Goal: Information Seeking & Learning: Learn about a topic

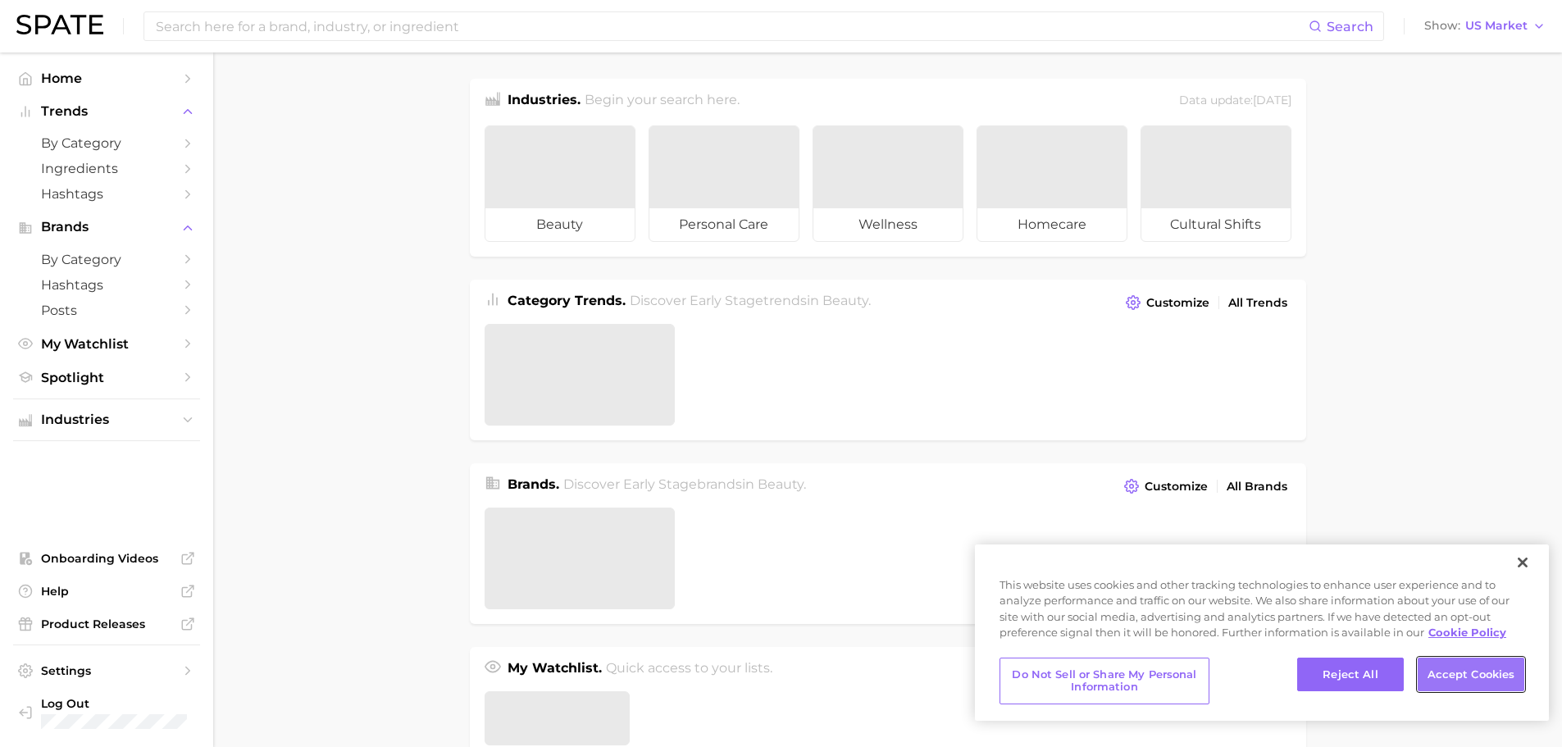
click at [1477, 672] on button "Accept Cookies" at bounding box center [1471, 675] width 107 height 34
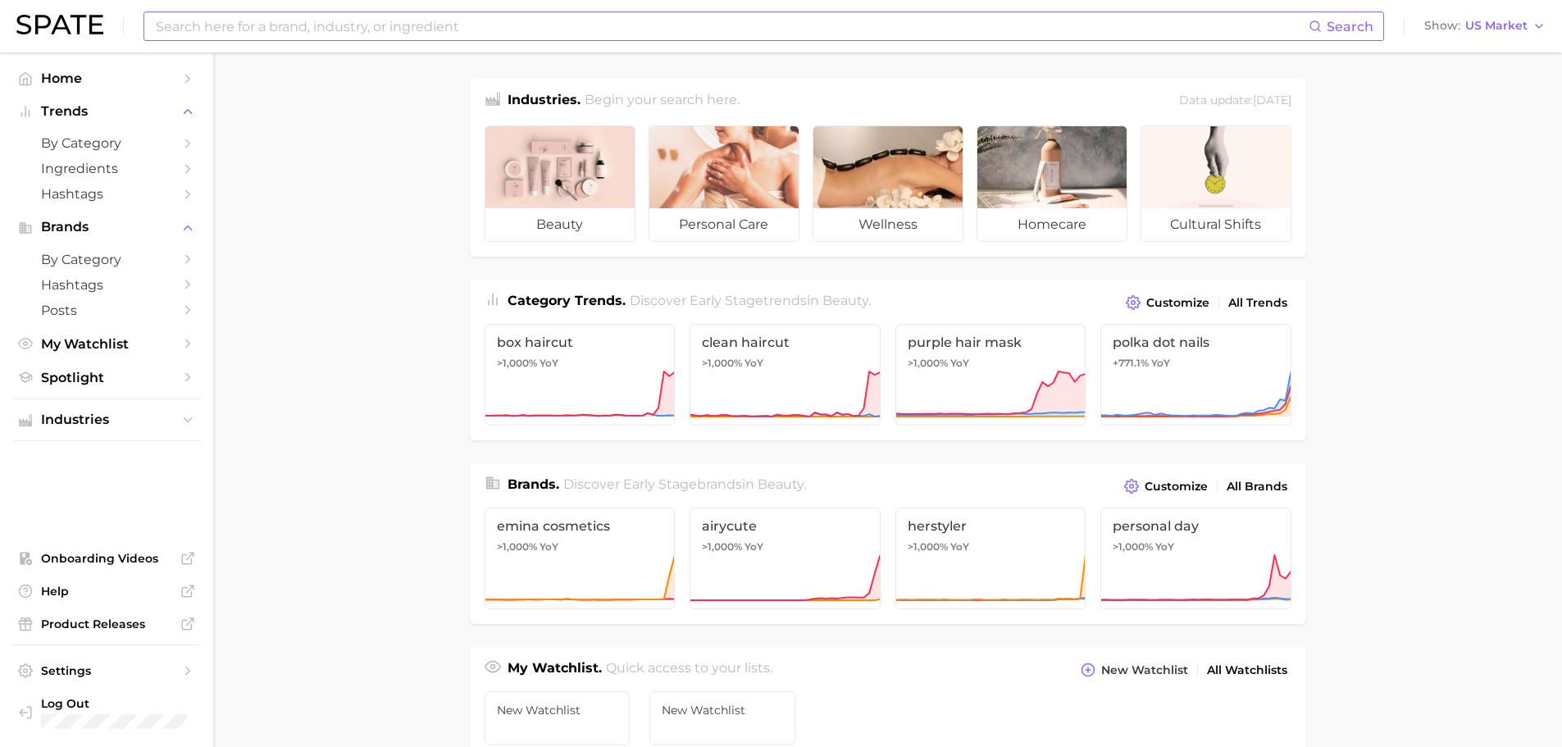
click at [446, 30] on input at bounding box center [731, 26] width 1154 height 28
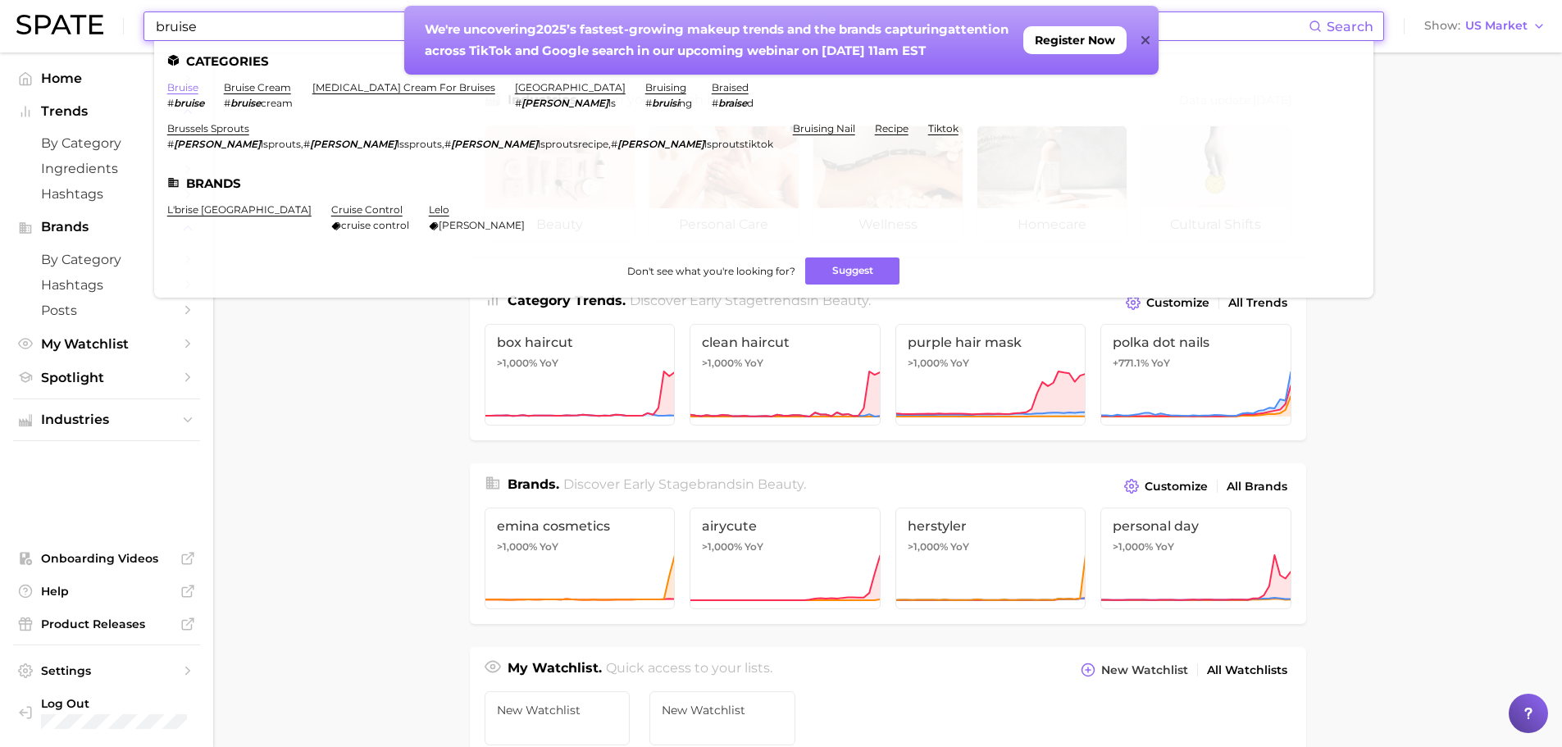
type input "bruise"
click at [183, 86] on link "bruise" at bounding box center [182, 87] width 31 height 12
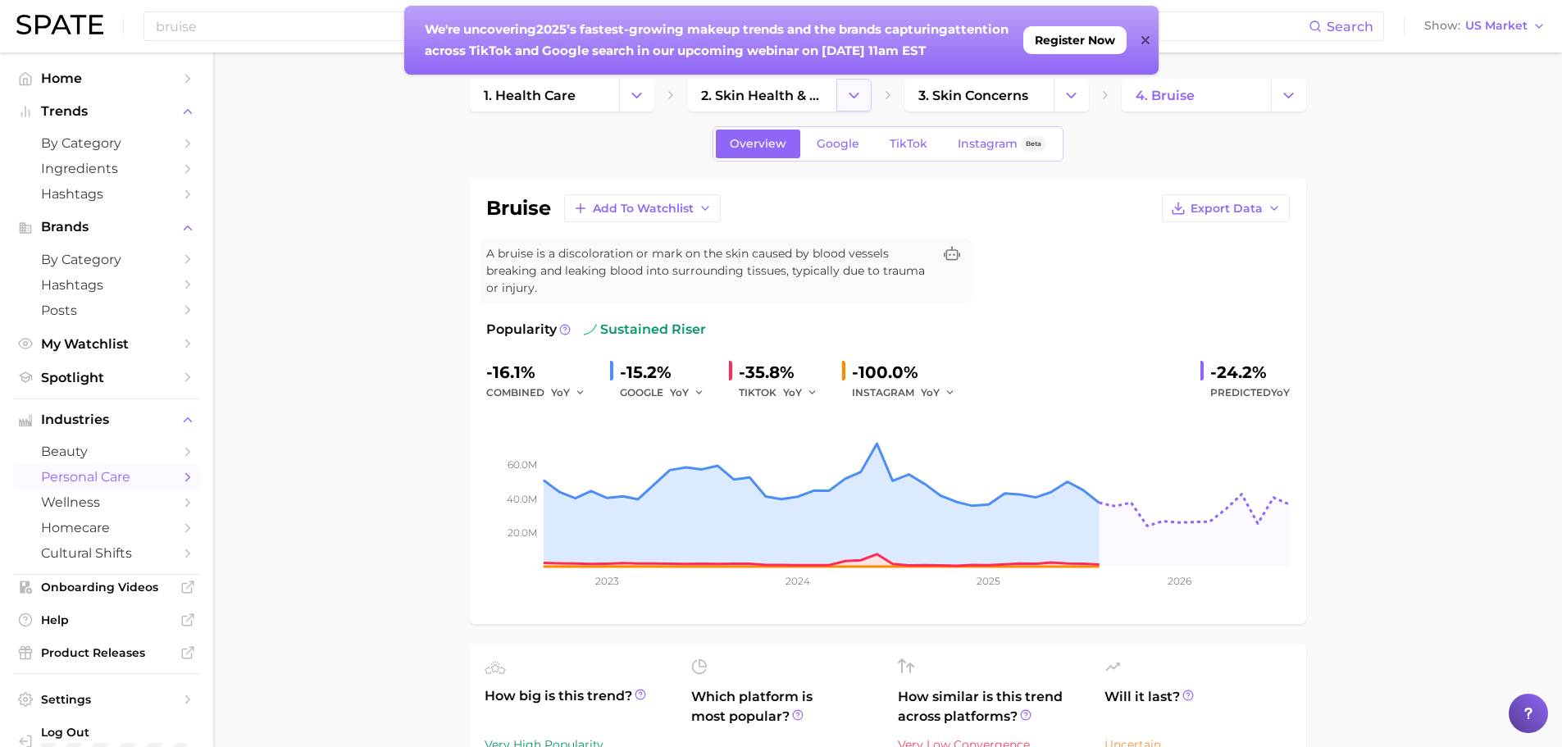
click at [854, 93] on icon "Change Category" at bounding box center [853, 95] width 17 height 17
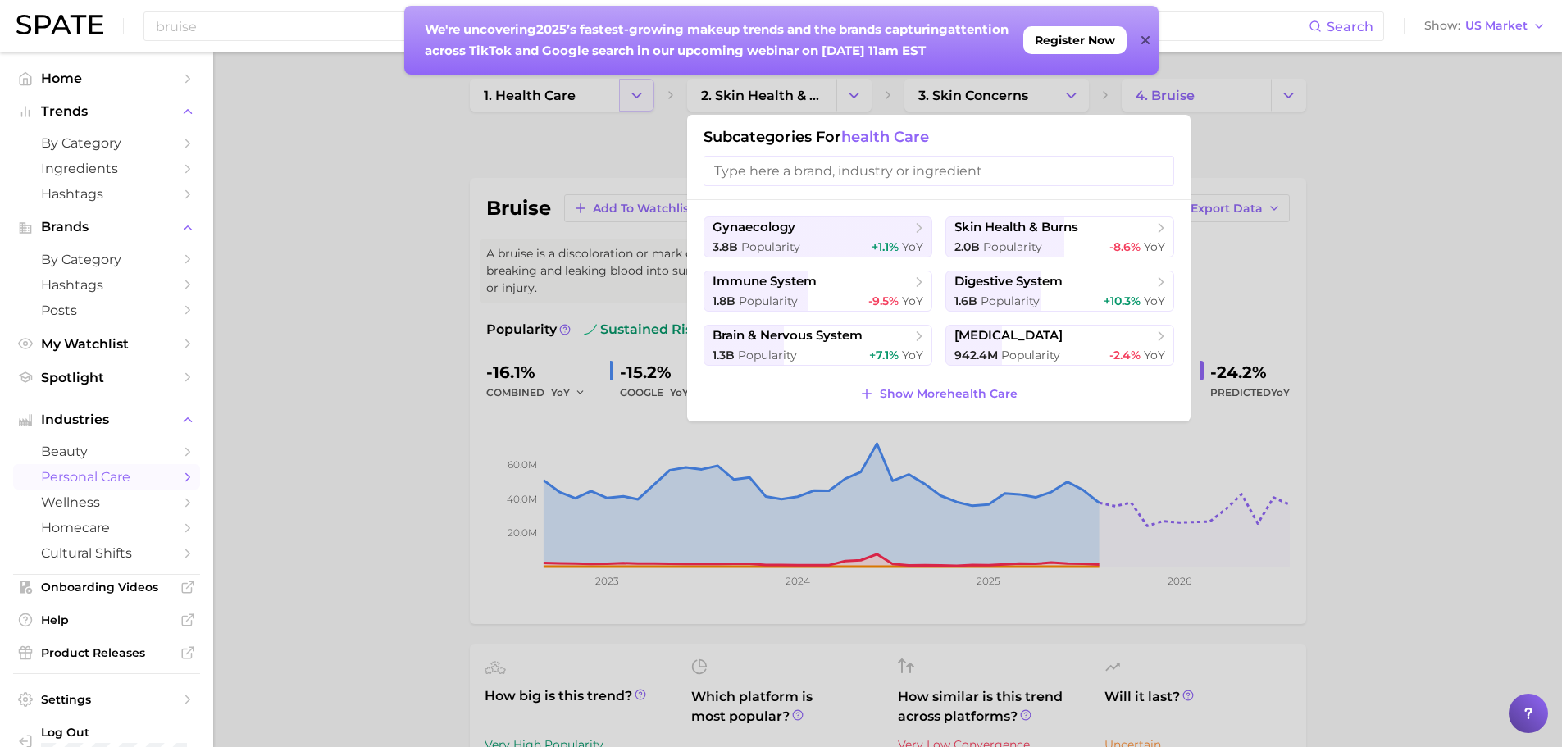
click at [637, 90] on div at bounding box center [781, 373] width 1562 height 747
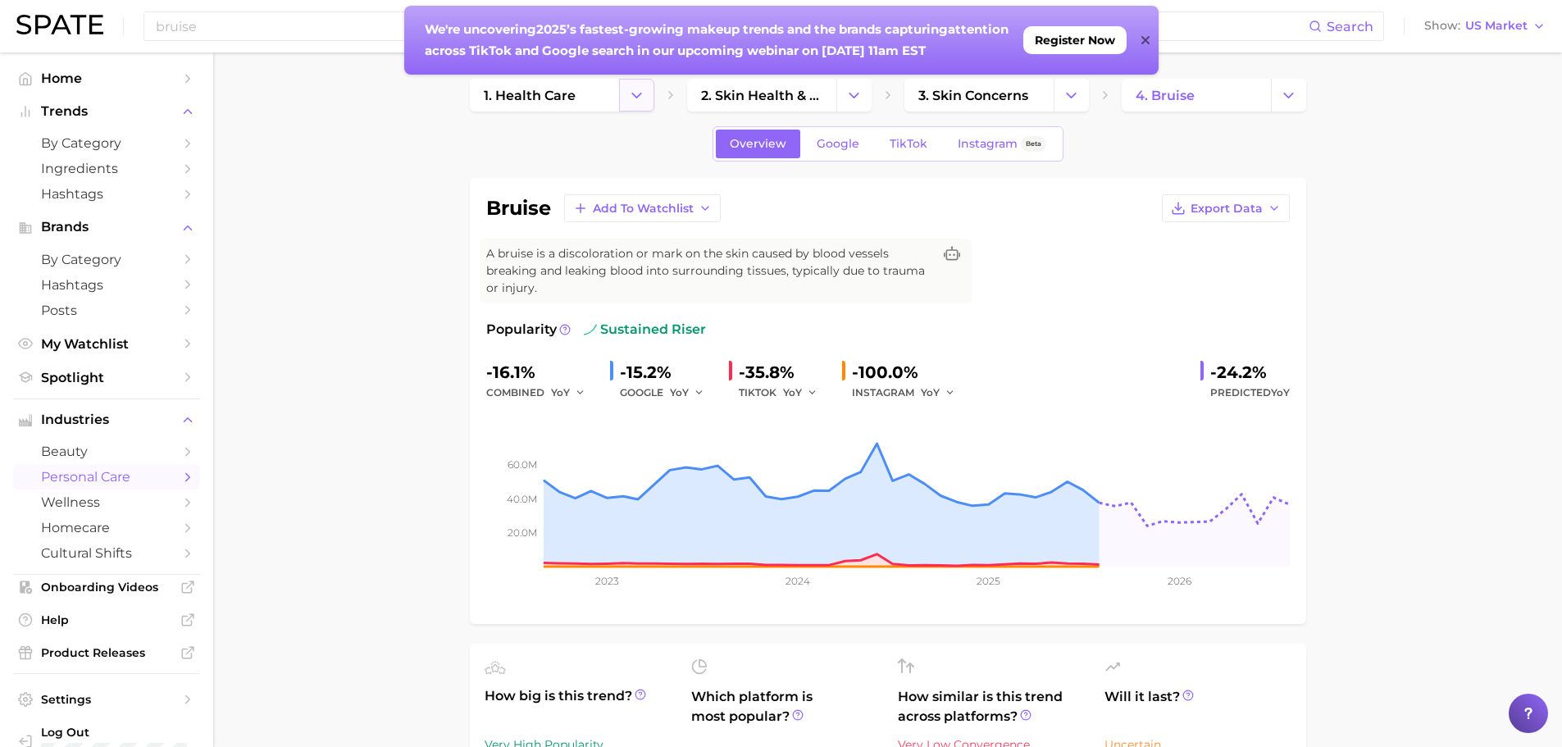
click at [628, 95] on icon "Change Category" at bounding box center [636, 95] width 17 height 17
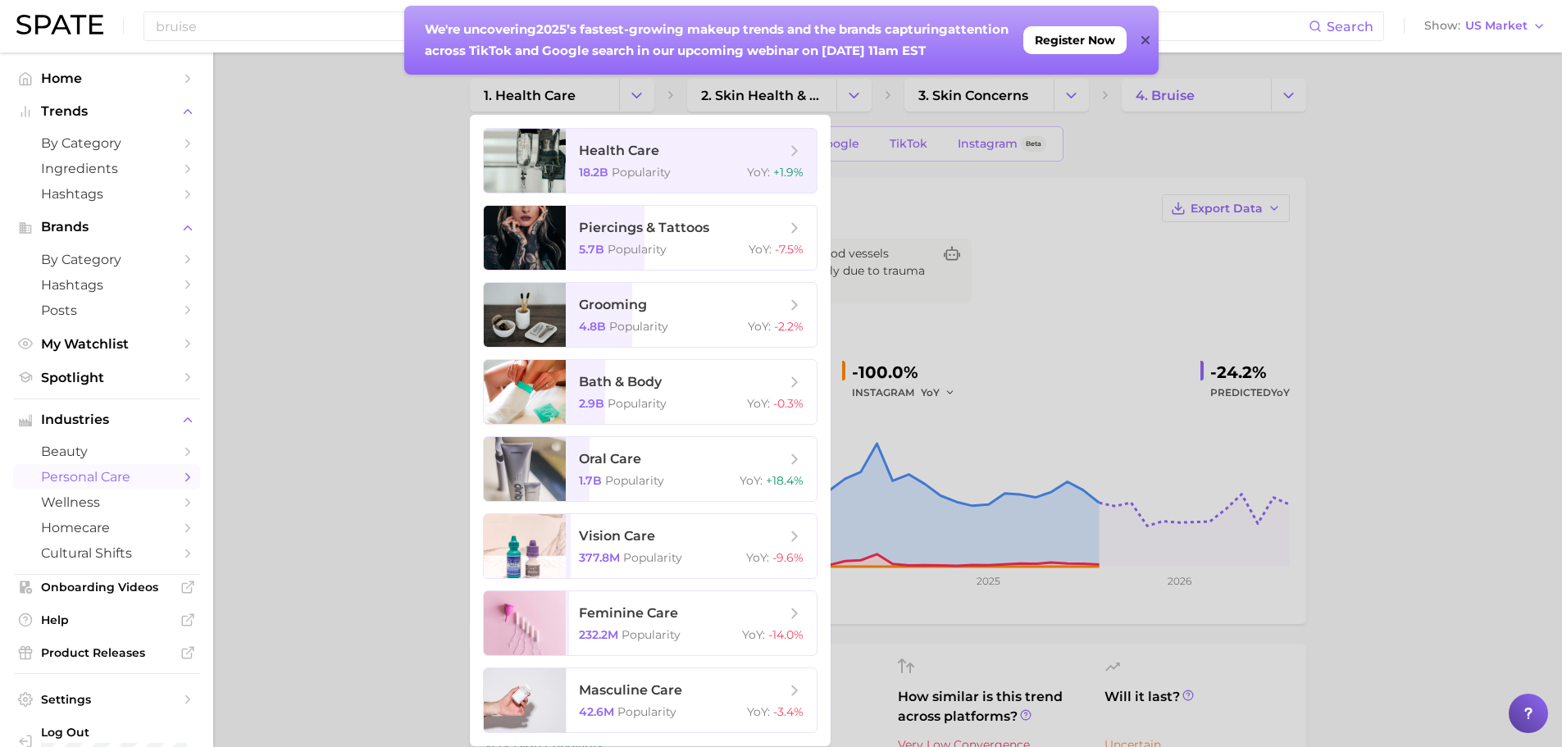
click at [378, 160] on div at bounding box center [781, 373] width 1562 height 747
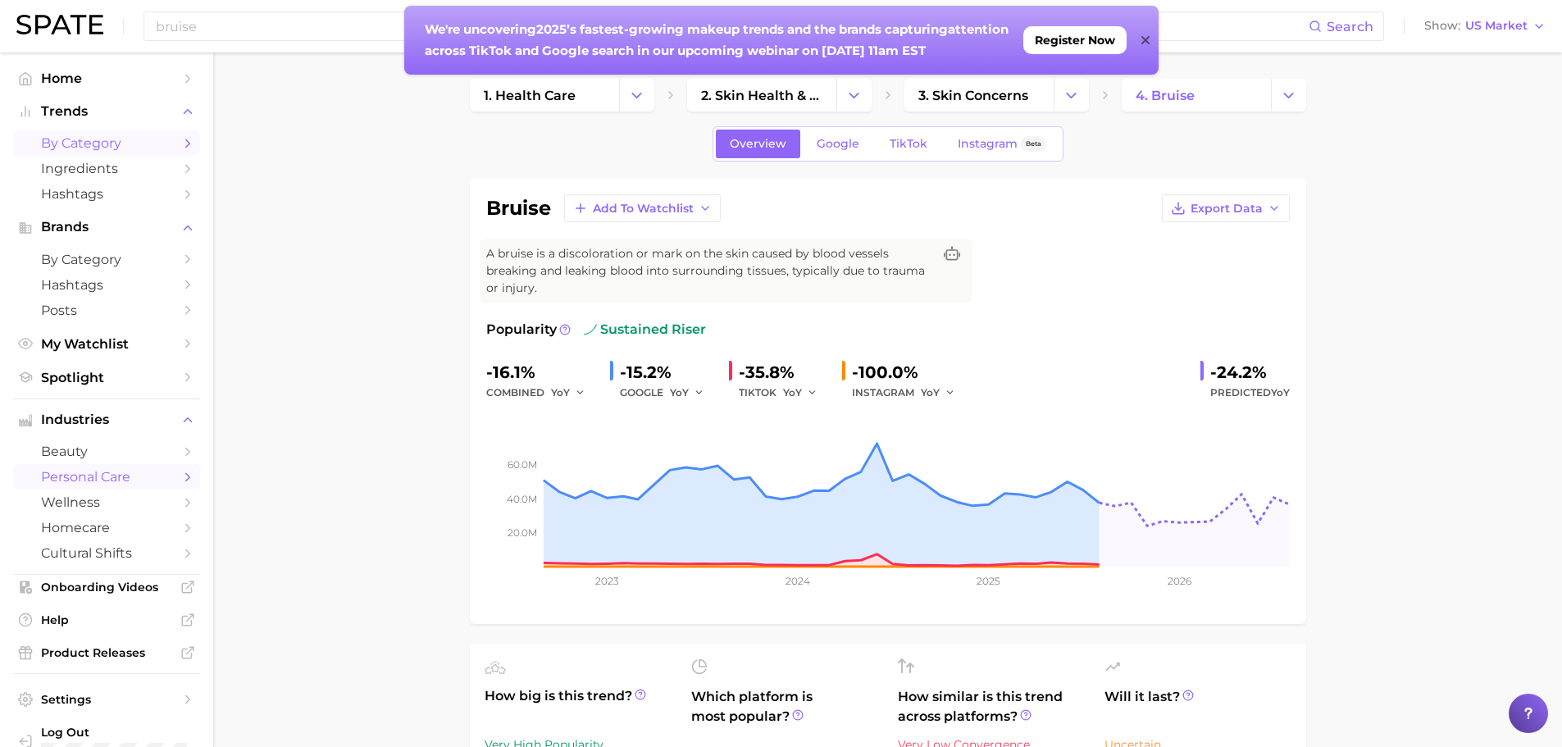
click at [122, 144] on span "by Category" at bounding box center [106, 143] width 131 height 16
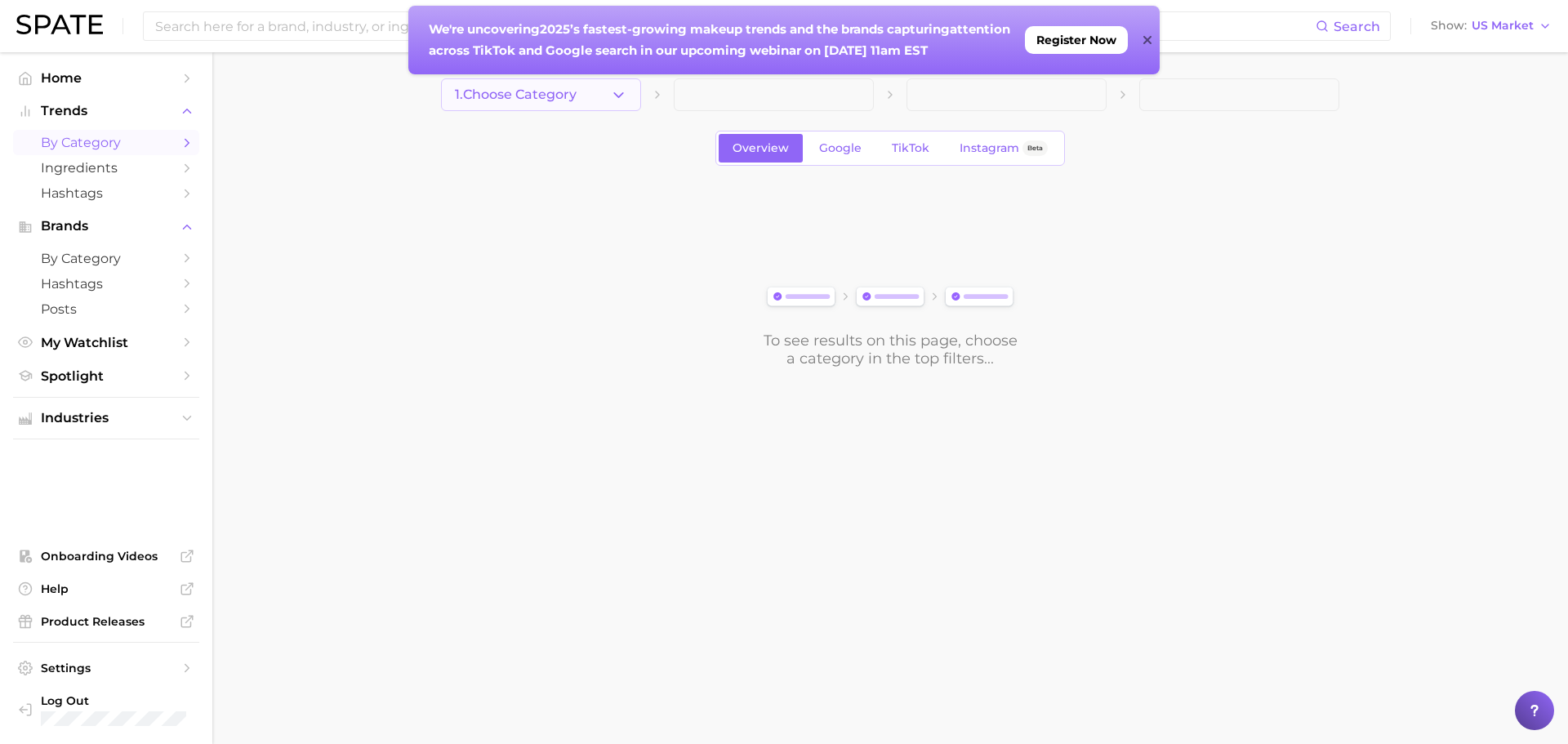
click at [636, 84] on button "1. Choose Category" at bounding box center [541, 95] width 200 height 33
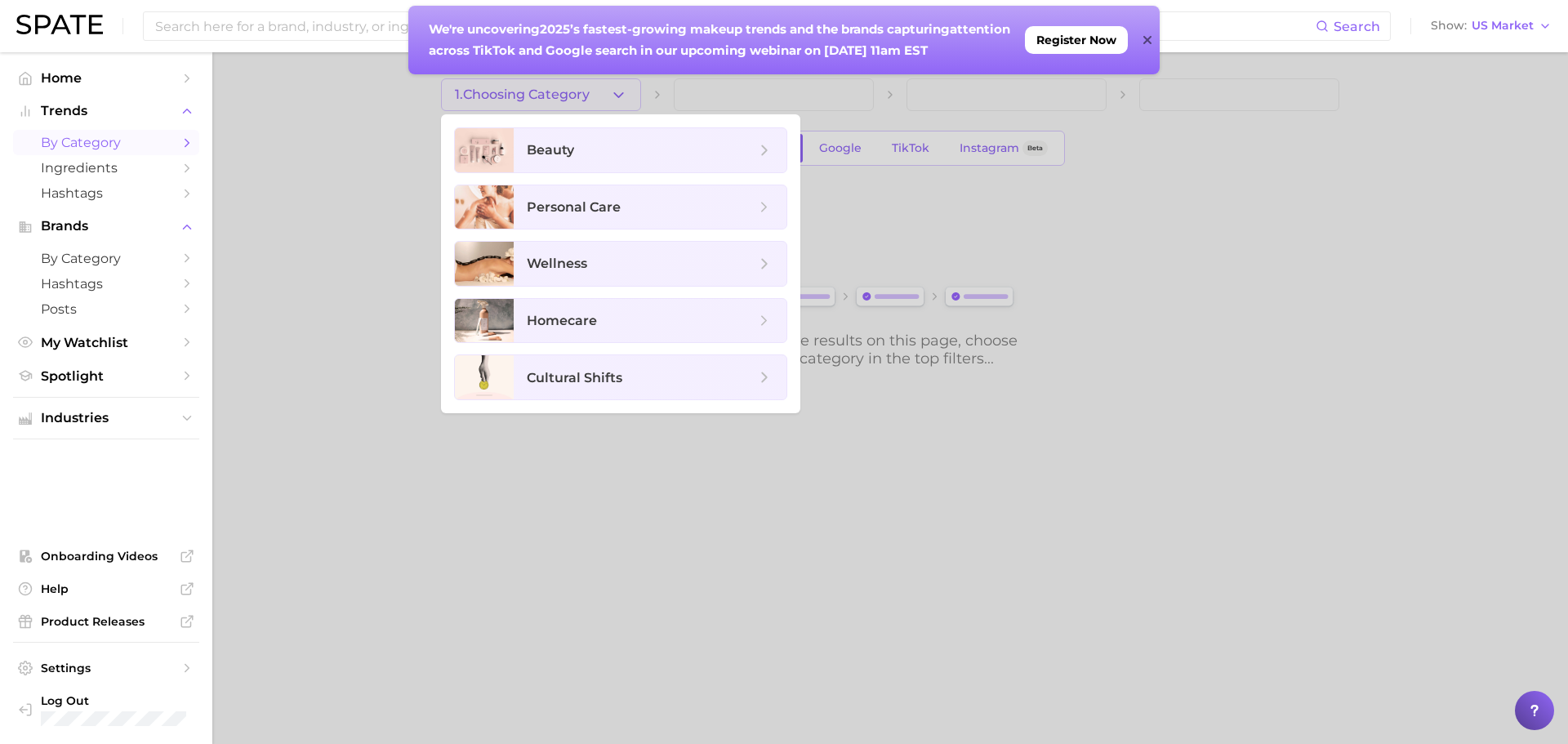
click at [1148, 36] on icon at bounding box center [1148, 40] width 8 height 13
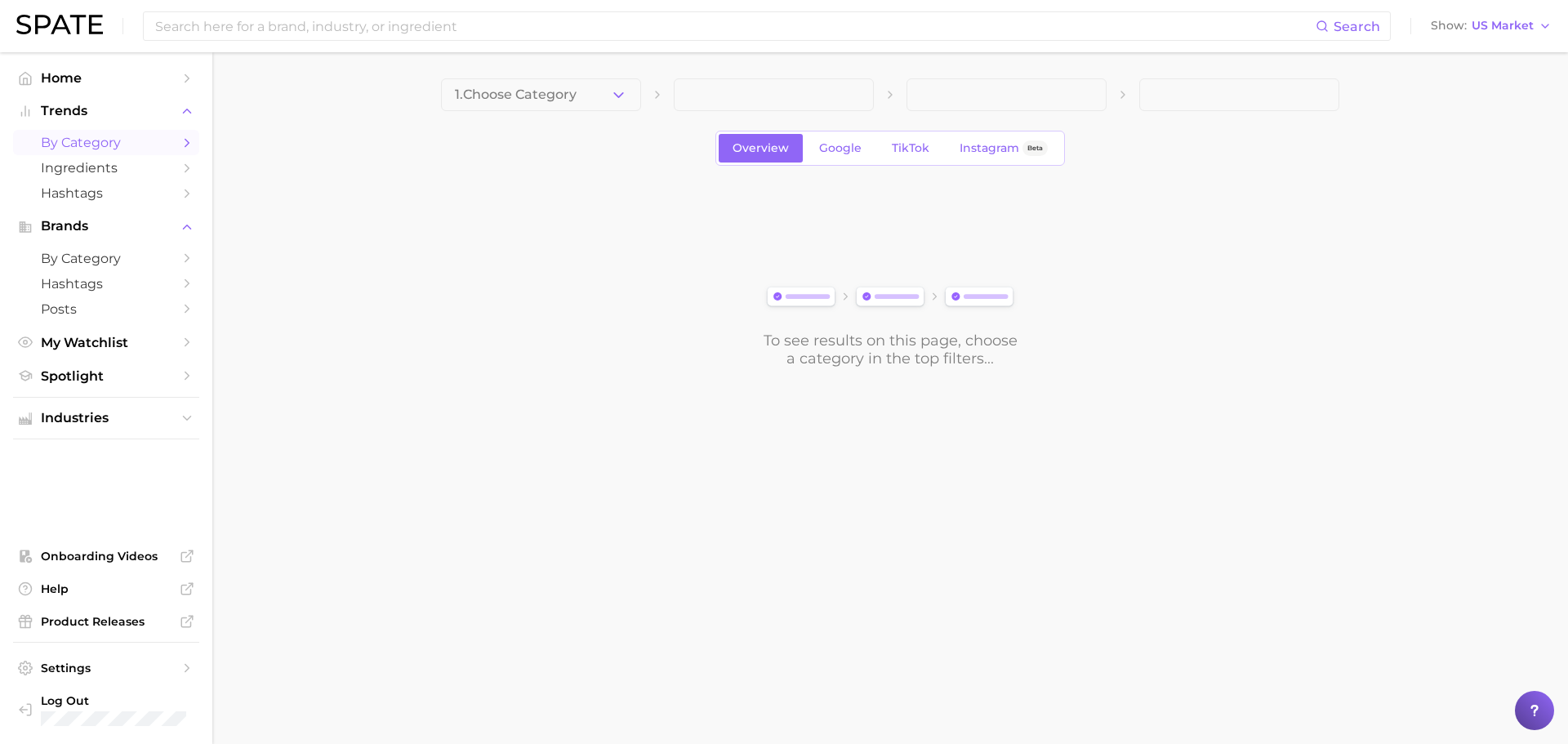
click at [613, 91] on icon "button" at bounding box center [618, 95] width 17 height 17
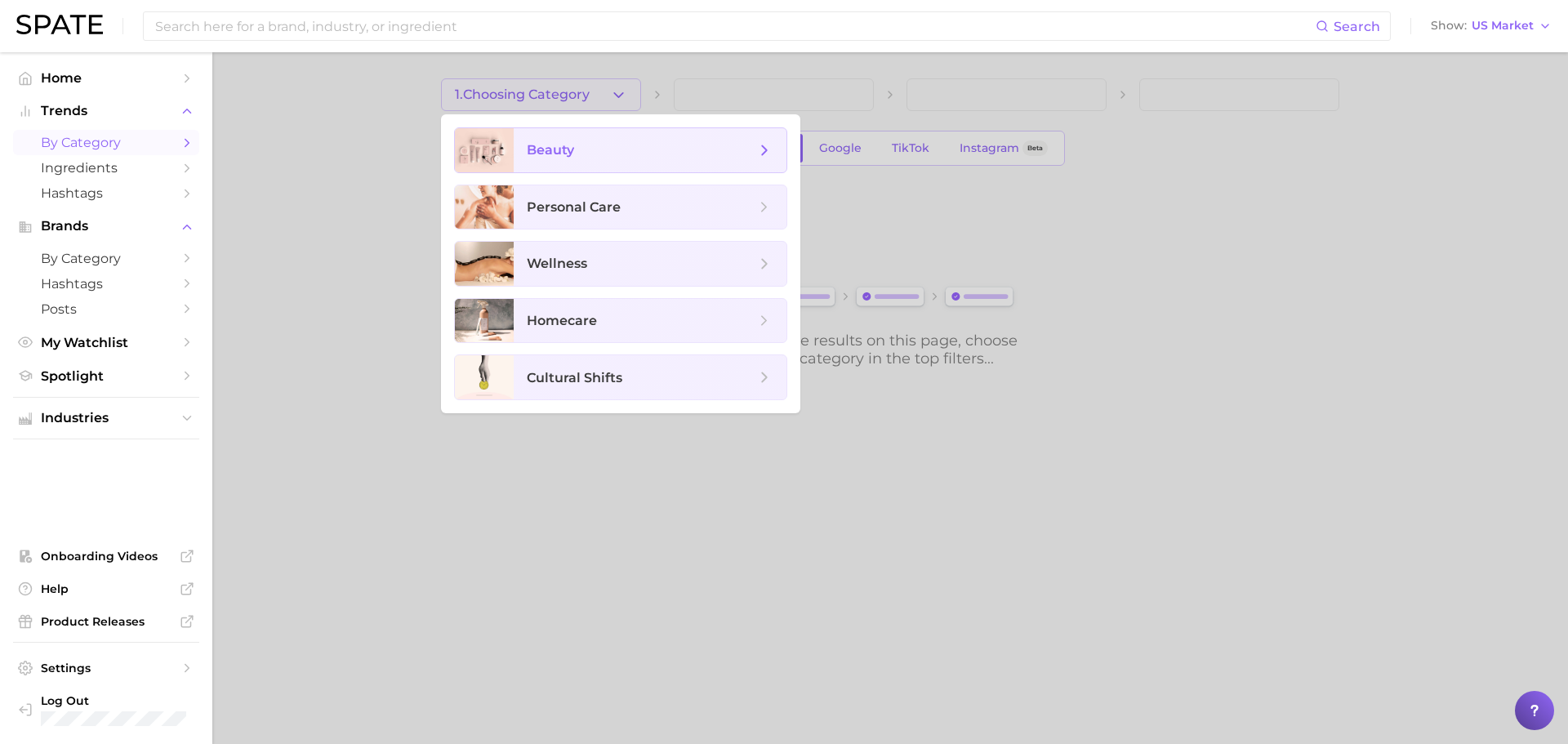
click at [613, 162] on span "beauty" at bounding box center [651, 150] width 273 height 44
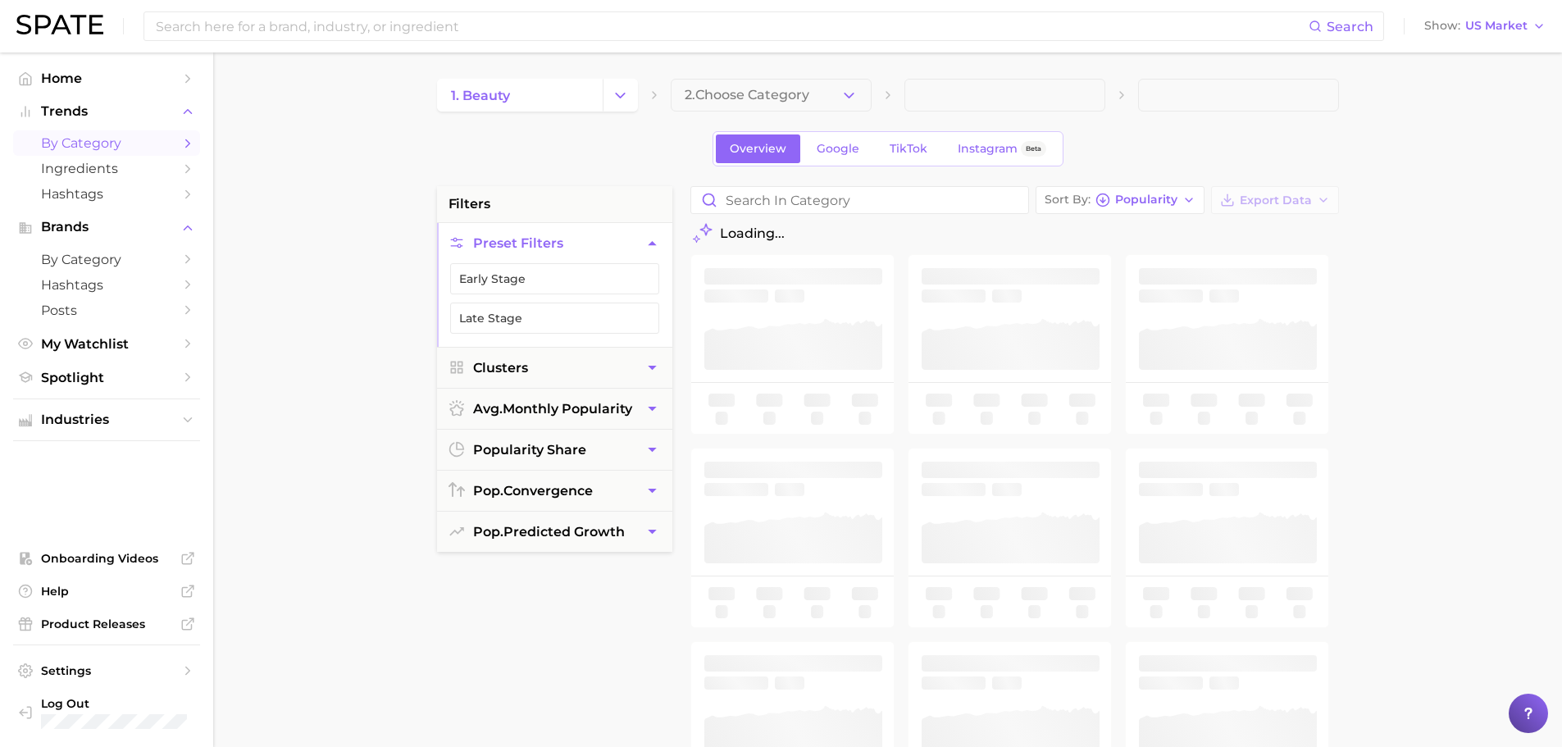
click at [840, 92] on icon "button" at bounding box center [848, 95] width 17 height 17
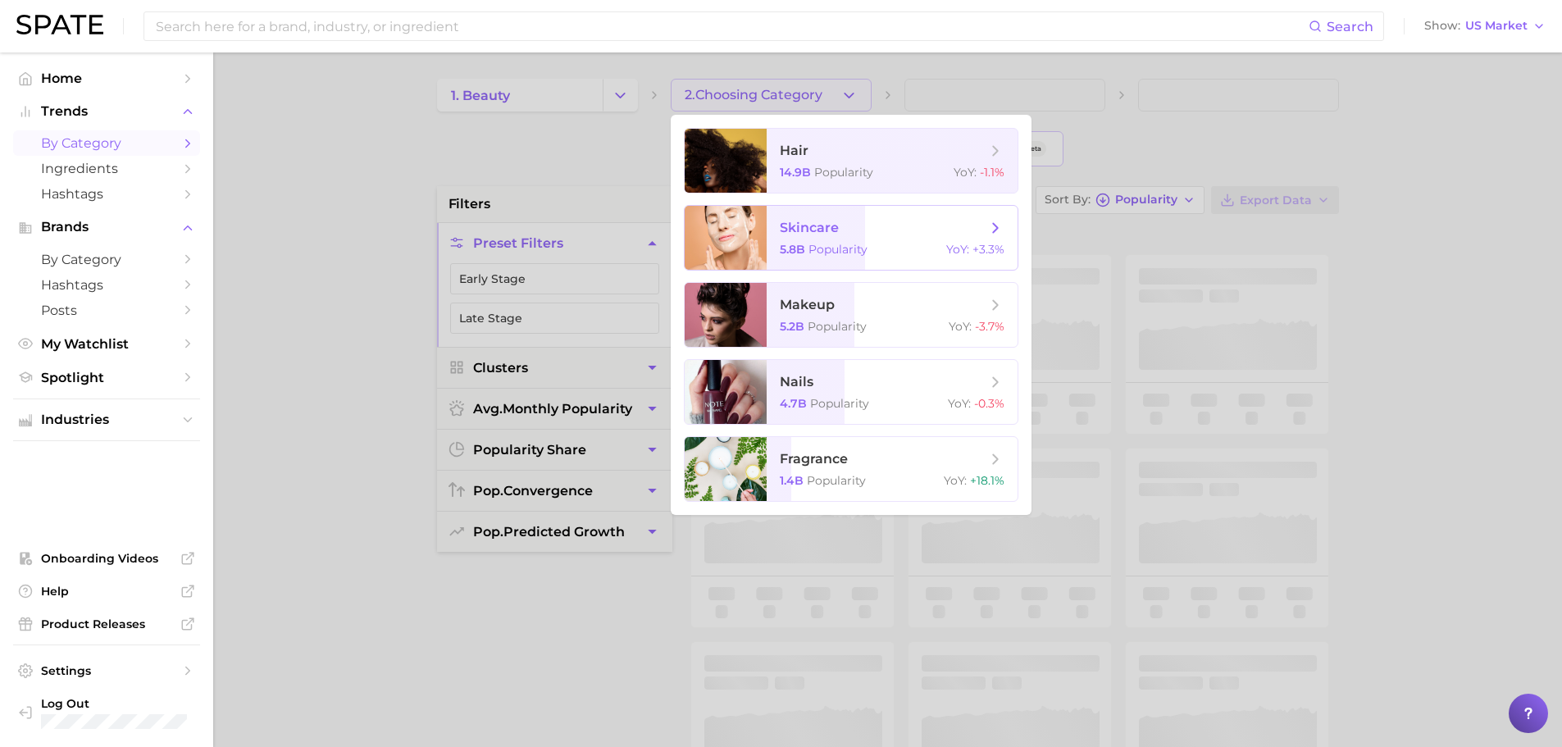
click at [872, 246] on div "5.8b Popularity YoY : +3.3%" at bounding box center [892, 249] width 225 height 15
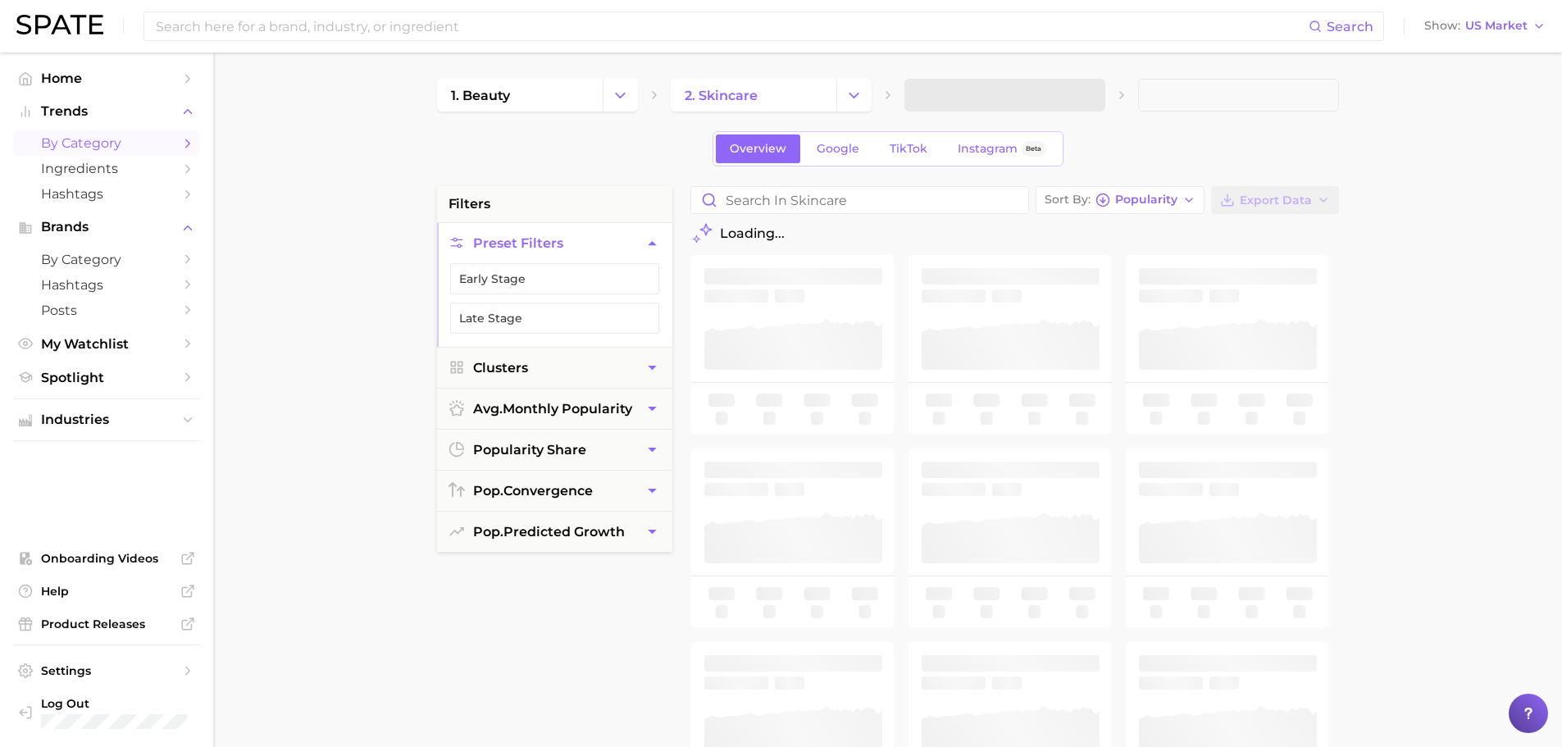
click at [1023, 92] on span at bounding box center [1004, 95] width 201 height 33
click at [1041, 93] on button "3. Subcategory" at bounding box center [1004, 95] width 201 height 33
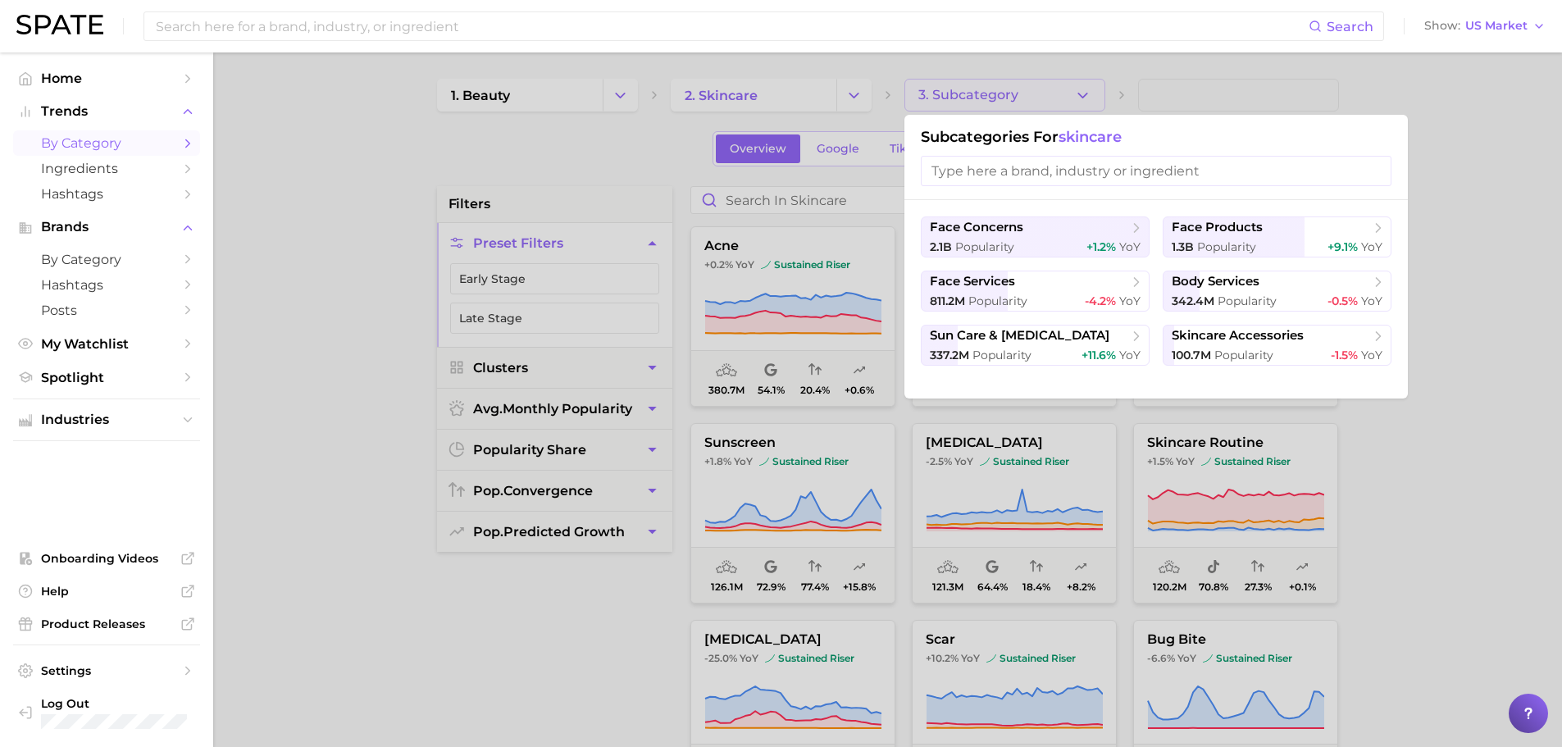
click at [570, 157] on div at bounding box center [781, 373] width 1562 height 747
click at [519, 145] on div "Overview Google TikTok Instagram Beta" at bounding box center [888, 148] width 902 height 35
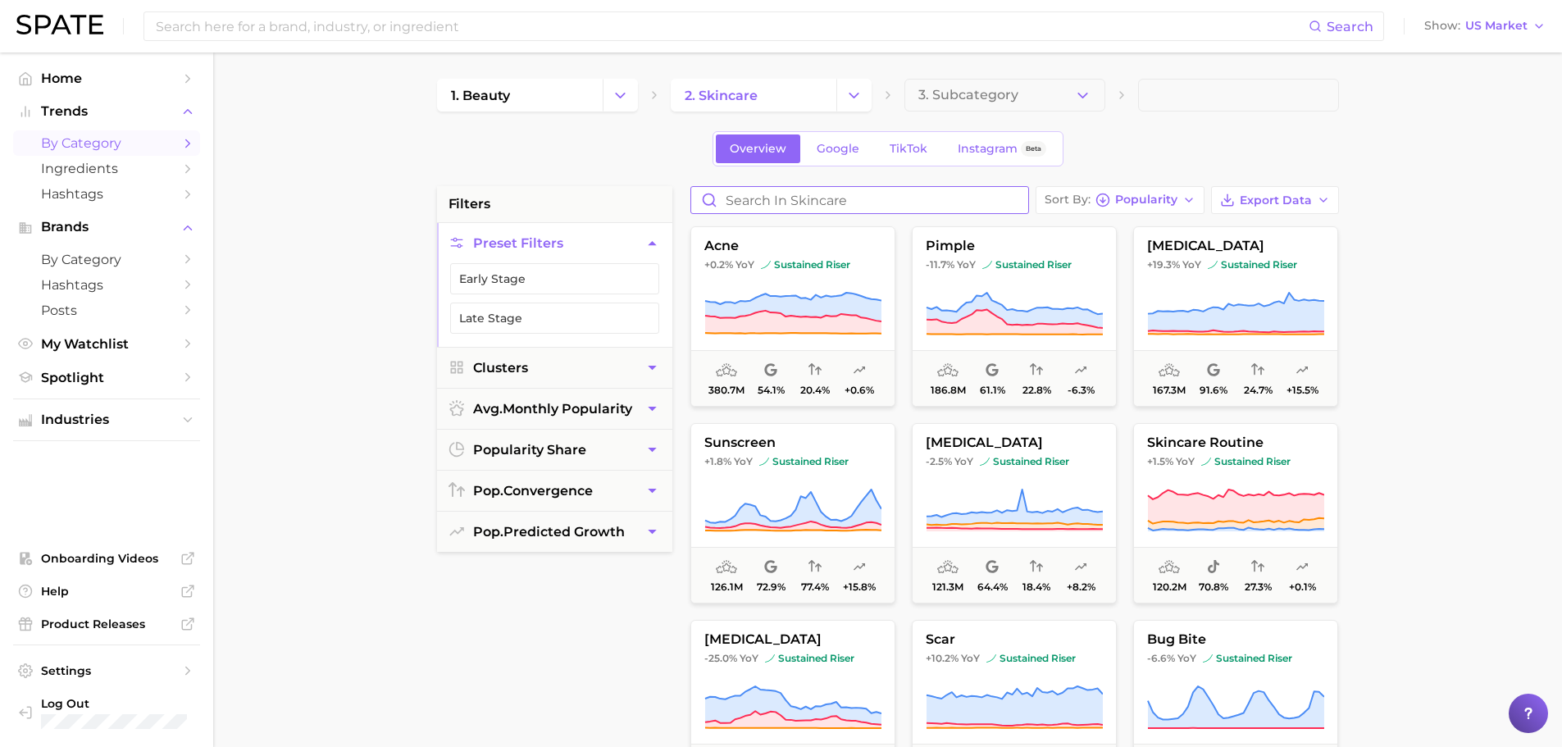
drag, startPoint x: 836, startPoint y: 199, endPoint x: 831, endPoint y: 210, distance: 11.4
click at [836, 207] on input "Search in skincare" at bounding box center [859, 200] width 337 height 26
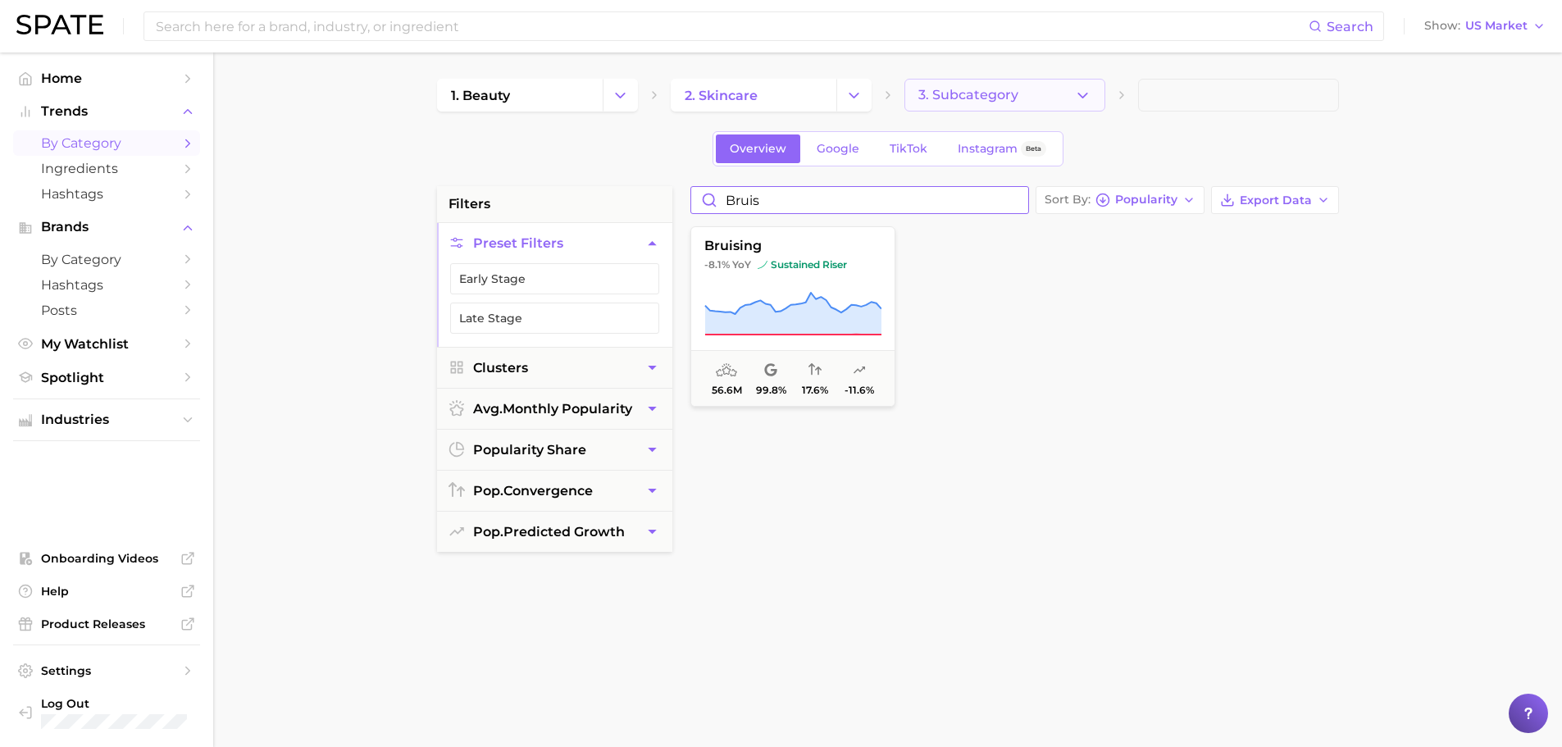
click at [1084, 93] on icon "button" at bounding box center [1082, 95] width 17 height 17
type input "bruis"
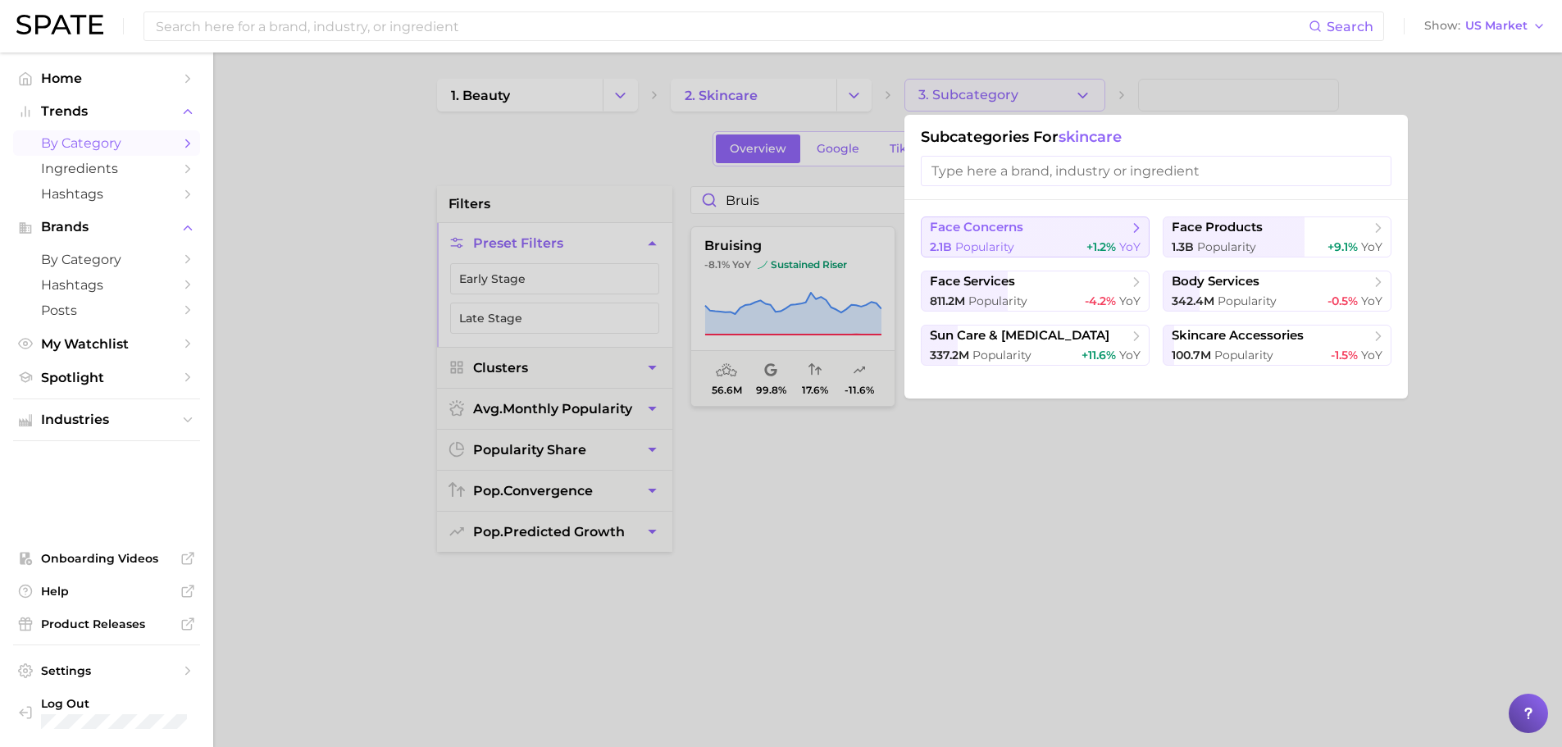
click at [1047, 245] on div "2.1b Popularity +1.2% YoY" at bounding box center [1035, 247] width 211 height 16
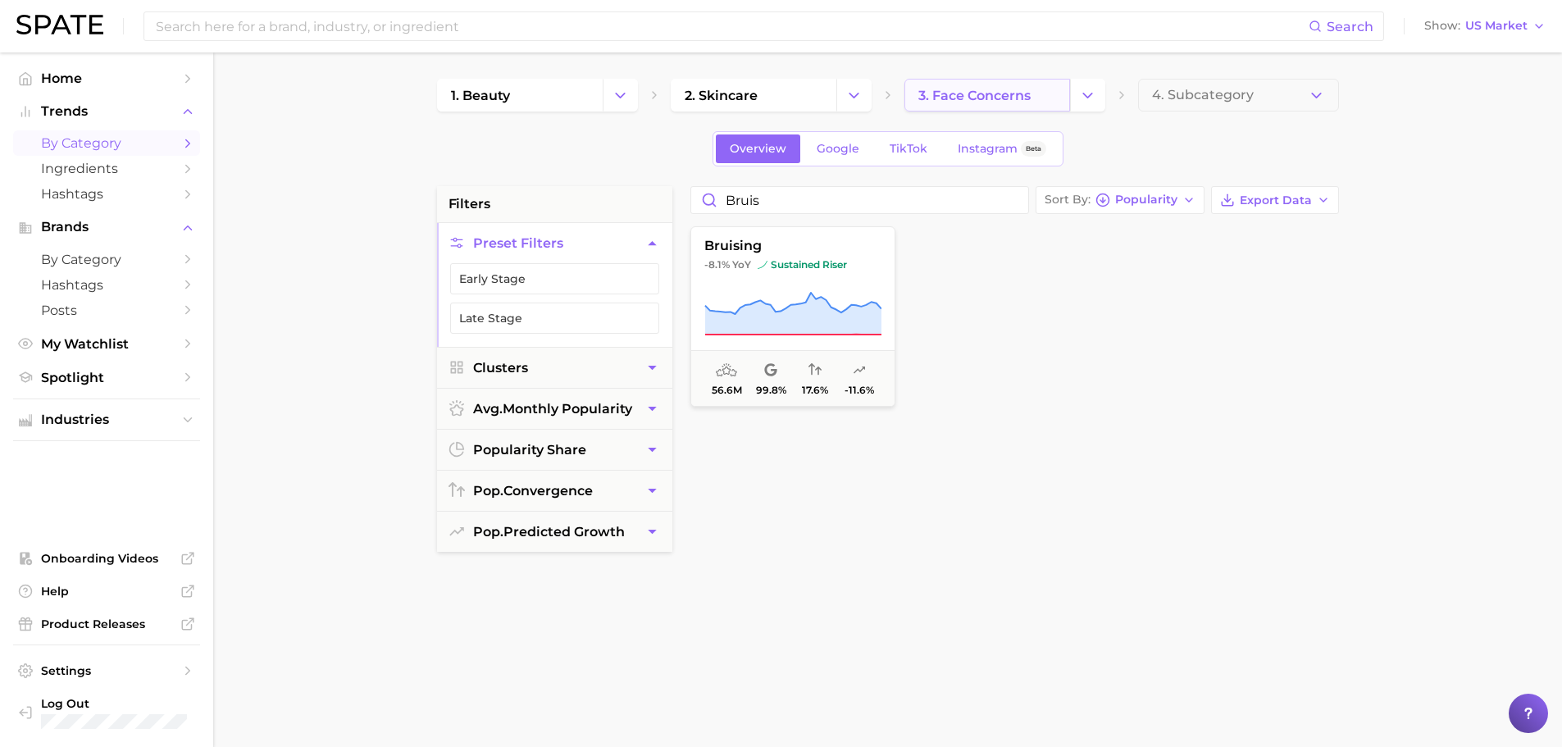
click at [1048, 93] on link "3. face concerns" at bounding box center [987, 95] width 166 height 33
click at [1077, 89] on button "Change Category" at bounding box center [1087, 95] width 35 height 33
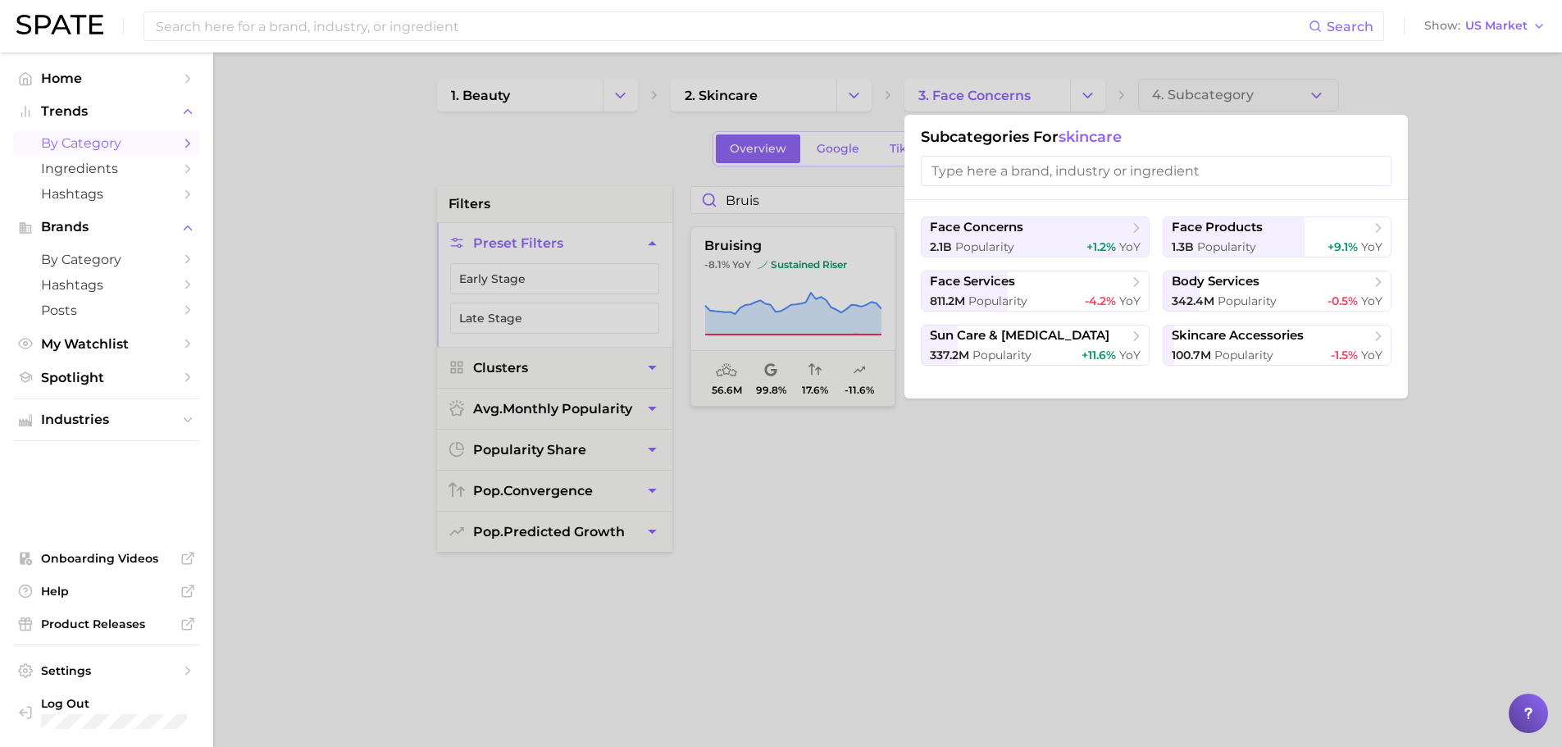
click at [848, 91] on div at bounding box center [781, 373] width 1562 height 747
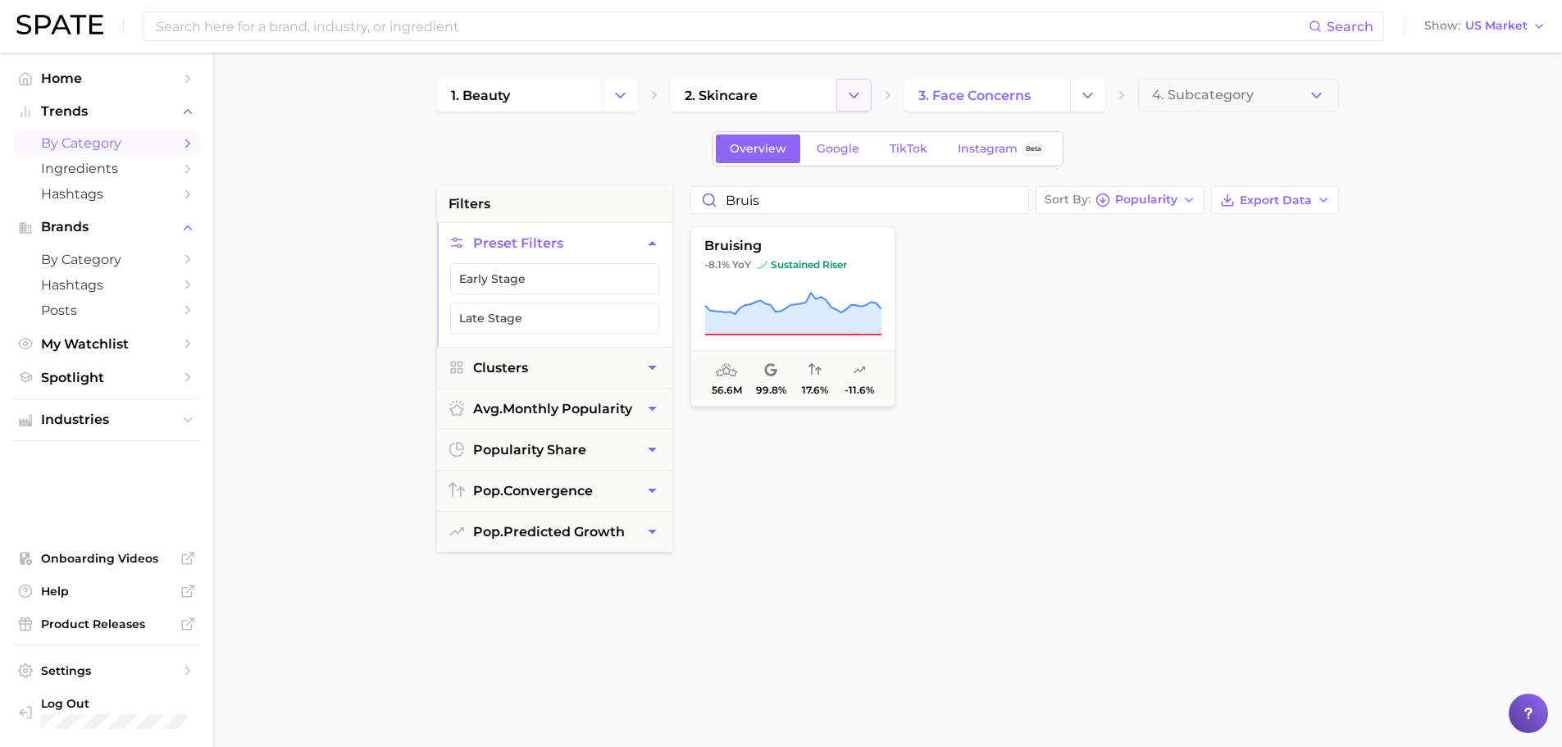
click at [847, 84] on button "Change Category" at bounding box center [853, 95] width 35 height 33
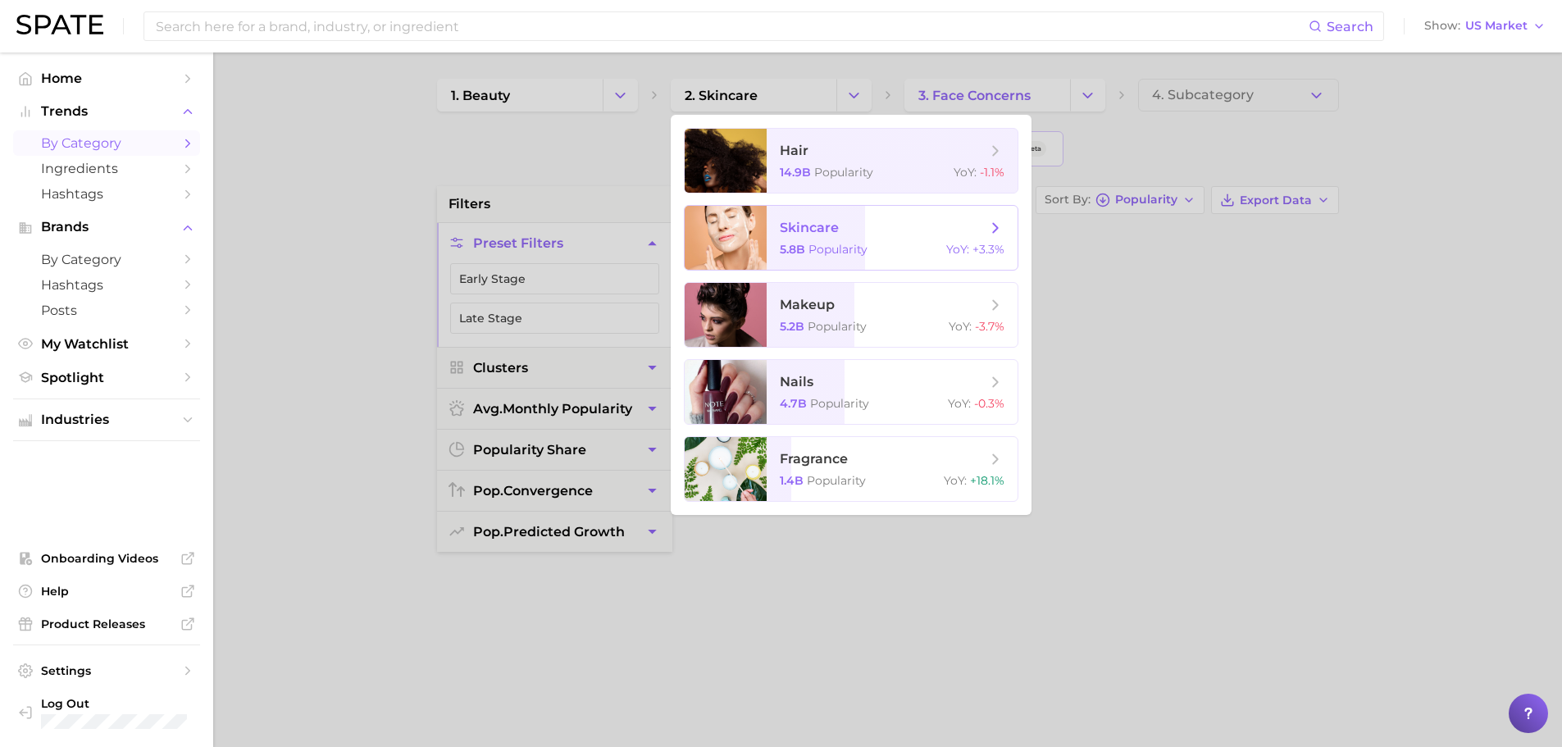
click at [888, 235] on span "skincare" at bounding box center [883, 228] width 207 height 18
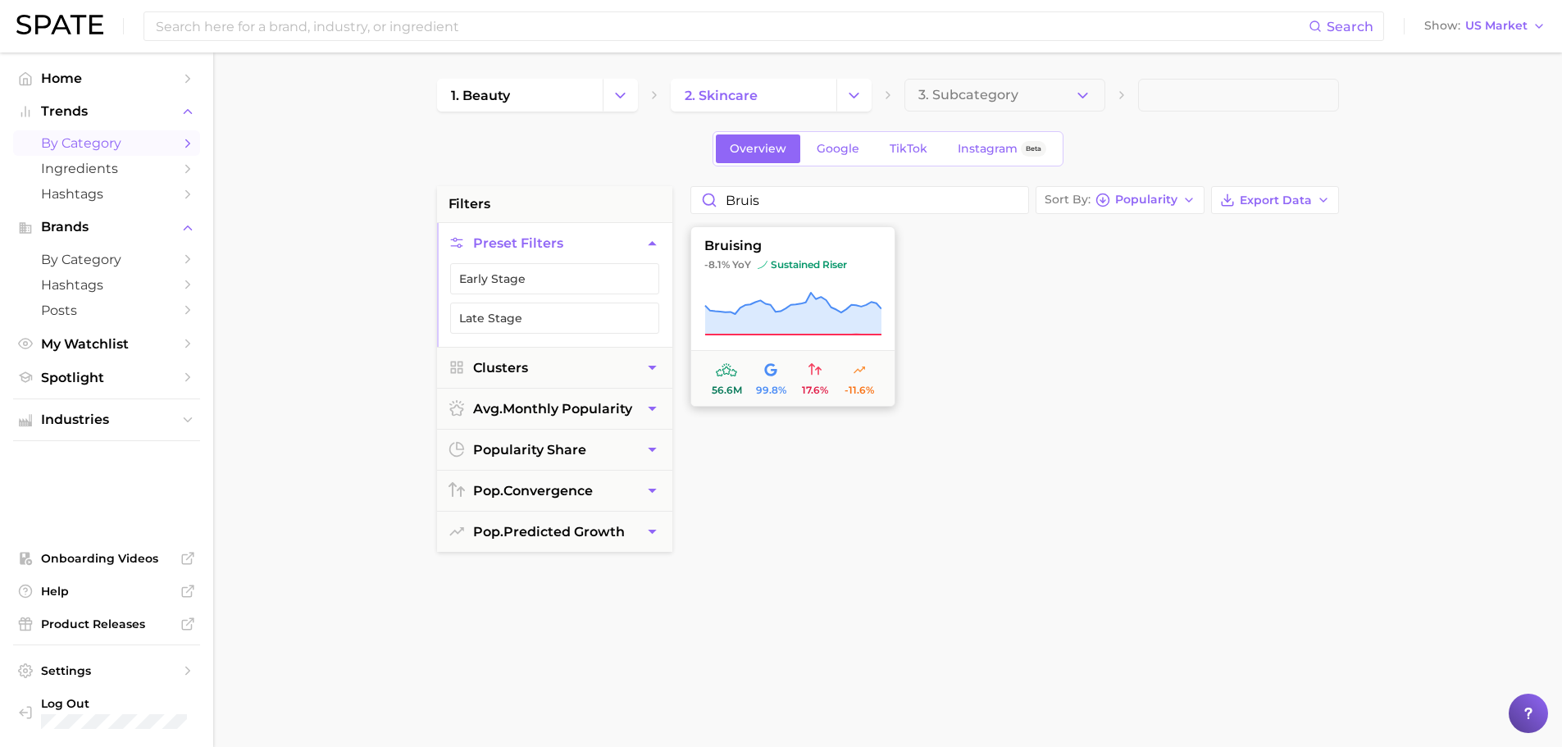
click at [828, 285] on button "bruising -8.1% YoY sustained riser 56.6m 99.8% 17.6% -11.6%" at bounding box center [792, 316] width 205 height 180
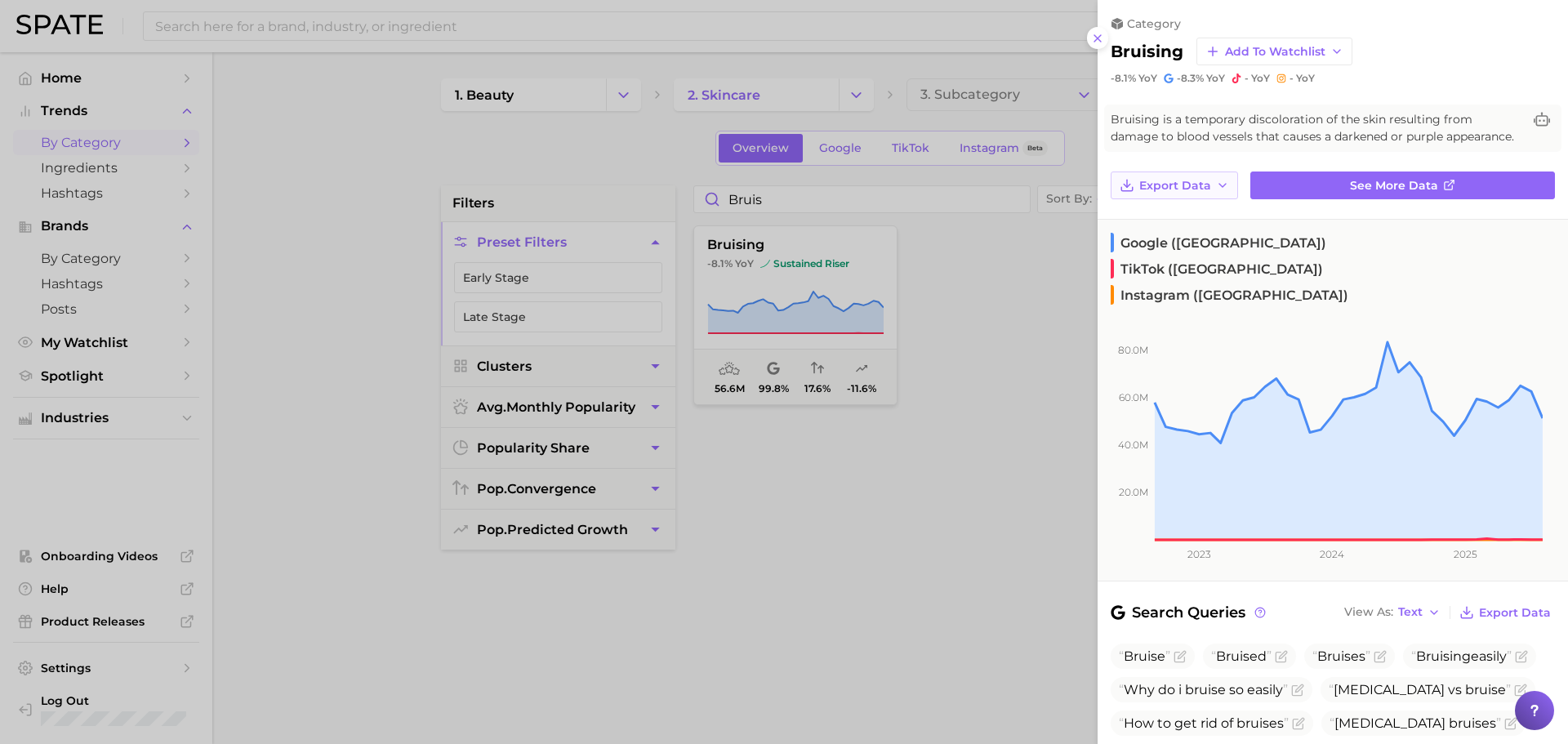
click at [1218, 192] on icon "button" at bounding box center [1222, 185] width 13 height 13
click at [1199, 223] on span "Time Series CSV" at bounding box center [1186, 216] width 96 height 14
click at [1383, 193] on span "See more data" at bounding box center [1394, 186] width 89 height 14
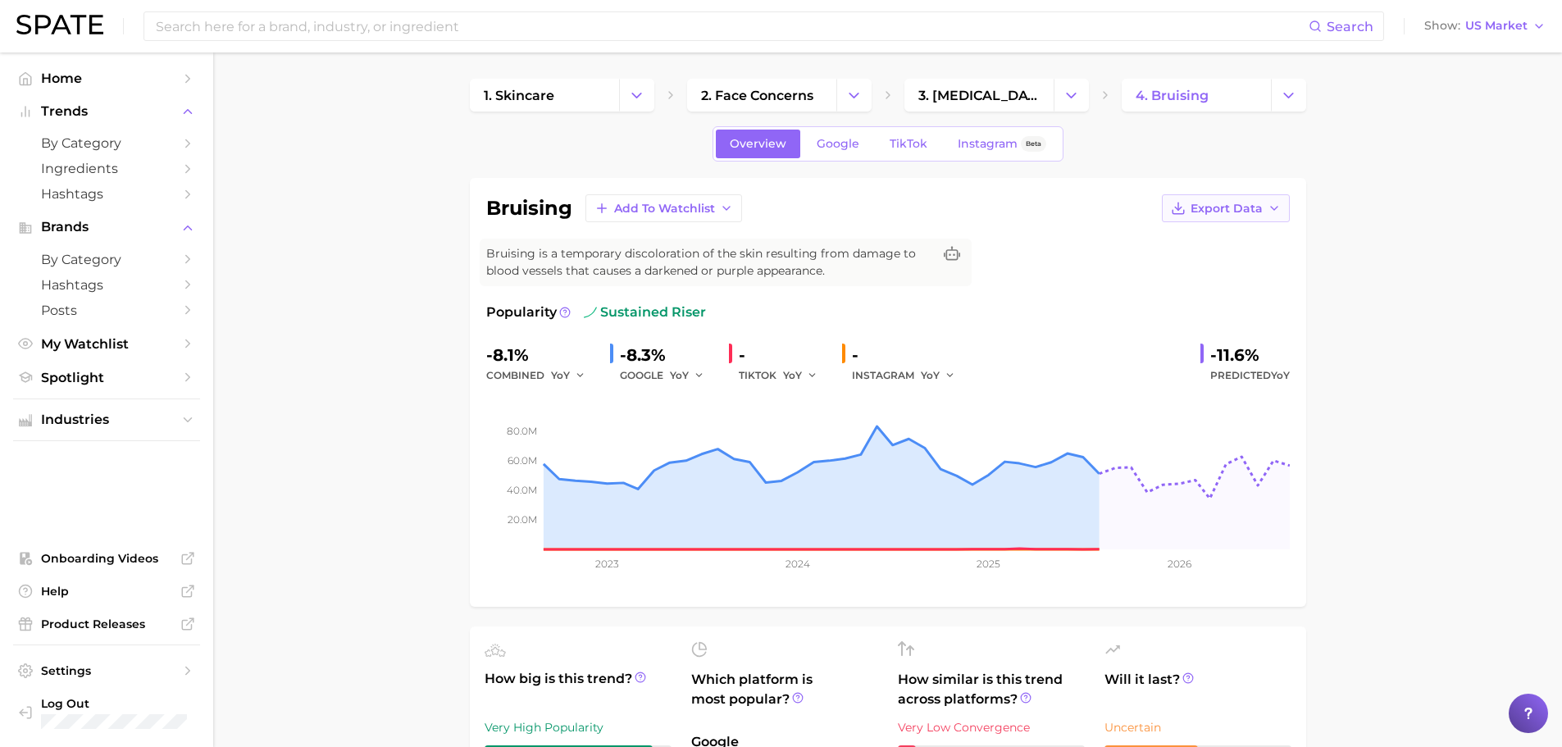
click at [1273, 206] on icon "button" at bounding box center [1274, 208] width 13 height 13
click at [1022, 93] on span "3. [MEDICAL_DATA]" at bounding box center [978, 96] width 121 height 16
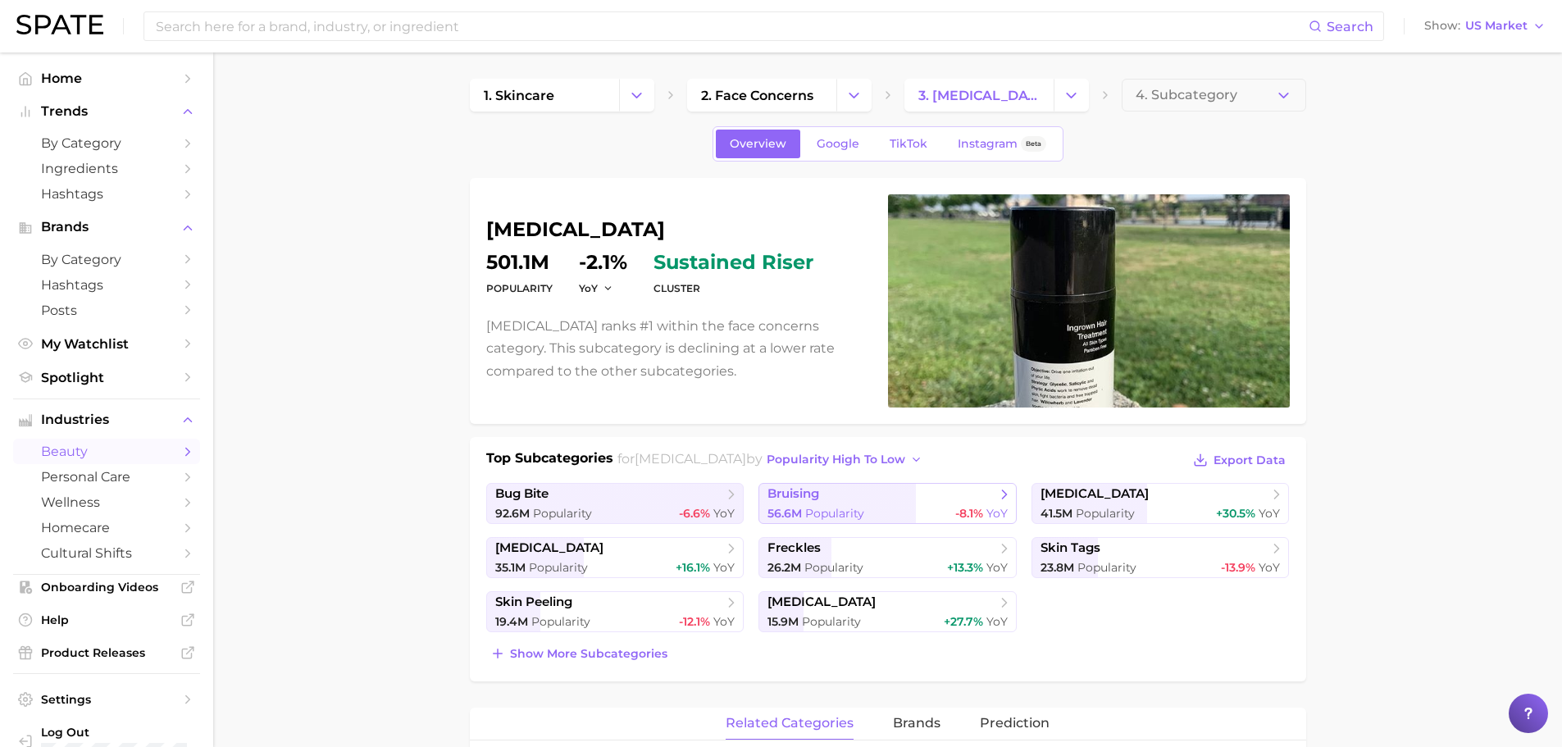
click at [925, 503] on link "bruising 56.6m Popularity -8.1% YoY" at bounding box center [887, 503] width 258 height 41
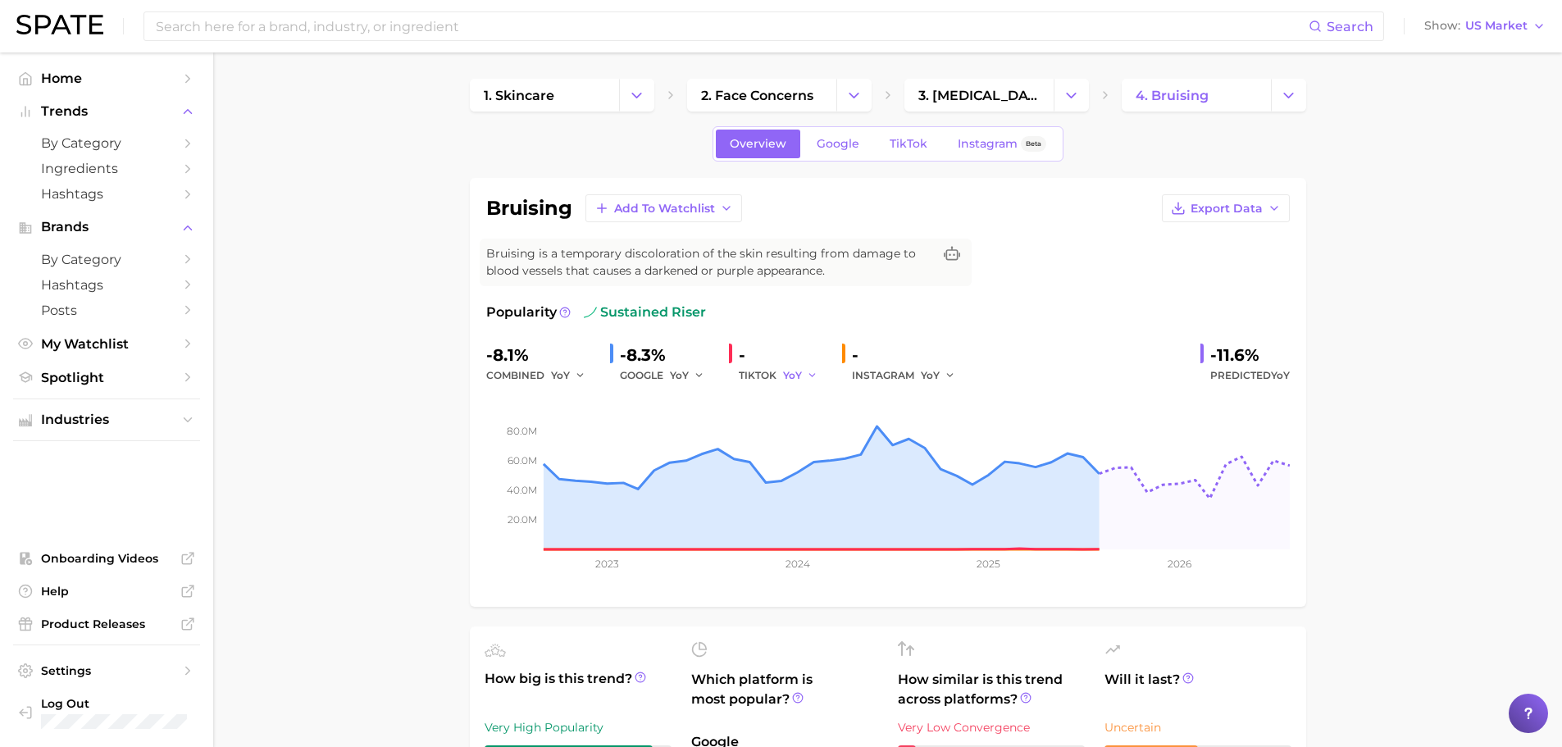
click at [811, 371] on icon "button" at bounding box center [812, 375] width 11 height 11
drag, startPoint x: 1434, startPoint y: 349, endPoint x: 1423, endPoint y: 344, distance: 11.7
click at [752, 95] on span "2. face concerns" at bounding box center [757, 96] width 112 height 16
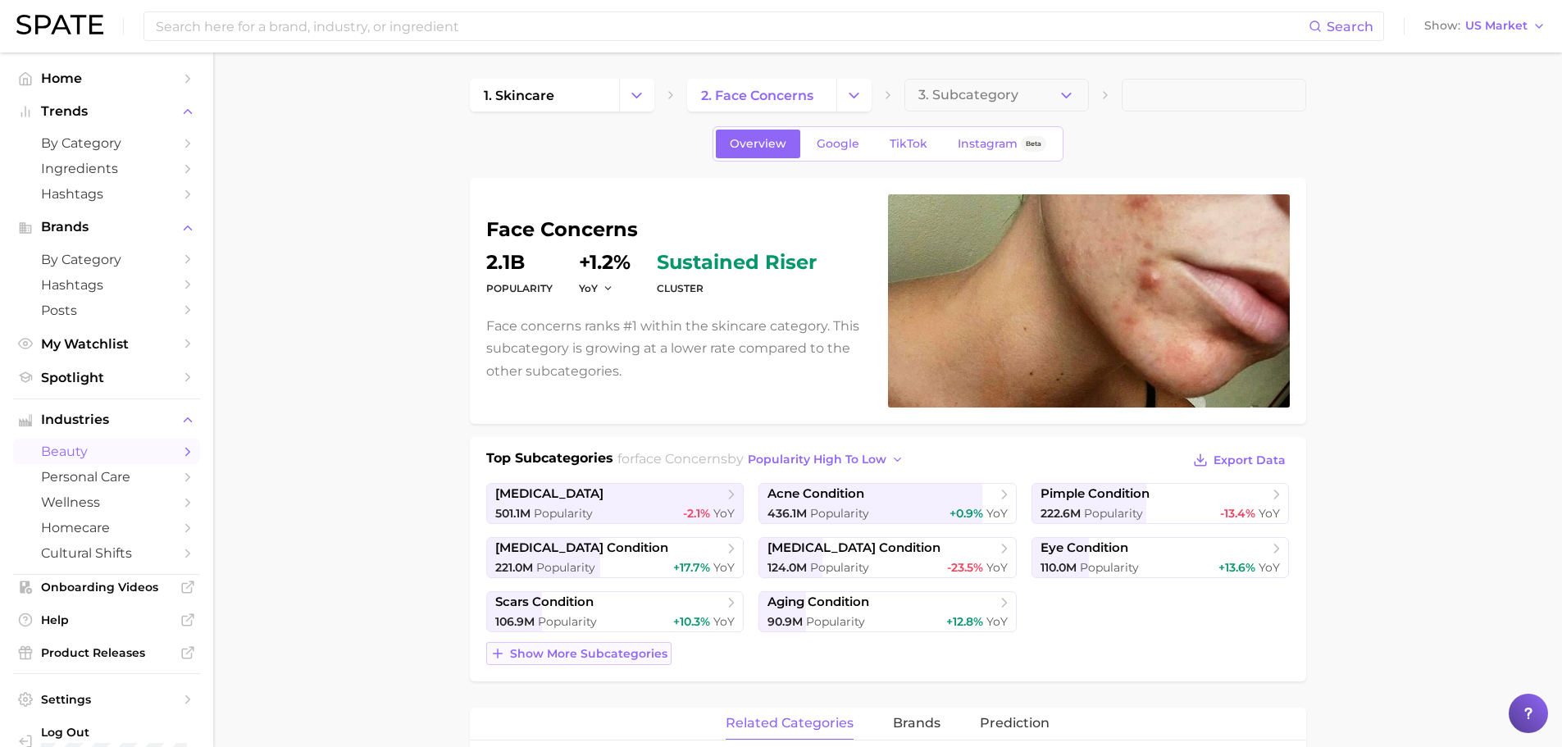
click at [638, 654] on span "Show more subcategories" at bounding box center [588, 654] width 157 height 14
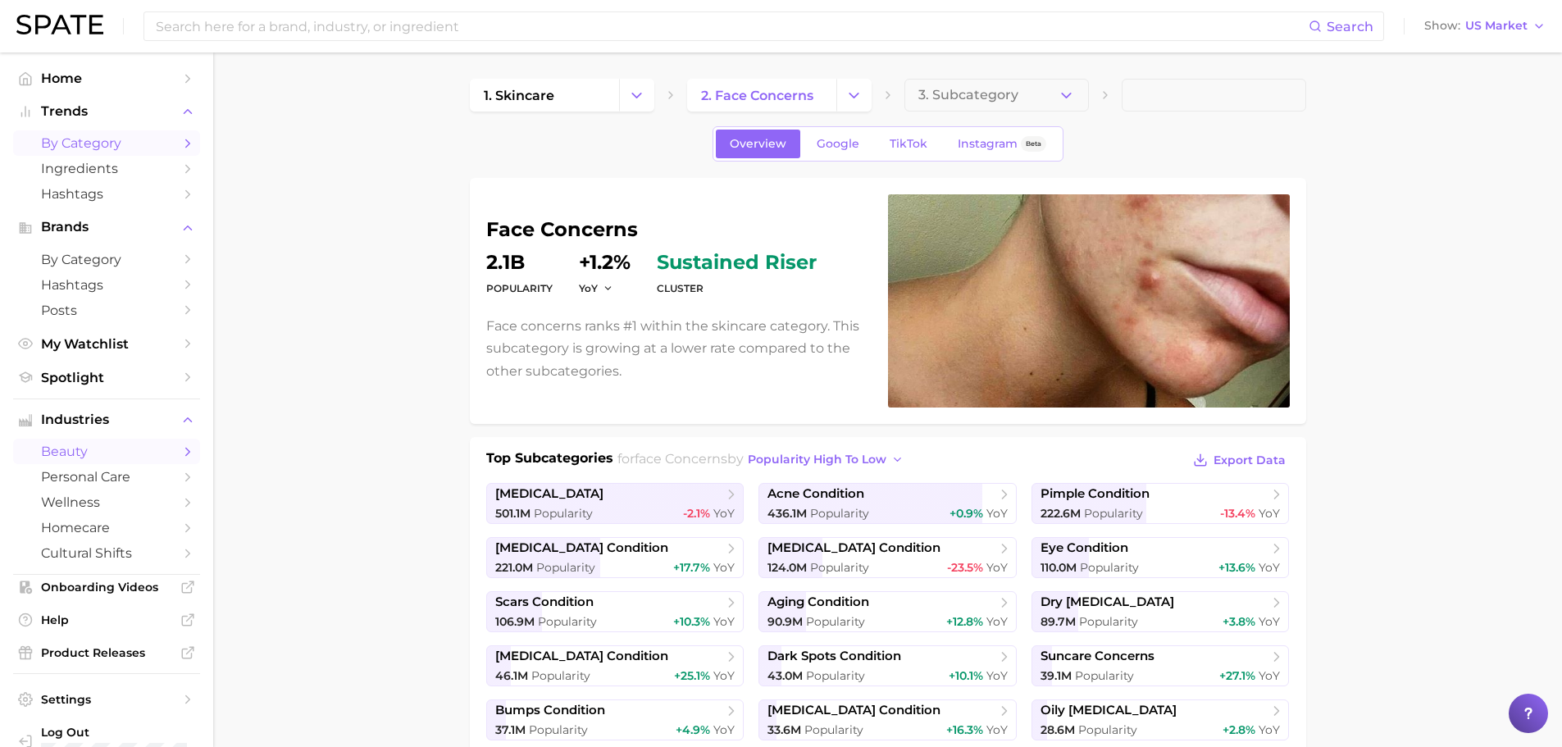
click at [119, 138] on span "by Category" at bounding box center [106, 143] width 131 height 16
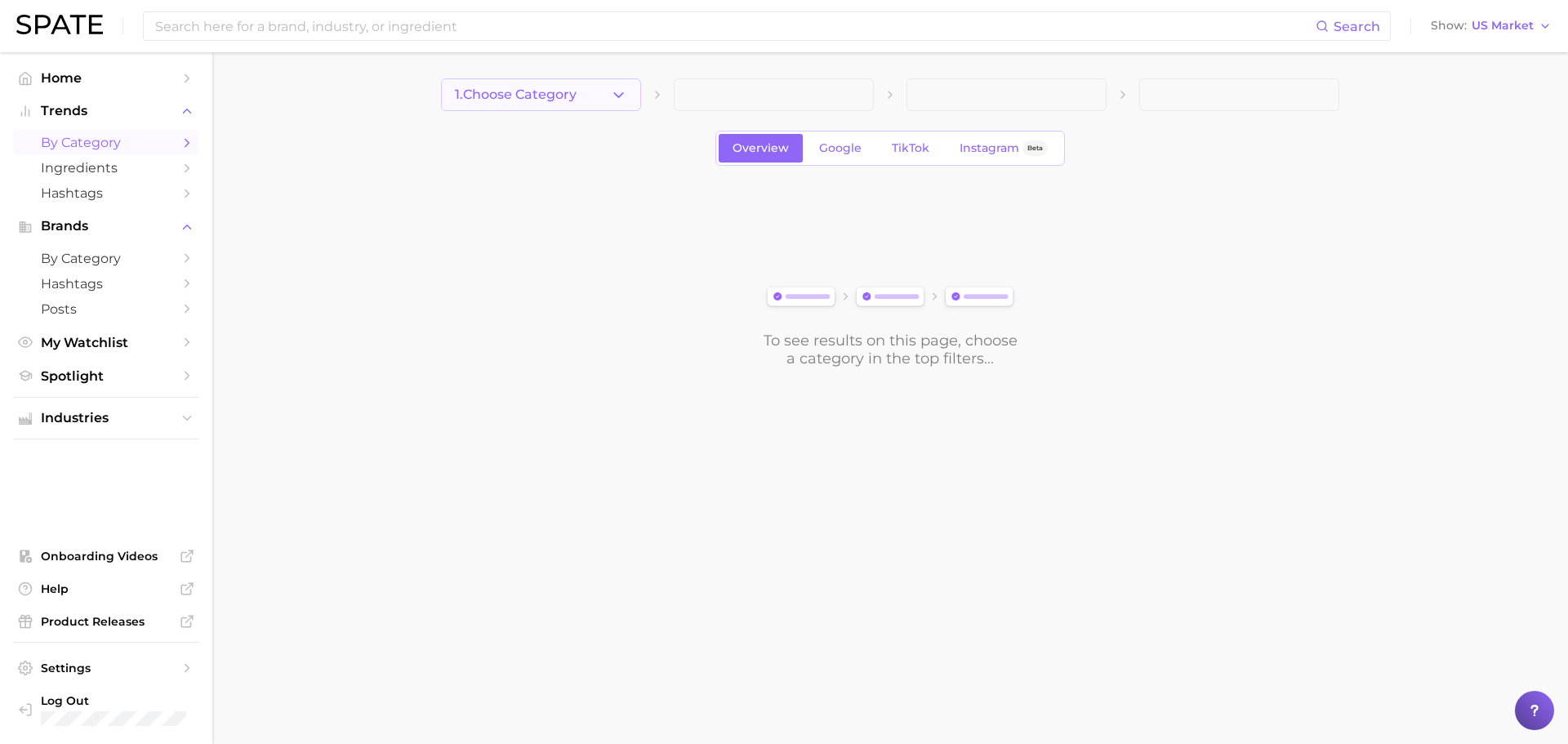
click at [617, 97] on icon "button" at bounding box center [618, 95] width 17 height 17
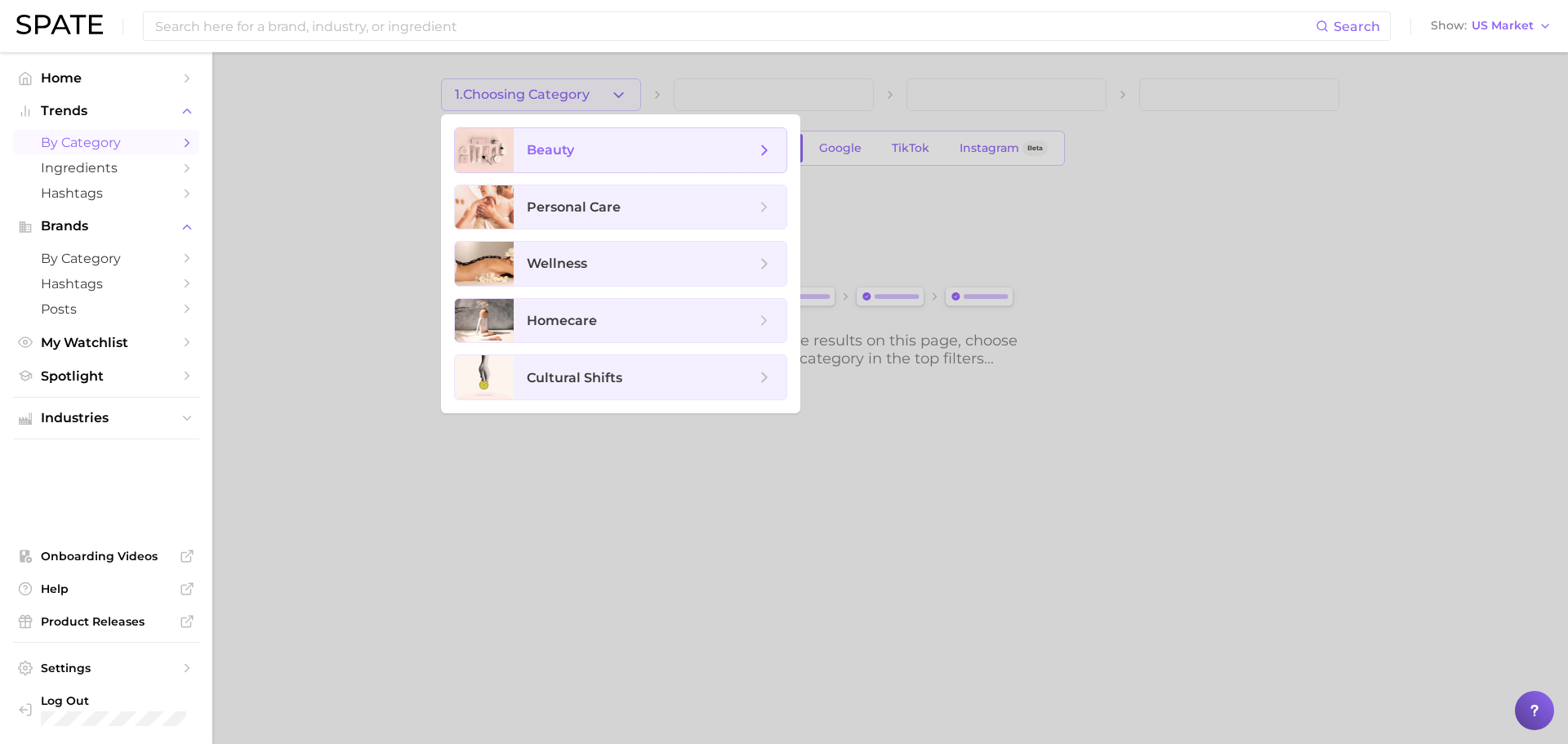
click at [620, 152] on span "beauty" at bounding box center [642, 150] width 229 height 18
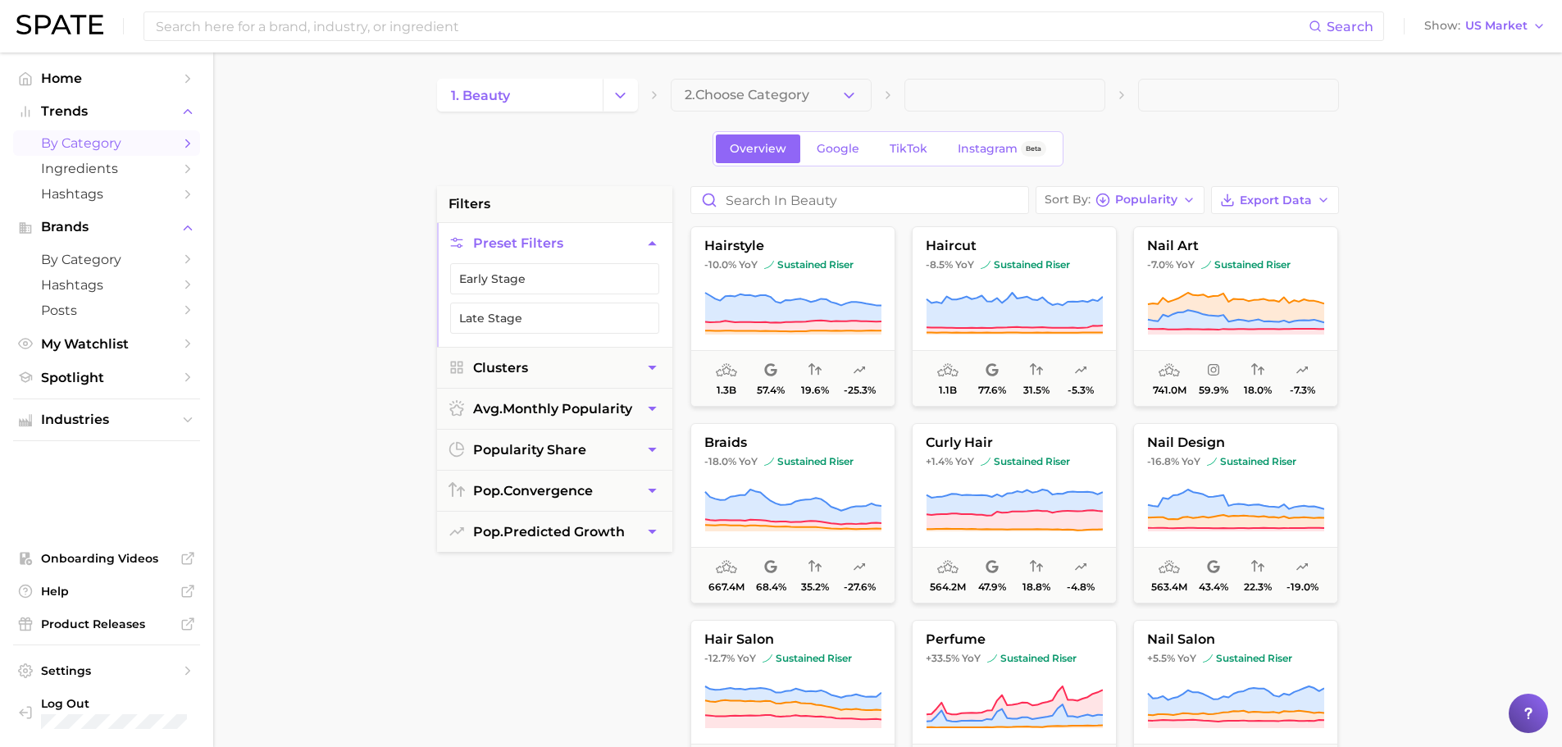
click at [819, 89] on button "2. Choose Category" at bounding box center [771, 95] width 201 height 33
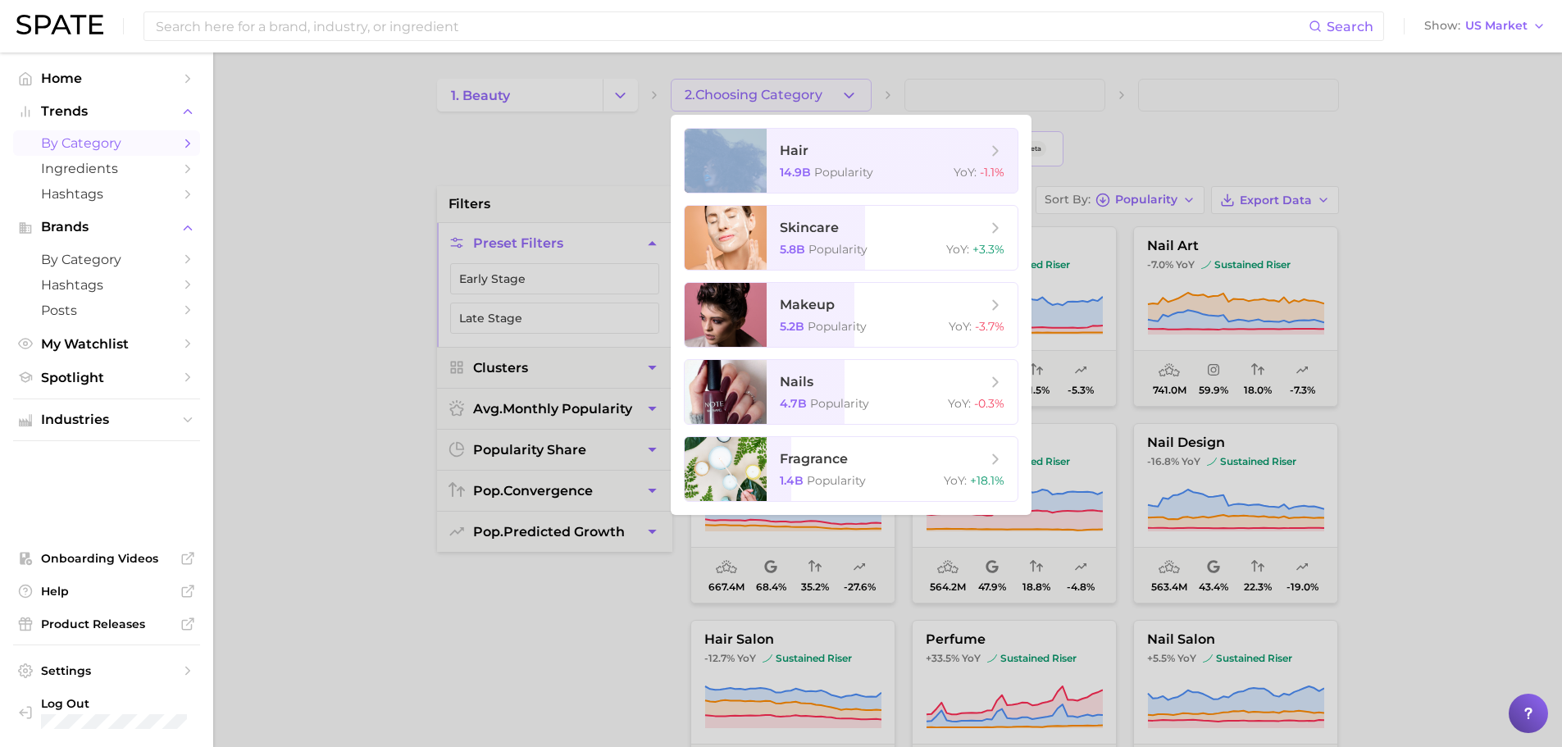
click at [819, 89] on div at bounding box center [781, 373] width 1562 height 747
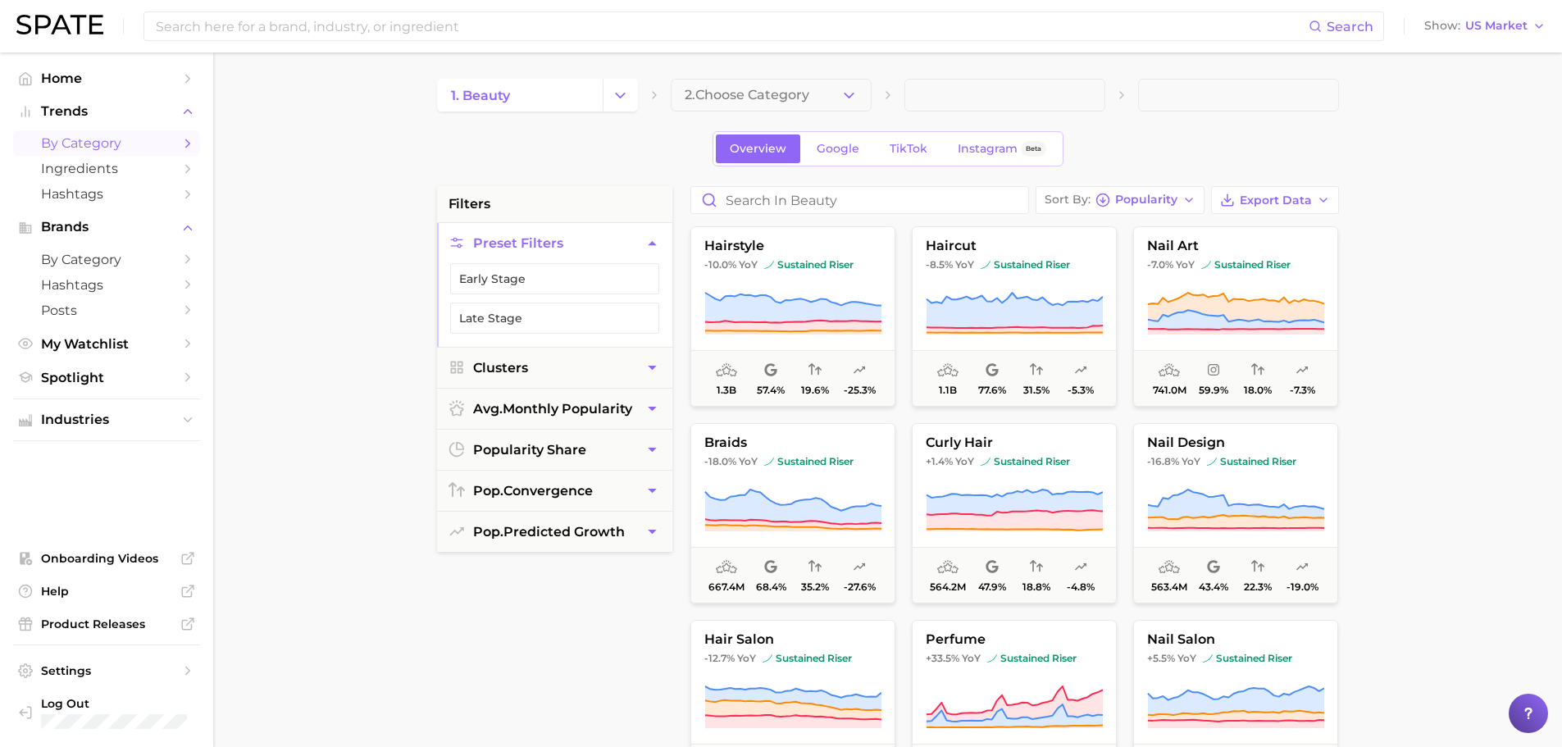
click at [819, 89] on button "2. Choose Category" at bounding box center [771, 95] width 201 height 33
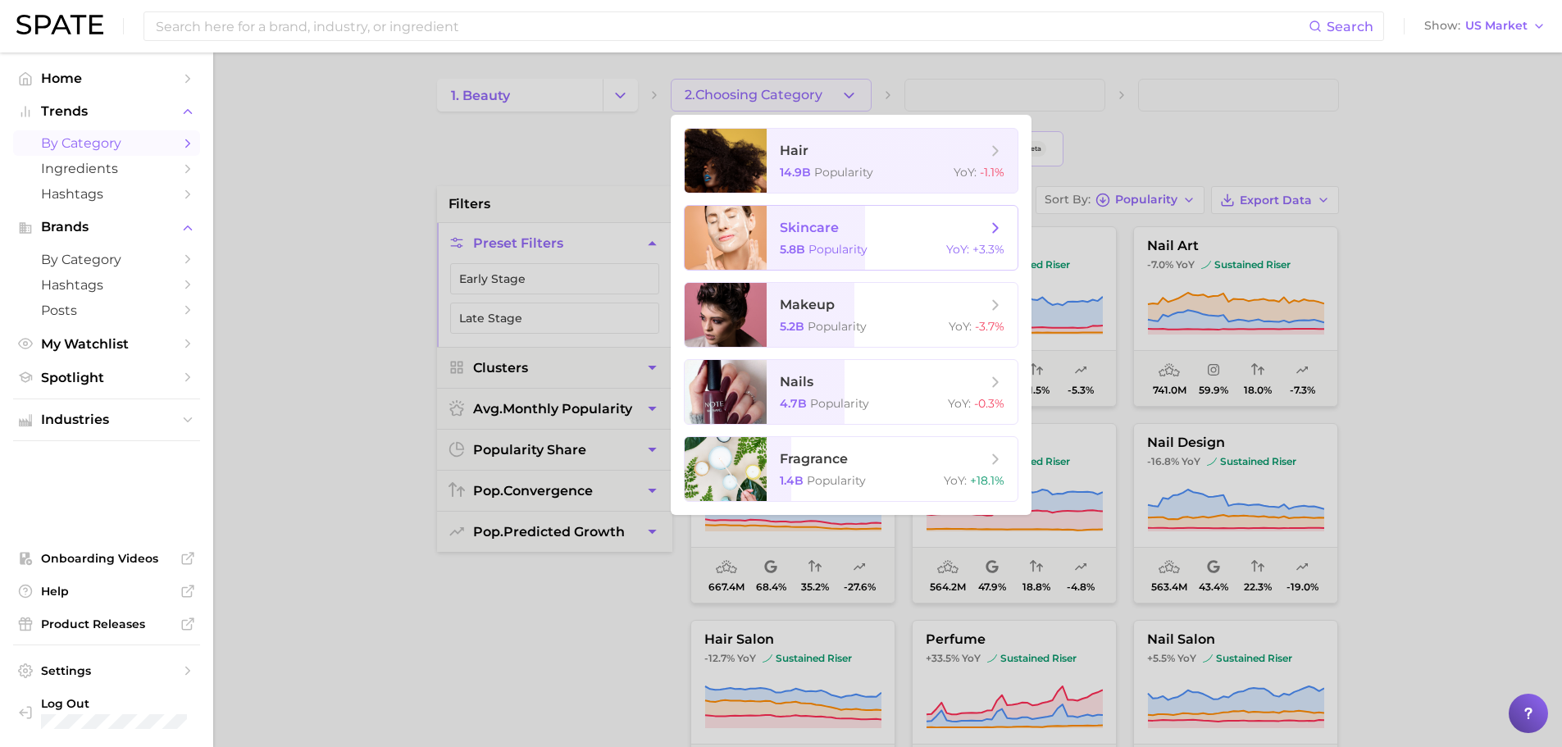
click at [836, 230] on span "skincare" at bounding box center [809, 228] width 59 height 16
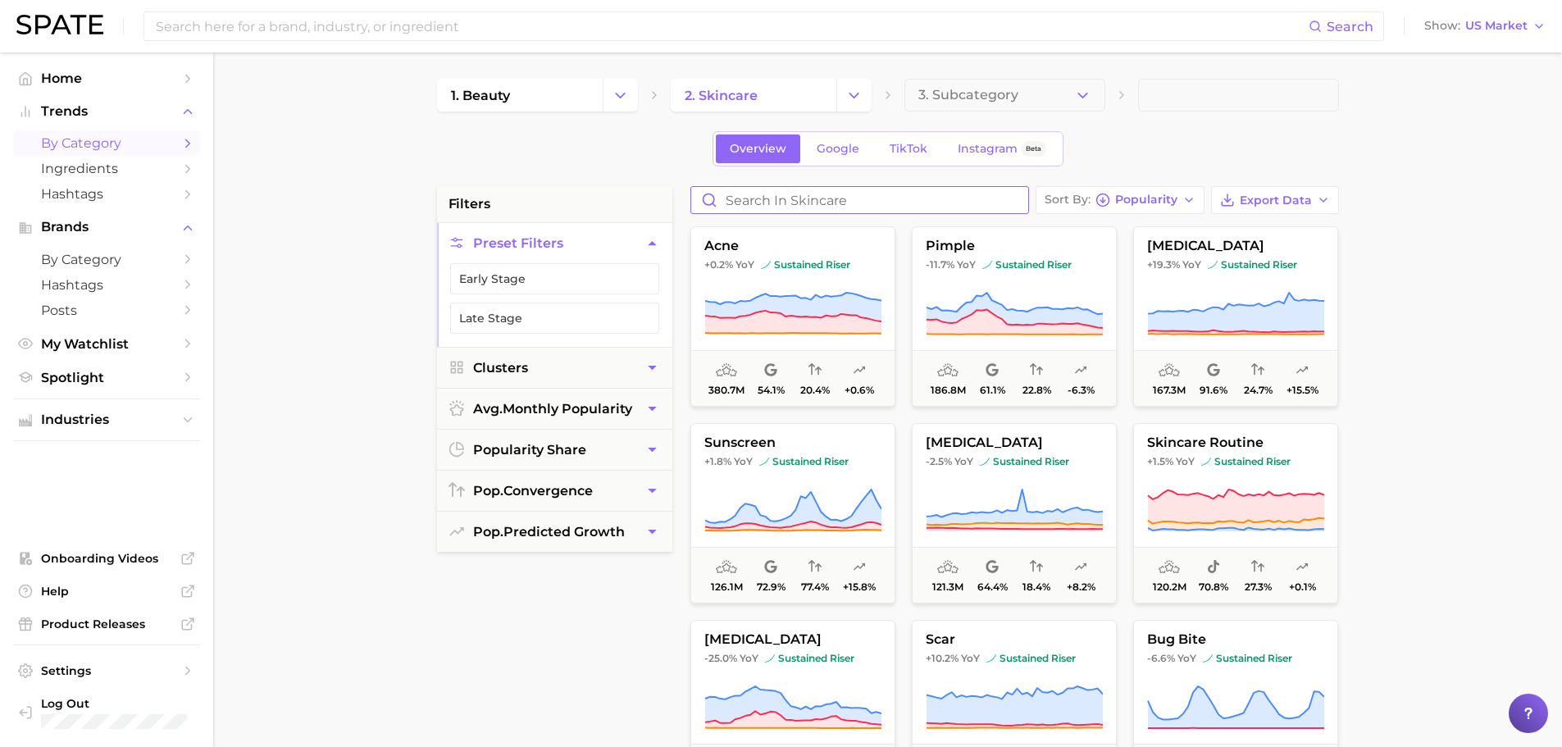
click at [813, 198] on input "Search in skincare" at bounding box center [859, 200] width 337 height 26
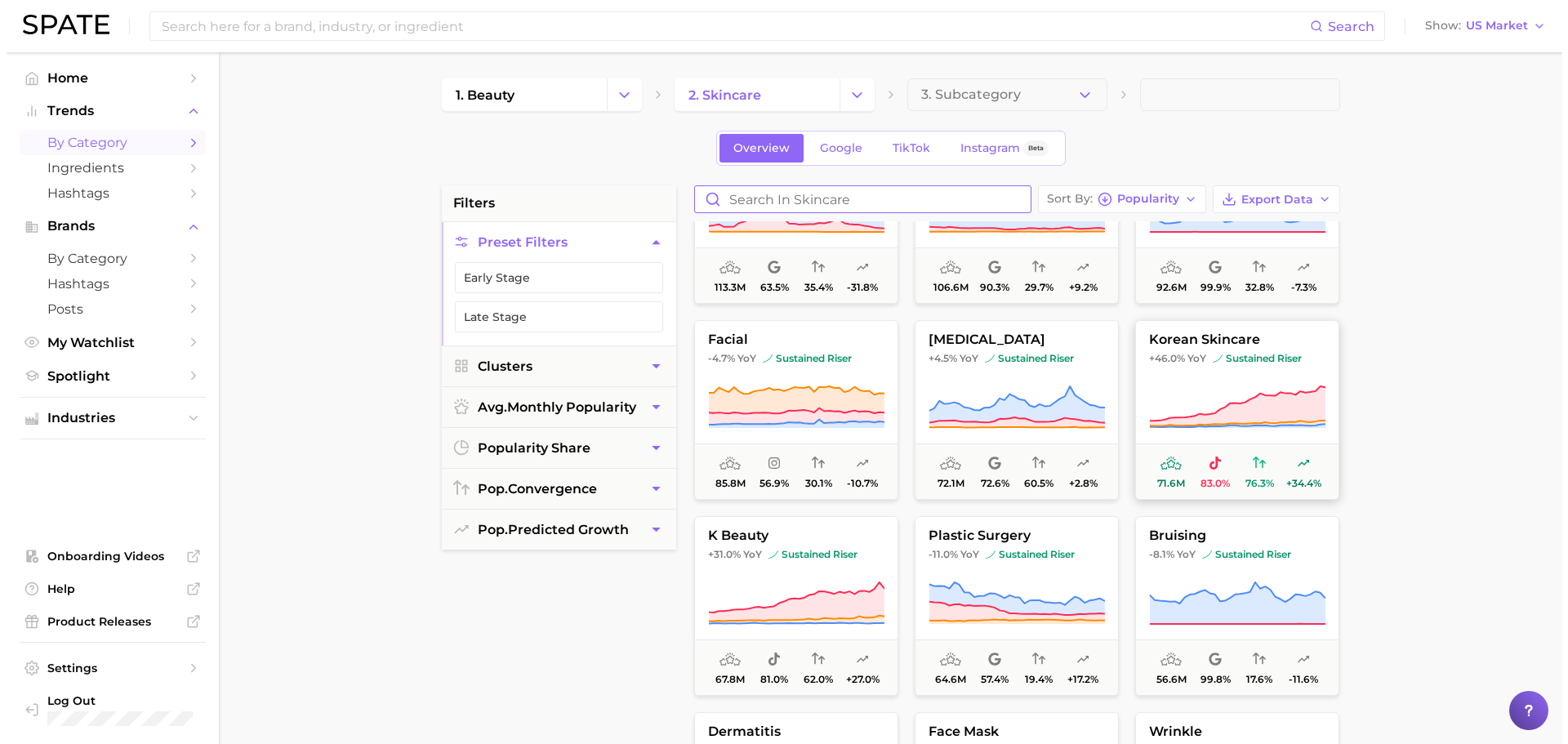
scroll to position [545, 0]
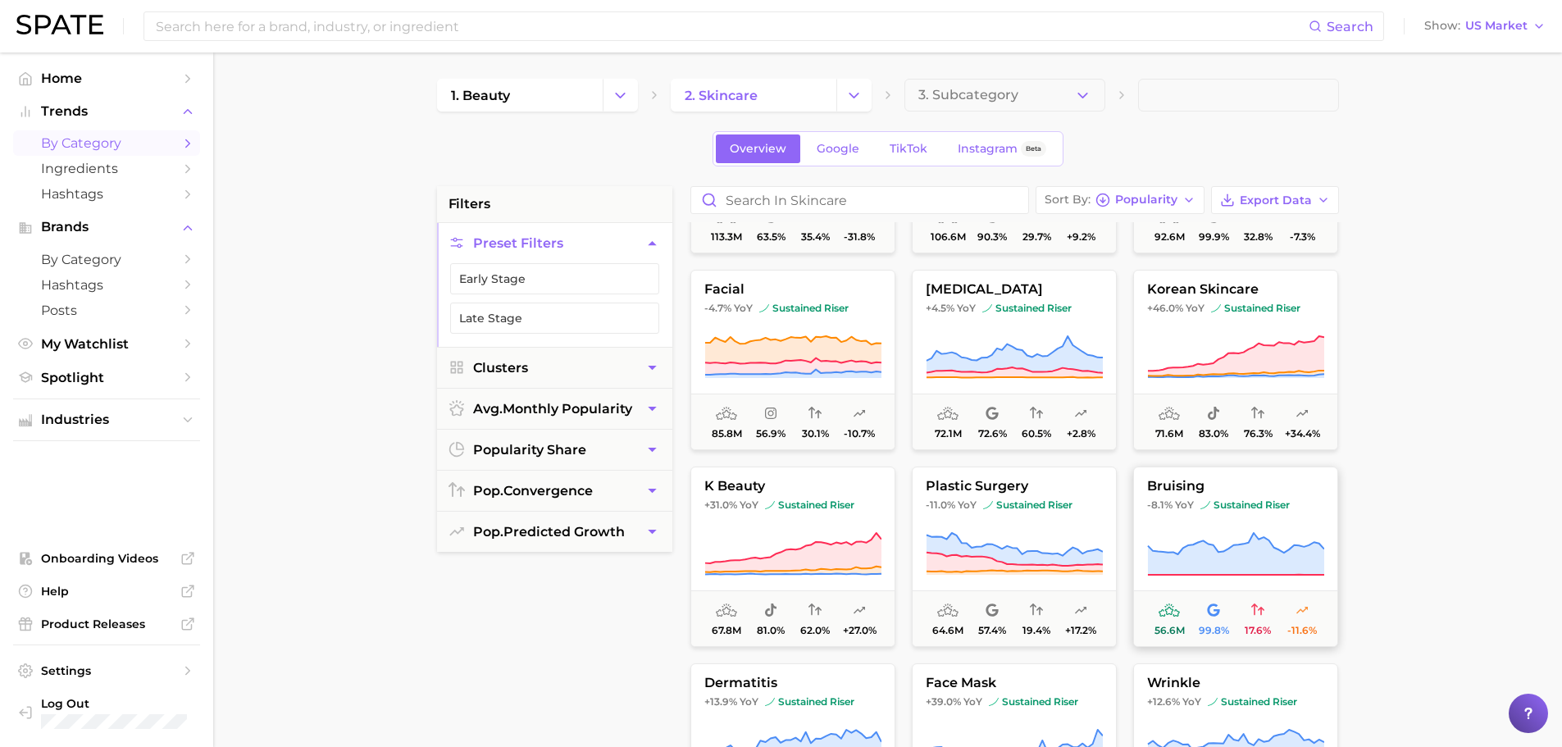
click at [1192, 523] on button "bruising -8.1% YoY sustained riser 56.6m 99.8% 17.6% -11.6%" at bounding box center [1235, 557] width 205 height 180
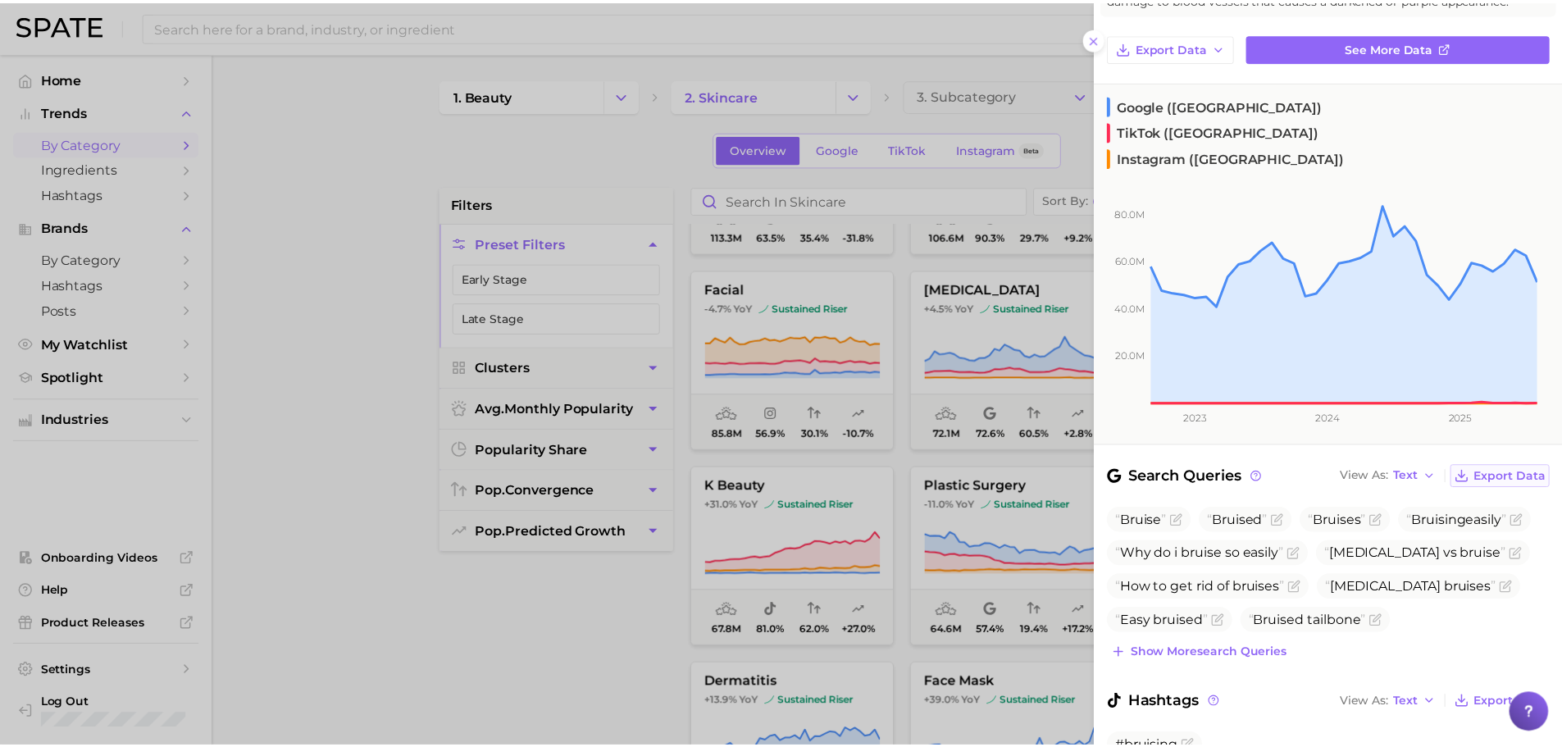
scroll to position [0, 0]
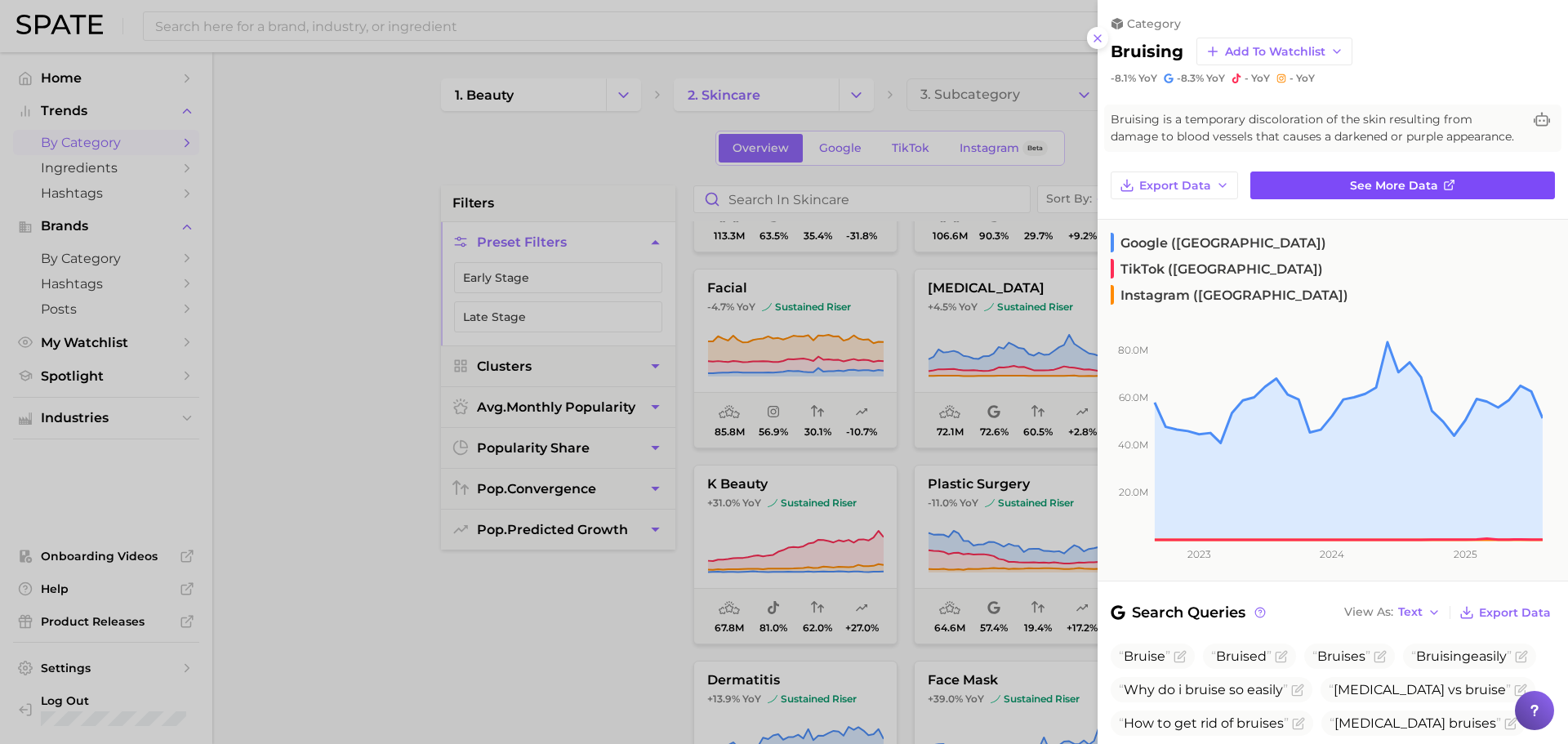
click at [1405, 193] on span "See more data" at bounding box center [1394, 186] width 89 height 14
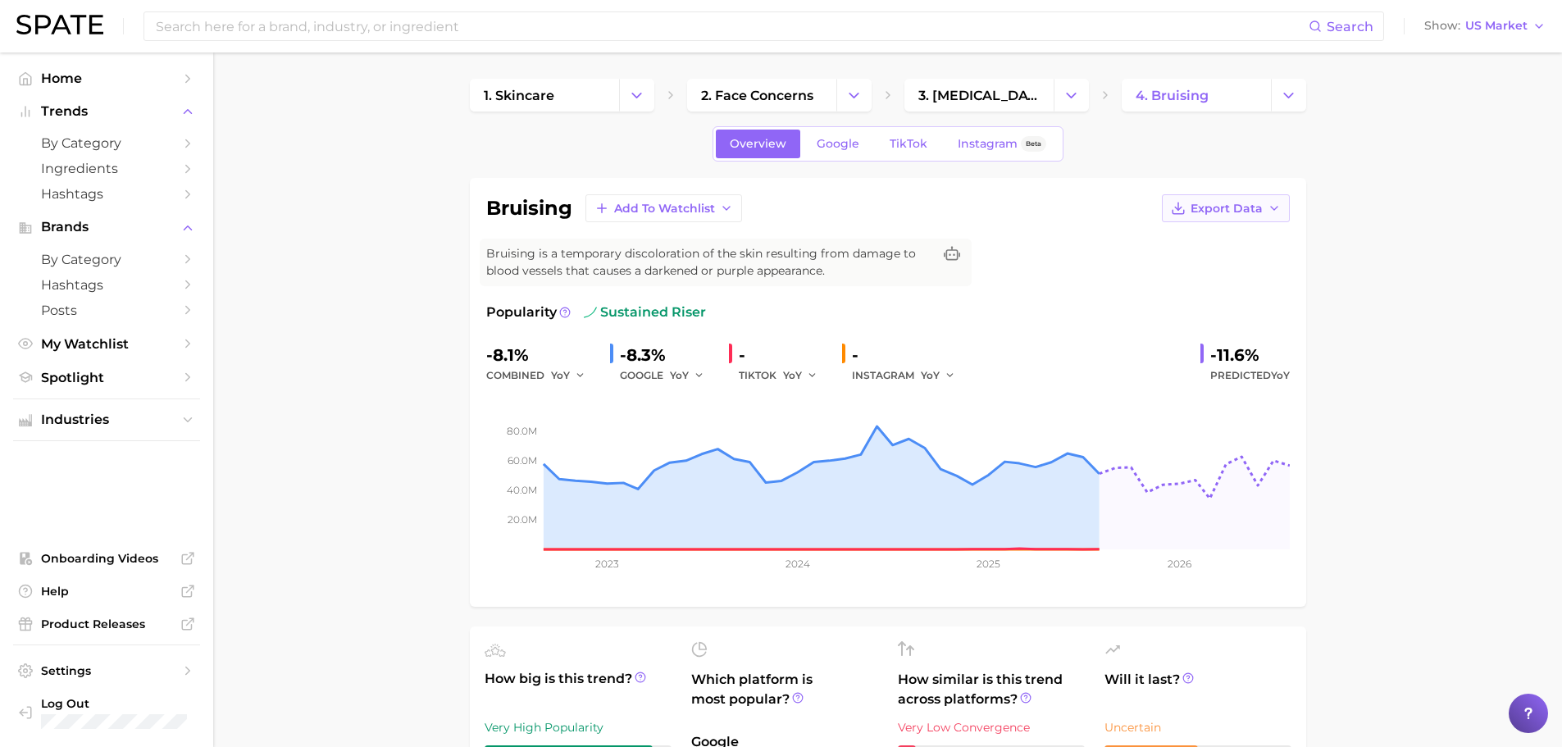
click at [1270, 210] on icon "button" at bounding box center [1274, 208] width 13 height 13
click at [1211, 244] on span "Time Series CSV" at bounding box center [1185, 239] width 96 height 14
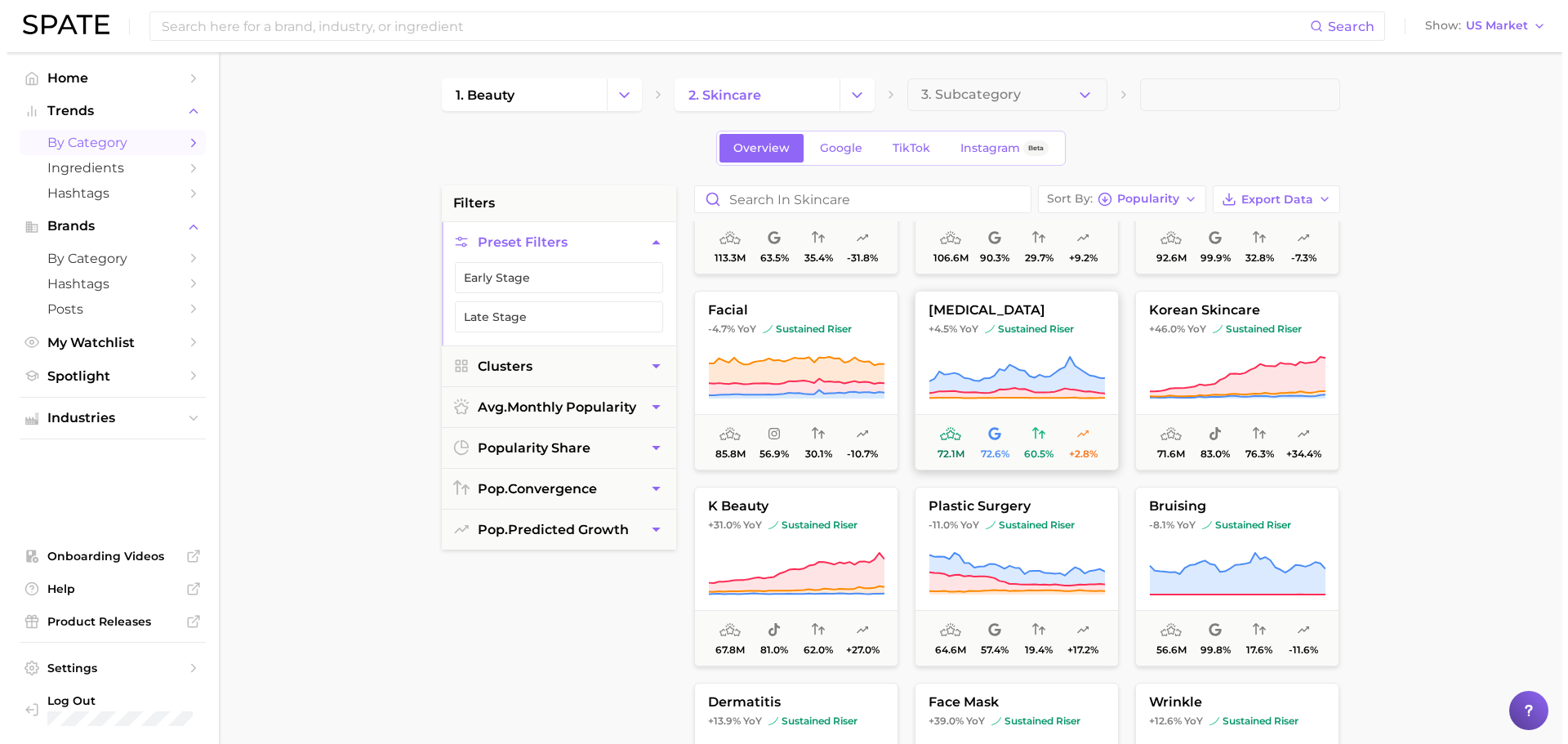
scroll to position [545, 0]
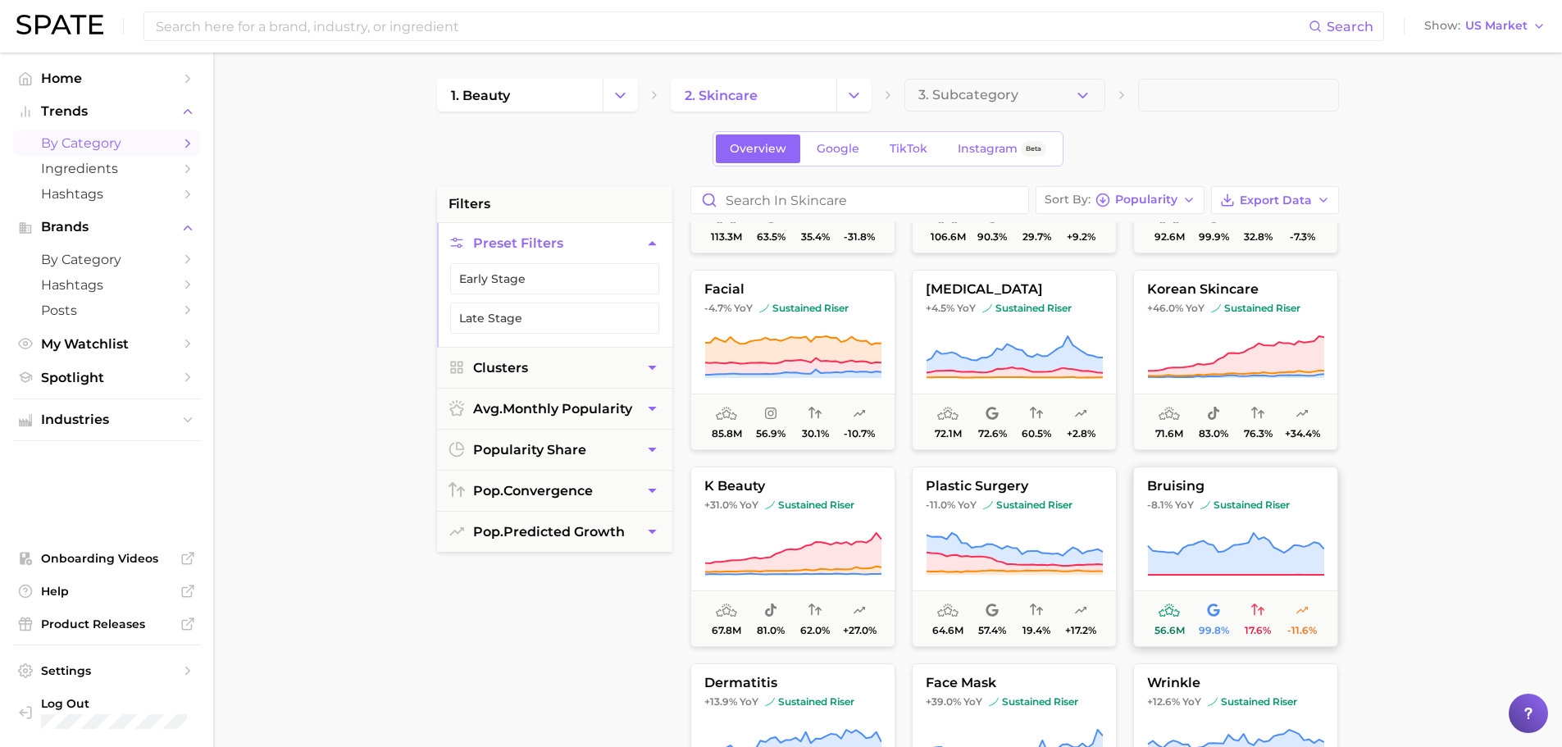
click at [1264, 532] on icon at bounding box center [1235, 554] width 177 height 46
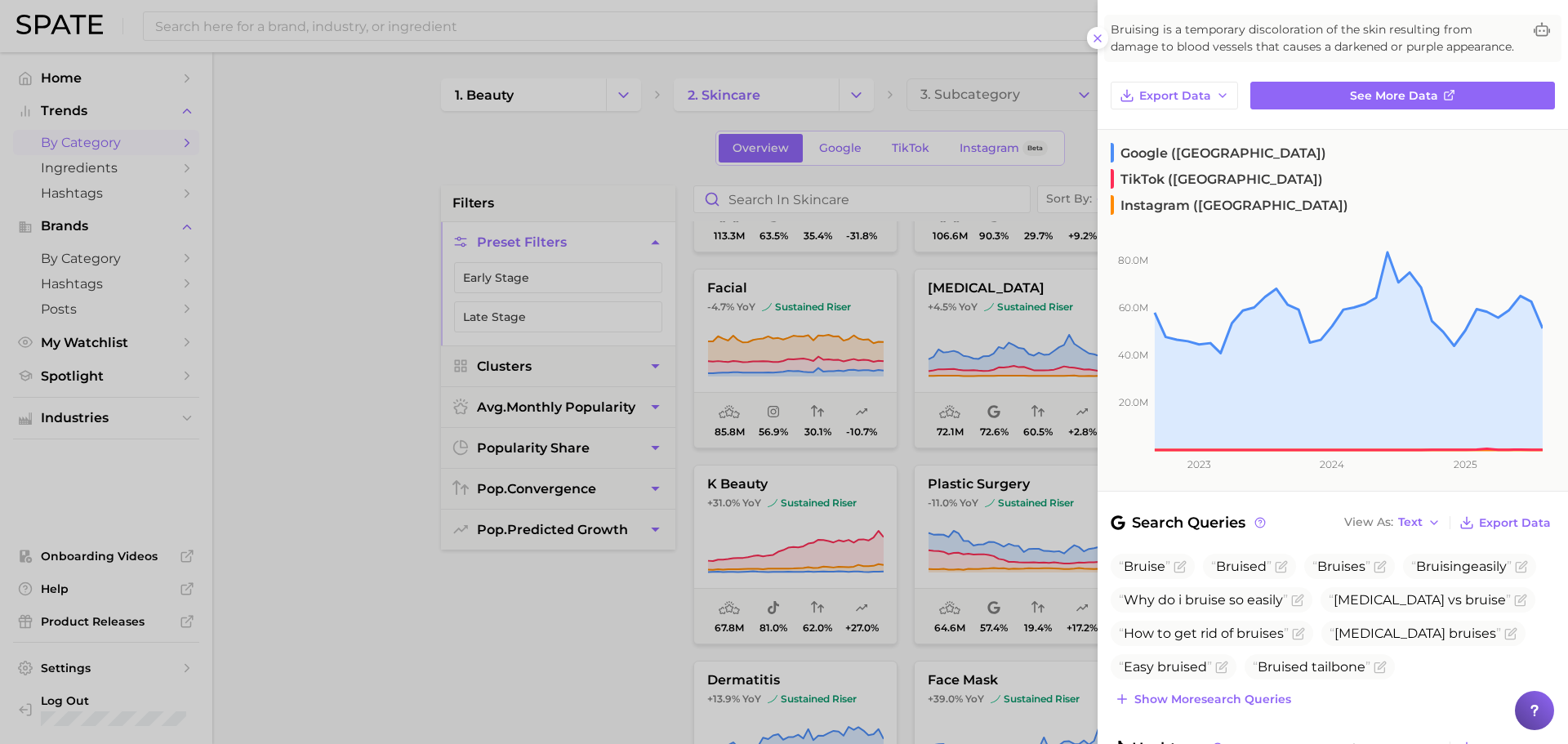
scroll to position [136, 0]
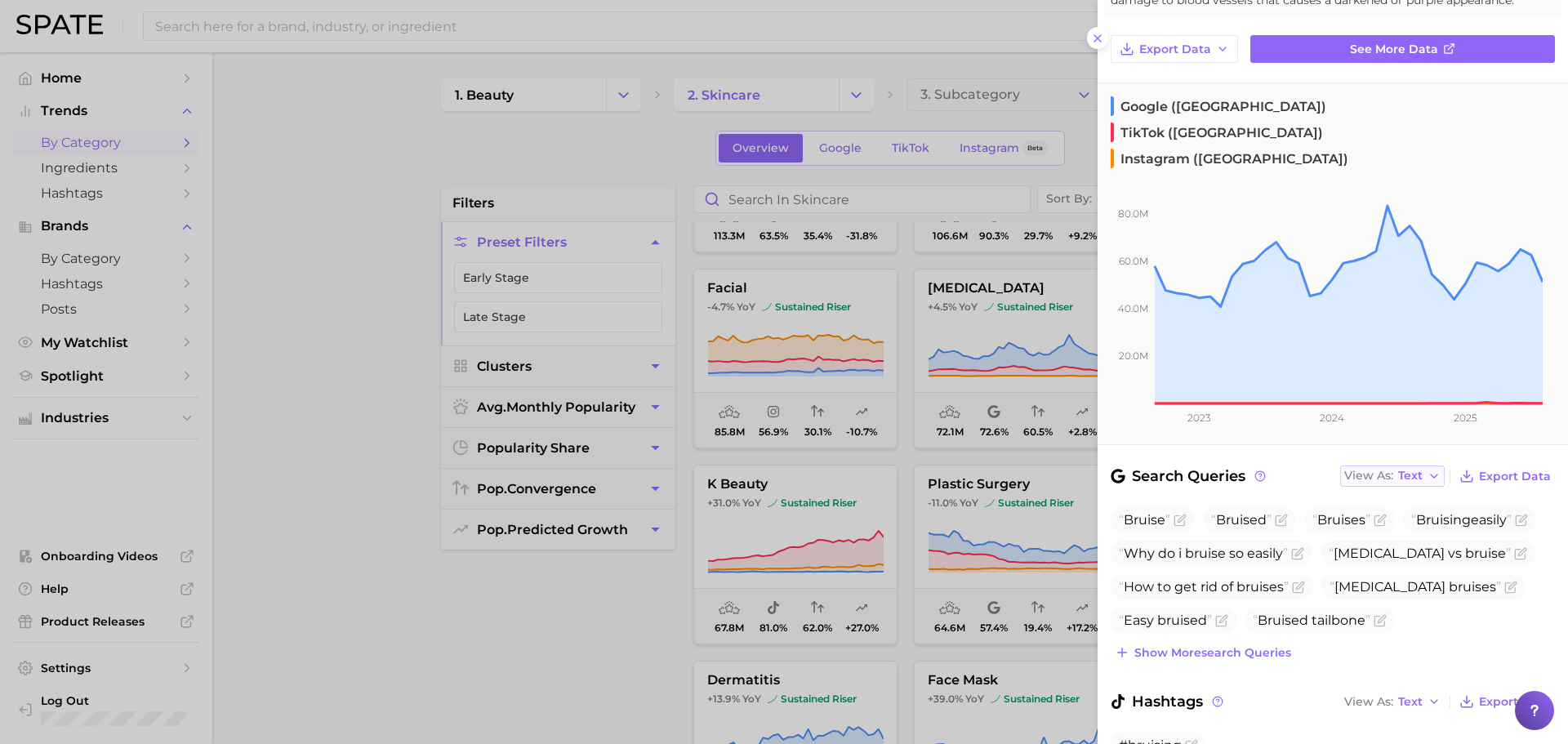
click at [1428, 469] on icon "button" at bounding box center [1434, 475] width 13 height 13
click at [1400, 518] on button "Table" at bounding box center [1431, 533] width 179 height 30
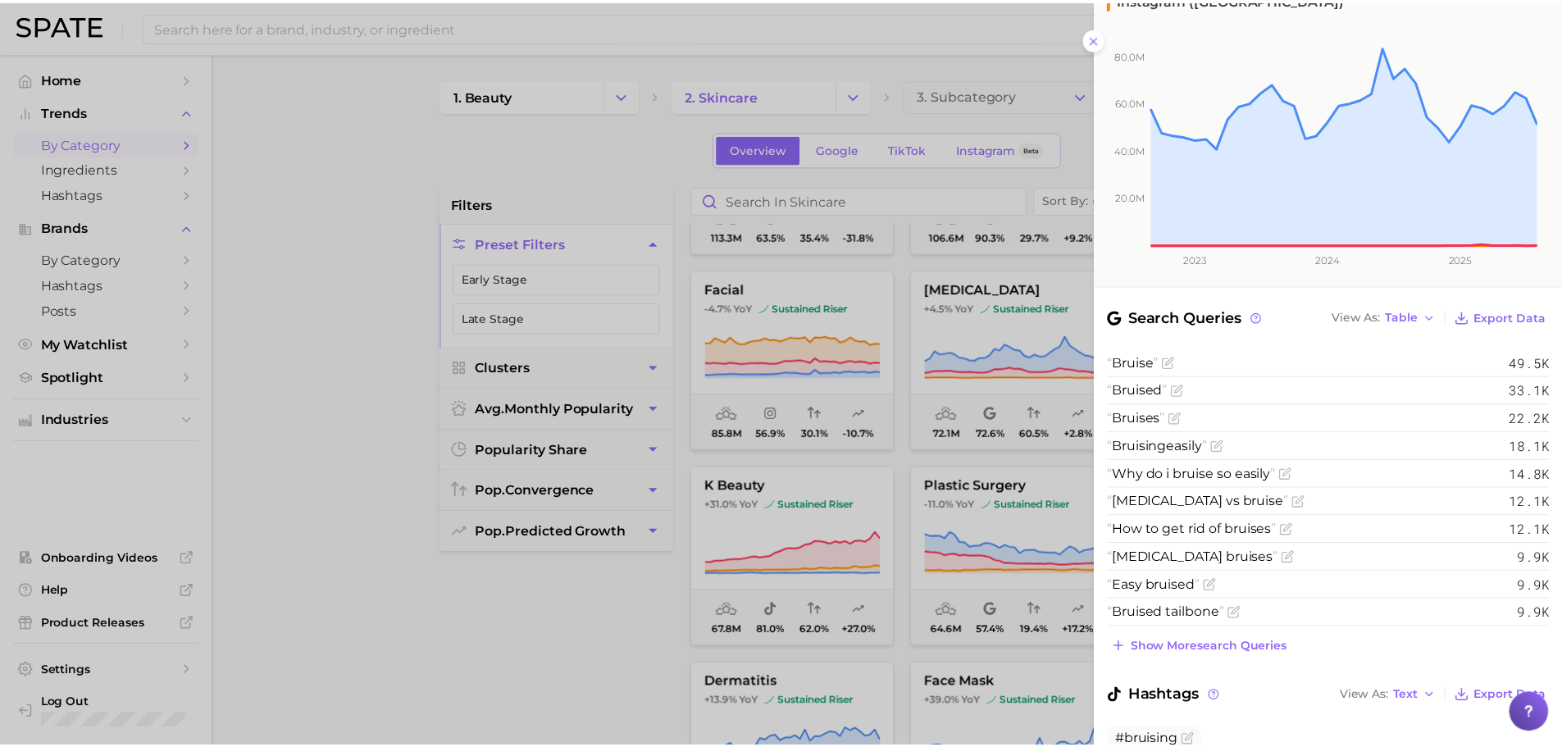
scroll to position [0, 0]
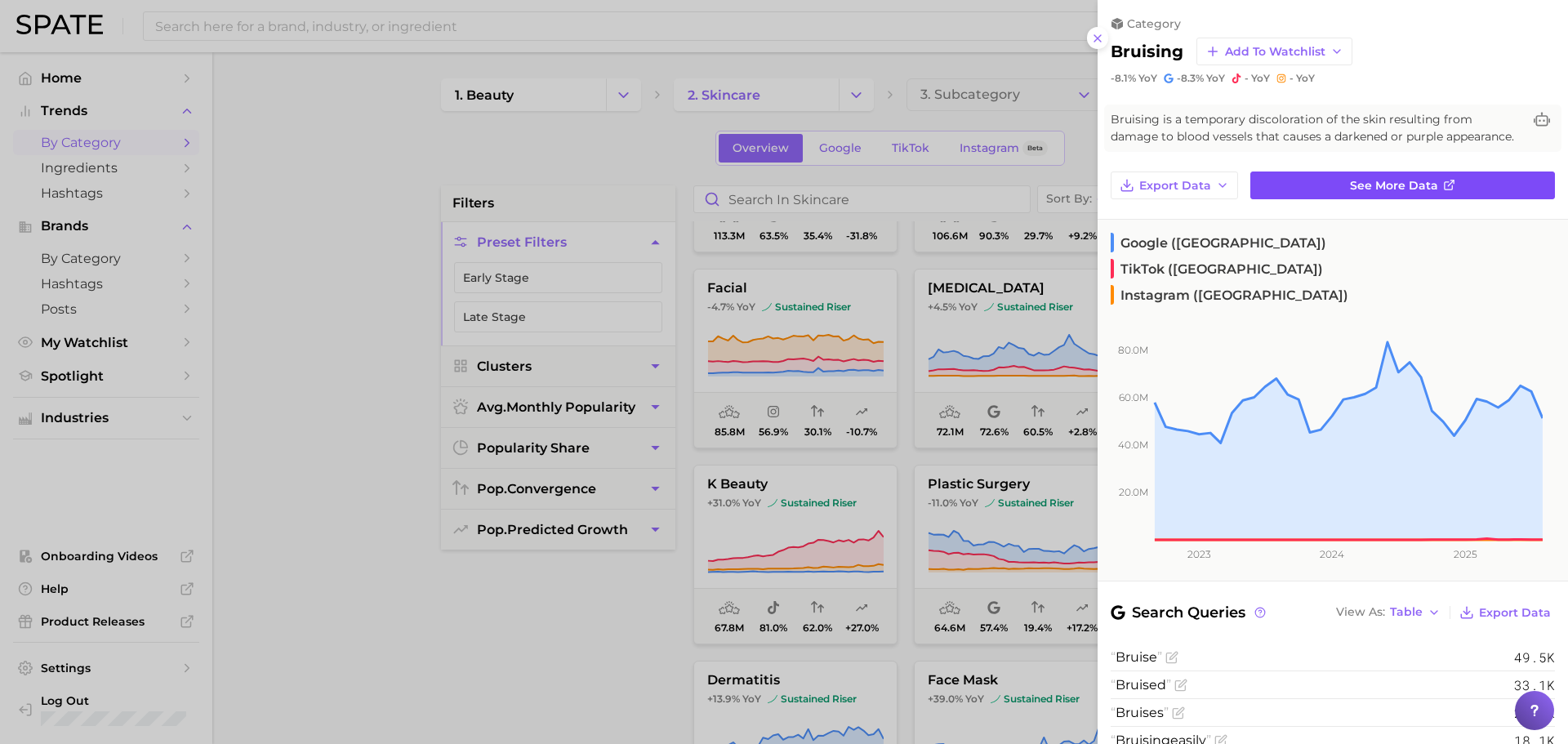
click at [1382, 193] on span "See more data" at bounding box center [1394, 186] width 89 height 14
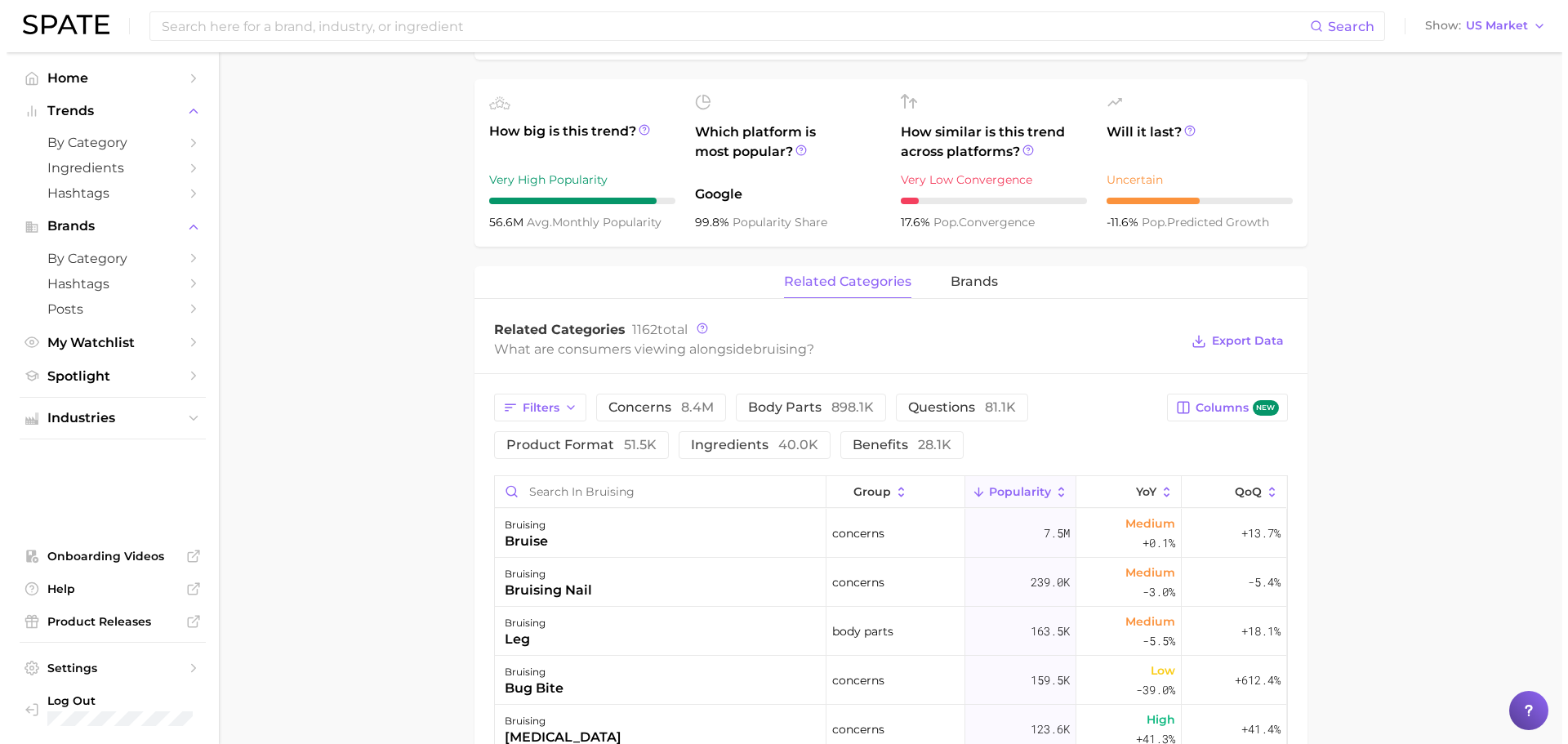
scroll to position [680, 0]
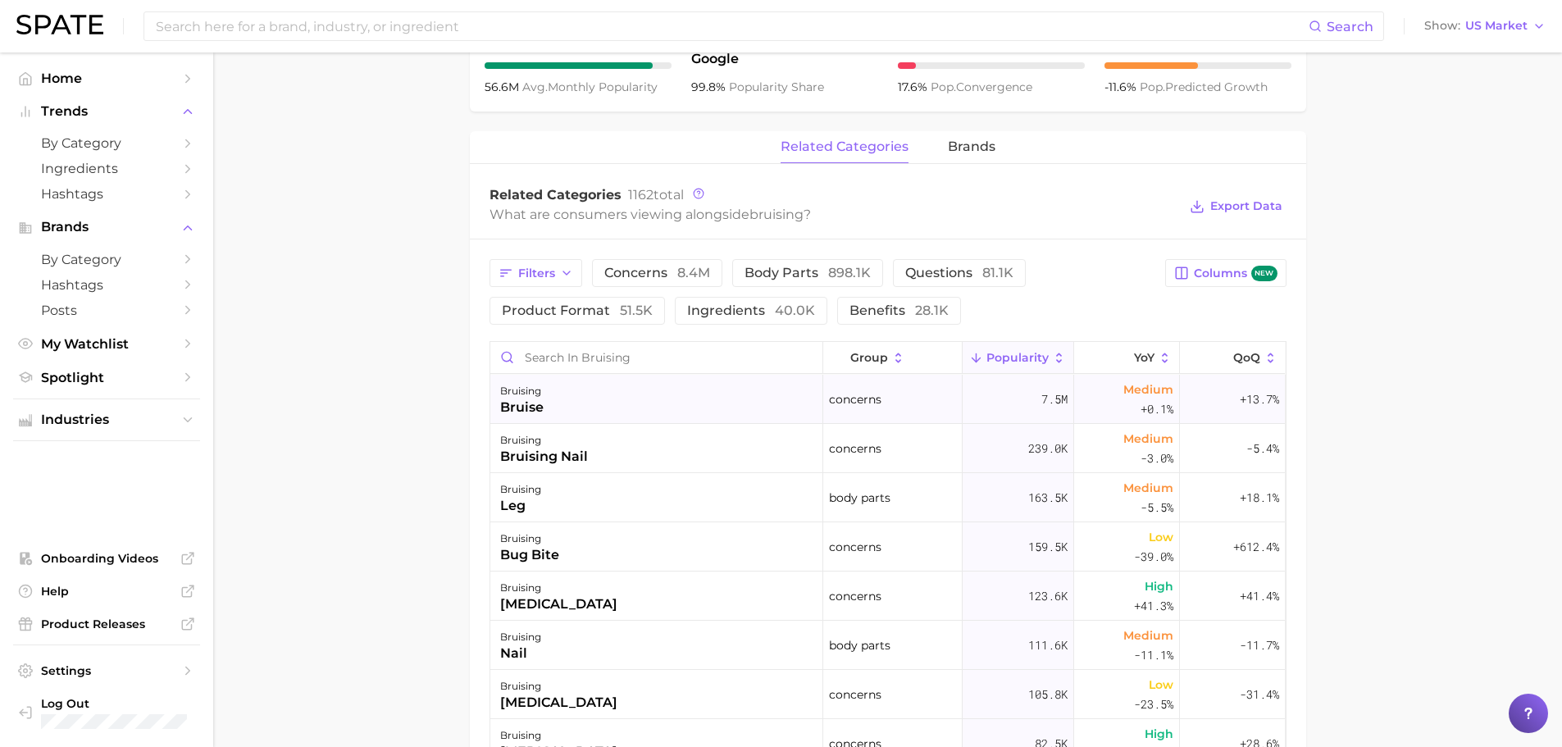
click at [618, 391] on div "bruising bruise" at bounding box center [656, 399] width 333 height 49
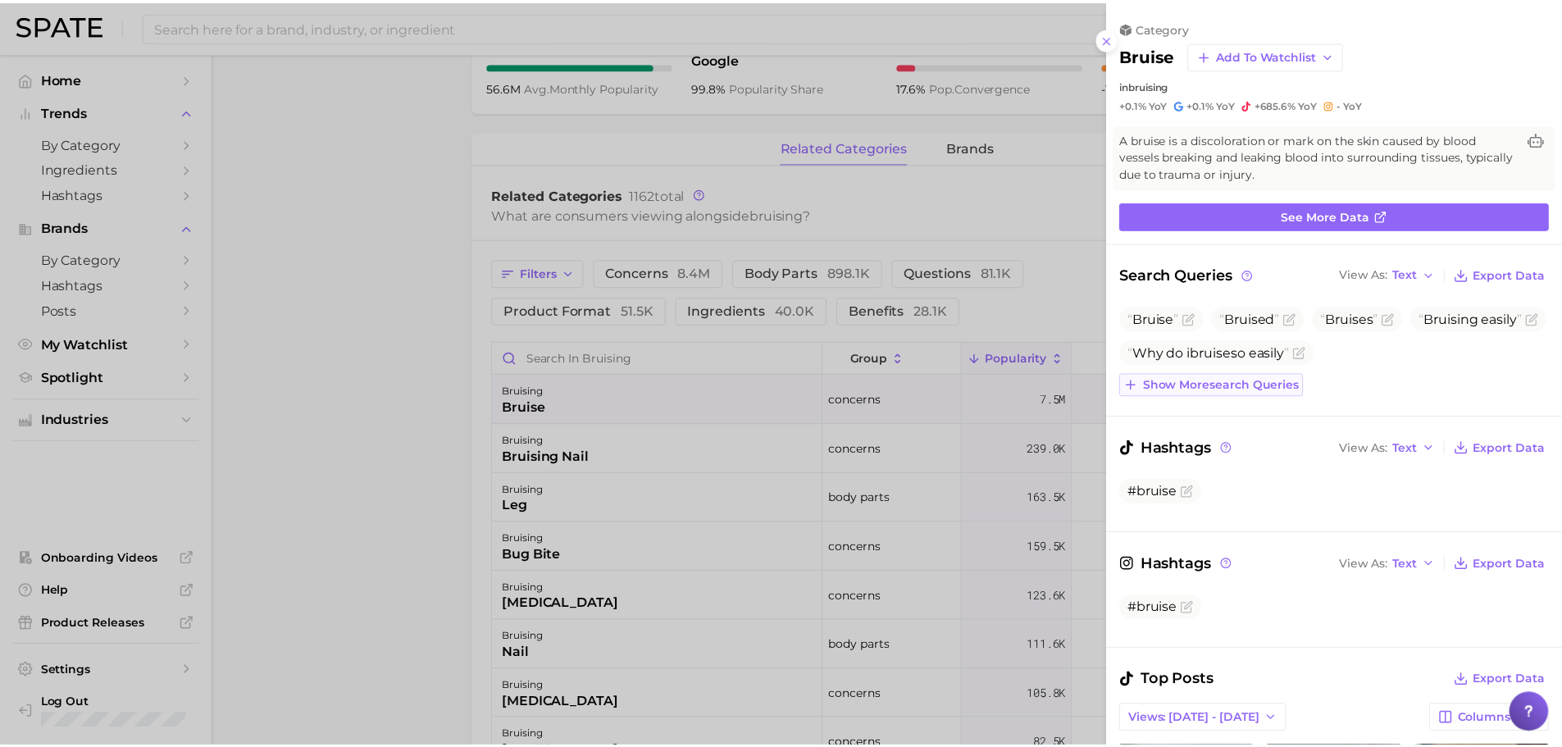
scroll to position [0, 0]
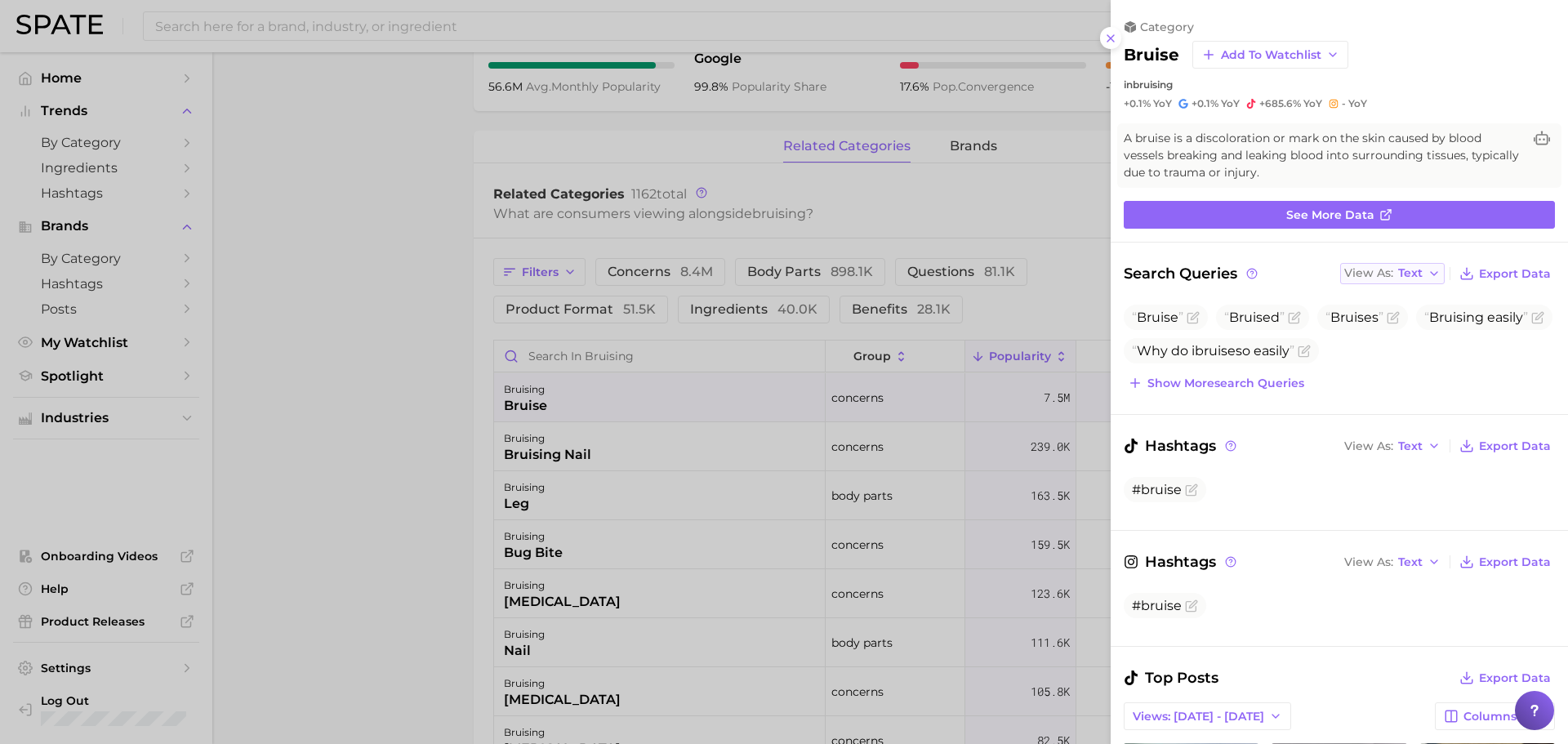
click at [1404, 276] on span "Text" at bounding box center [1411, 273] width 25 height 9
click at [1419, 334] on button "Table" at bounding box center [1431, 330] width 179 height 30
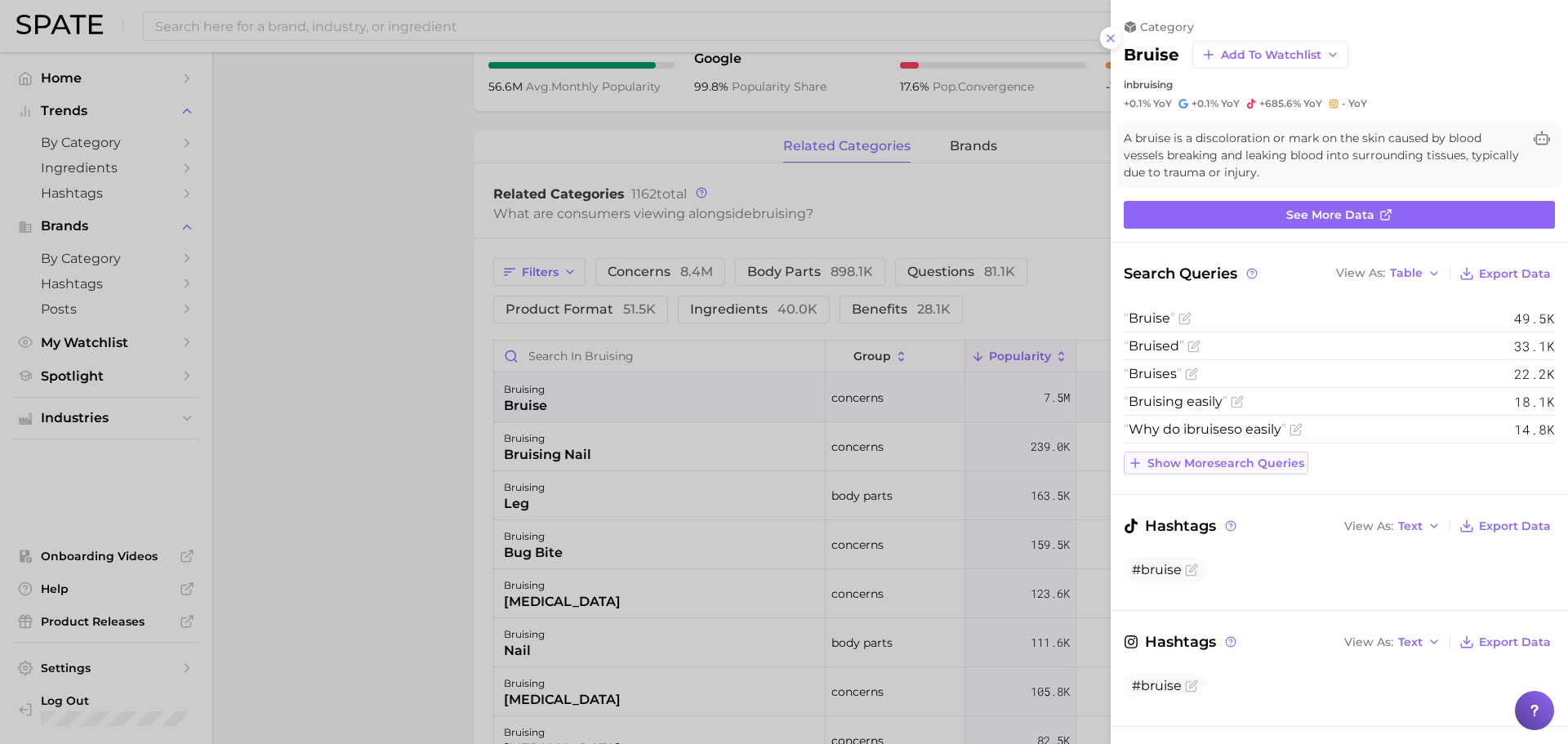
click at [1250, 467] on span "Show more search queries" at bounding box center [1225, 463] width 156 height 14
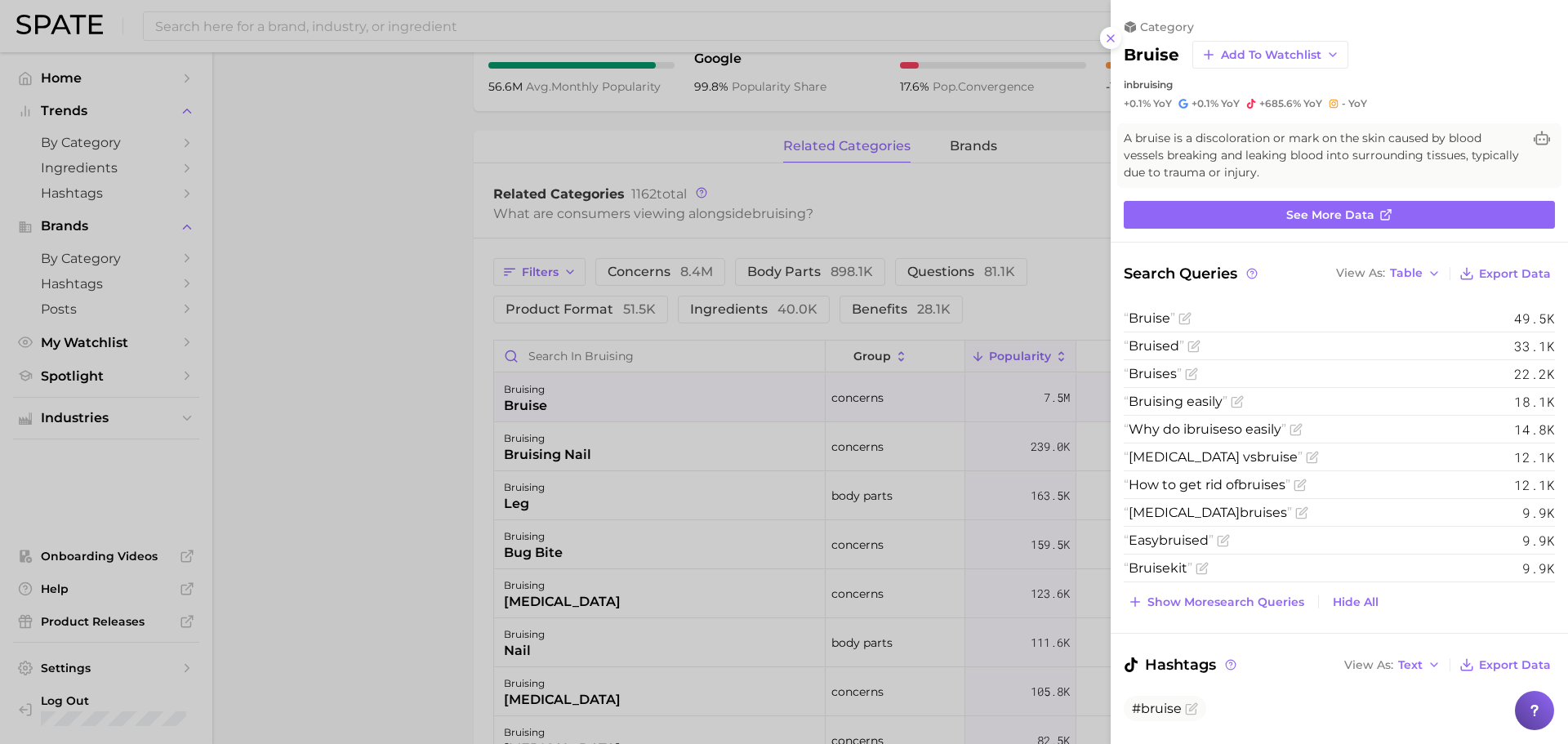
click at [375, 351] on div at bounding box center [784, 372] width 1568 height 744
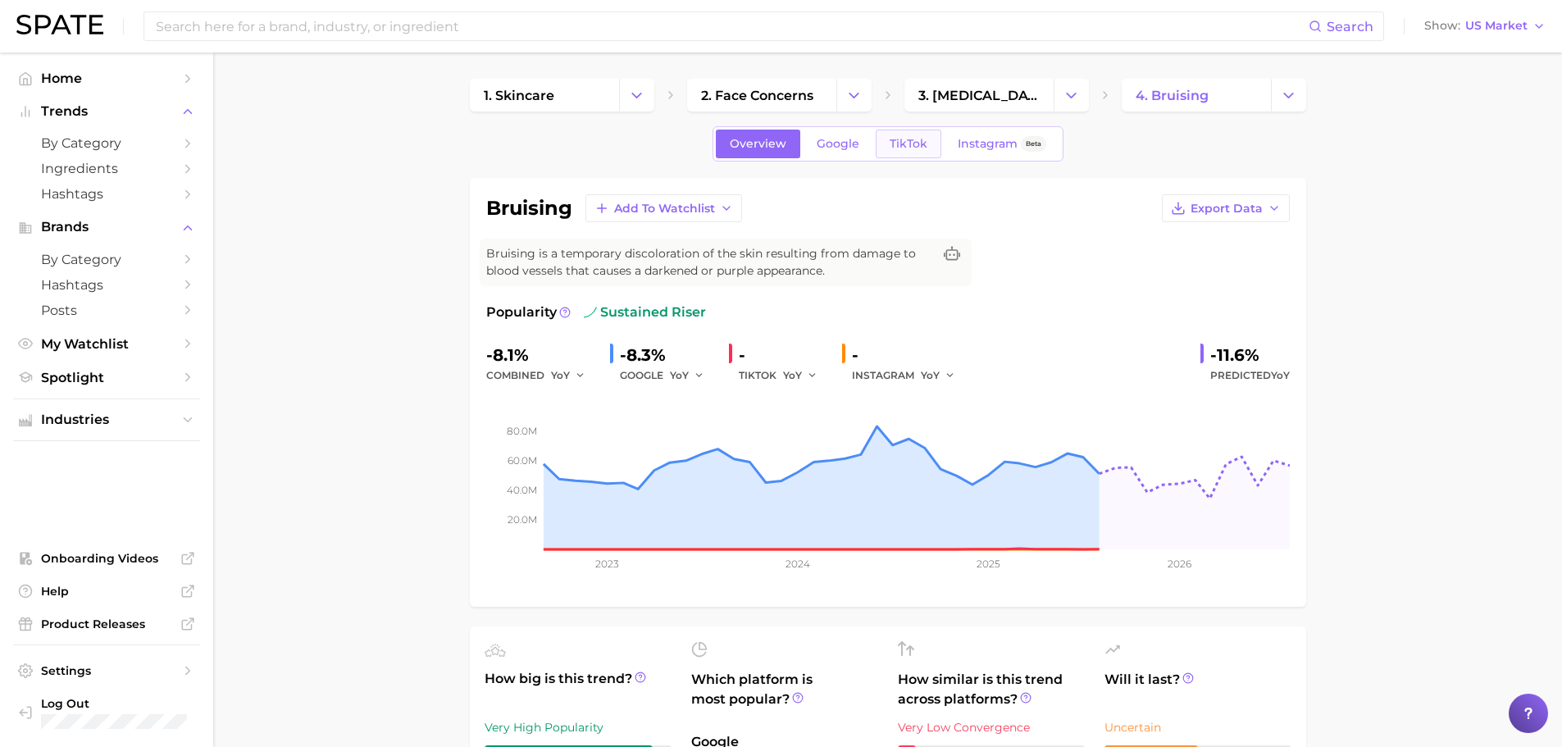
click at [898, 143] on span "TikTok" at bounding box center [909, 144] width 38 height 14
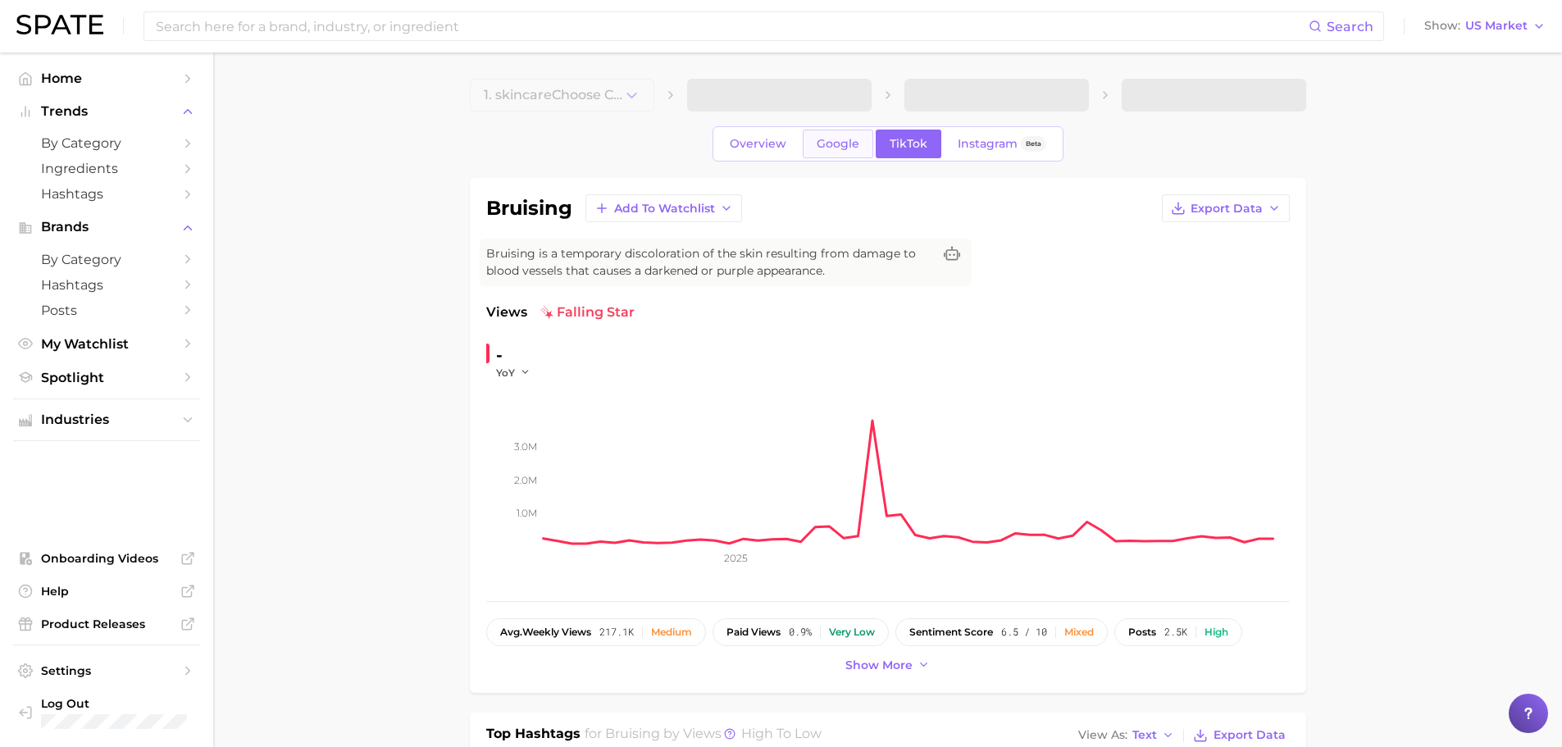
click at [851, 143] on span "Google" at bounding box center [838, 144] width 43 height 14
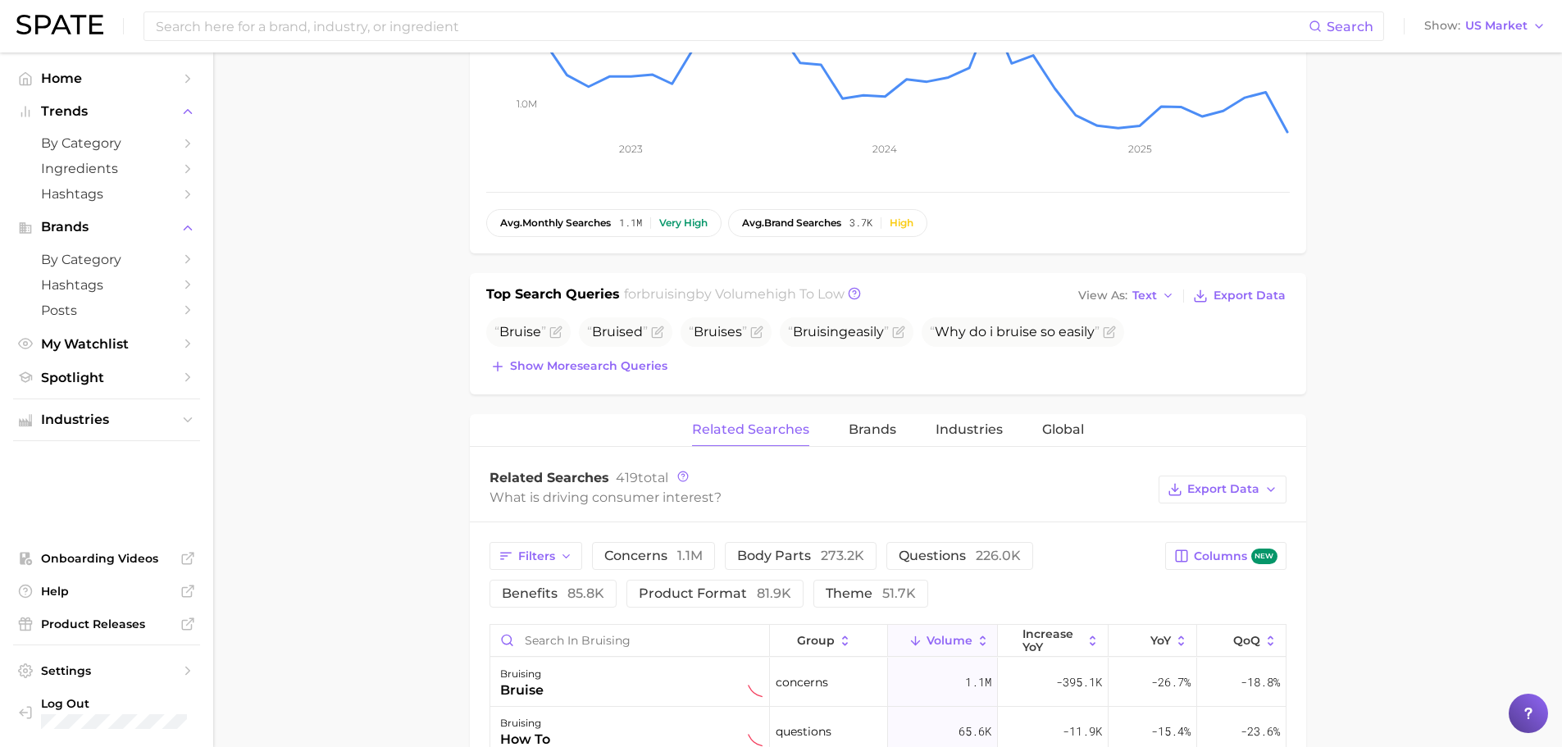
scroll to position [410, 0]
click at [1144, 295] on span "Text" at bounding box center [1144, 294] width 25 height 9
click at [1154, 341] on button "Table" at bounding box center [1164, 352] width 180 height 30
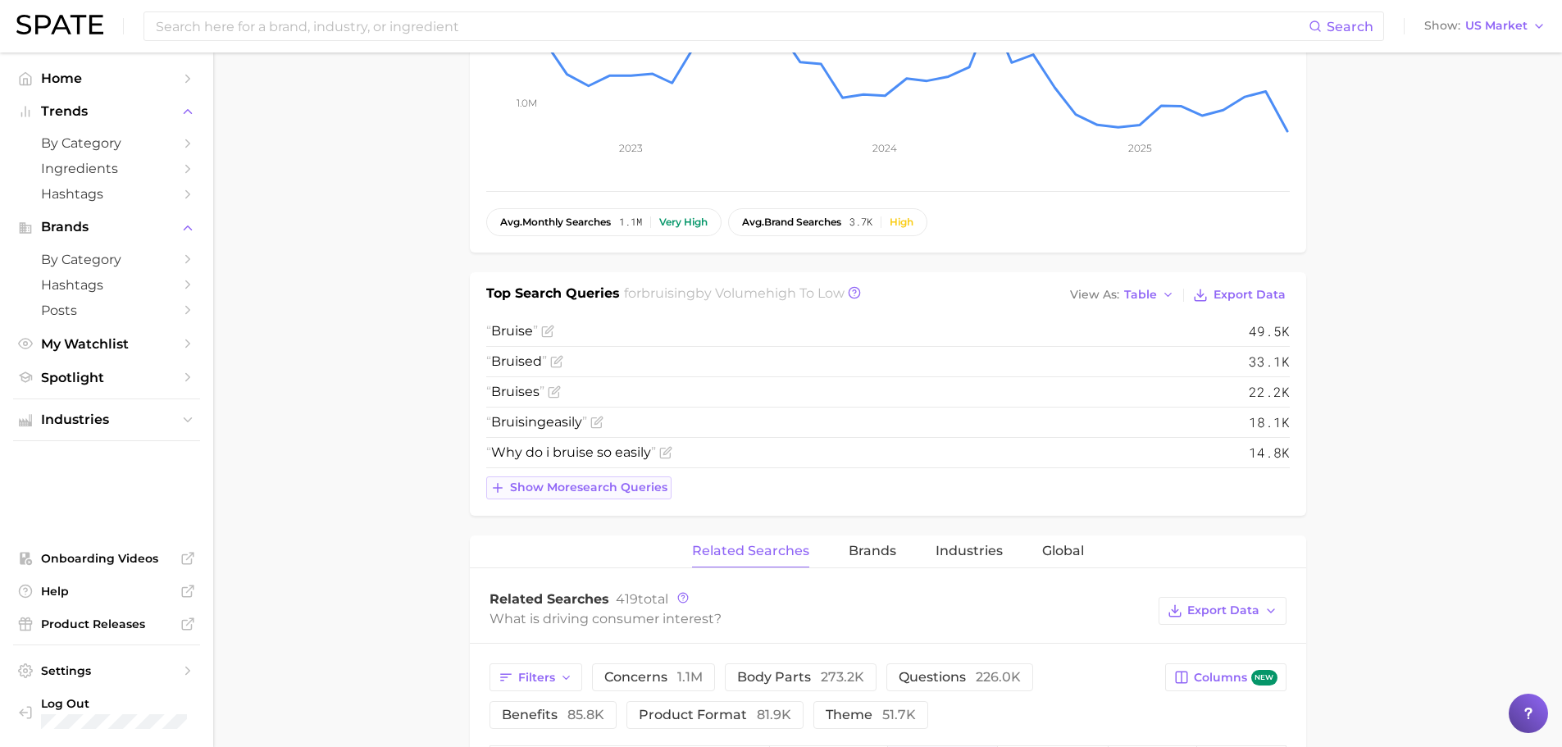
click at [629, 480] on span "Show more search queries" at bounding box center [588, 487] width 157 height 14
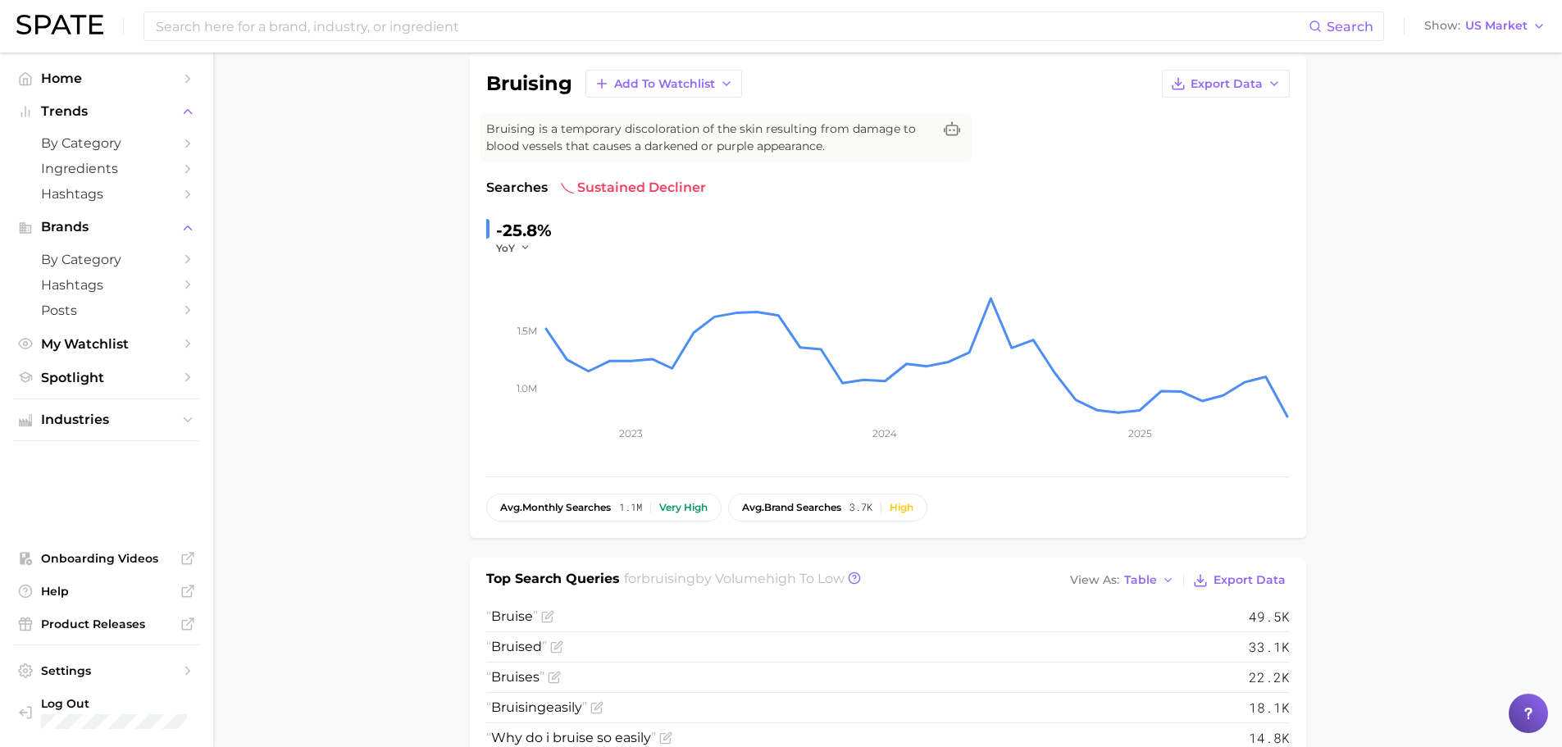
scroll to position [0, 0]
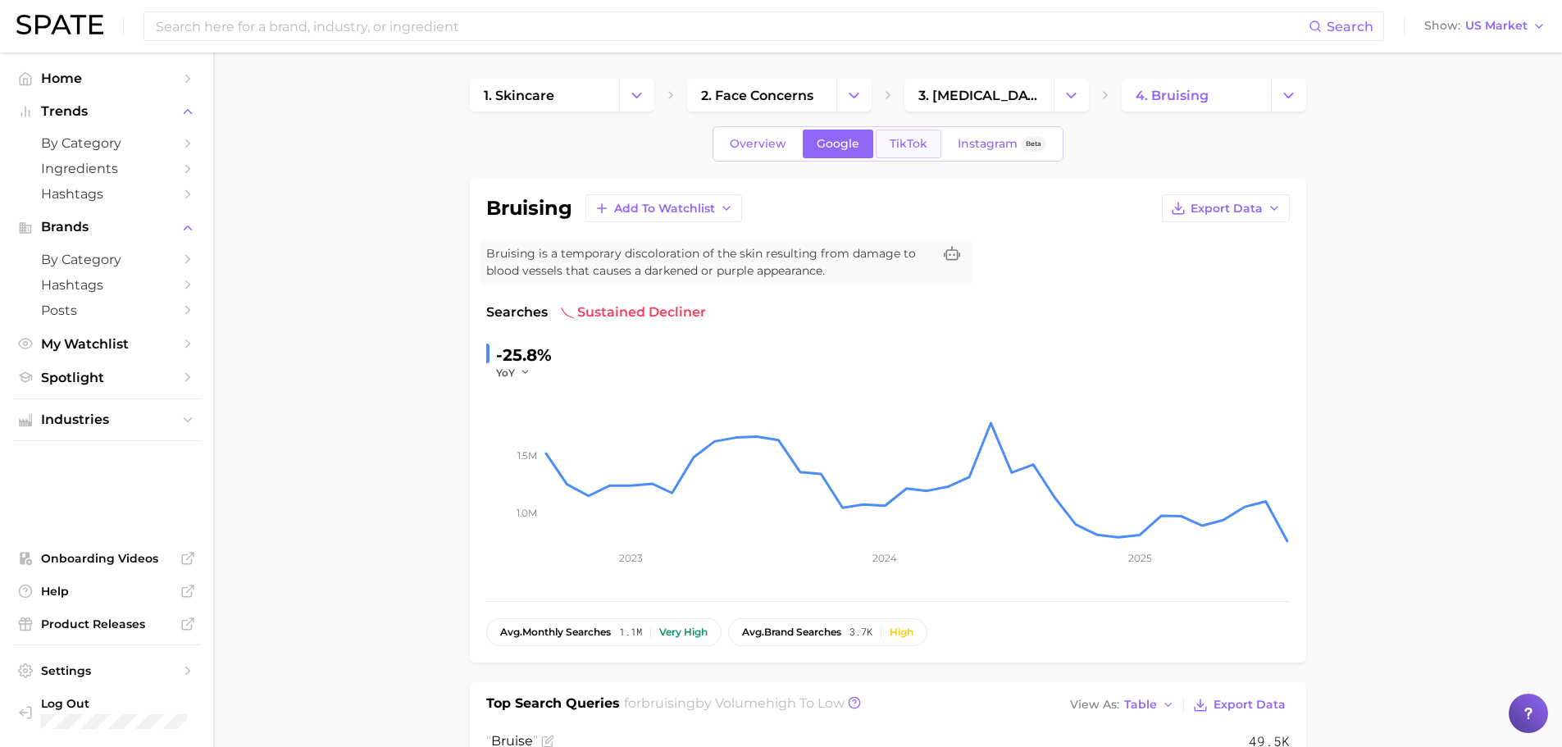
click at [915, 137] on span "TikTok" at bounding box center [909, 144] width 38 height 14
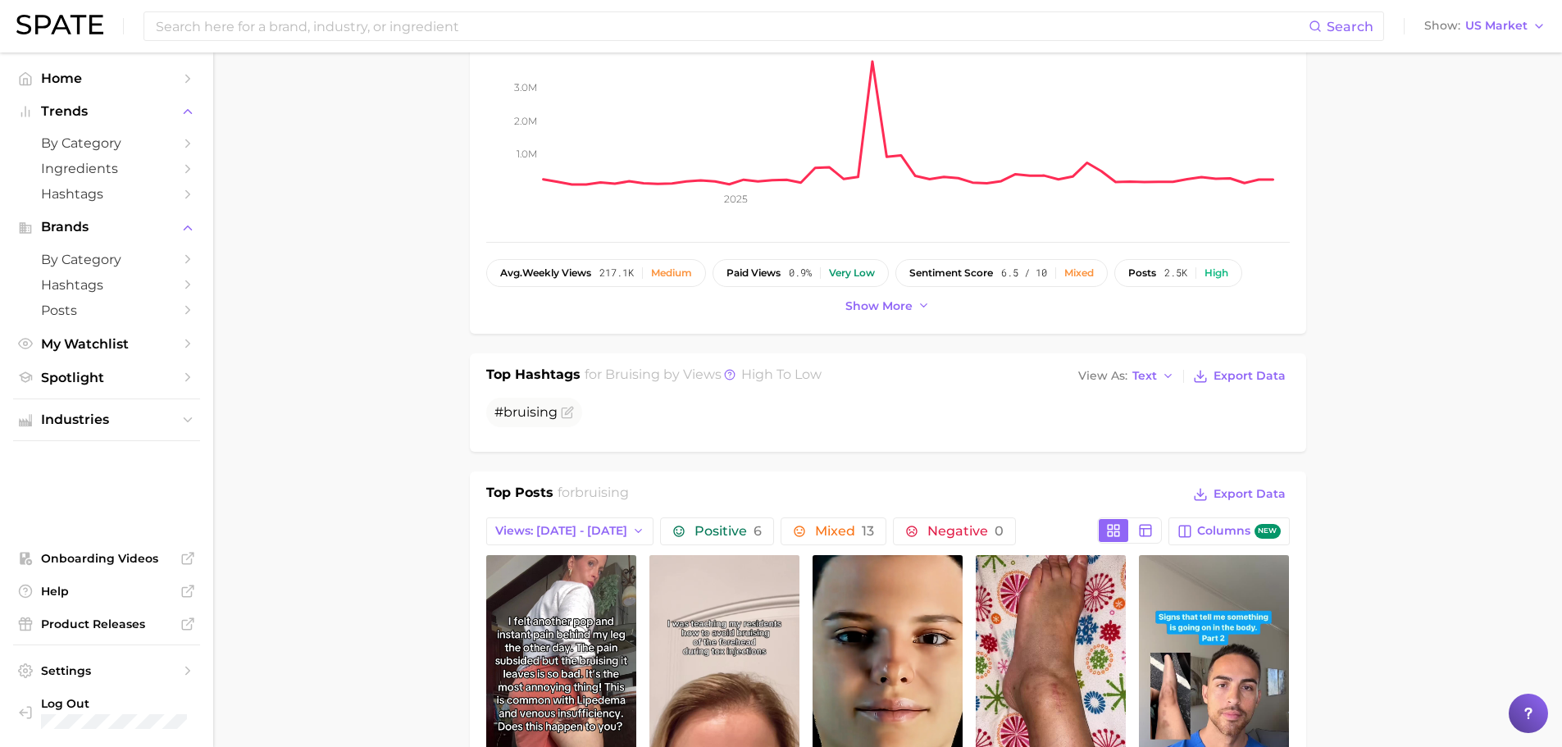
scroll to position [410, 0]
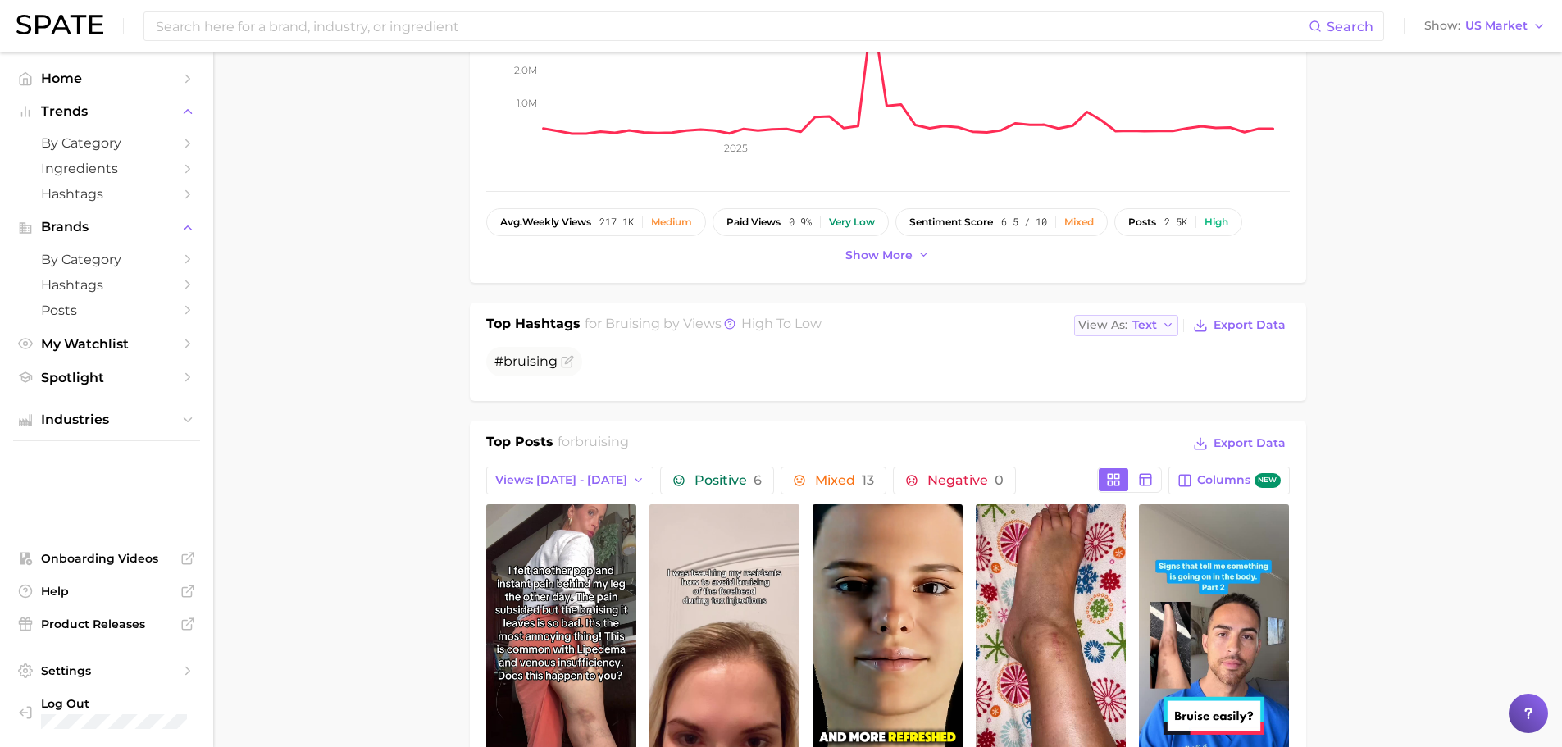
click at [1141, 327] on span "Text" at bounding box center [1144, 325] width 25 height 9
click at [1136, 379] on button "Table" at bounding box center [1164, 382] width 180 height 30
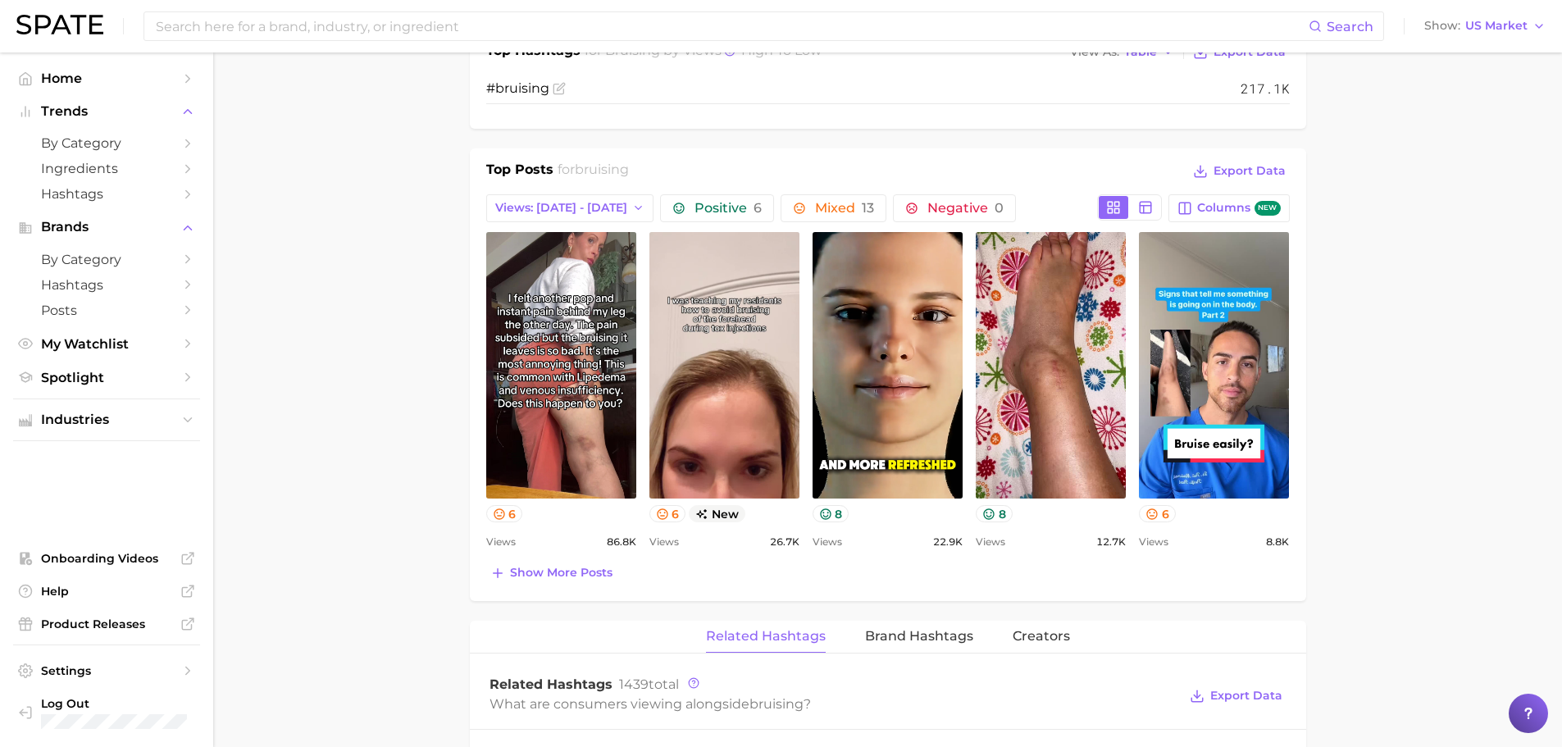
scroll to position [547, 0]
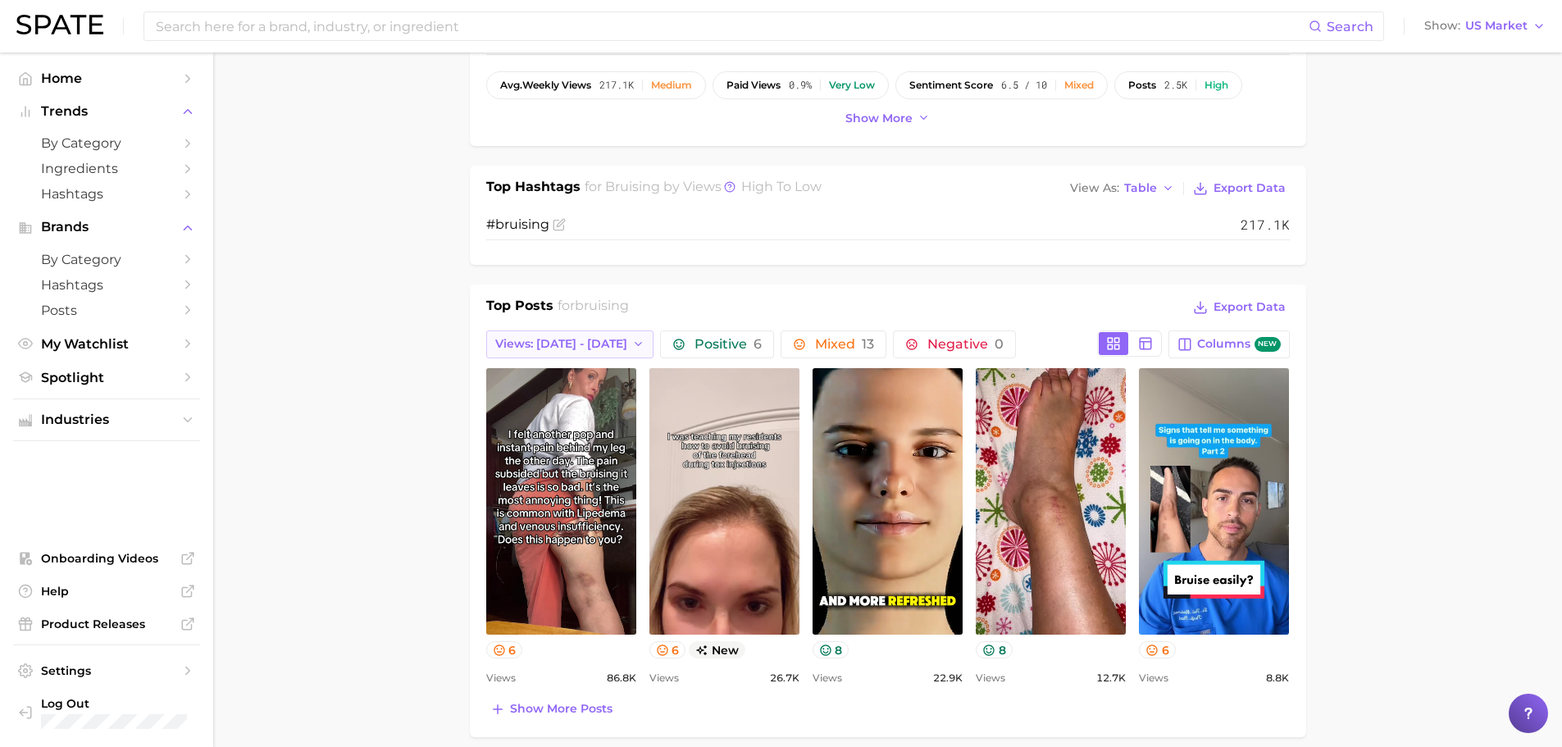
drag, startPoint x: 597, startPoint y: 347, endPoint x: 590, endPoint y: 355, distance: 11.0
click at [598, 347] on button "Views: Sep 14 - 21" at bounding box center [570, 344] width 168 height 28
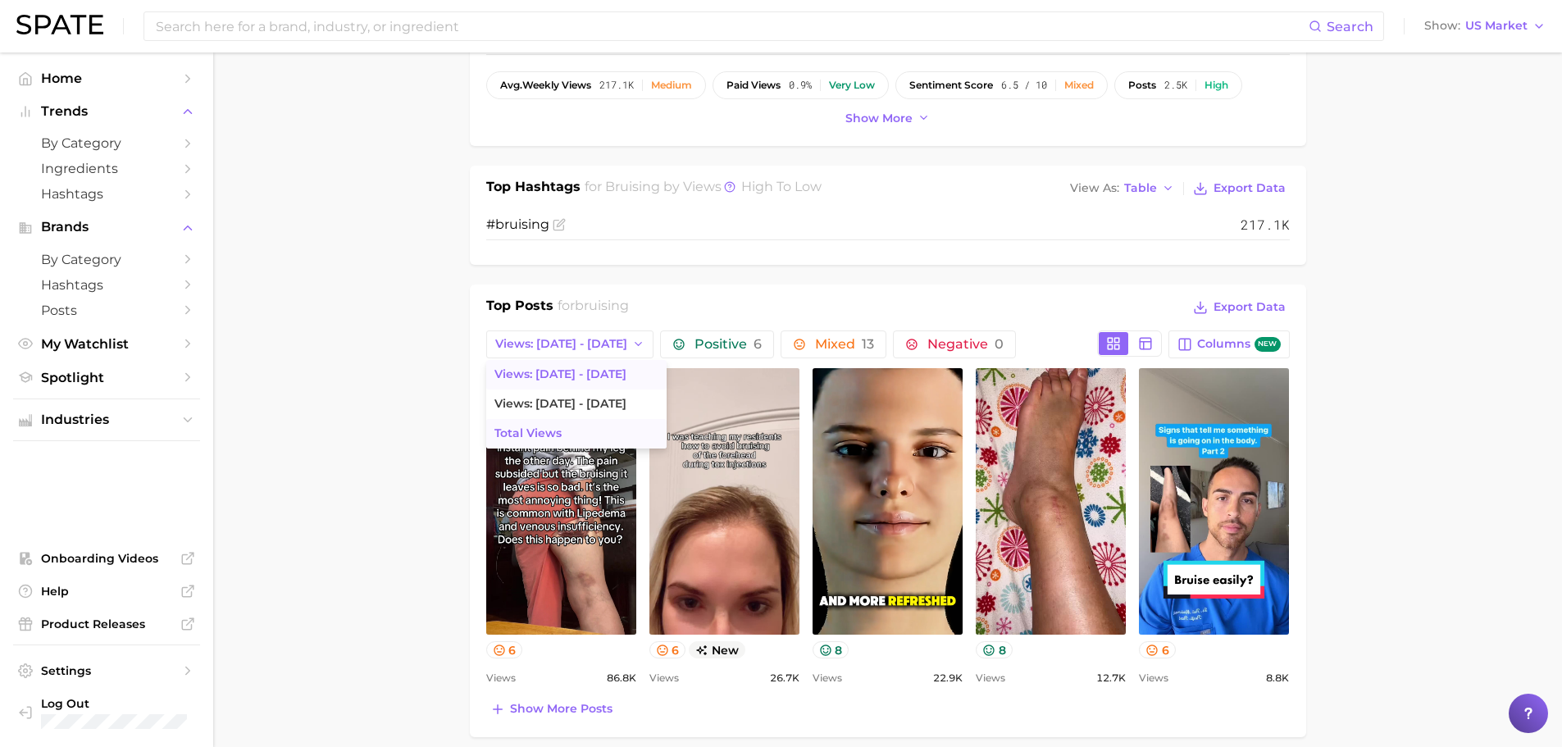
click at [578, 429] on button "Total Views" at bounding box center [576, 434] width 180 height 30
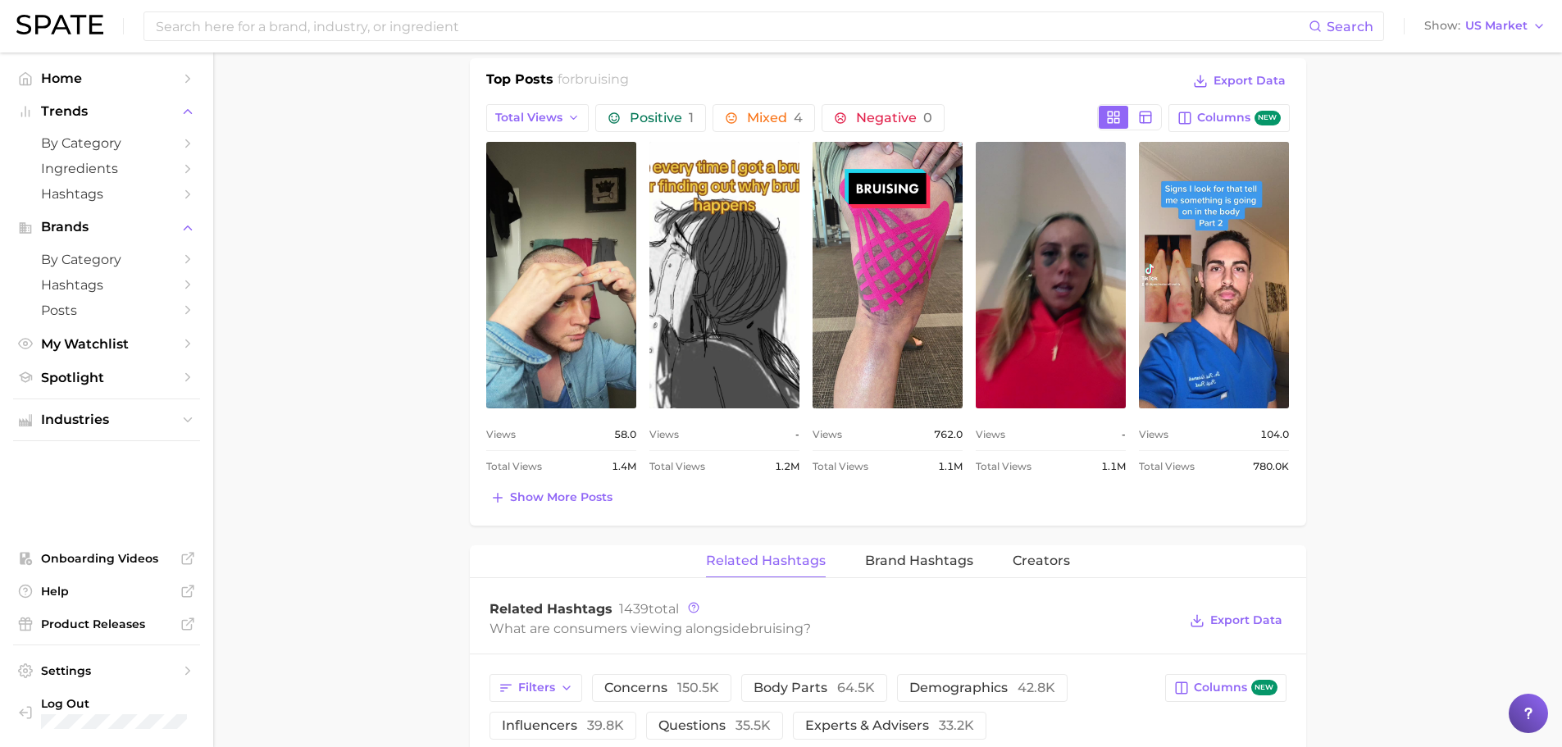
scroll to position [820, 0]
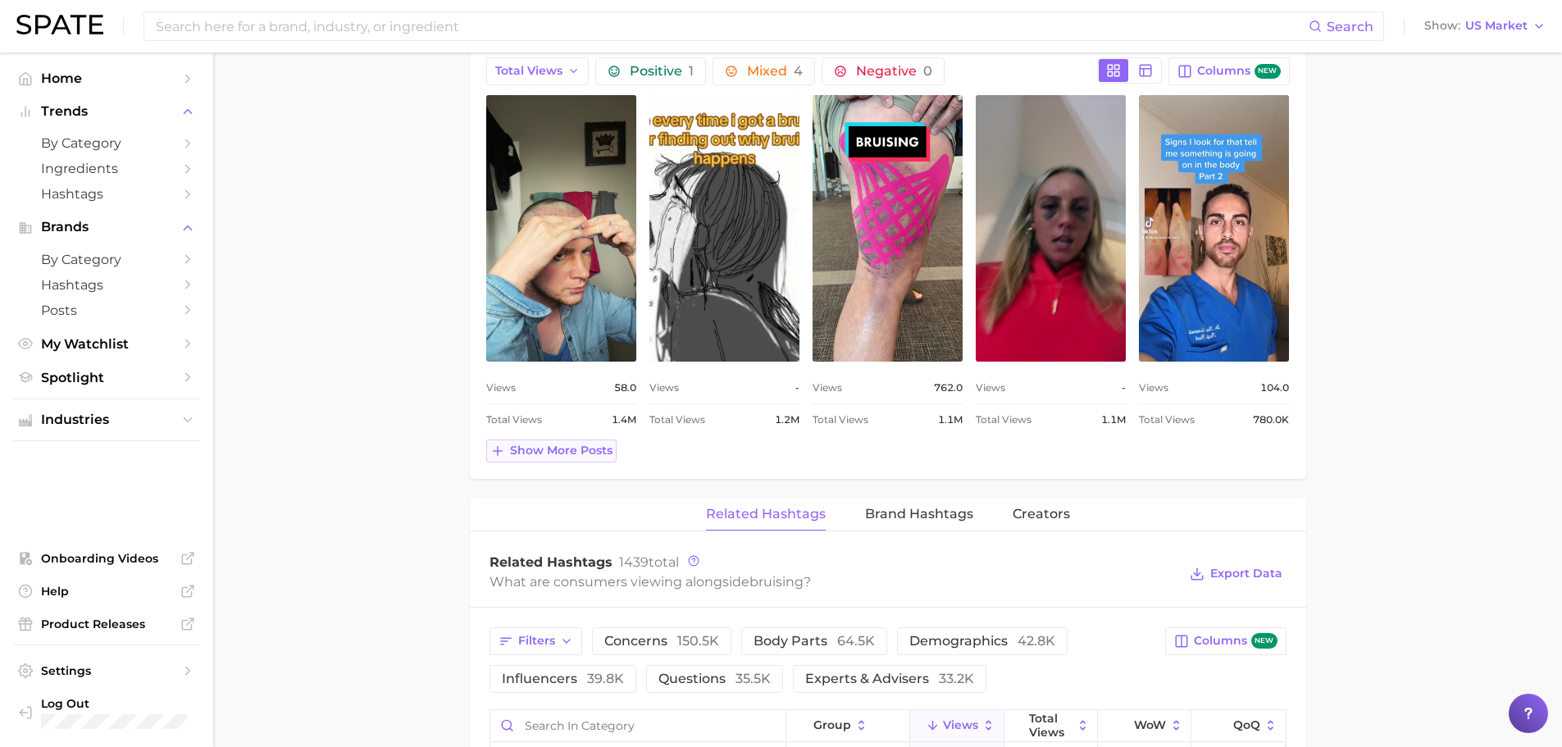
click at [570, 445] on span "Show more posts" at bounding box center [561, 451] width 102 height 14
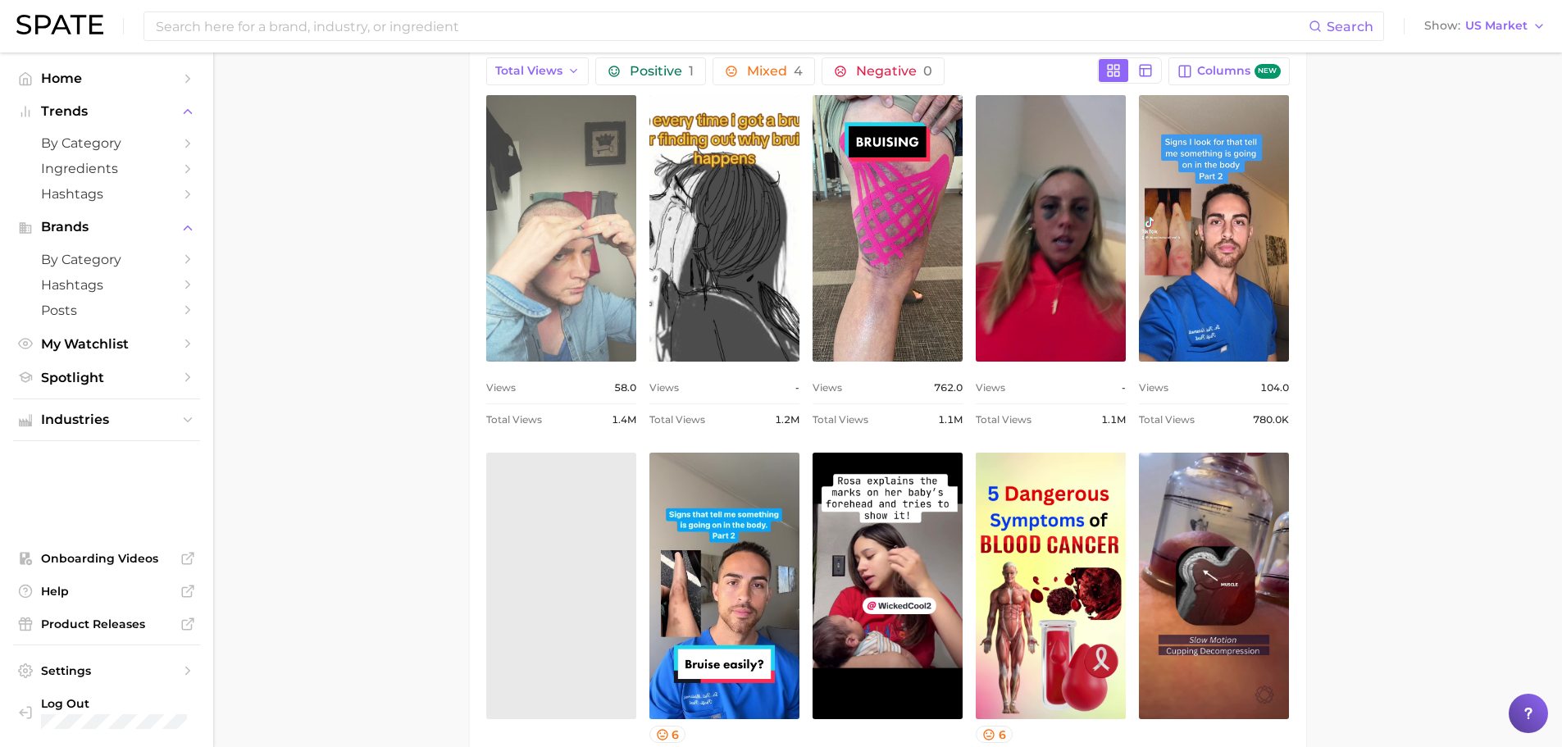
scroll to position [0, 0]
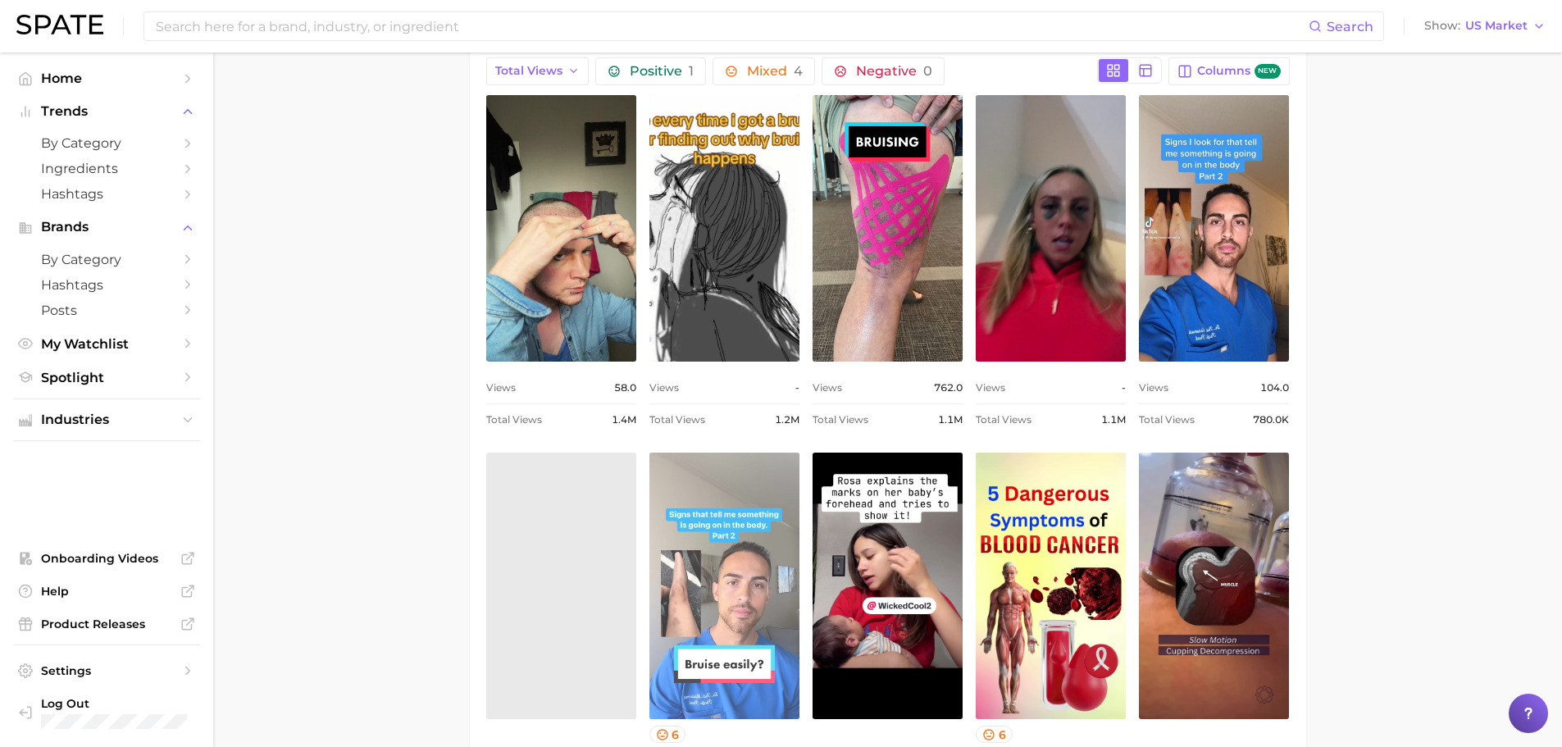
click at [747, 545] on link "view post on TikTok" at bounding box center [724, 586] width 150 height 266
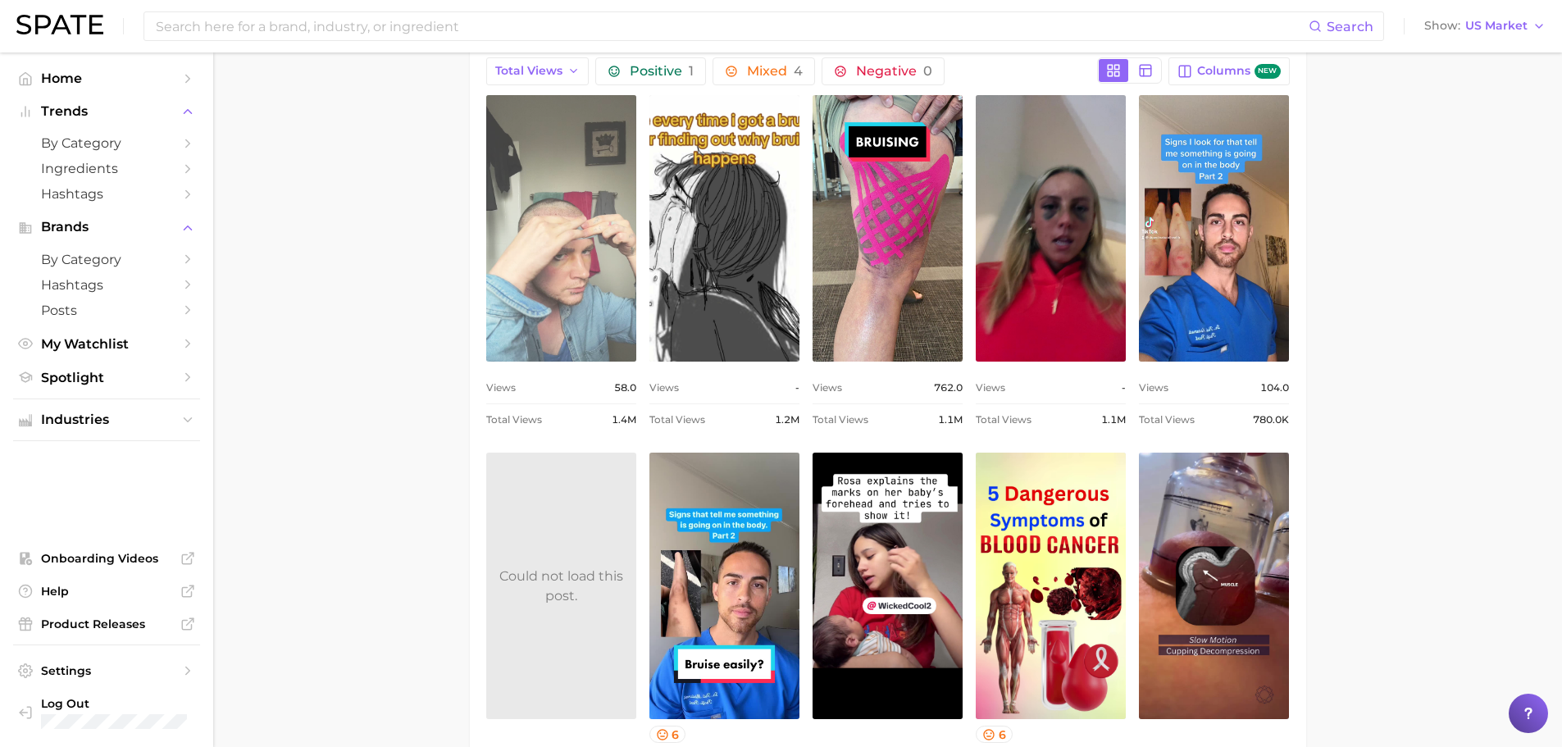
click at [578, 220] on link "view post on TikTok" at bounding box center [561, 228] width 150 height 266
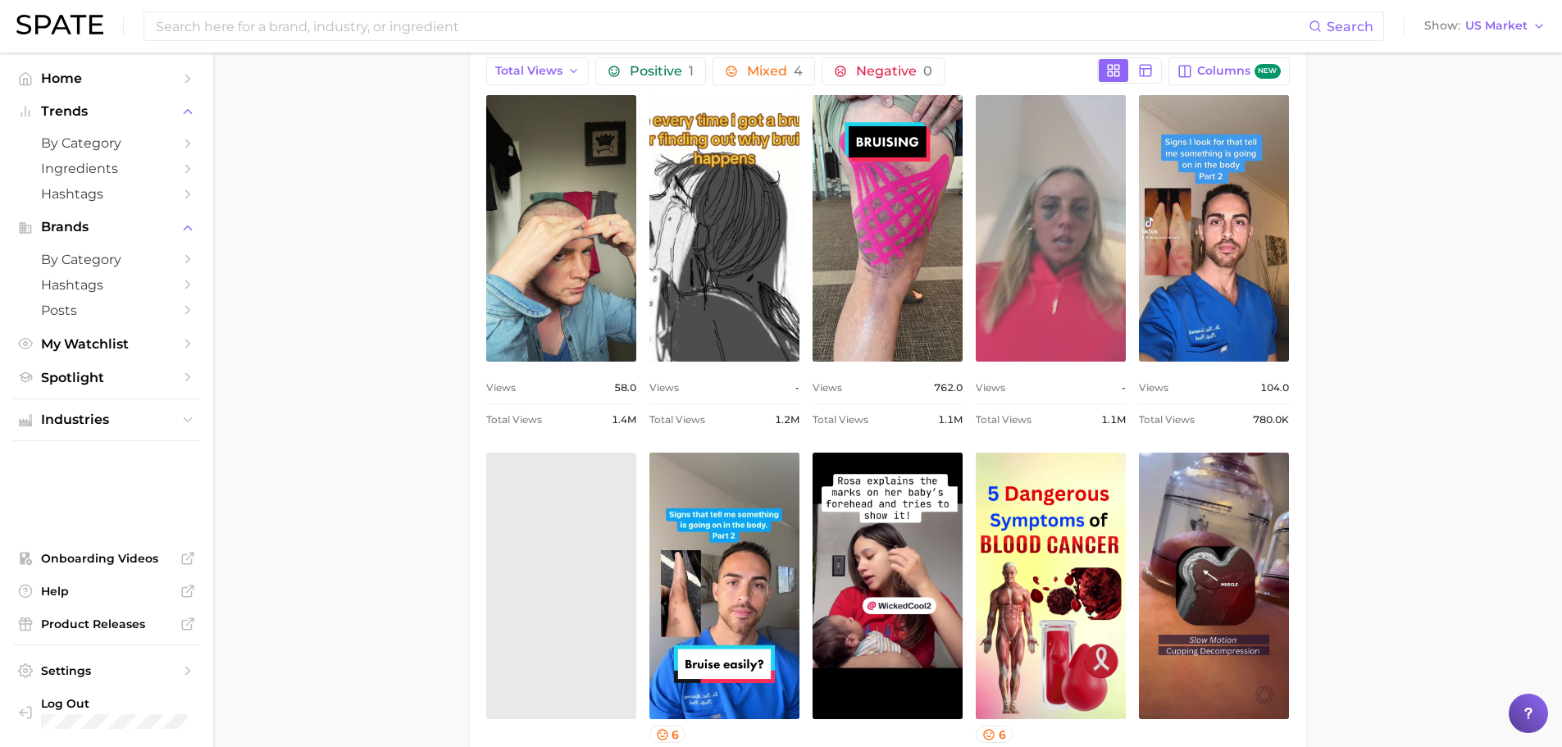
click at [1036, 217] on link "view post on TikTok" at bounding box center [1051, 228] width 150 height 266
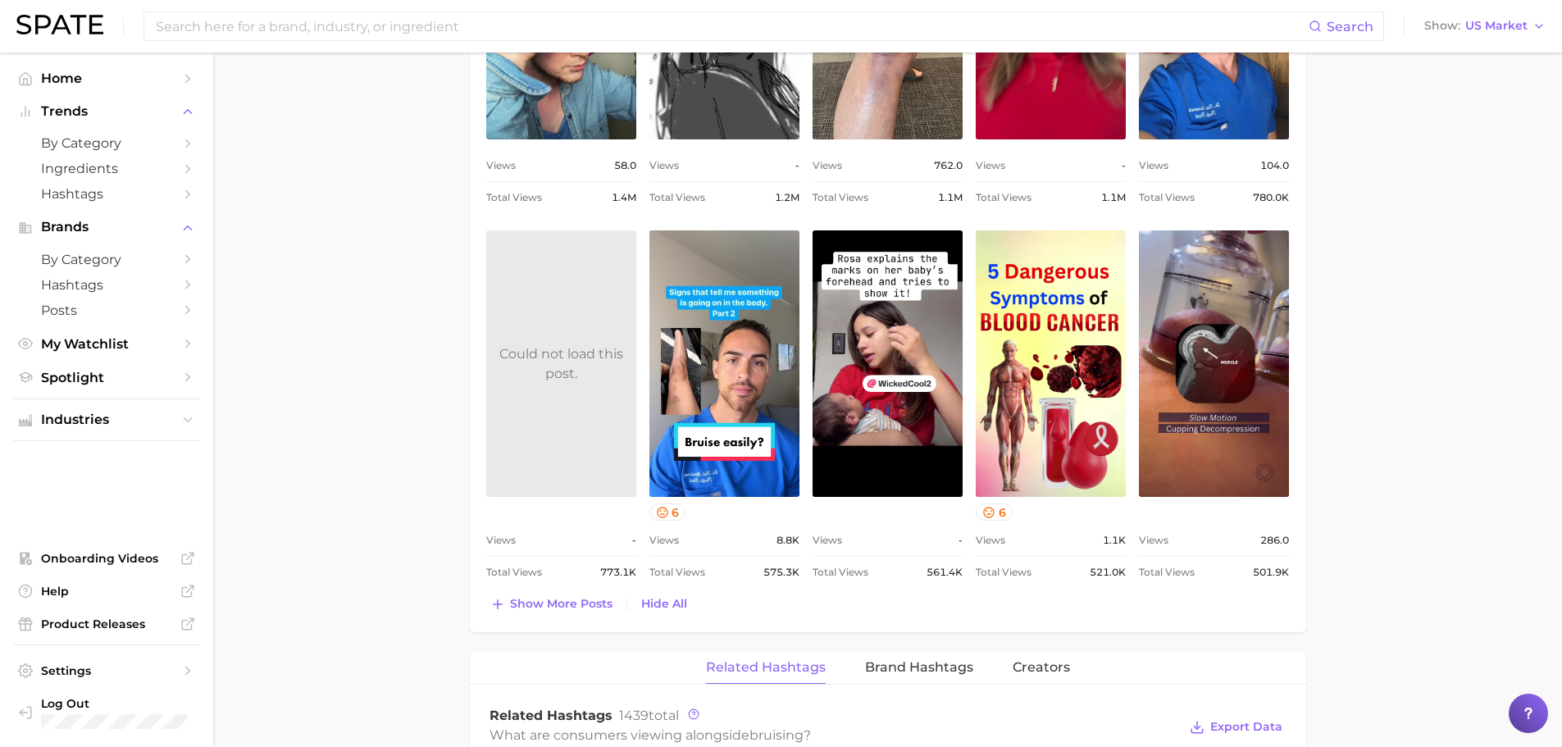
scroll to position [1093, 0]
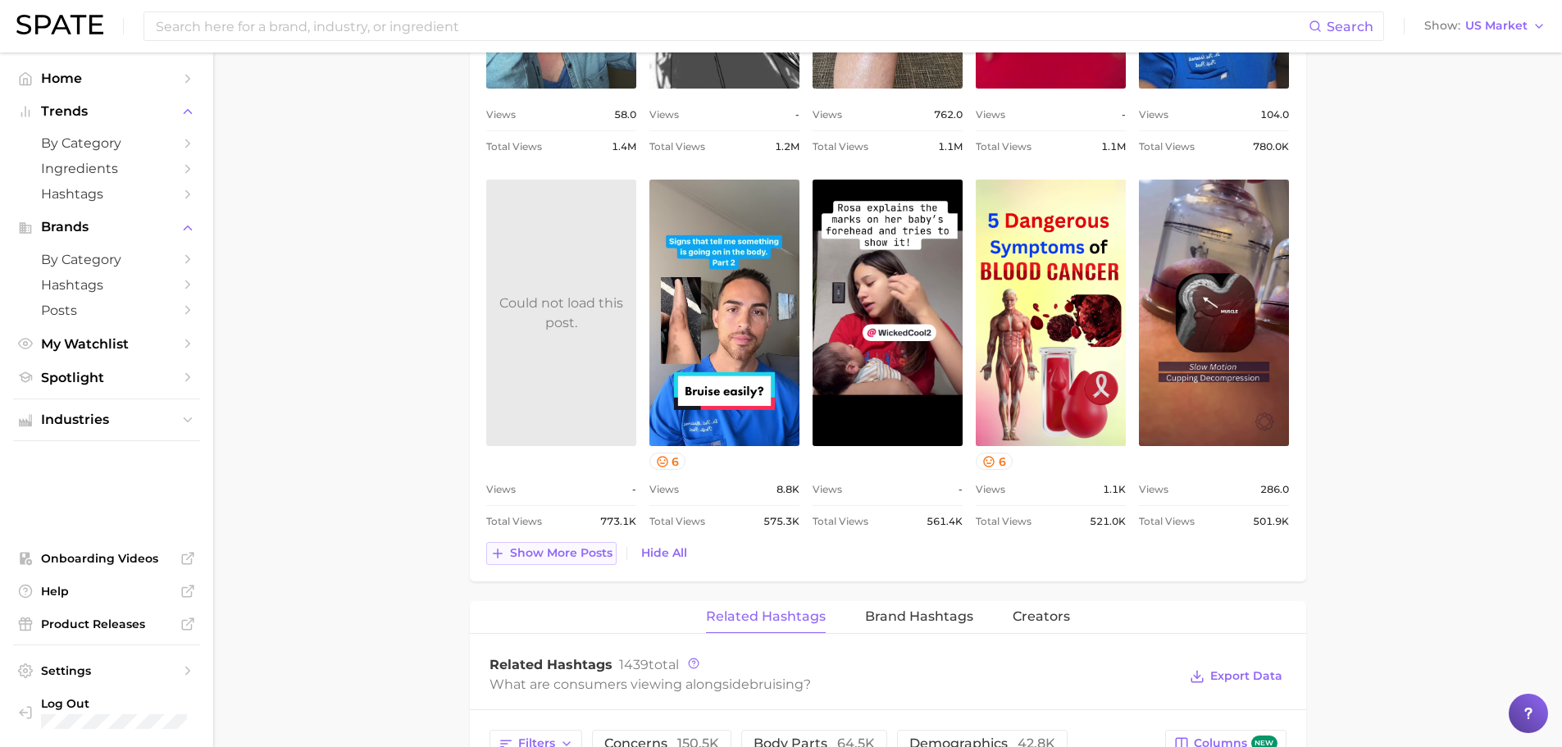
click at [565, 557] on span "Show more posts" at bounding box center [561, 553] width 102 height 14
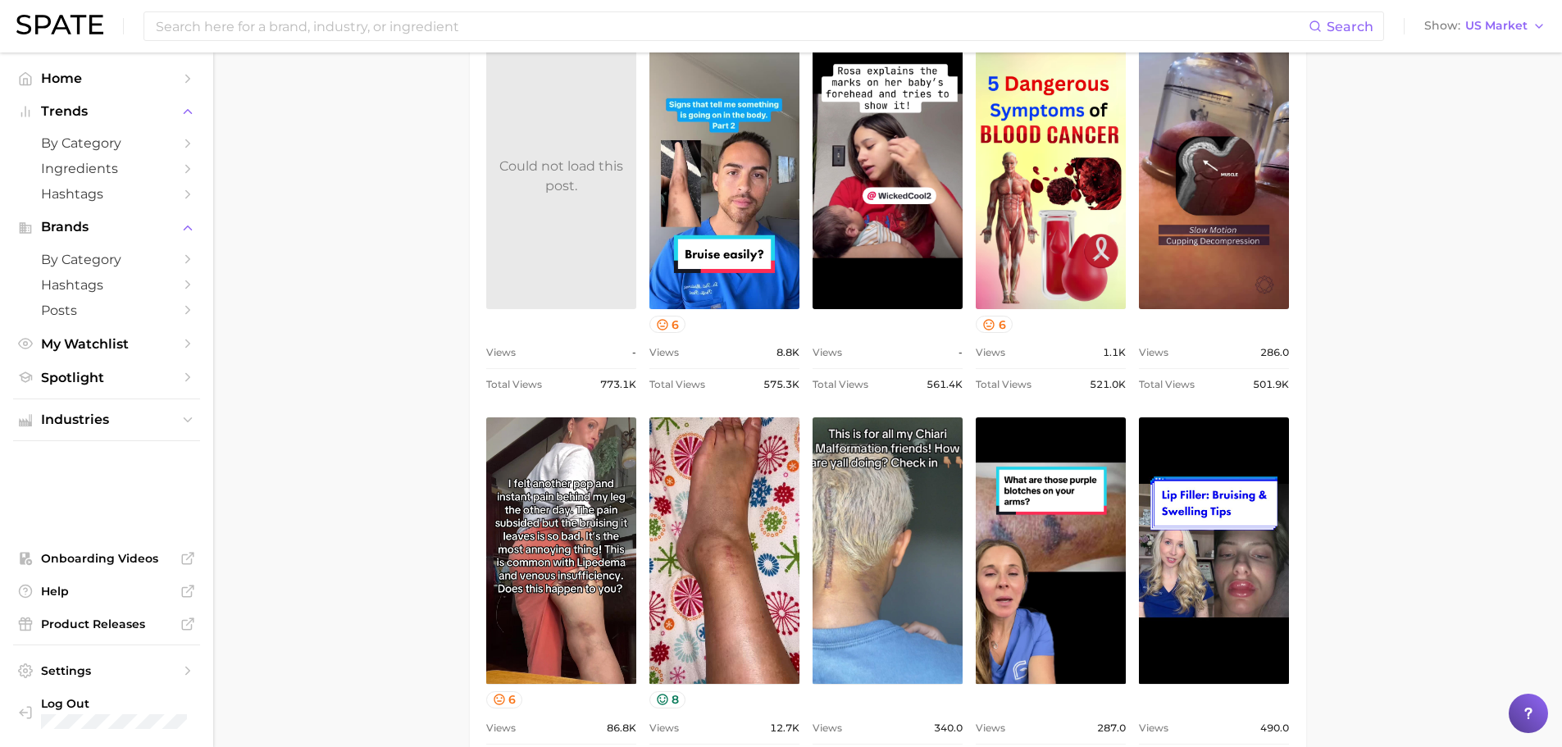
scroll to position [1367, 0]
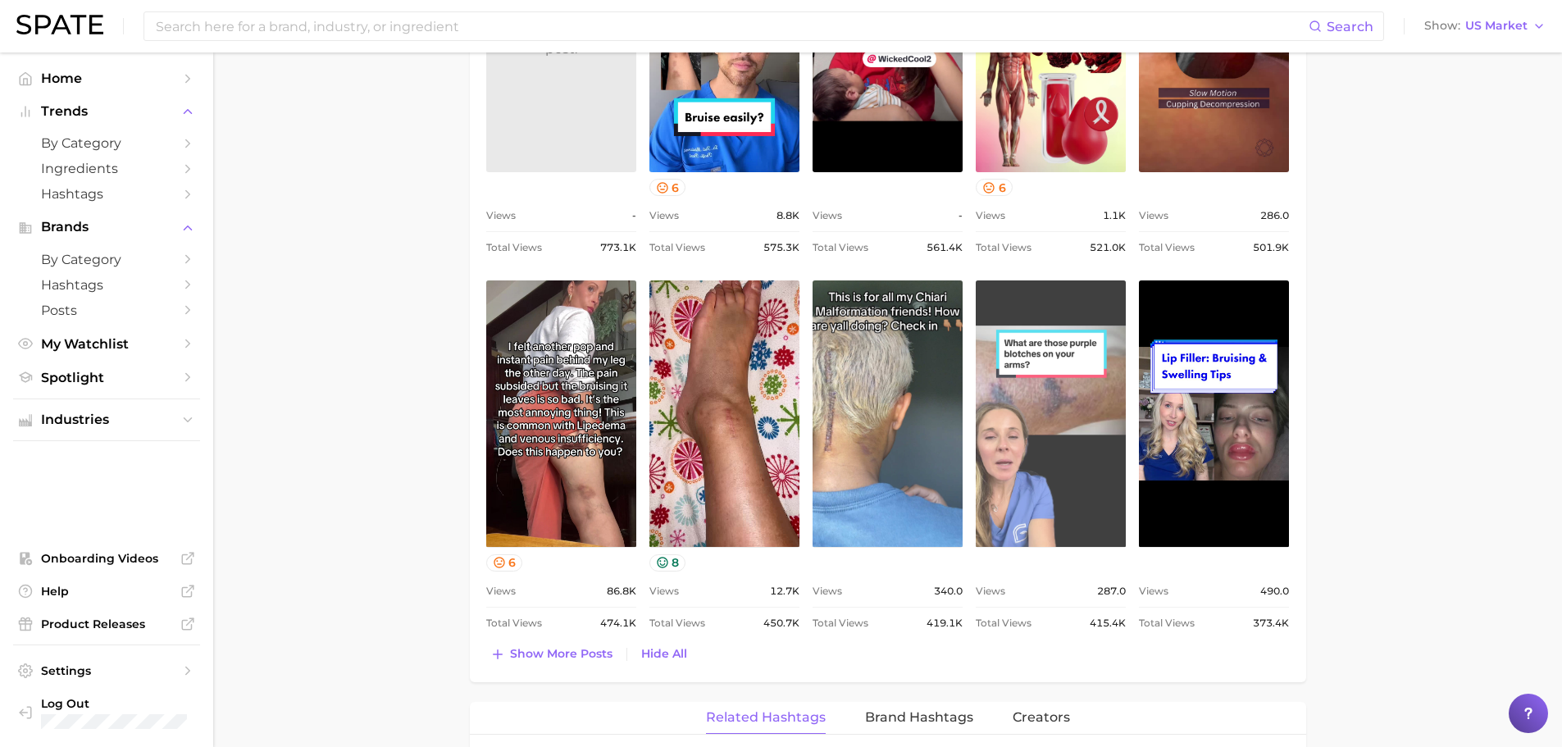
click at [1028, 397] on link "view post on TikTok" at bounding box center [1051, 413] width 150 height 266
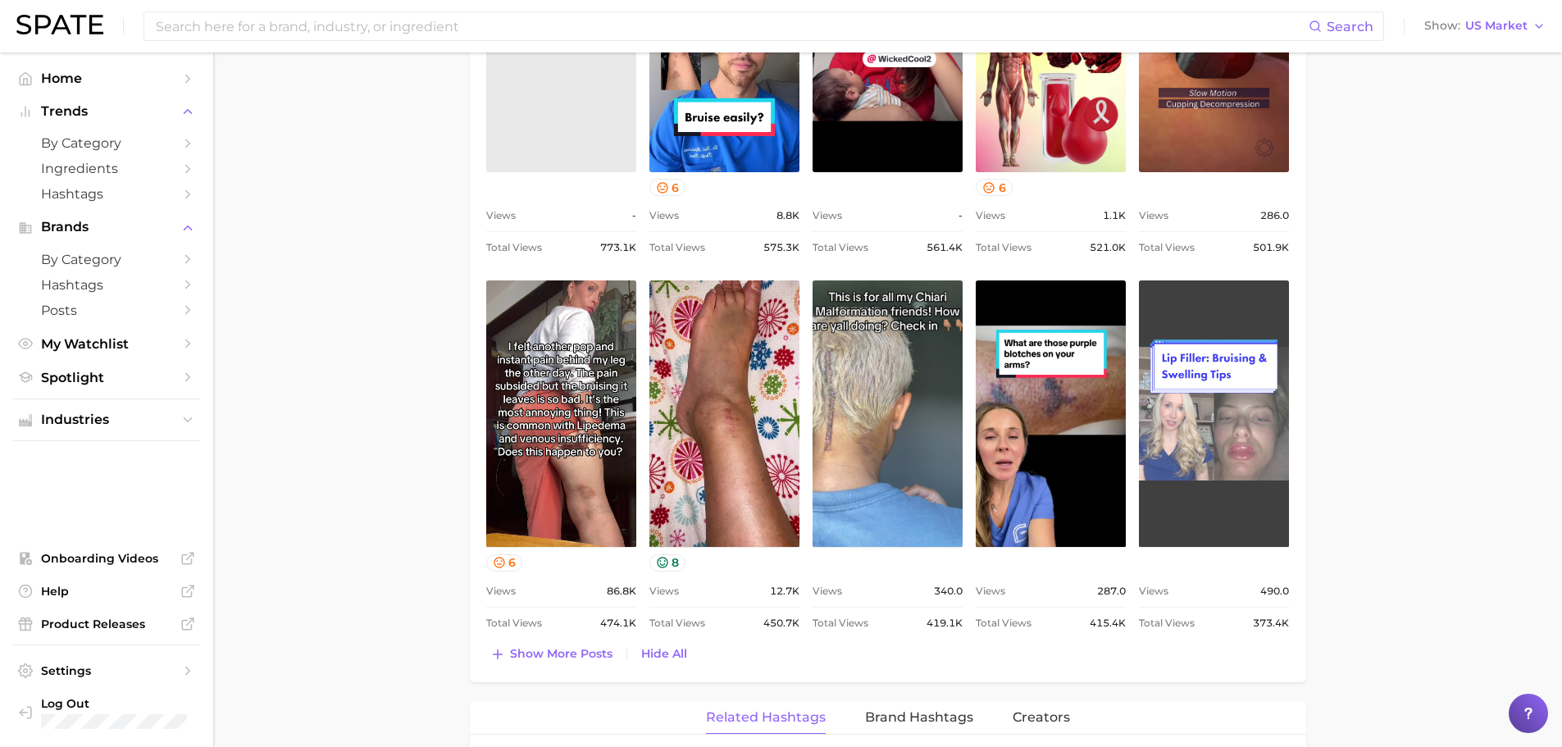
click at [1214, 441] on link "view post on TikTok" at bounding box center [1214, 413] width 150 height 266
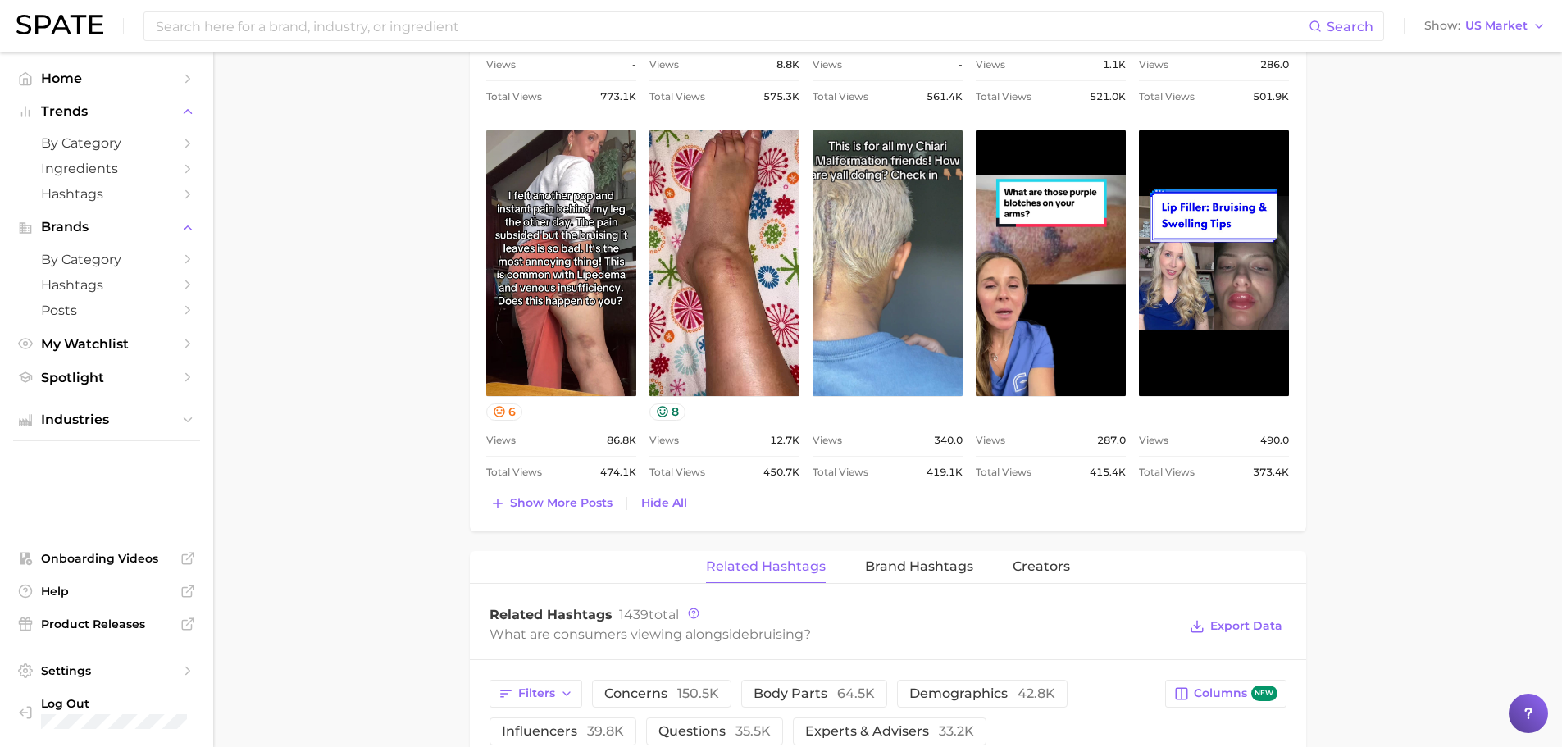
scroll to position [1640, 0]
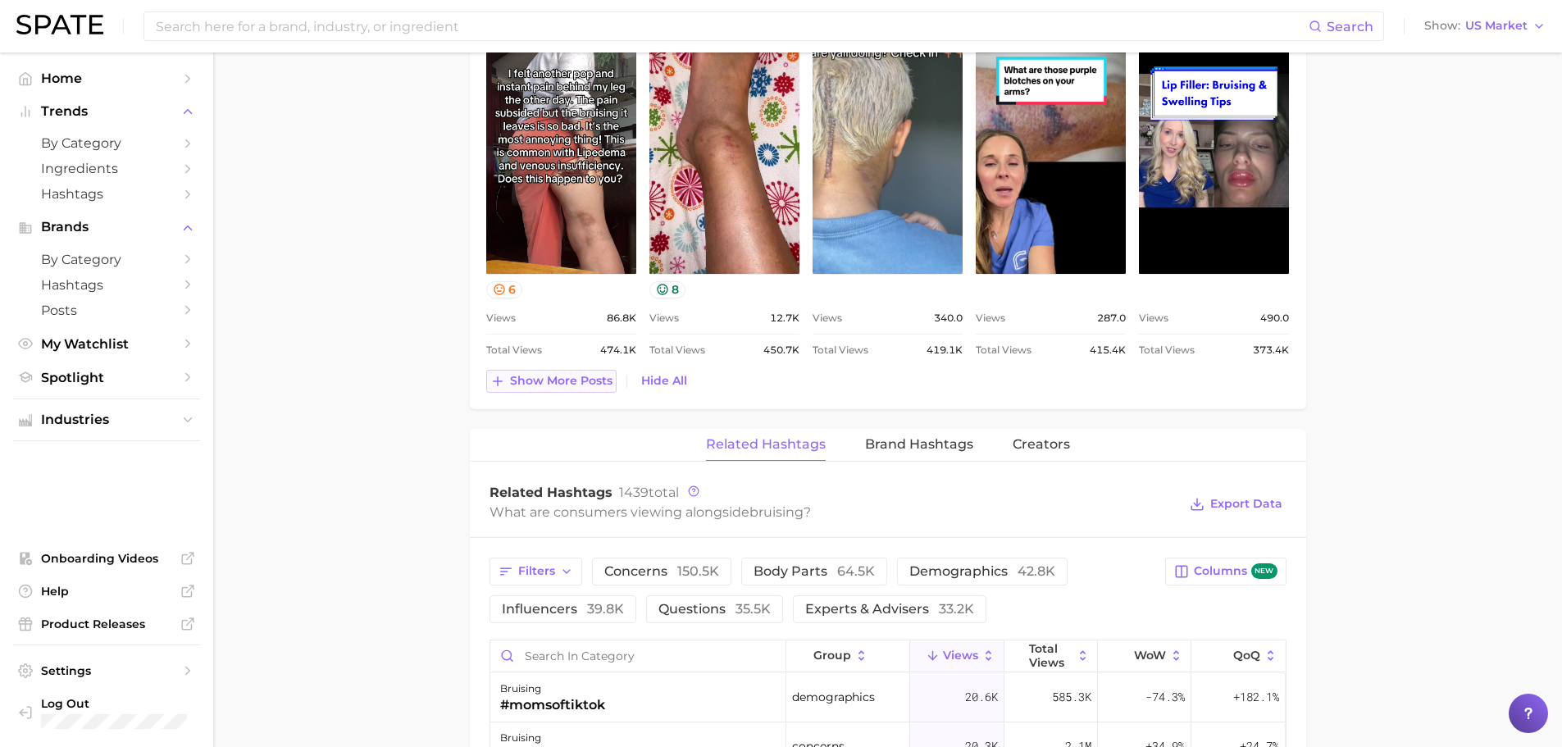
click at [558, 381] on span "Show more posts" at bounding box center [561, 381] width 102 height 14
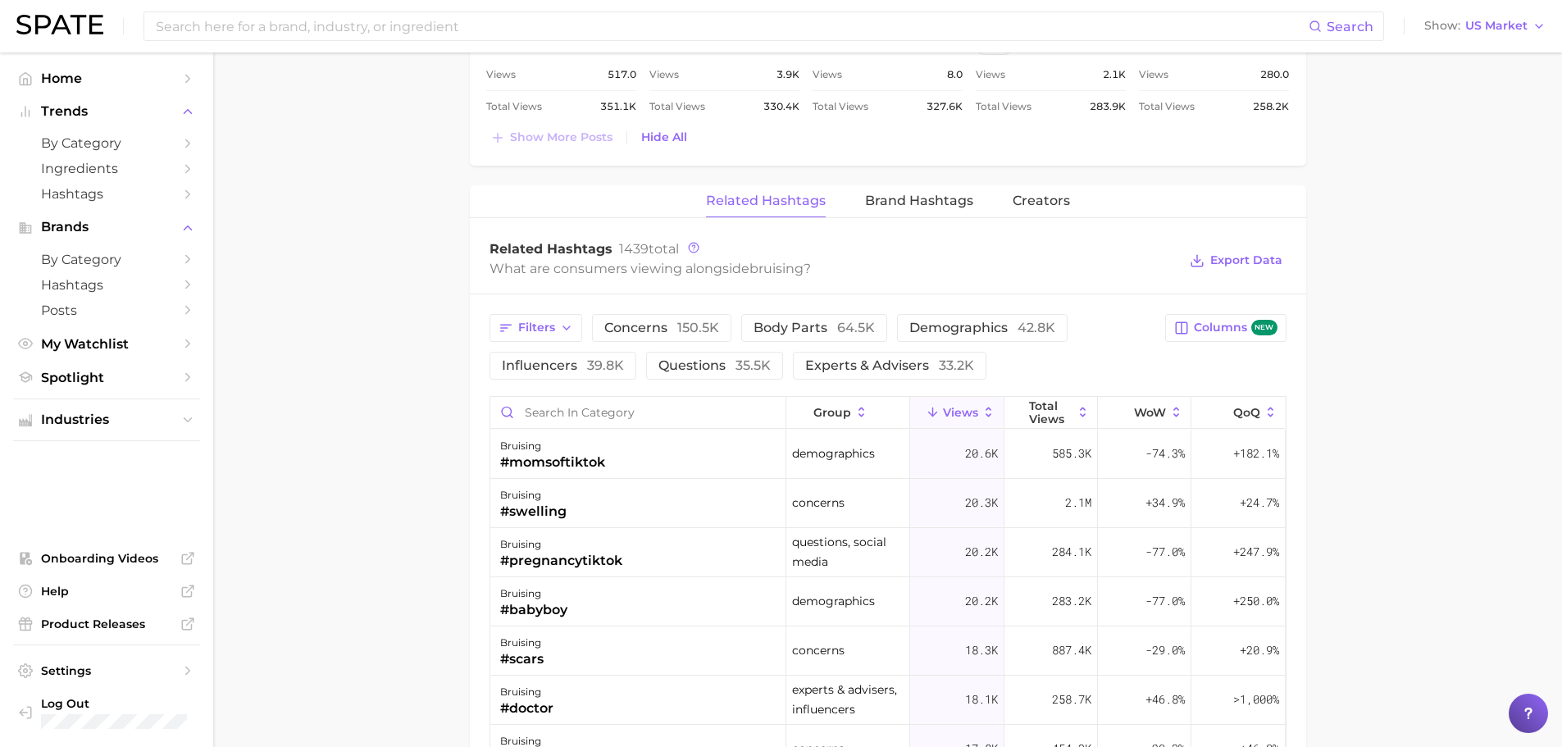
scroll to position [2323, 0]
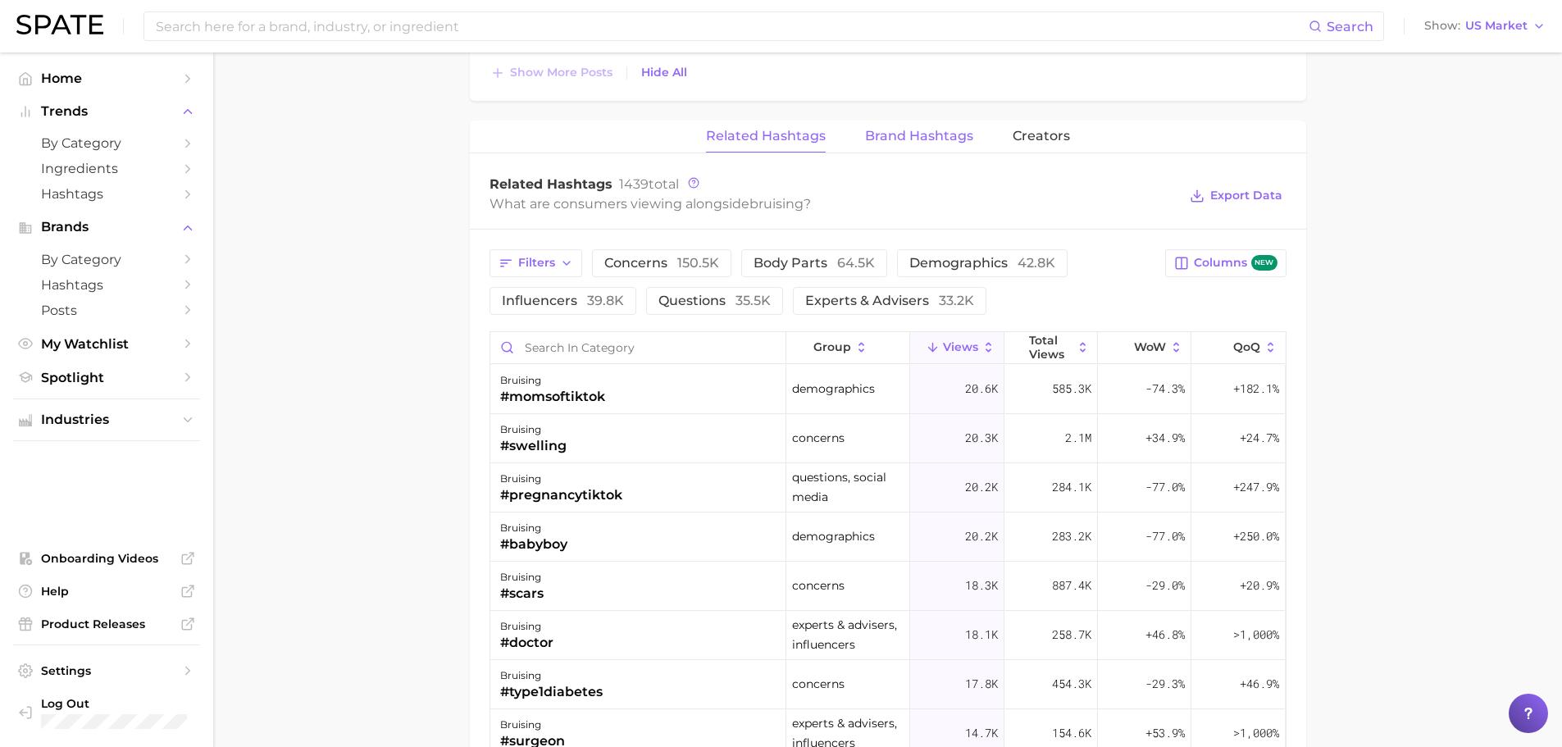
click at [938, 133] on span "Brand Hashtags" at bounding box center [919, 136] width 108 height 15
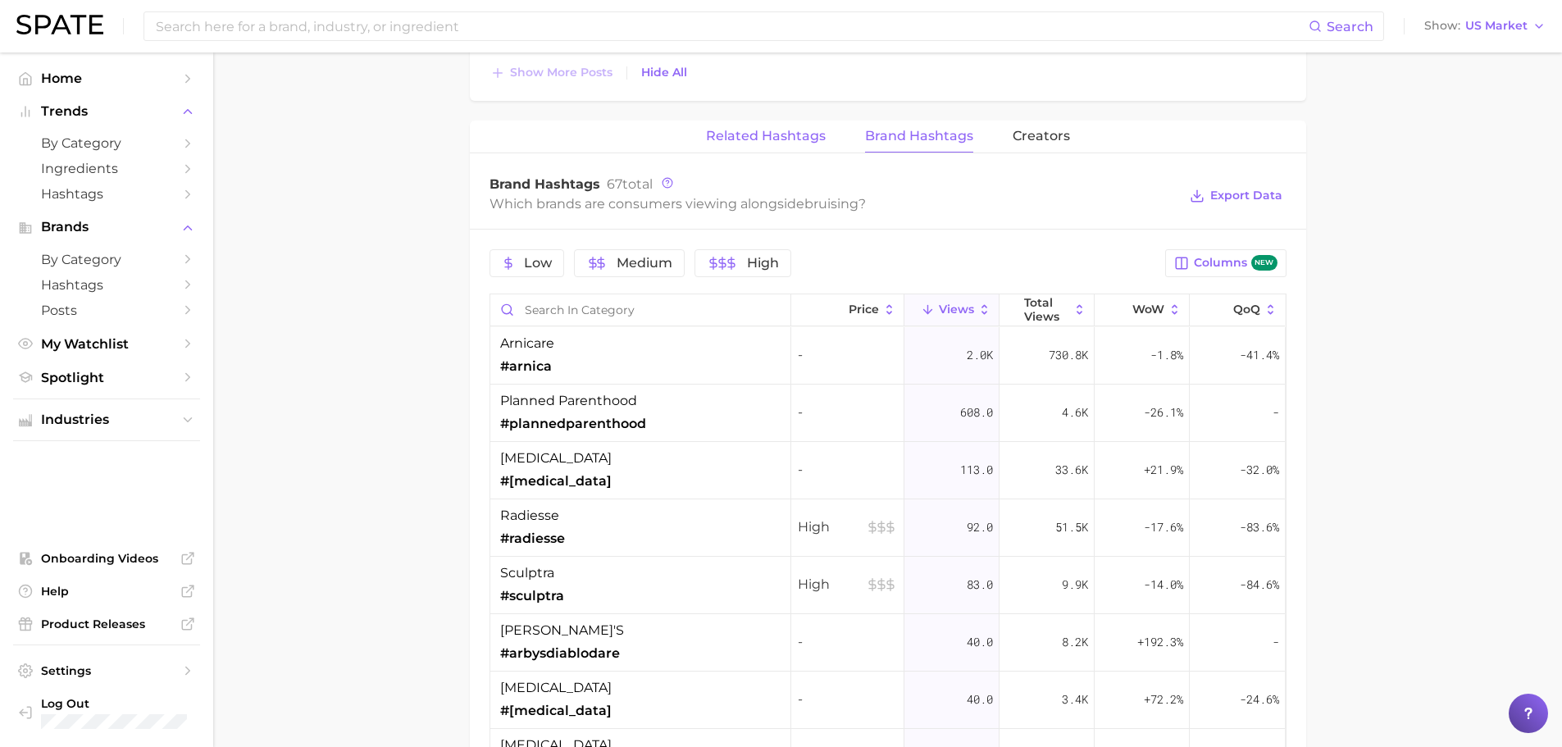
click at [790, 134] on span "Related Hashtags" at bounding box center [766, 136] width 120 height 15
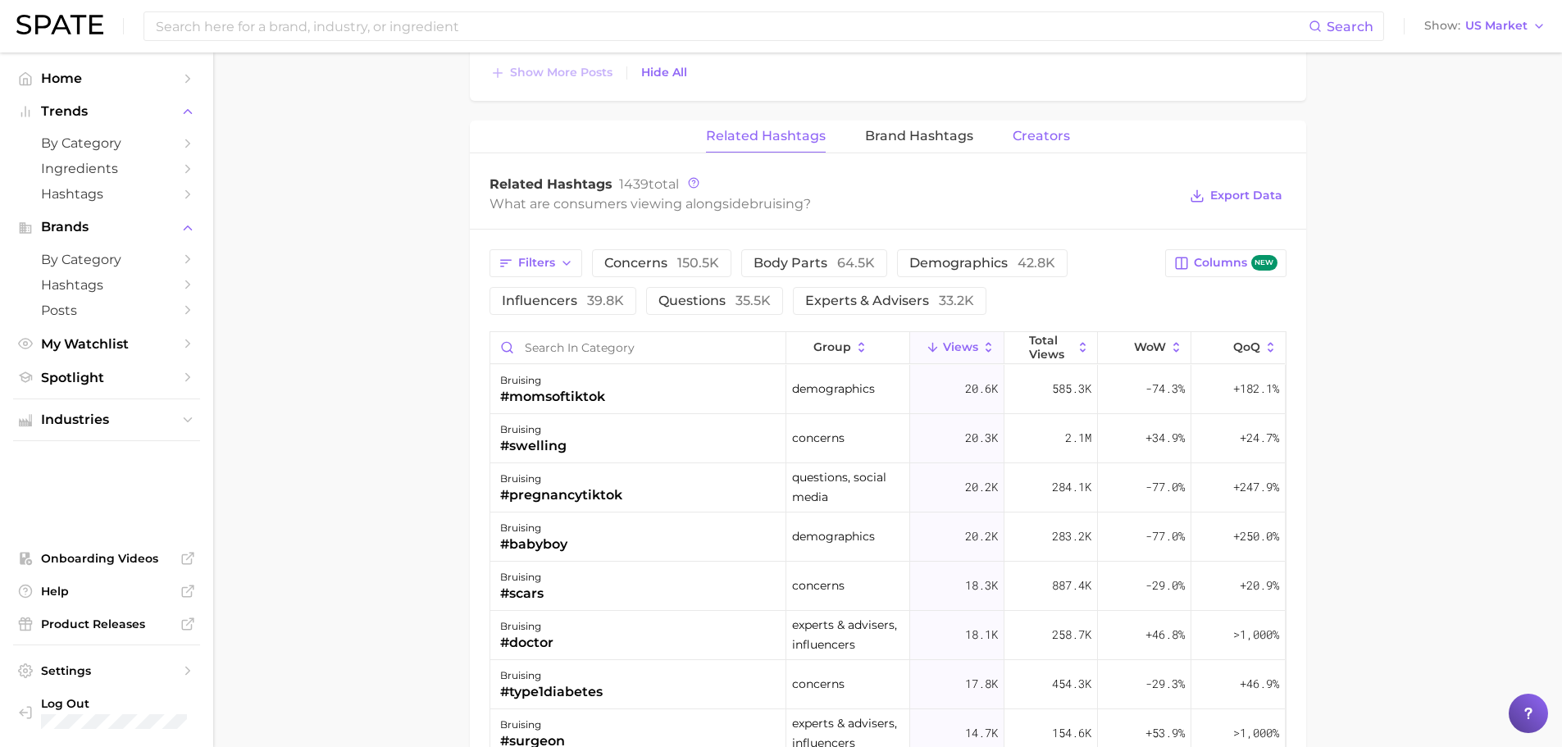
click at [1058, 136] on span "Creators" at bounding box center [1041, 136] width 57 height 15
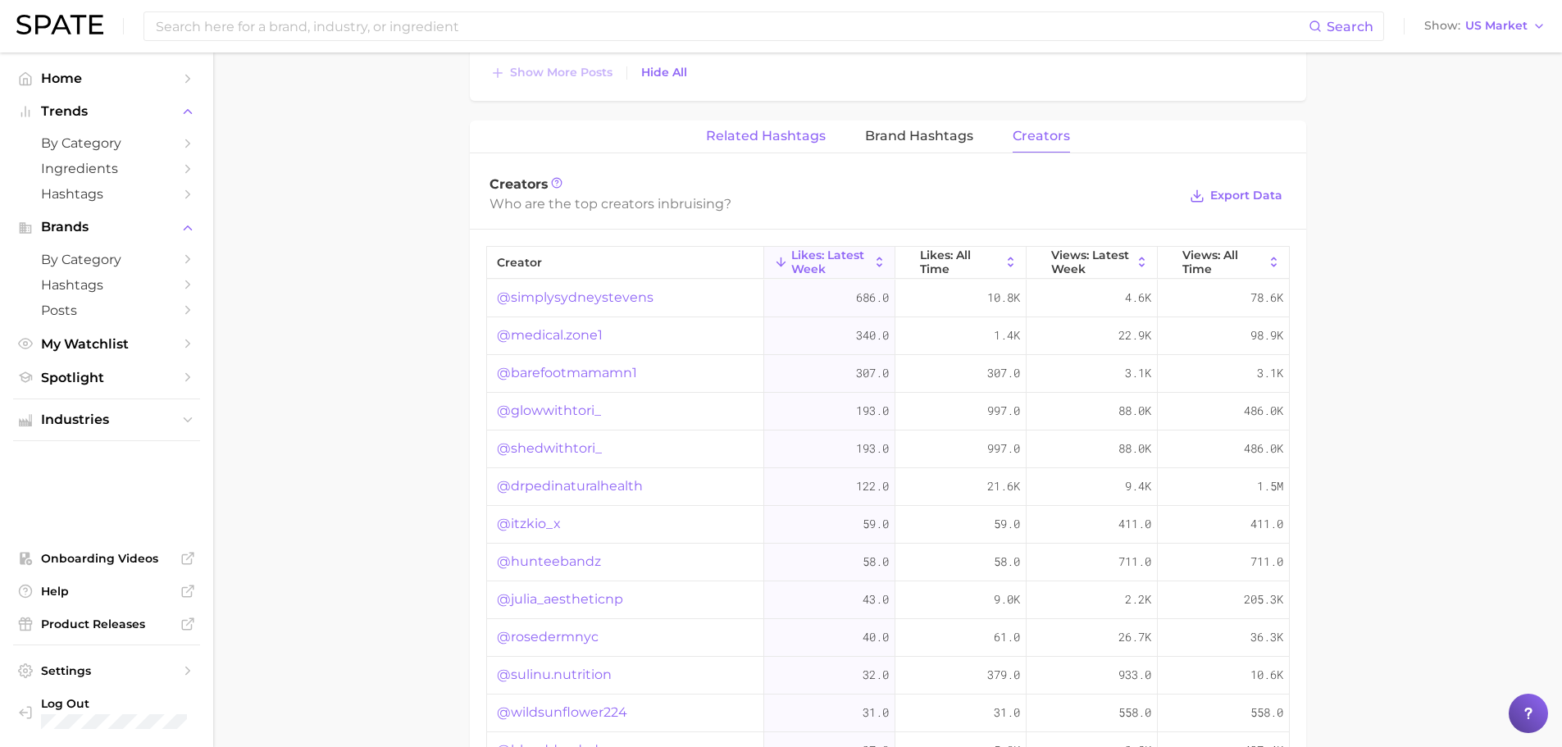
click at [730, 129] on span "Related Hashtags" at bounding box center [766, 136] width 120 height 15
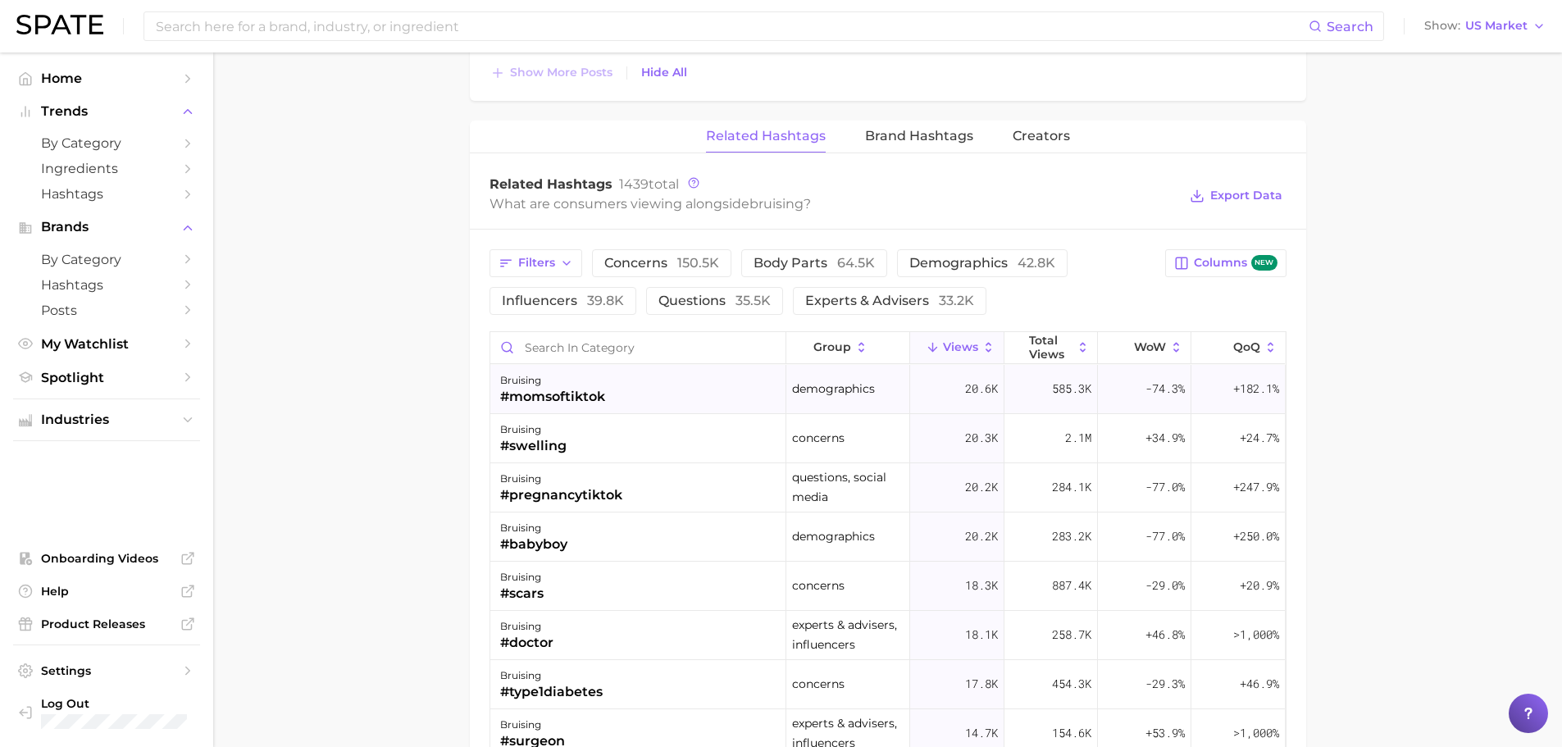
click at [653, 382] on div "bruising #momsoftiktok" at bounding box center [638, 389] width 296 height 49
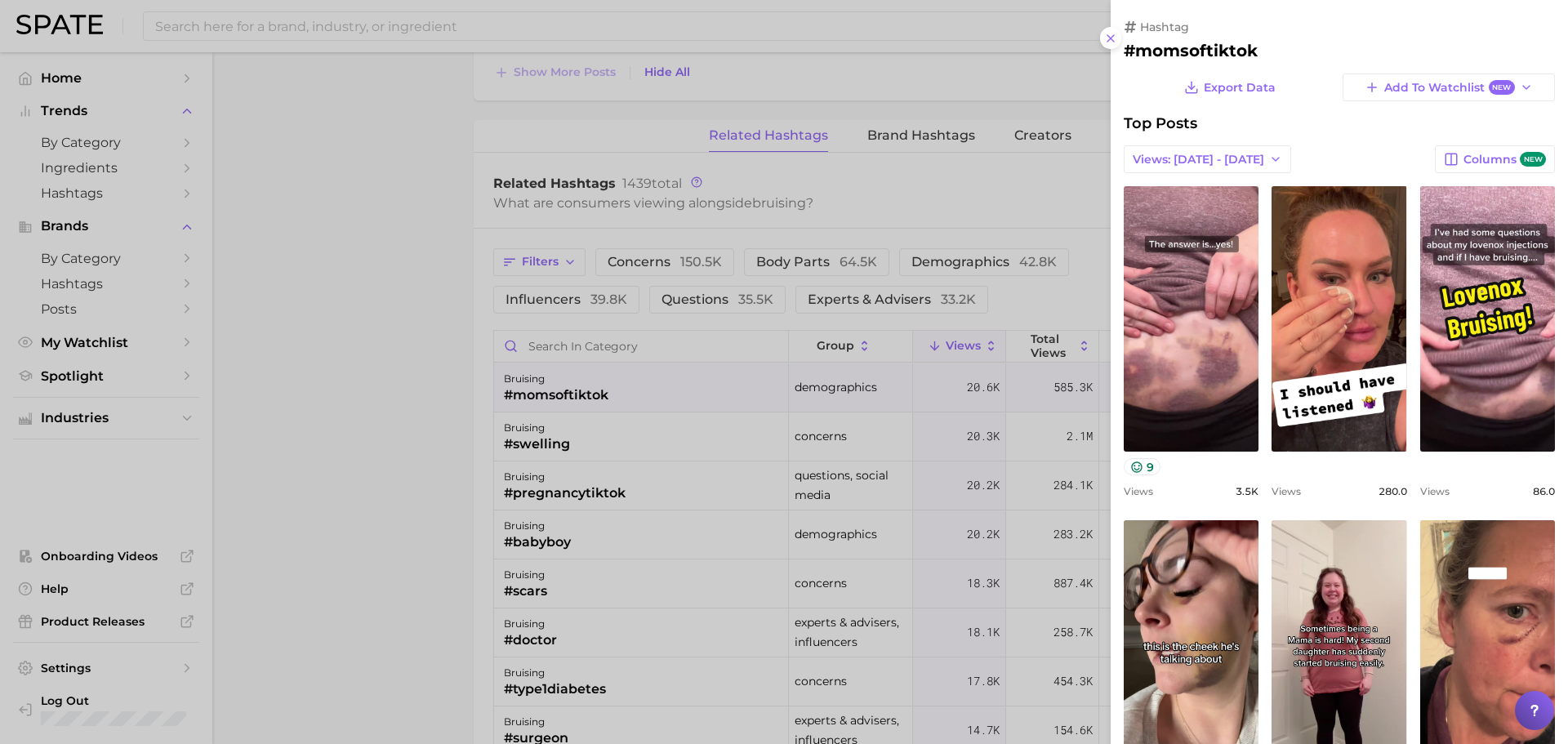
scroll to position [0, 0]
click at [1269, 159] on icon "button" at bounding box center [1275, 158] width 13 height 13
click at [1221, 219] on button "Total Views" at bounding box center [1213, 219] width 179 height 30
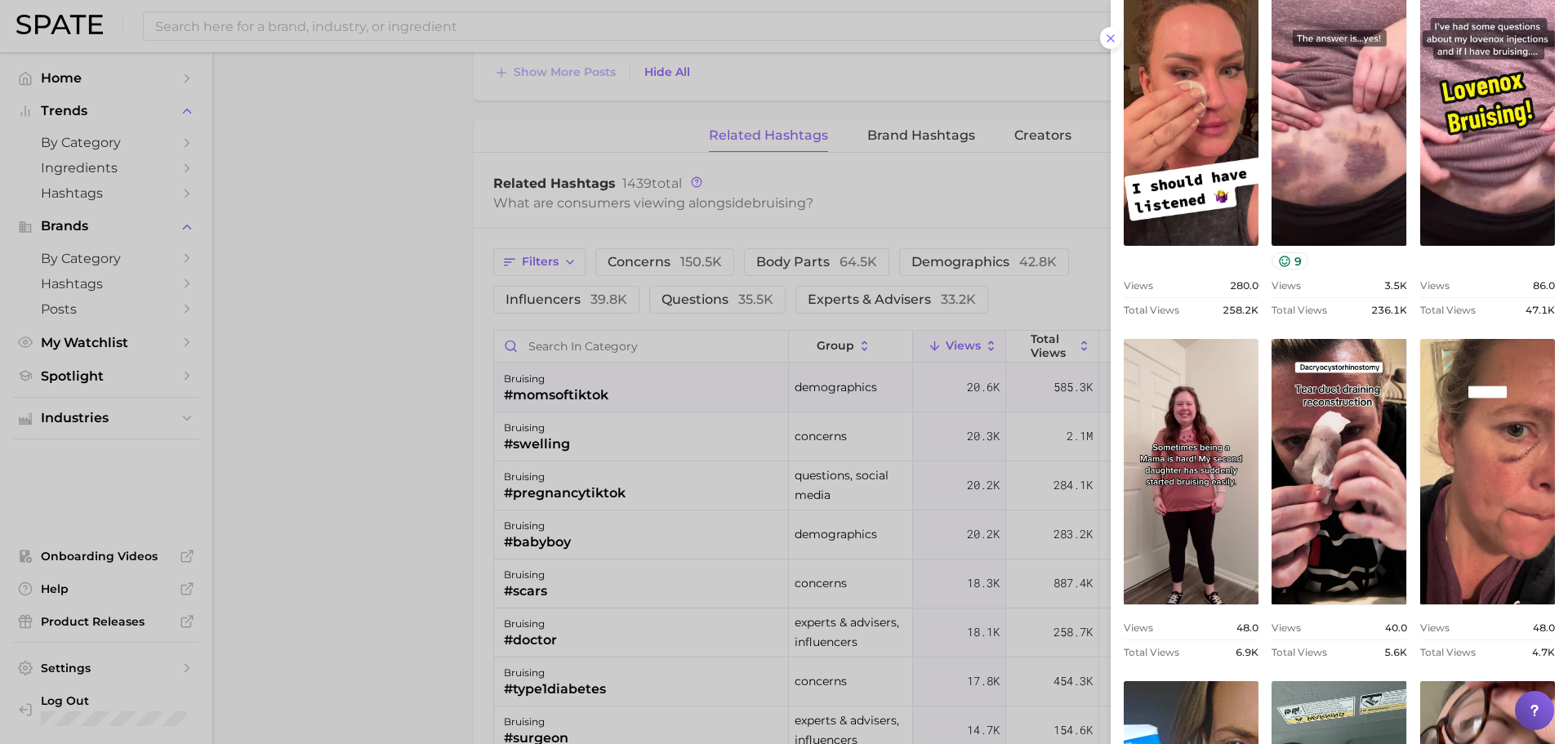
scroll to position [272, 0]
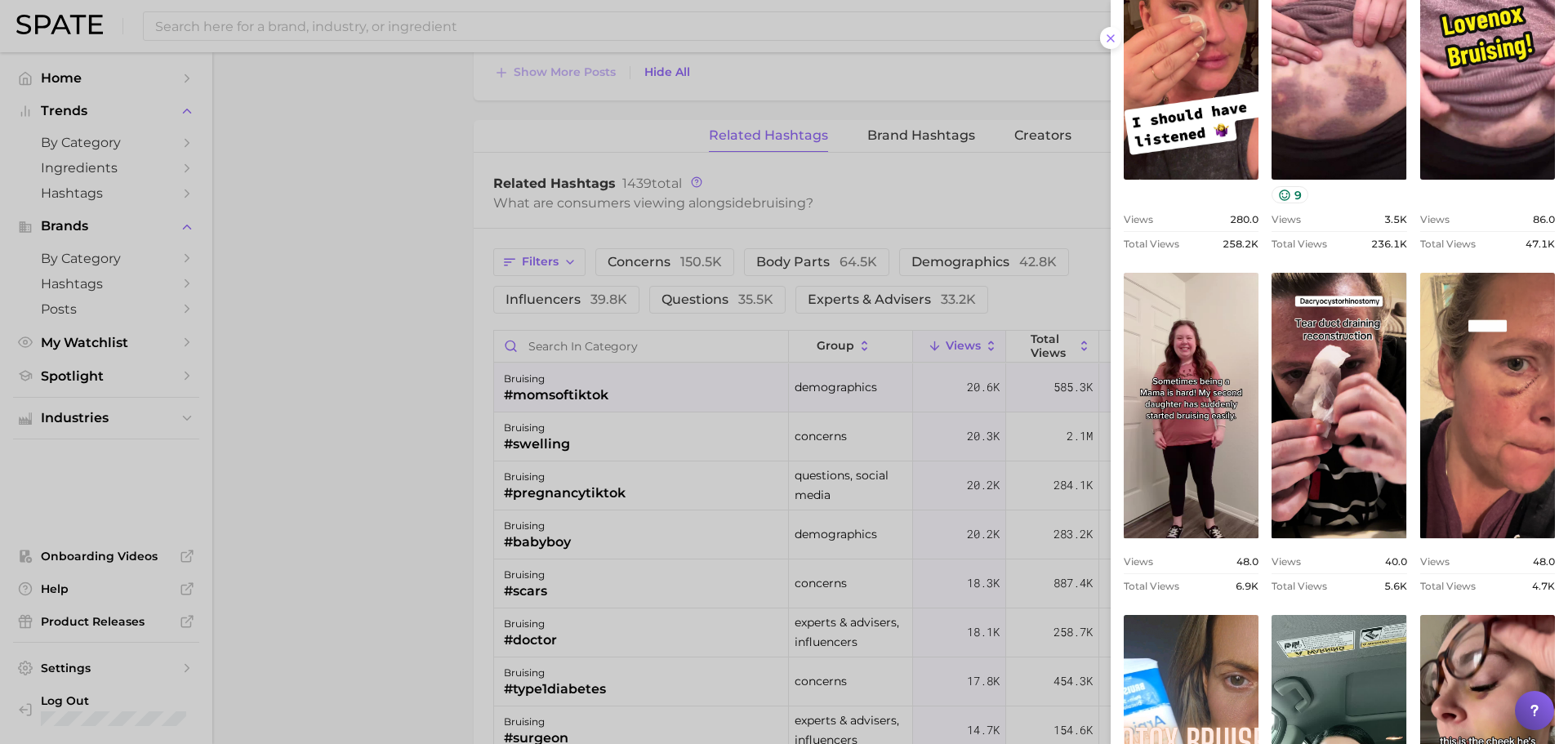
click at [345, 315] on div at bounding box center [784, 372] width 1568 height 744
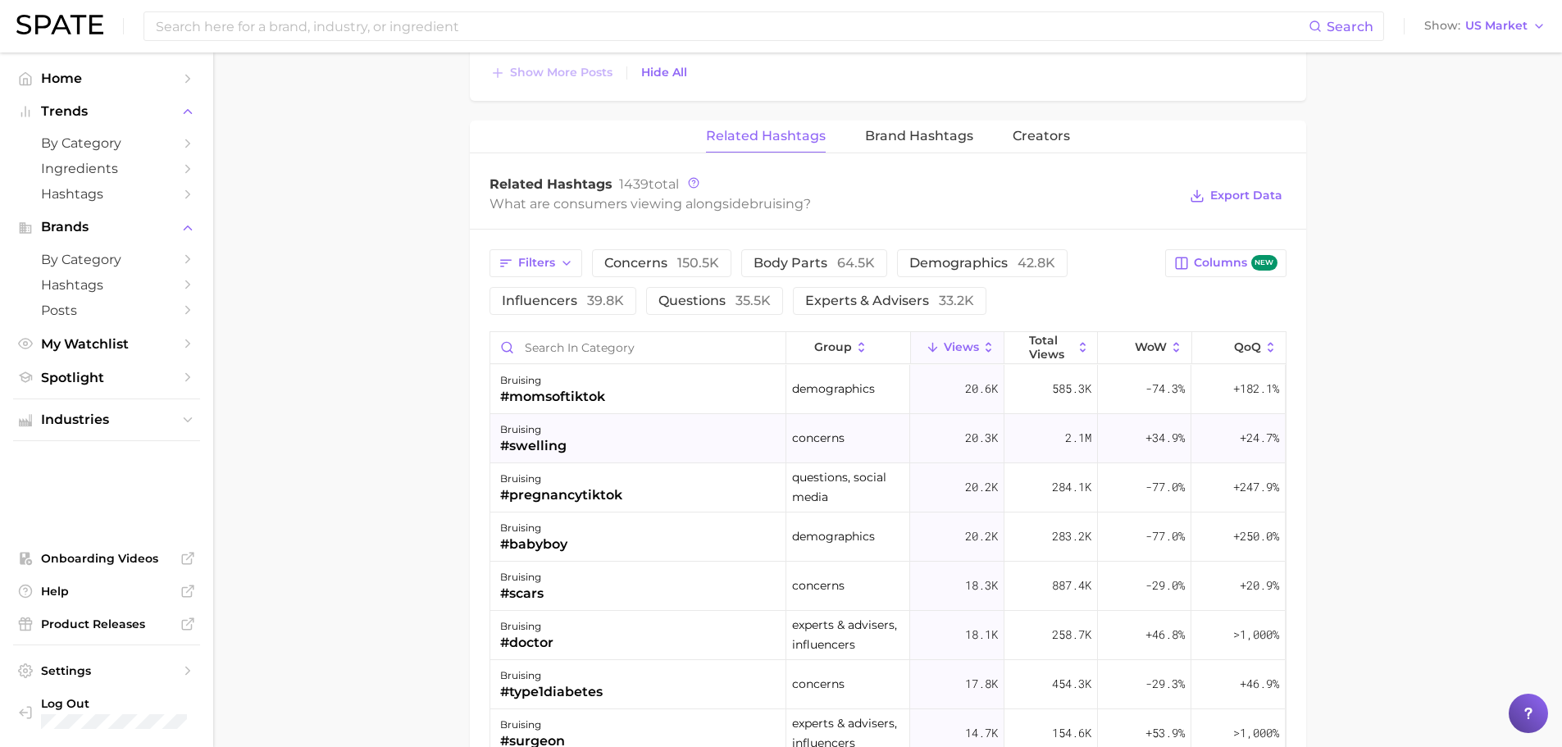
click at [591, 435] on div "bruising #swelling" at bounding box center [638, 438] width 296 height 49
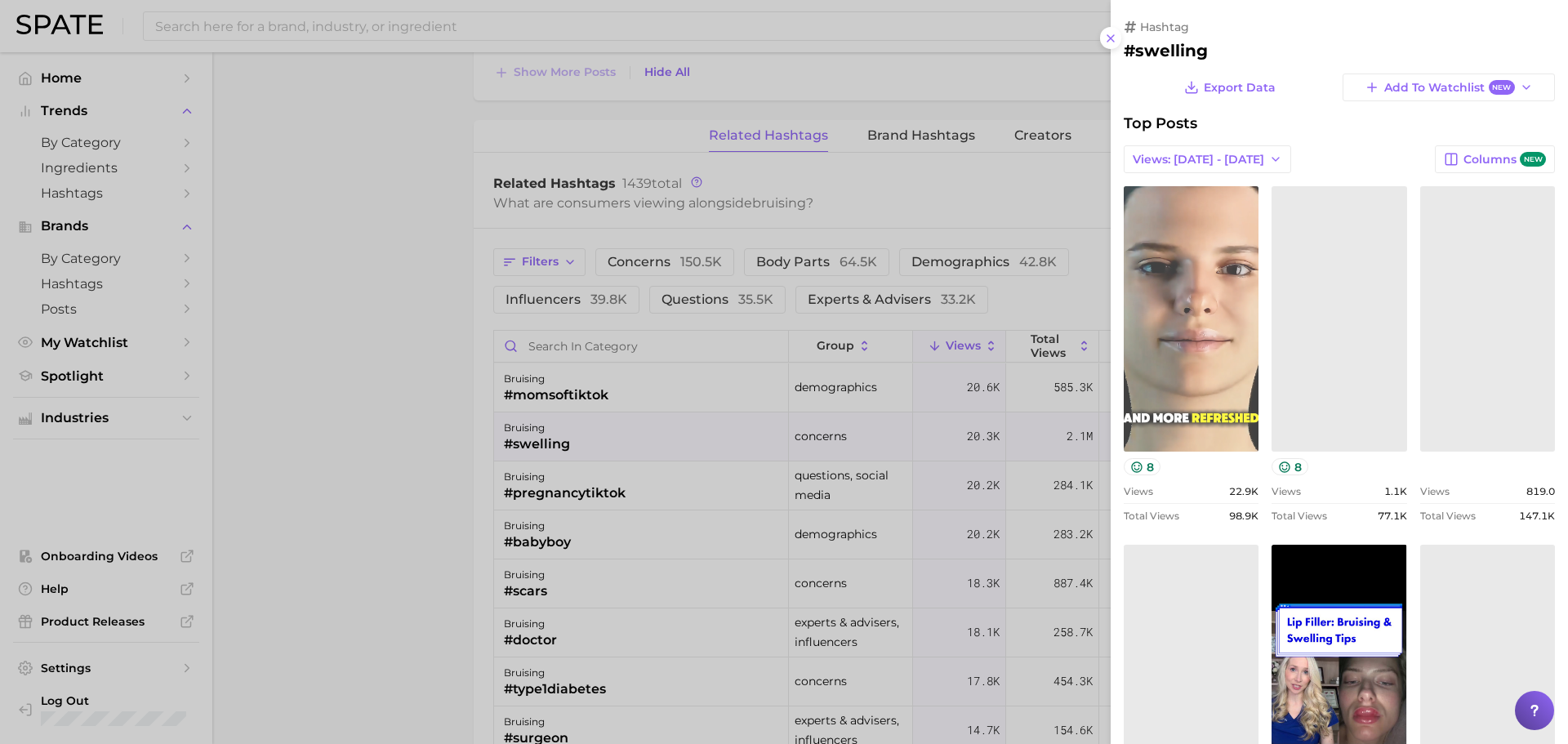
scroll to position [0, 0]
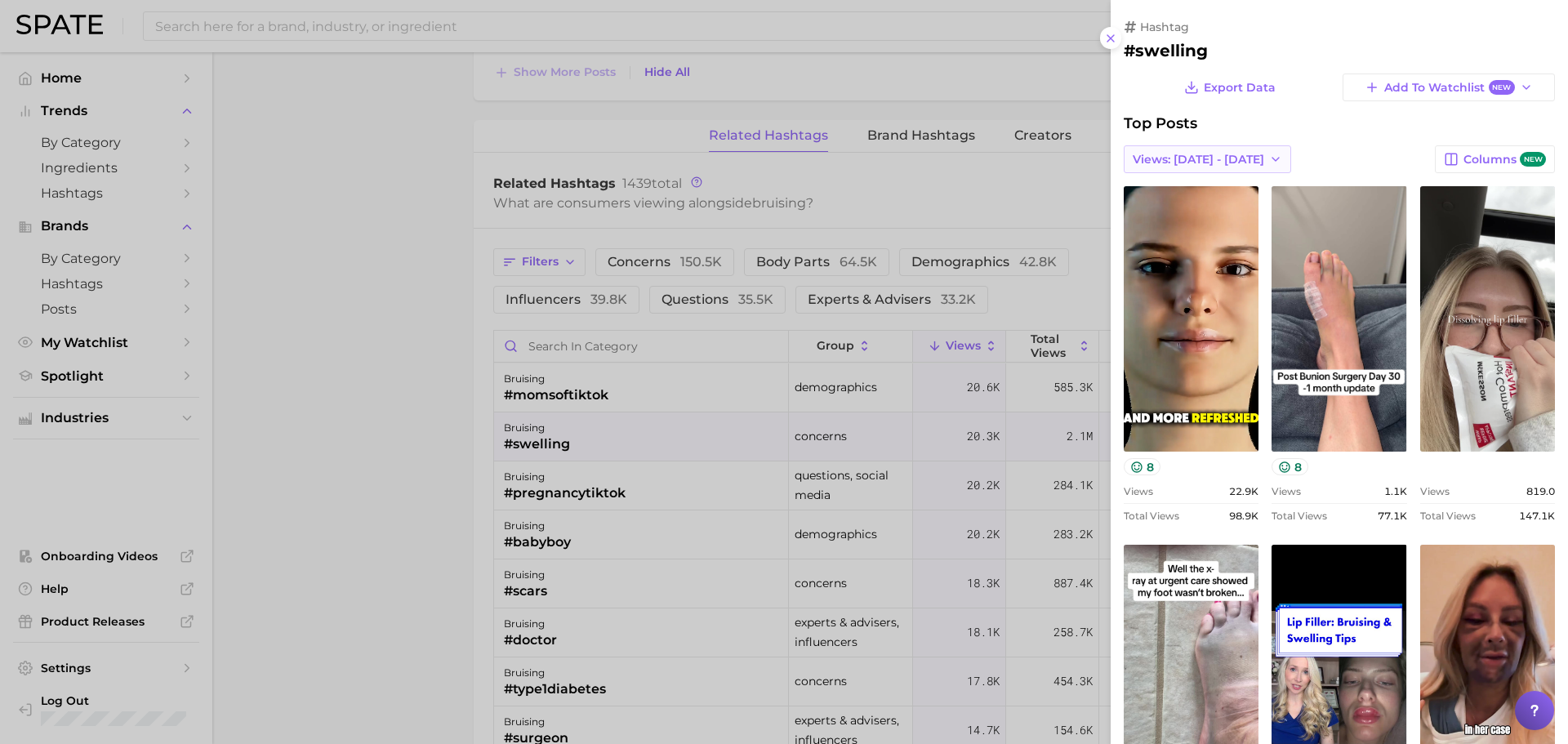
click at [1194, 161] on span "Views: Sep 14 - 21" at bounding box center [1198, 159] width 131 height 14
click at [1181, 214] on span "Total Views" at bounding box center [1165, 219] width 67 height 14
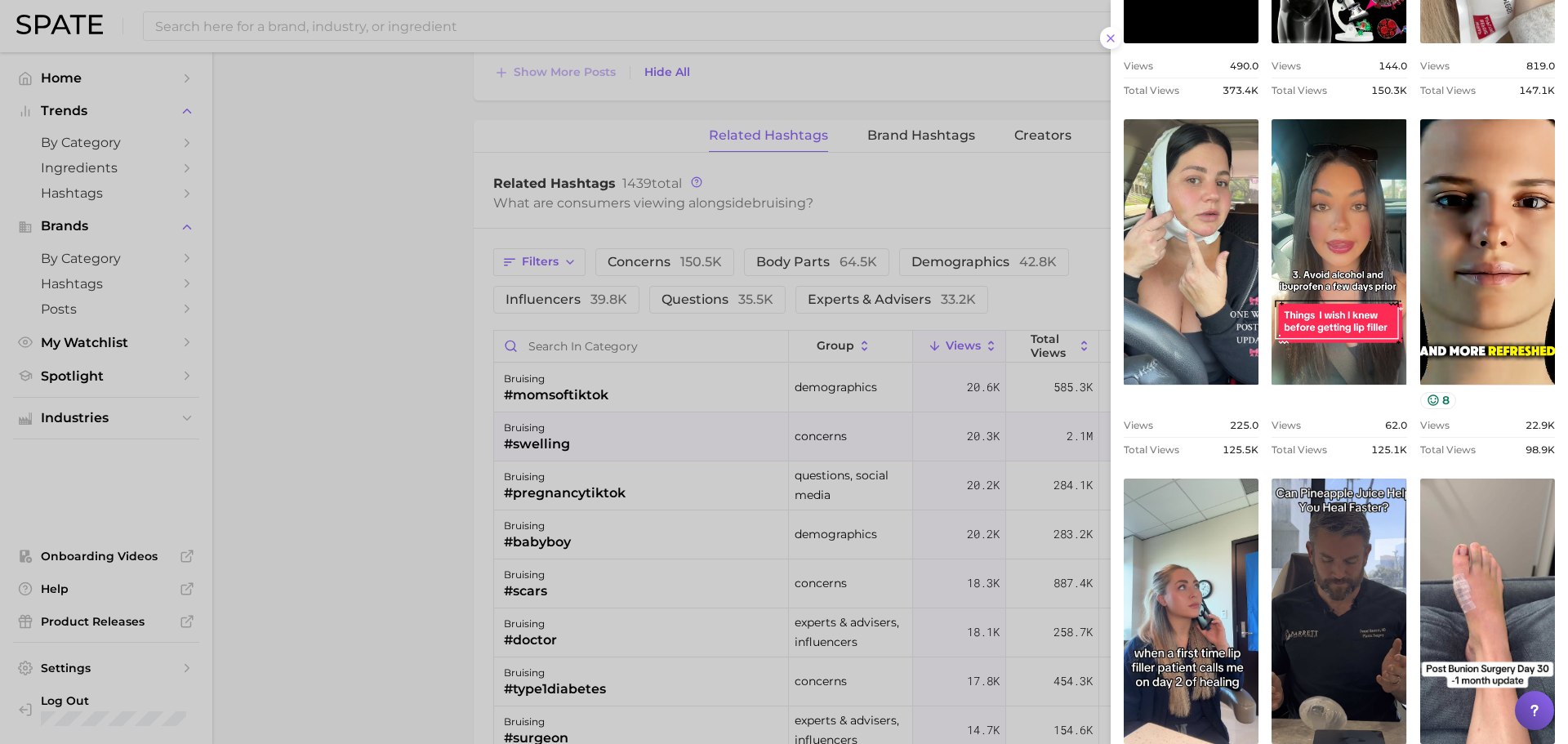
click at [378, 327] on div at bounding box center [784, 372] width 1568 height 744
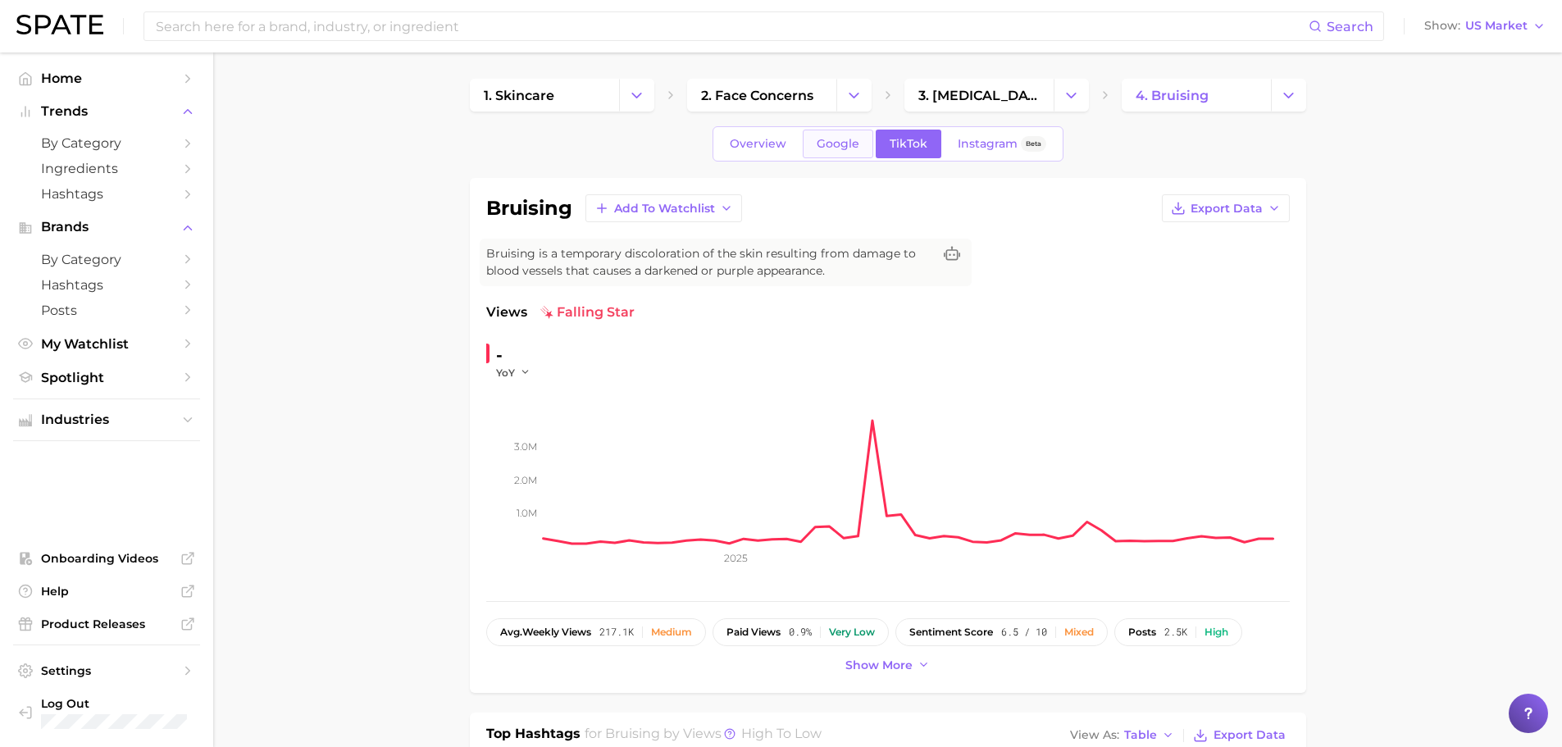
click at [849, 143] on span "Google" at bounding box center [838, 144] width 43 height 14
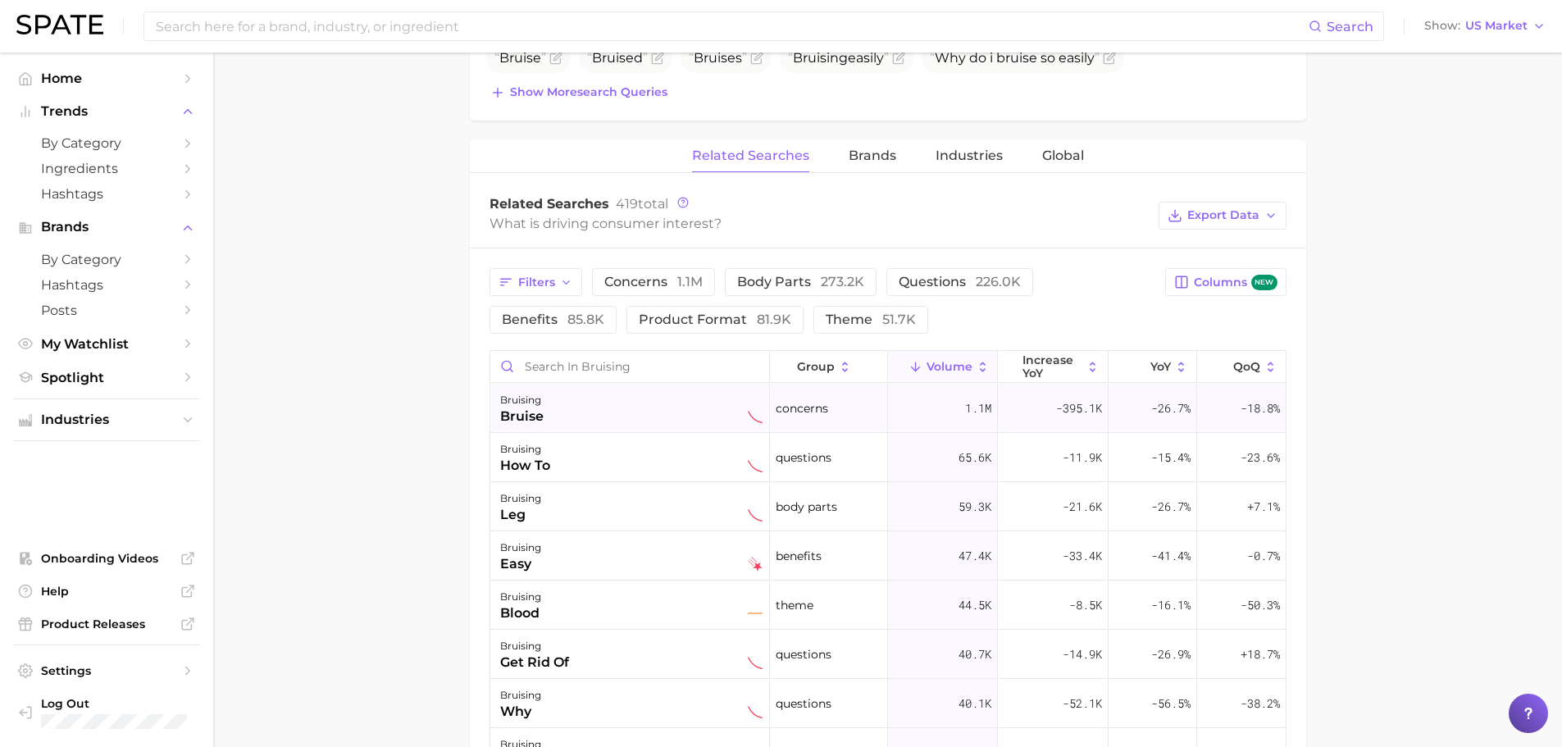
click at [622, 404] on div "bruising bruise" at bounding box center [631, 408] width 262 height 36
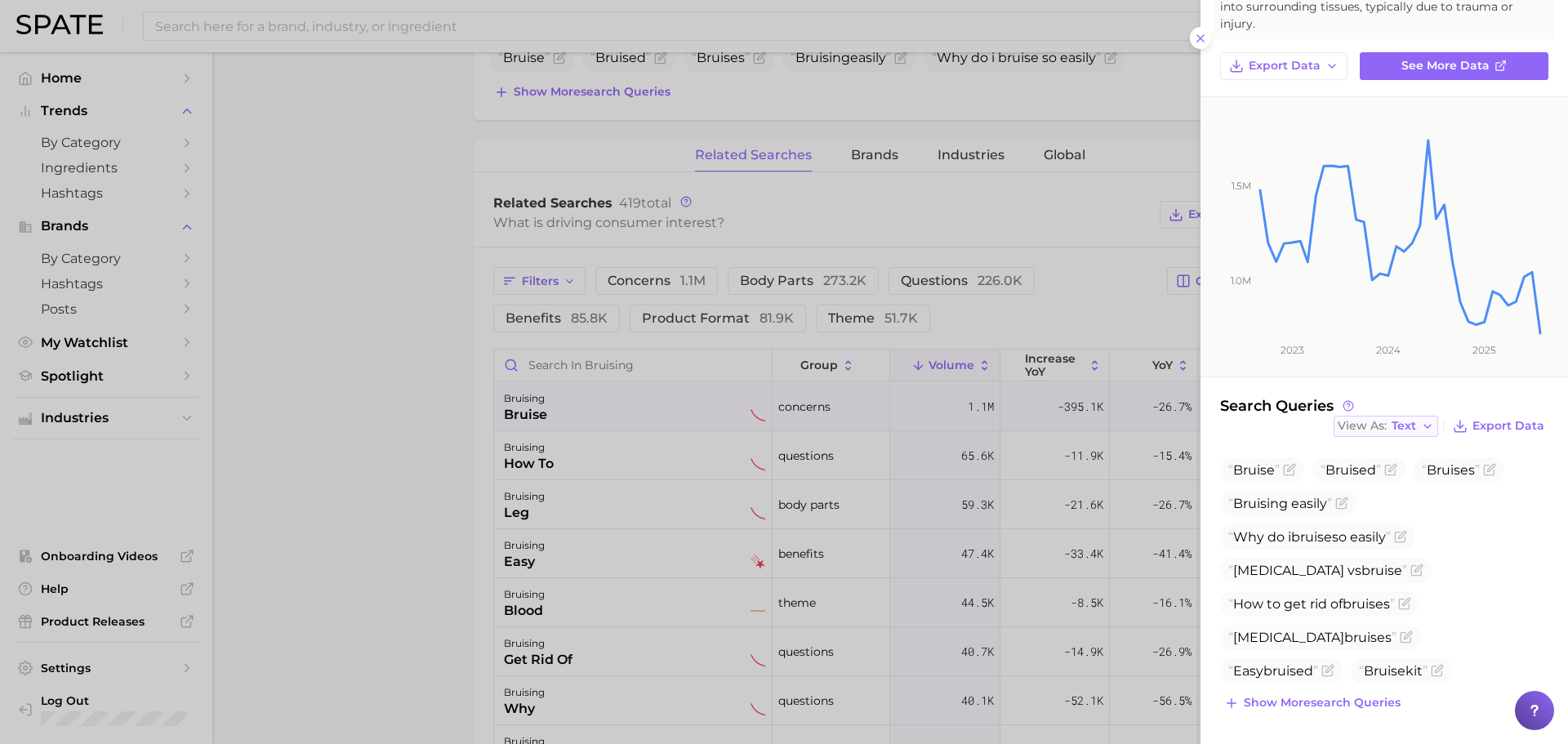
click at [1422, 425] on icon "button" at bounding box center [1428, 425] width 13 height 13
click at [1411, 479] on button "Table" at bounding box center [1424, 483] width 179 height 30
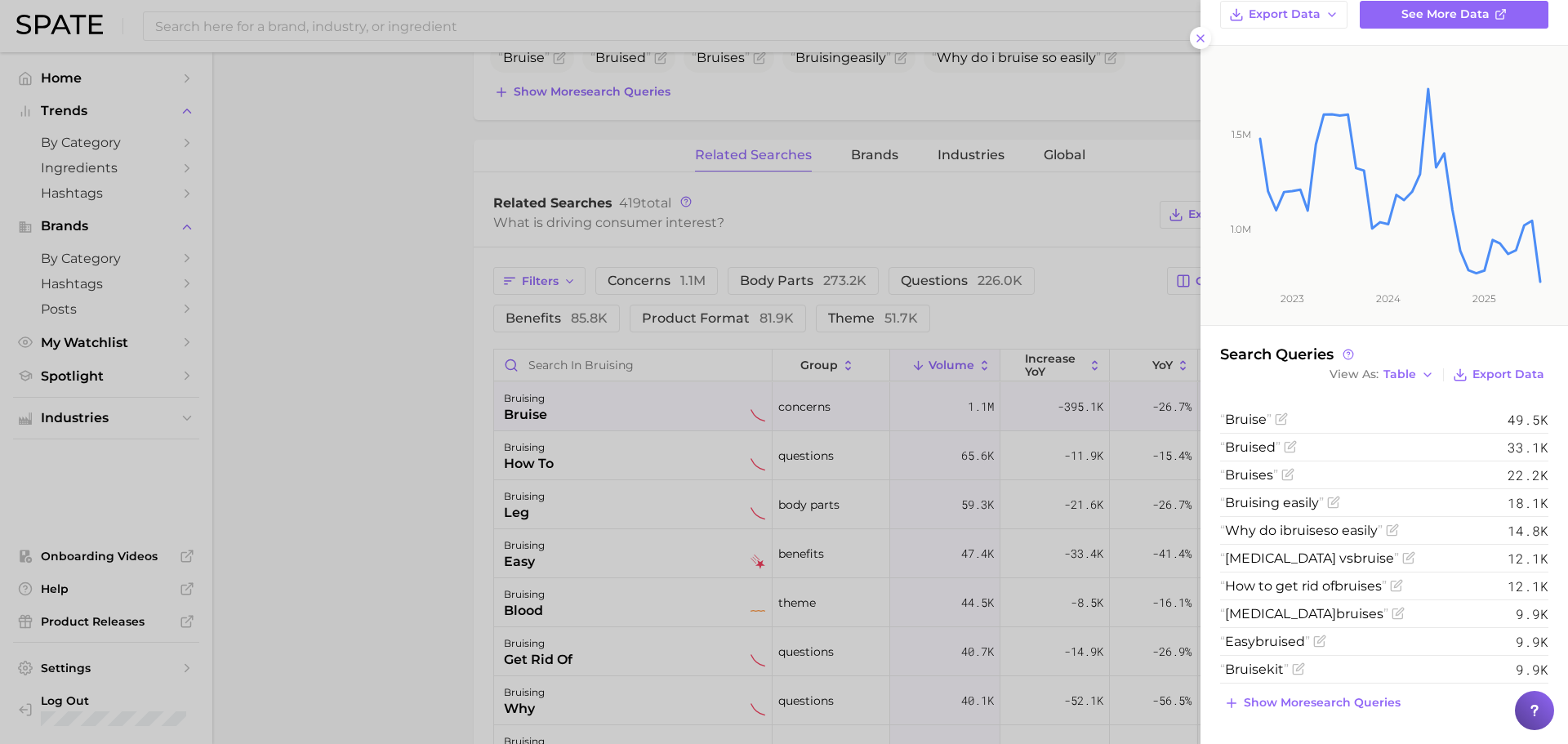
click at [439, 547] on div at bounding box center [784, 372] width 1568 height 744
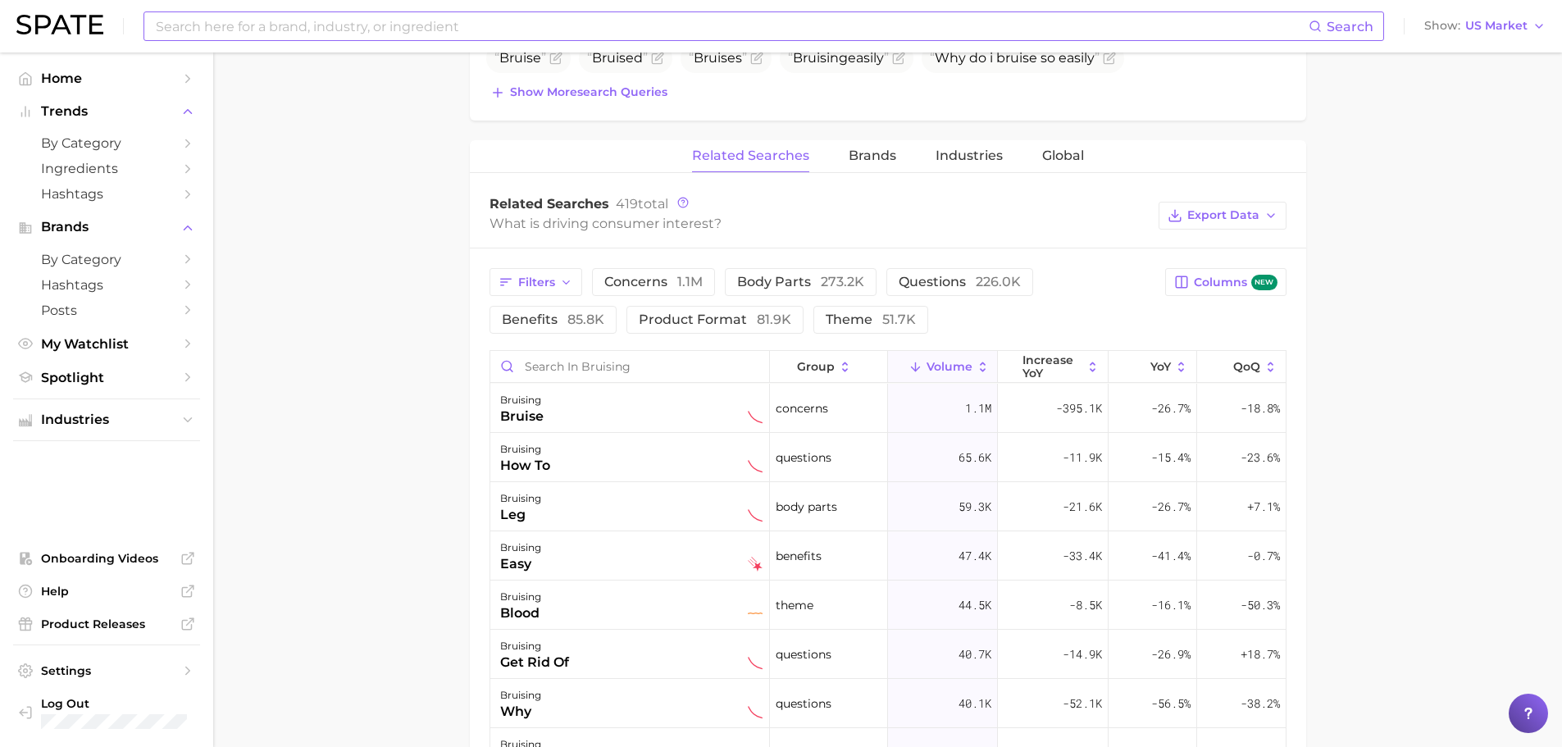
drag, startPoint x: 358, startPoint y: 21, endPoint x: 384, endPoint y: 53, distance: 40.8
click at [359, 22] on input at bounding box center [731, 26] width 1154 height 28
type input "arnica"
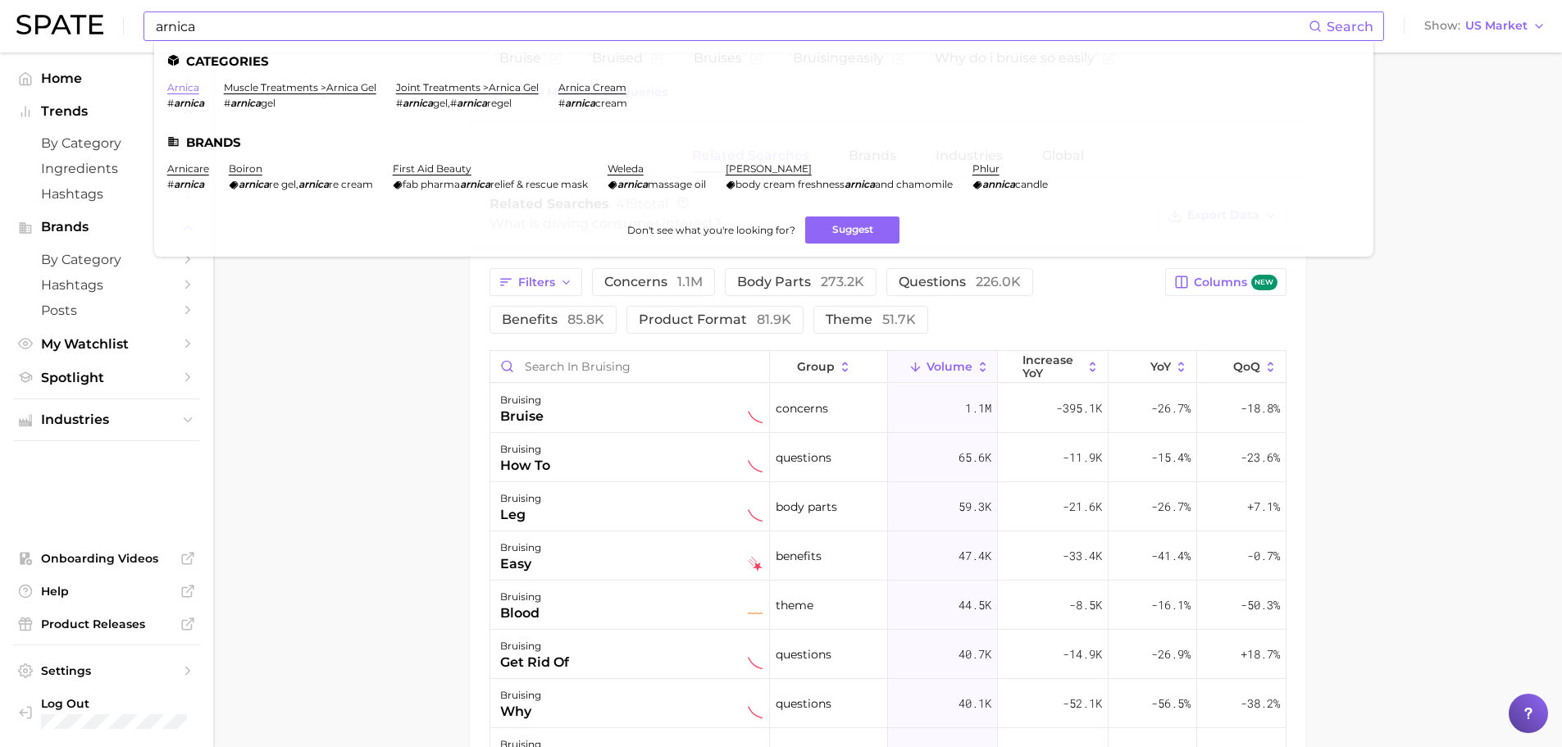
click at [190, 84] on link "arnica" at bounding box center [183, 87] width 32 height 12
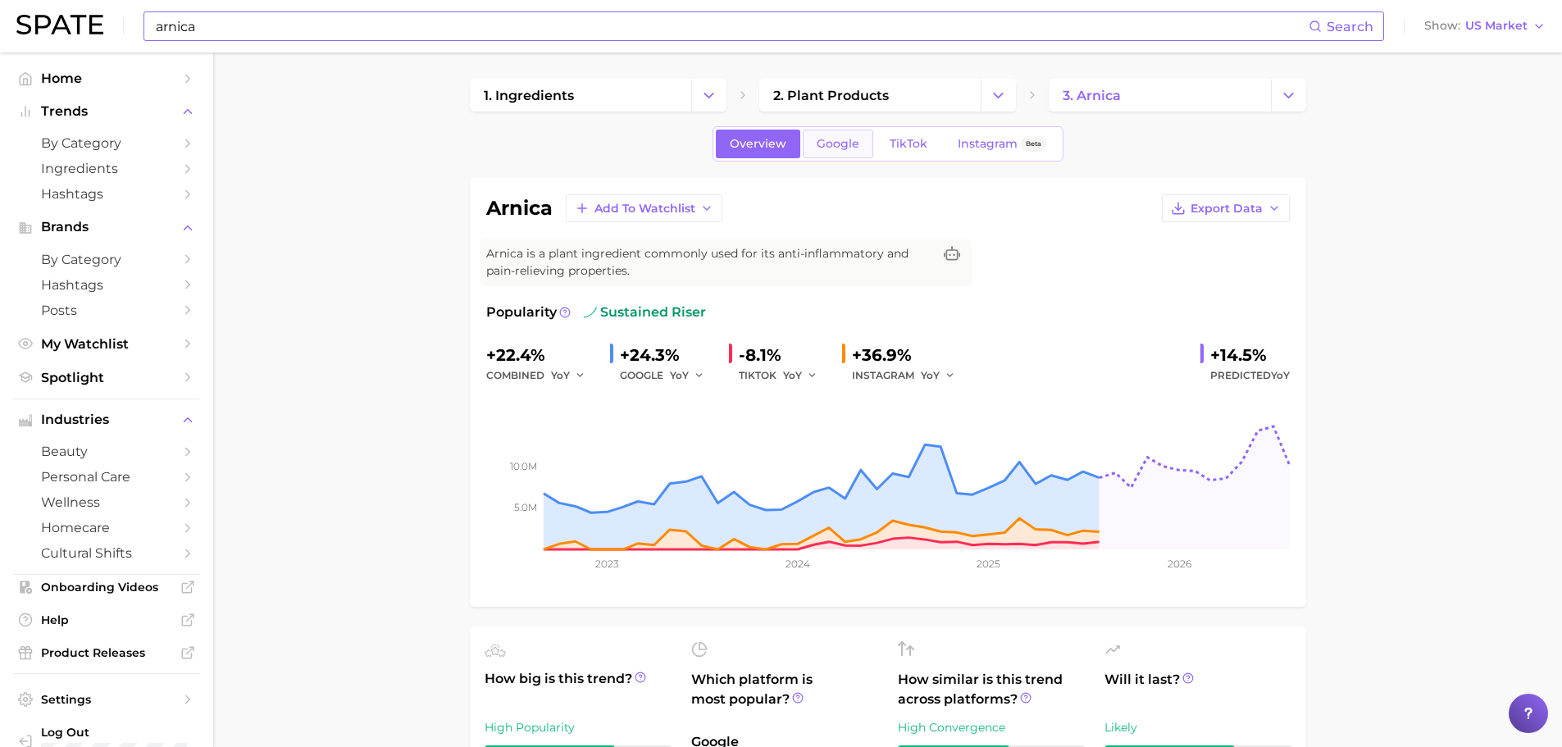
click at [847, 147] on span "Google" at bounding box center [838, 144] width 43 height 14
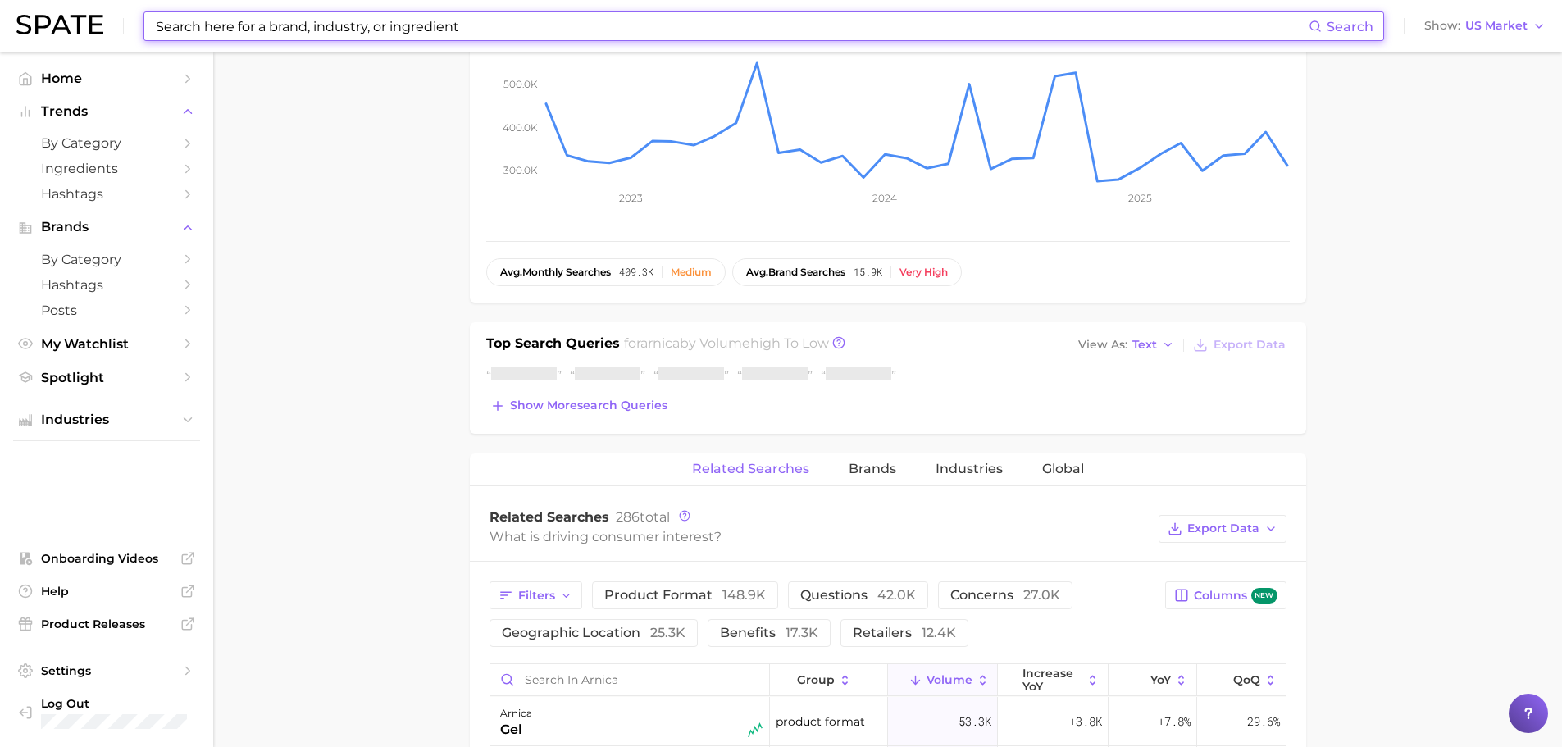
scroll to position [410, 0]
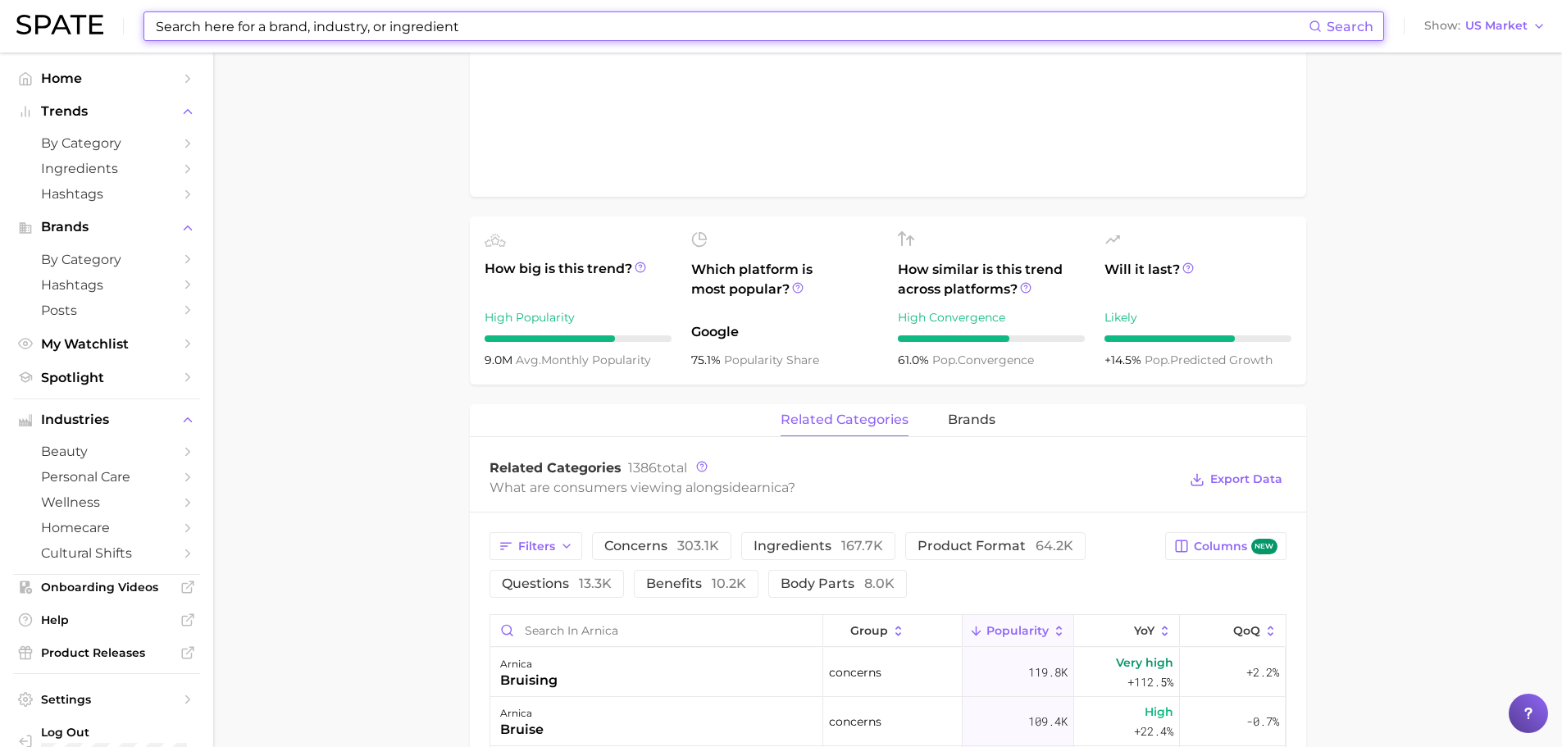
type input "arnica"
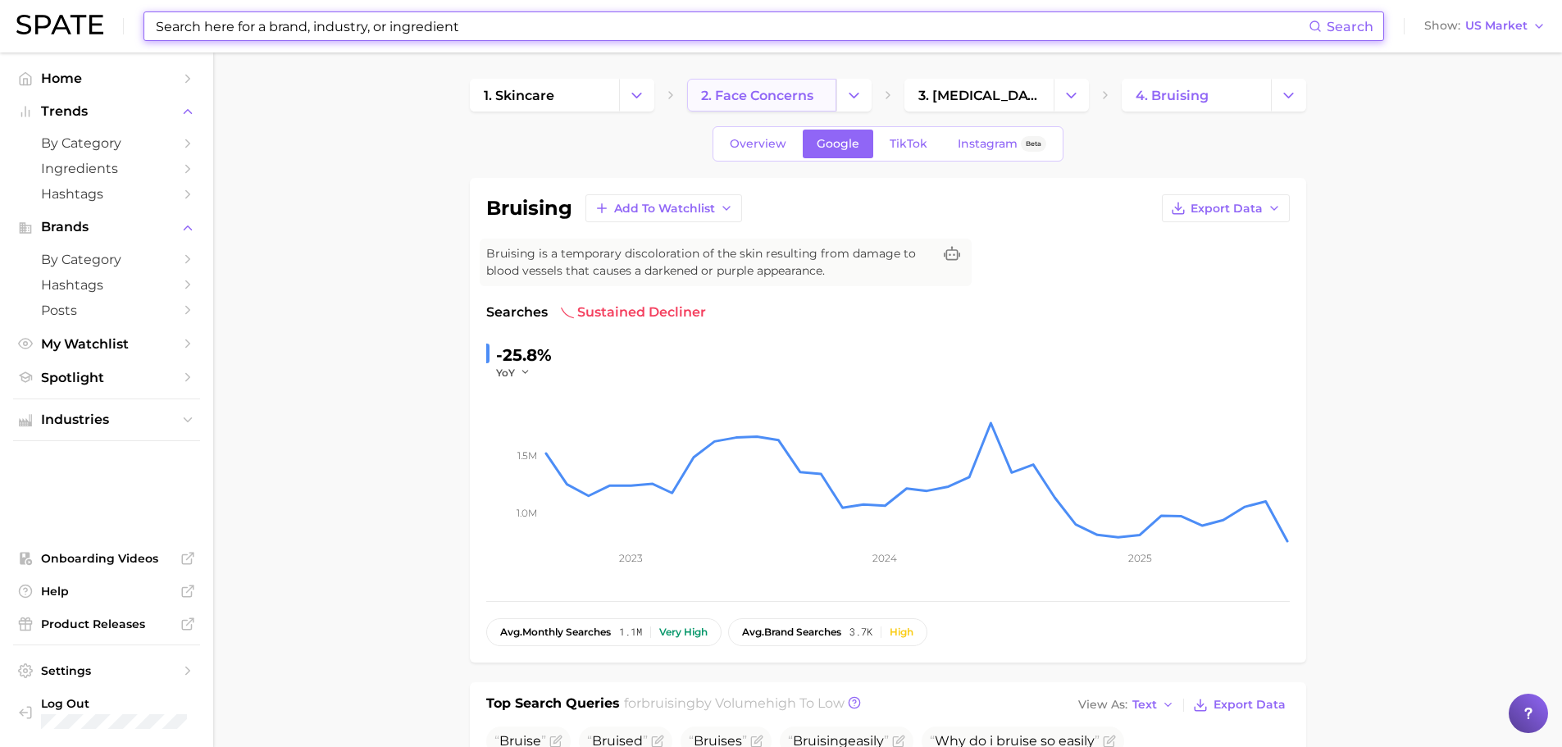
click at [731, 89] on span "2. face concerns" at bounding box center [757, 96] width 112 height 16
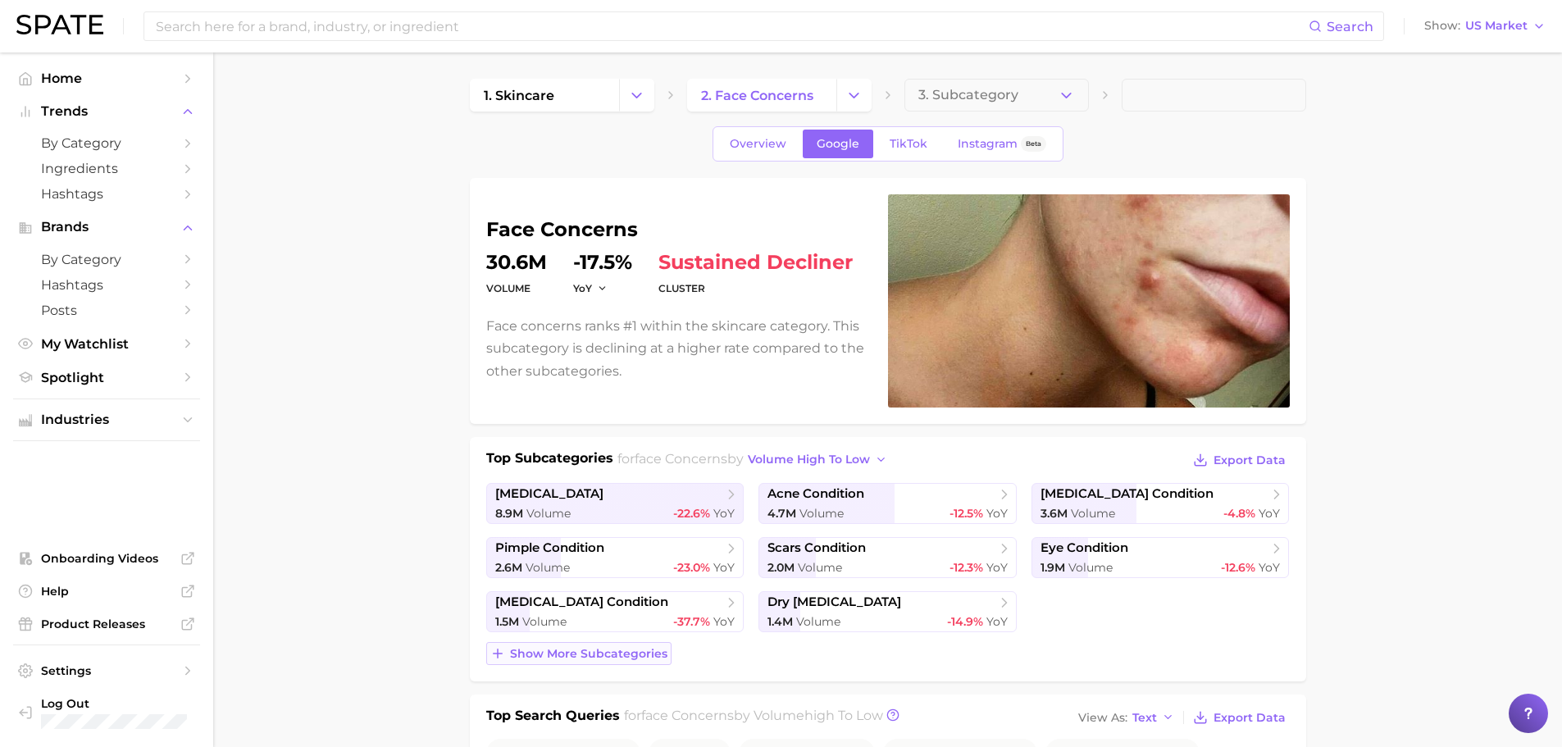
click at [631, 649] on span "Show more subcategories" at bounding box center [588, 654] width 157 height 14
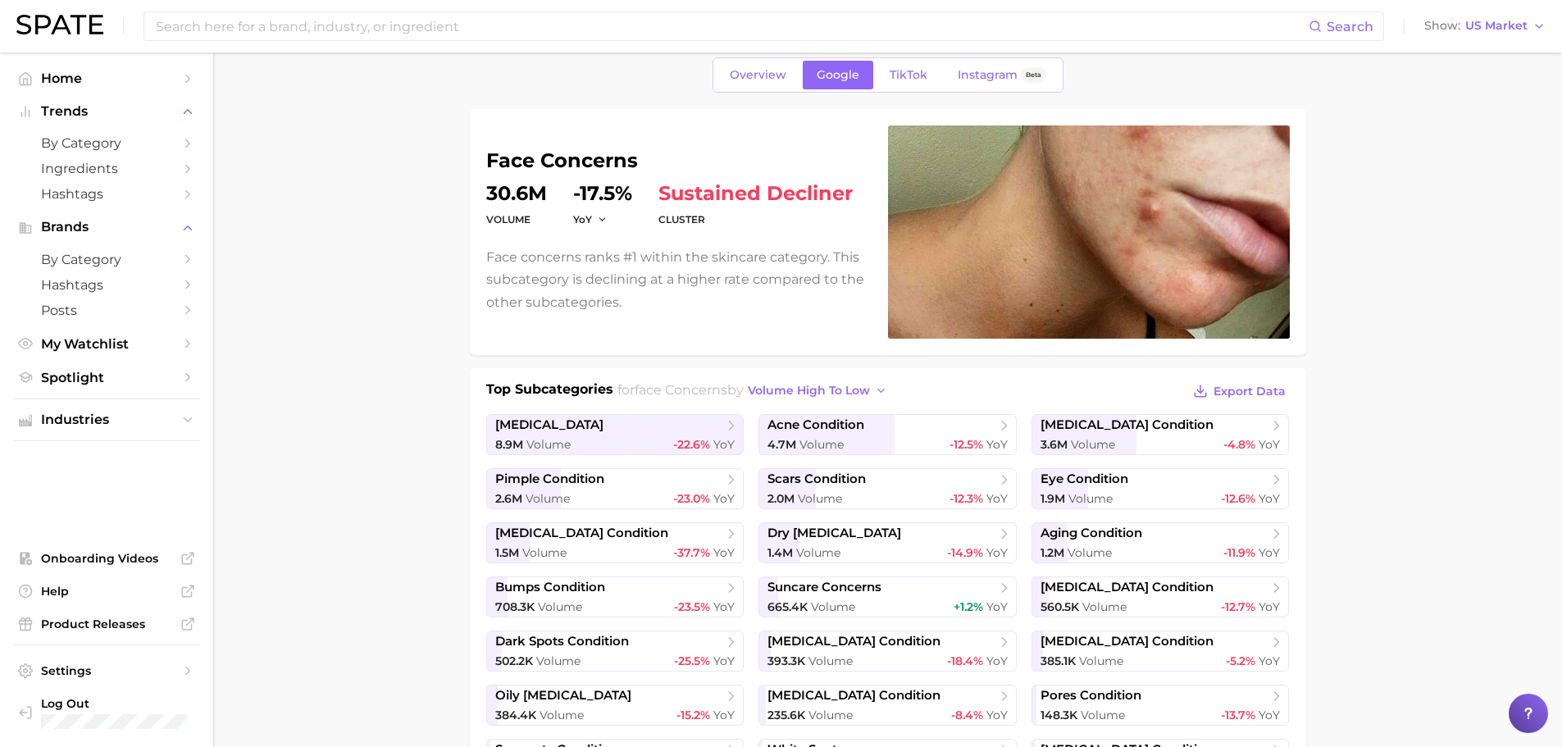
scroll to position [137, 0]
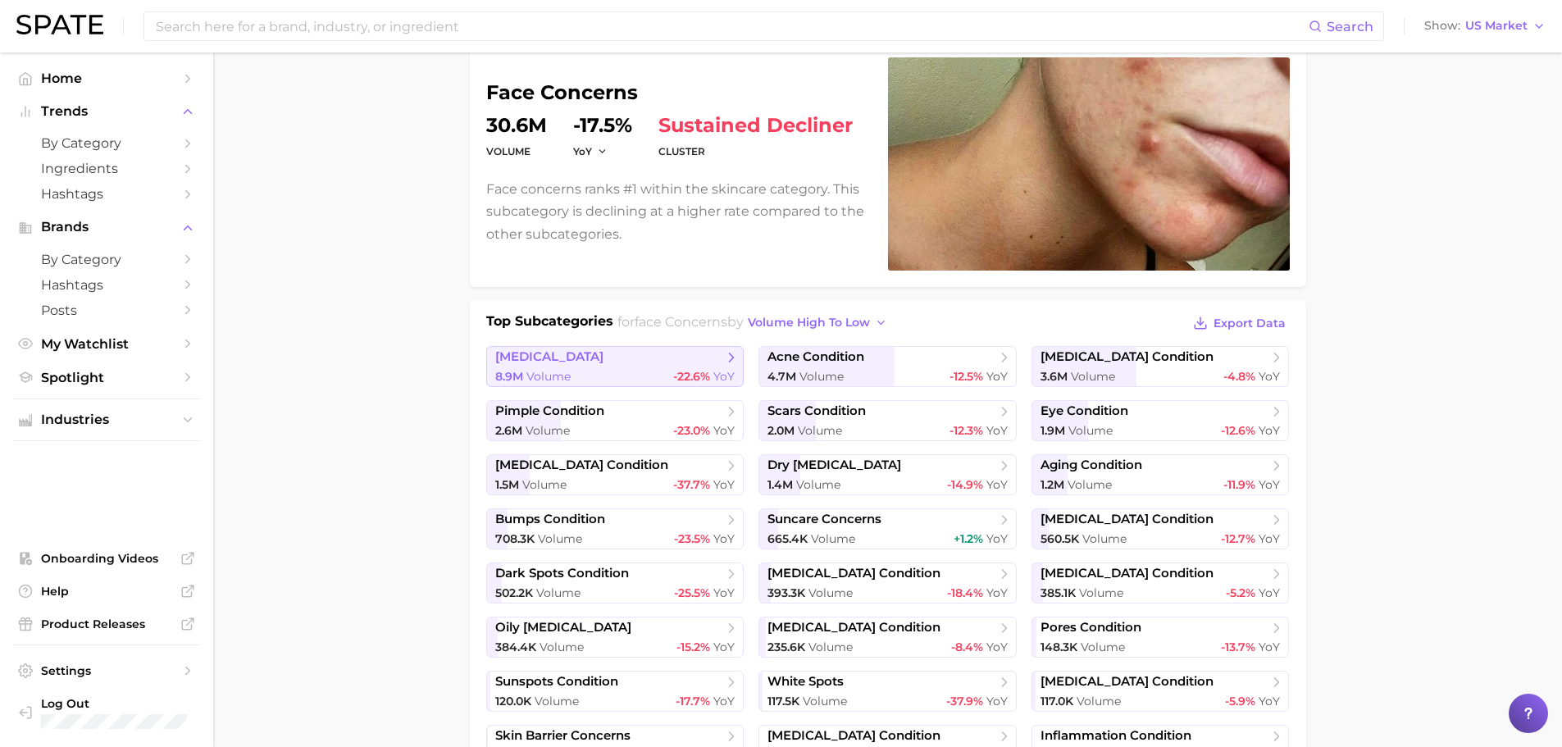
click at [639, 371] on div "8.9m Volume -22.6% YoY" at bounding box center [615, 377] width 240 height 16
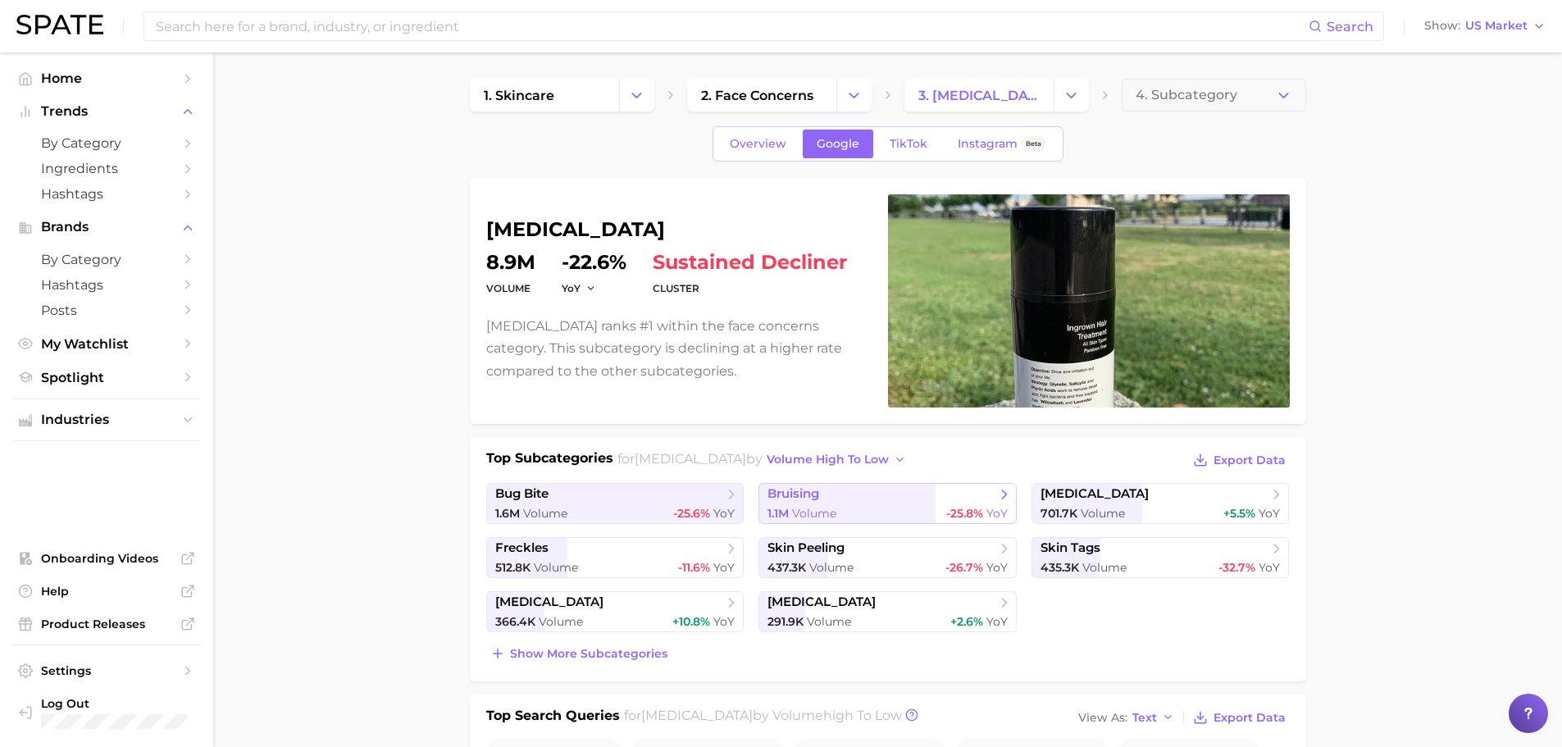
click at [847, 506] on div "1.1m Volume -25.8% YoY" at bounding box center [887, 514] width 240 height 16
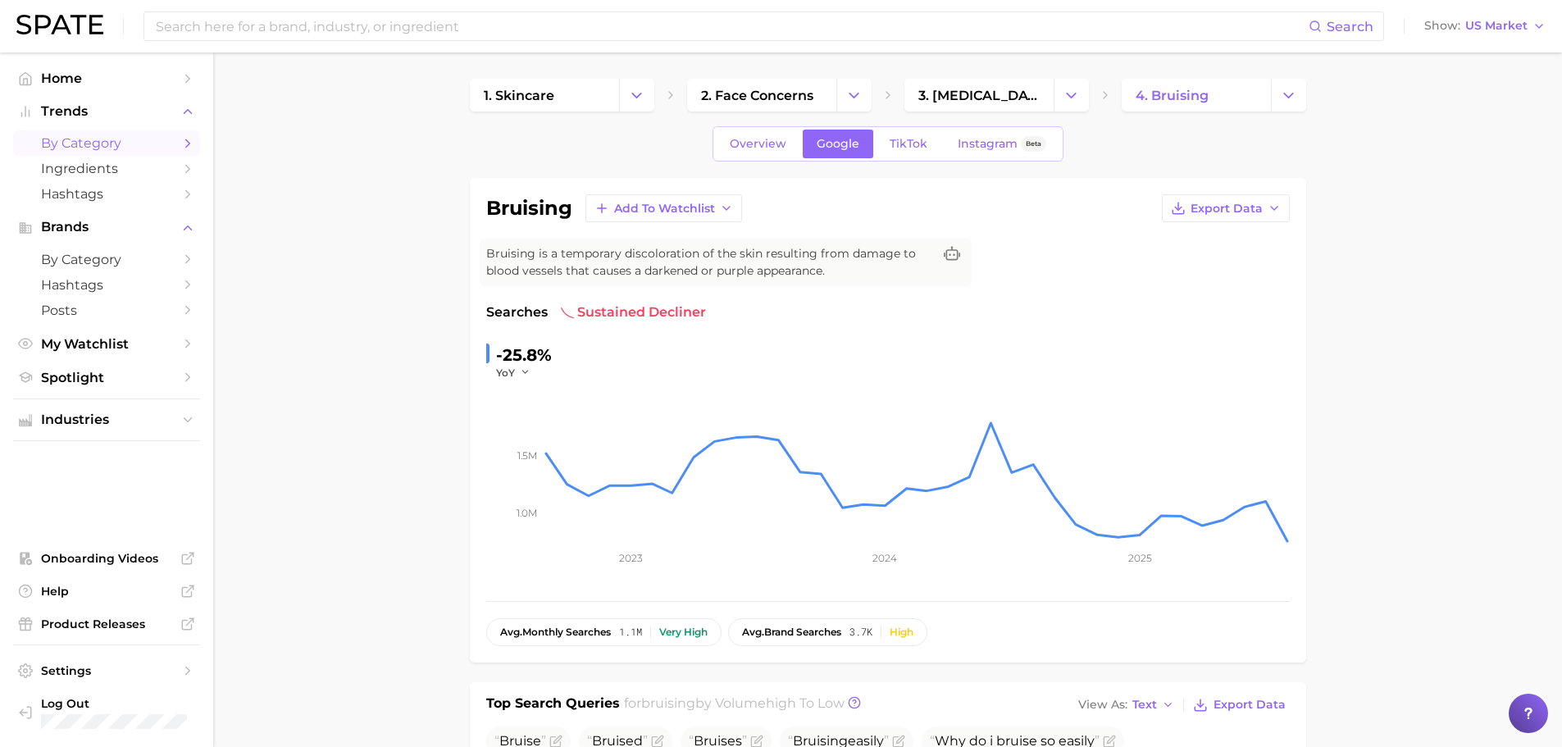
click at [160, 139] on span "by Category" at bounding box center [106, 143] width 131 height 16
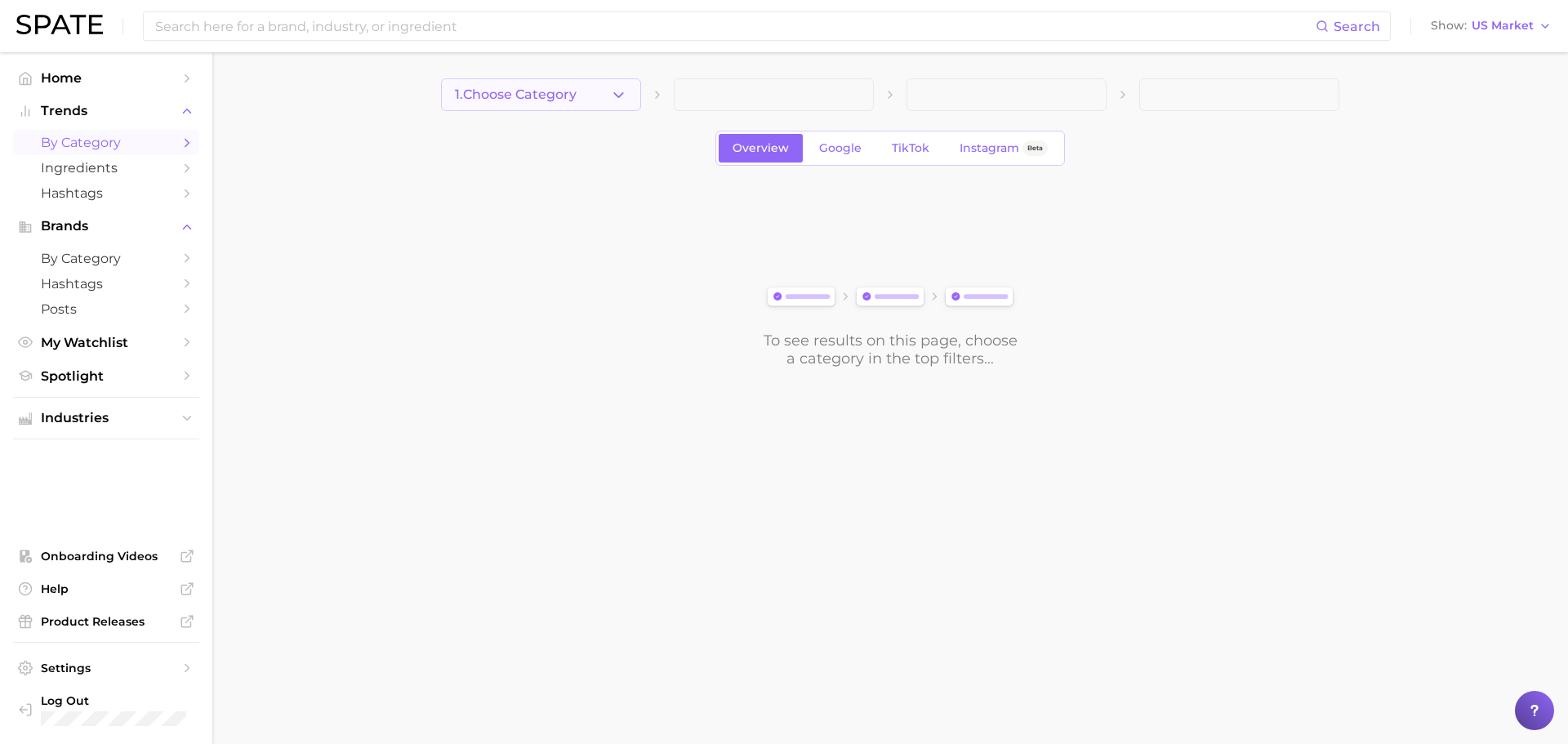
click at [620, 94] on icon "button" at bounding box center [618, 95] width 17 height 17
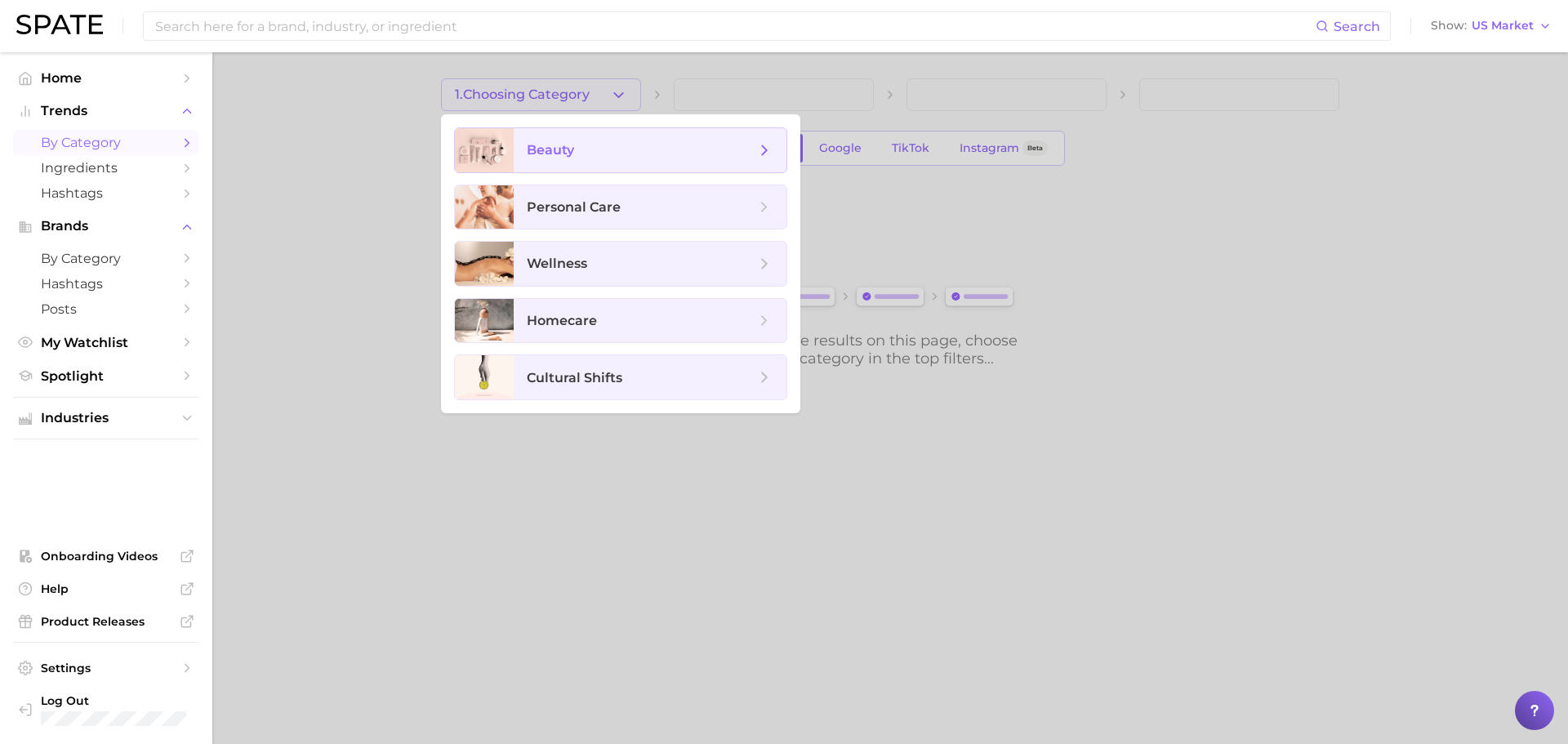
click at [626, 152] on span "beauty" at bounding box center [642, 150] width 229 height 18
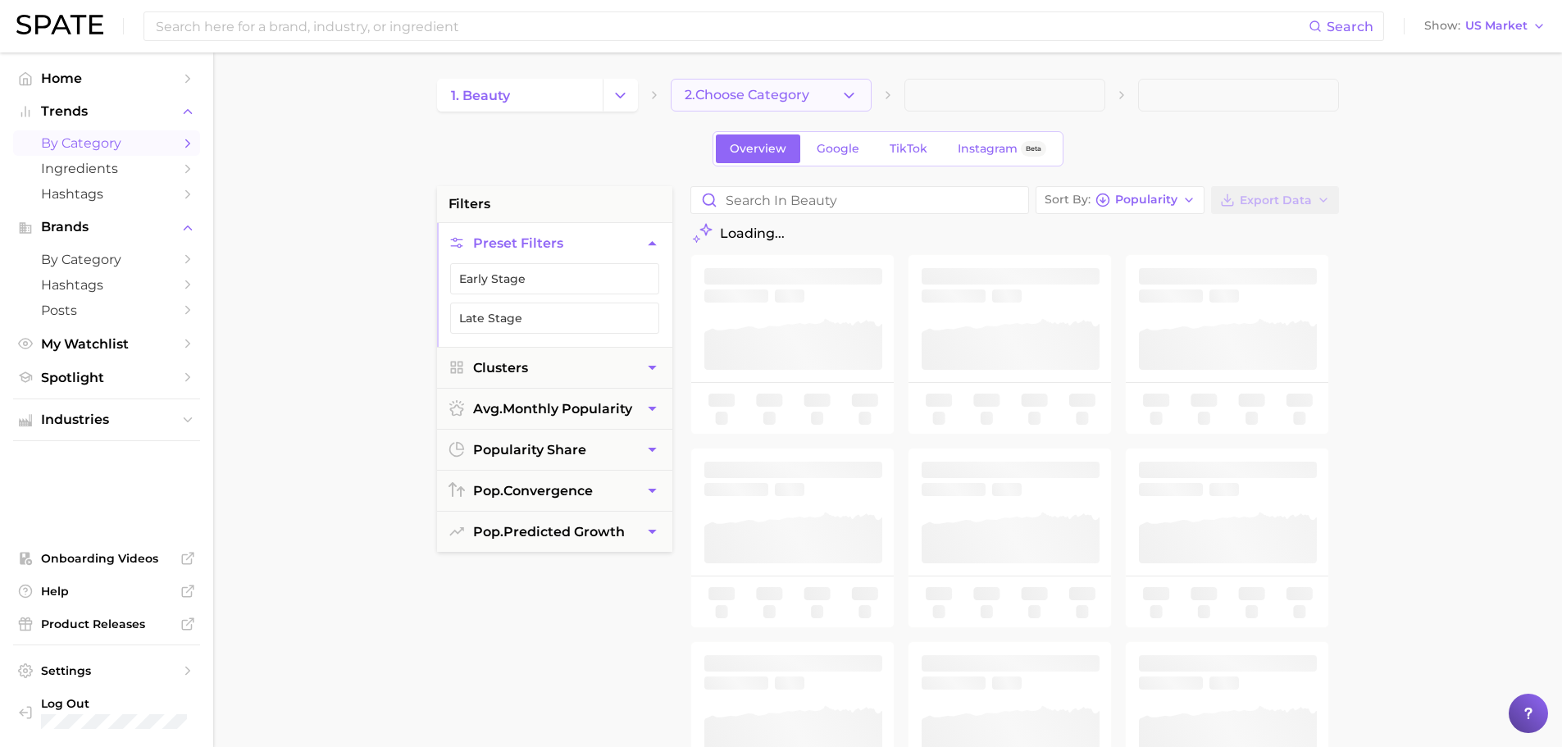
click at [831, 95] on button "2. Choose Category" at bounding box center [771, 95] width 201 height 33
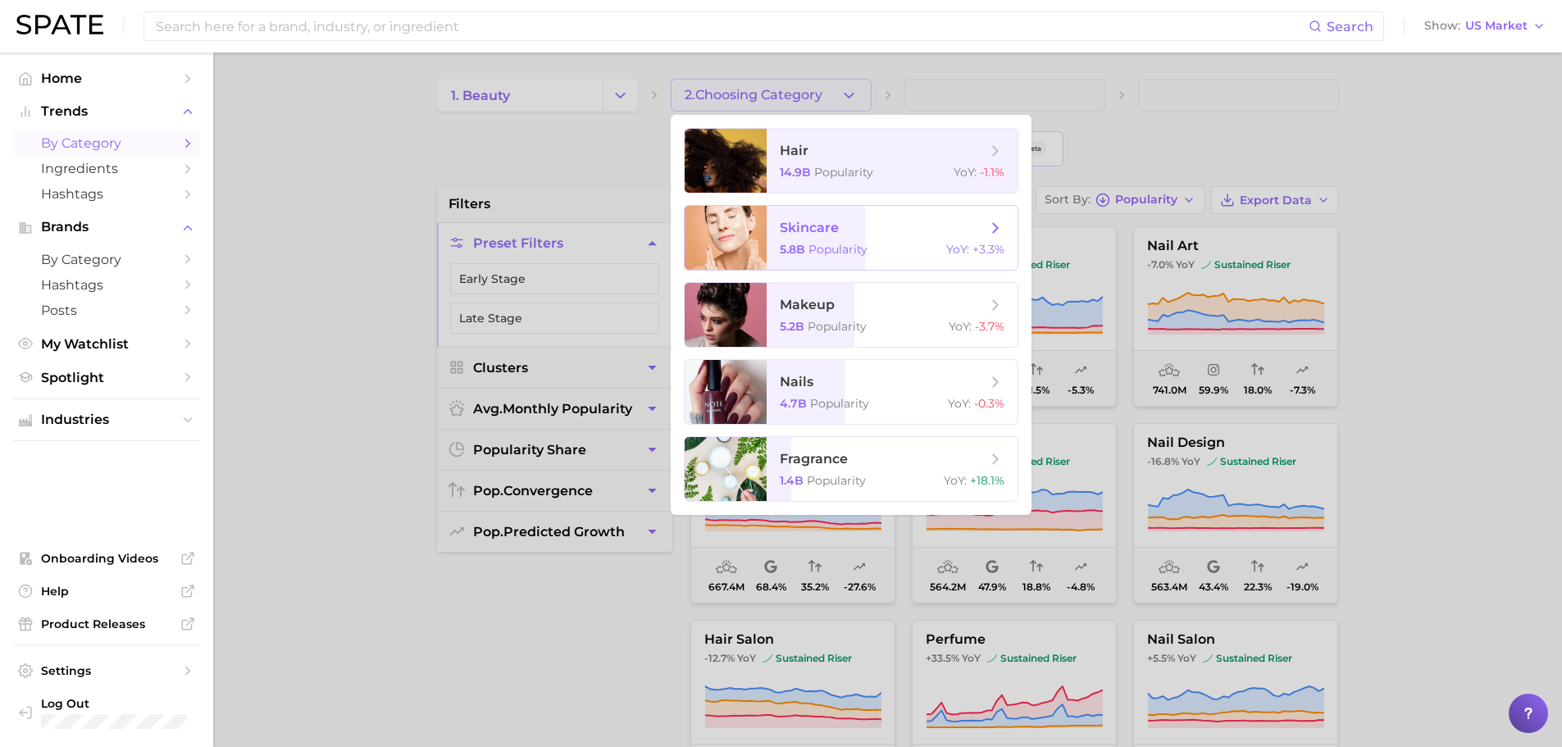
click at [875, 230] on span "skincare" at bounding box center [883, 228] width 207 height 18
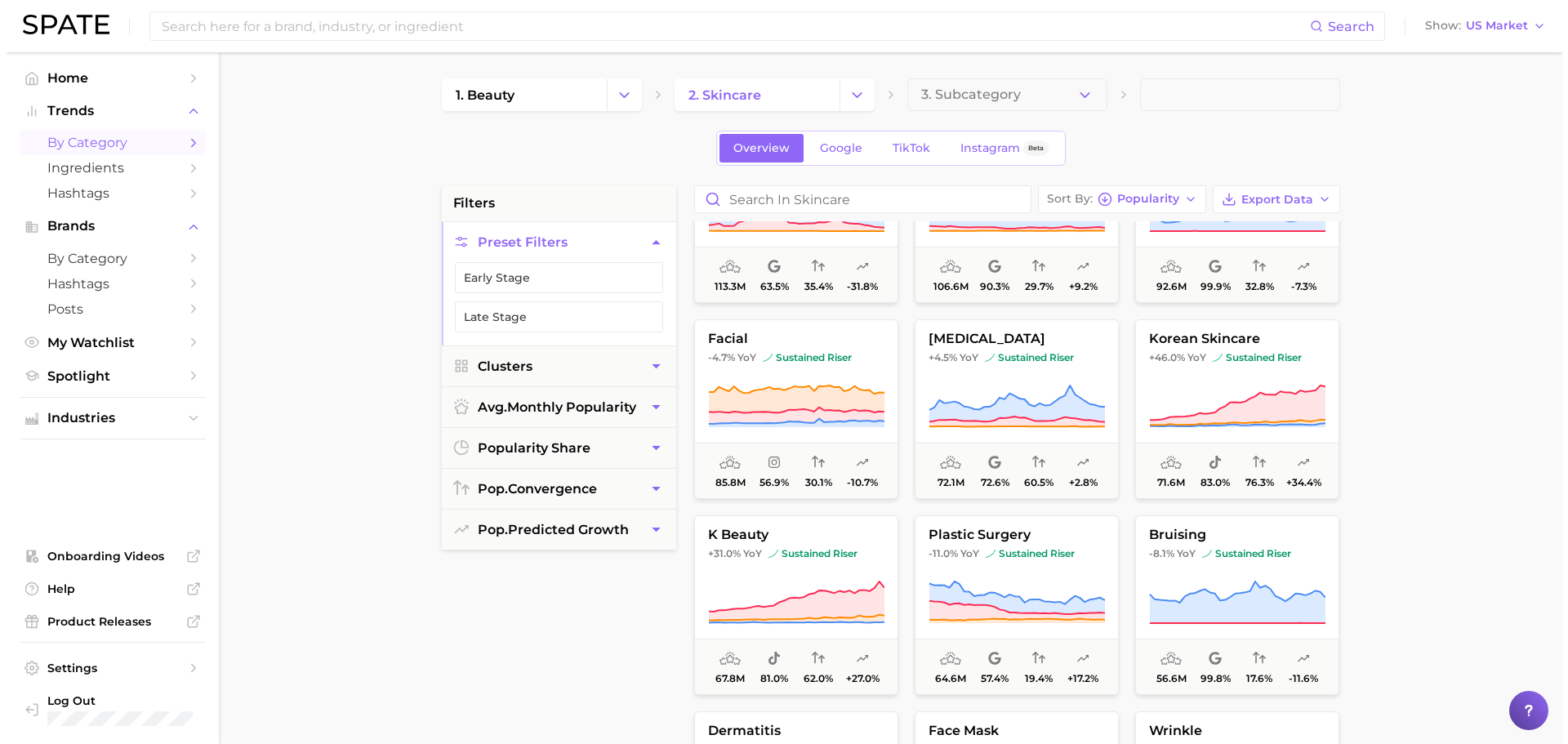
scroll to position [545, 0]
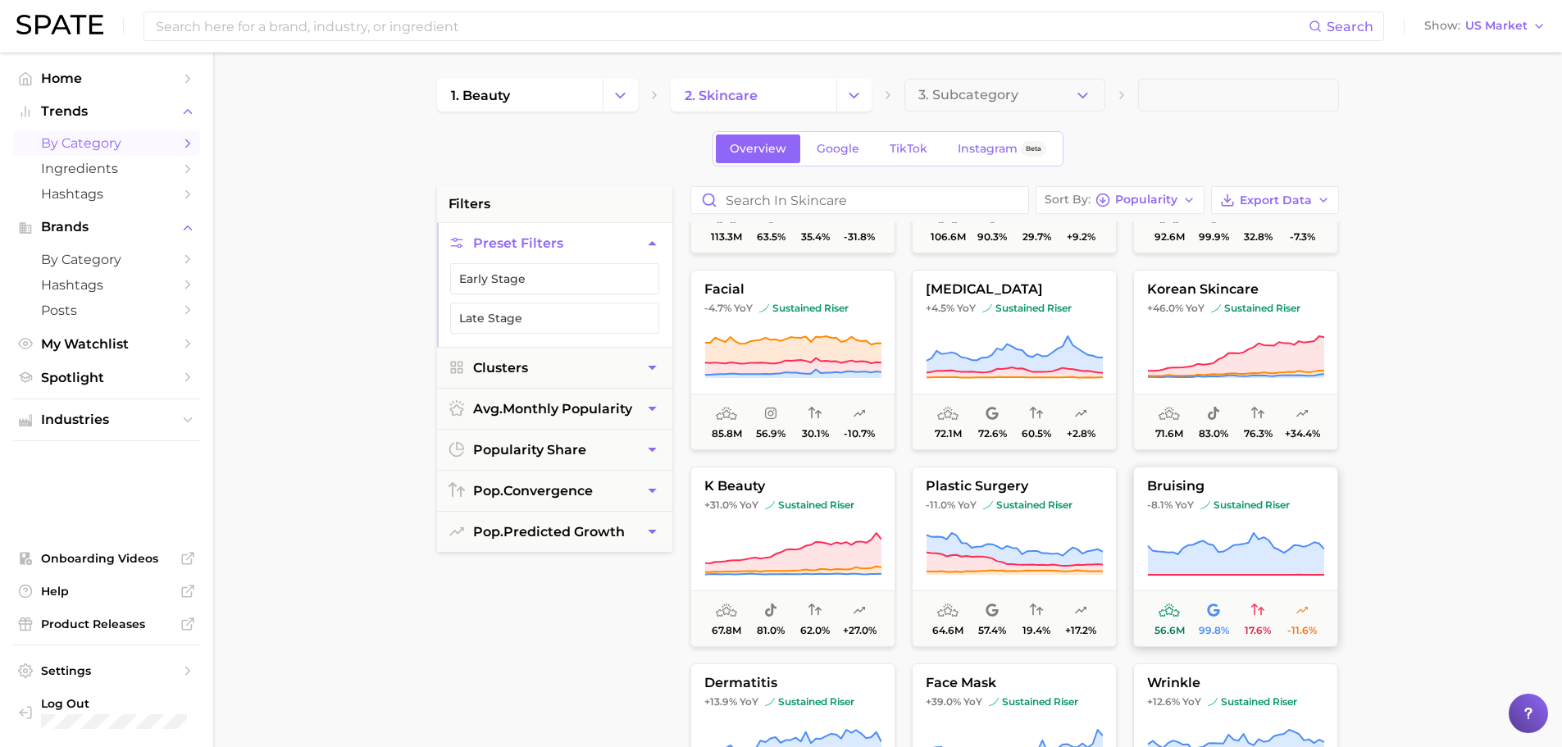
click at [1207, 531] on icon at bounding box center [1235, 554] width 177 height 46
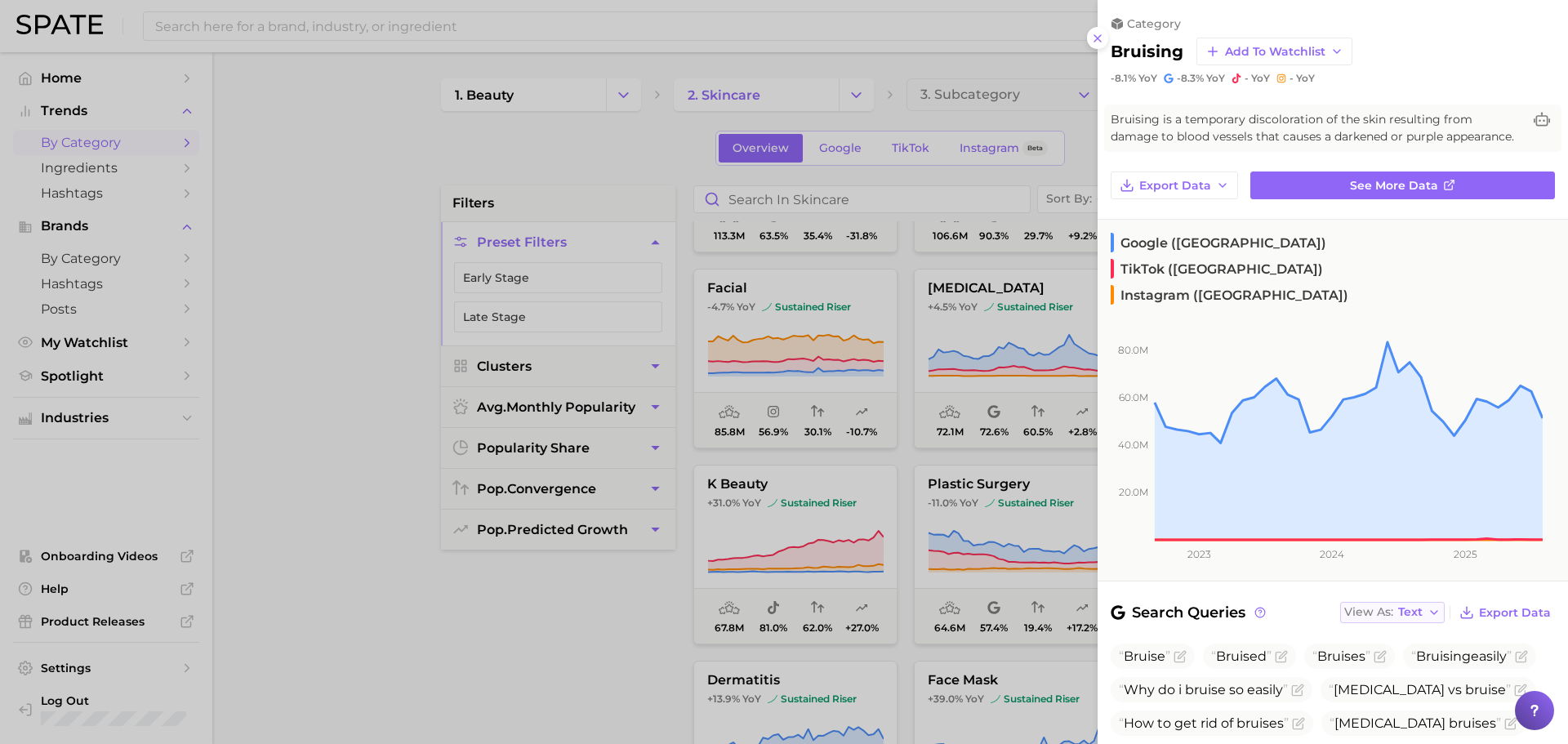
click at [1412, 608] on span "Text" at bounding box center [1411, 612] width 25 height 9
click at [1386, 662] on span "Table" at bounding box center [1384, 669] width 32 height 14
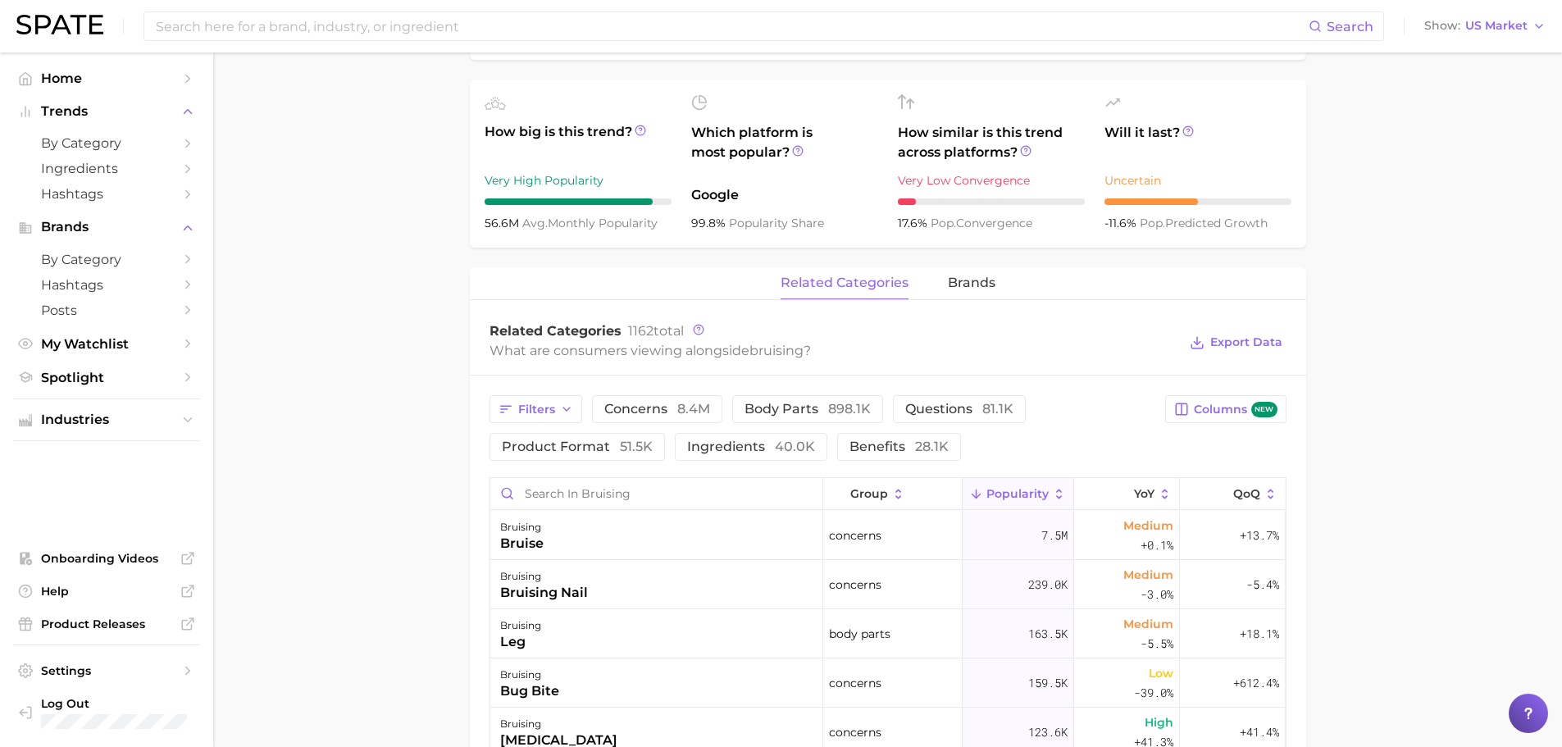
scroll to position [683, 0]
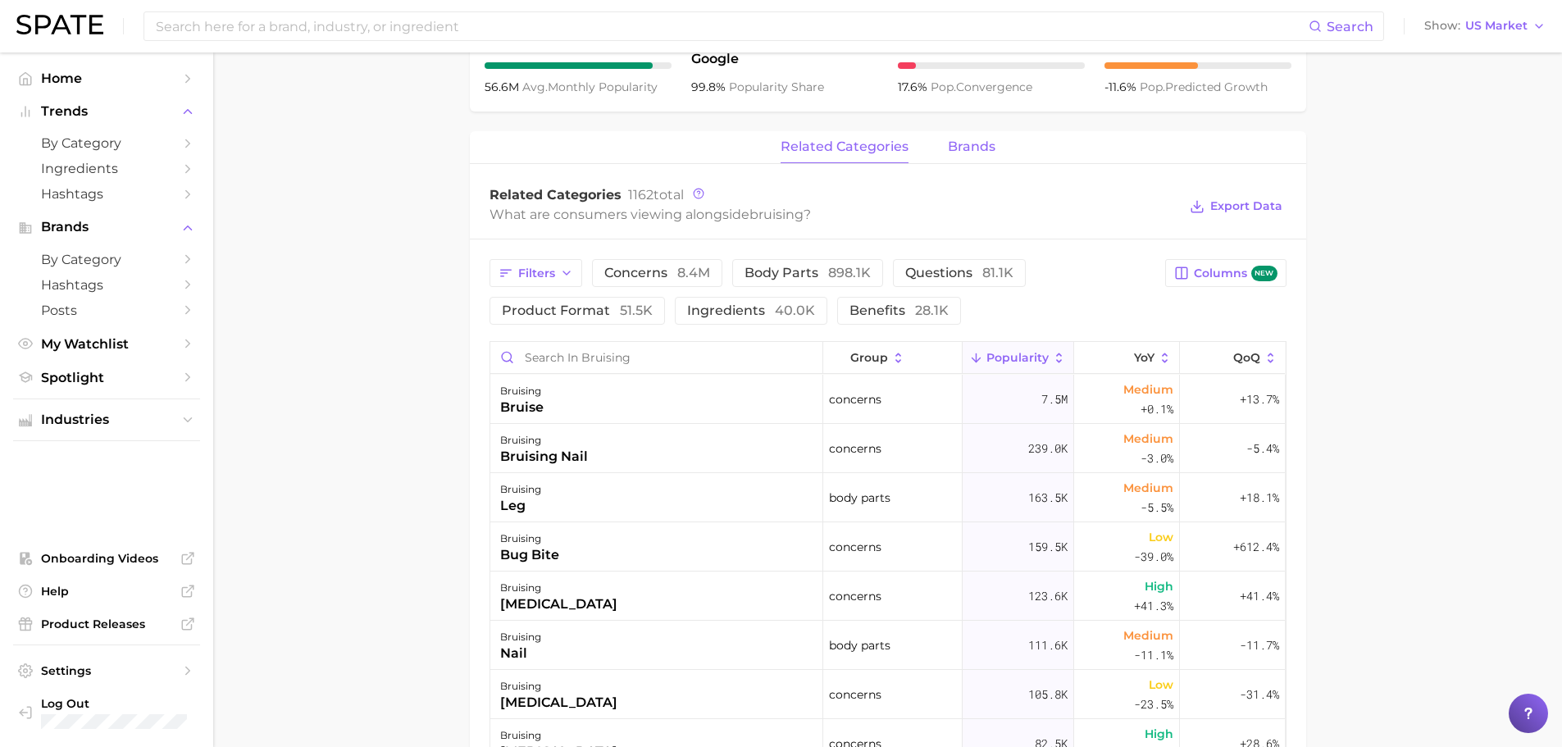
click at [968, 154] on span "brands" at bounding box center [972, 146] width 48 height 15
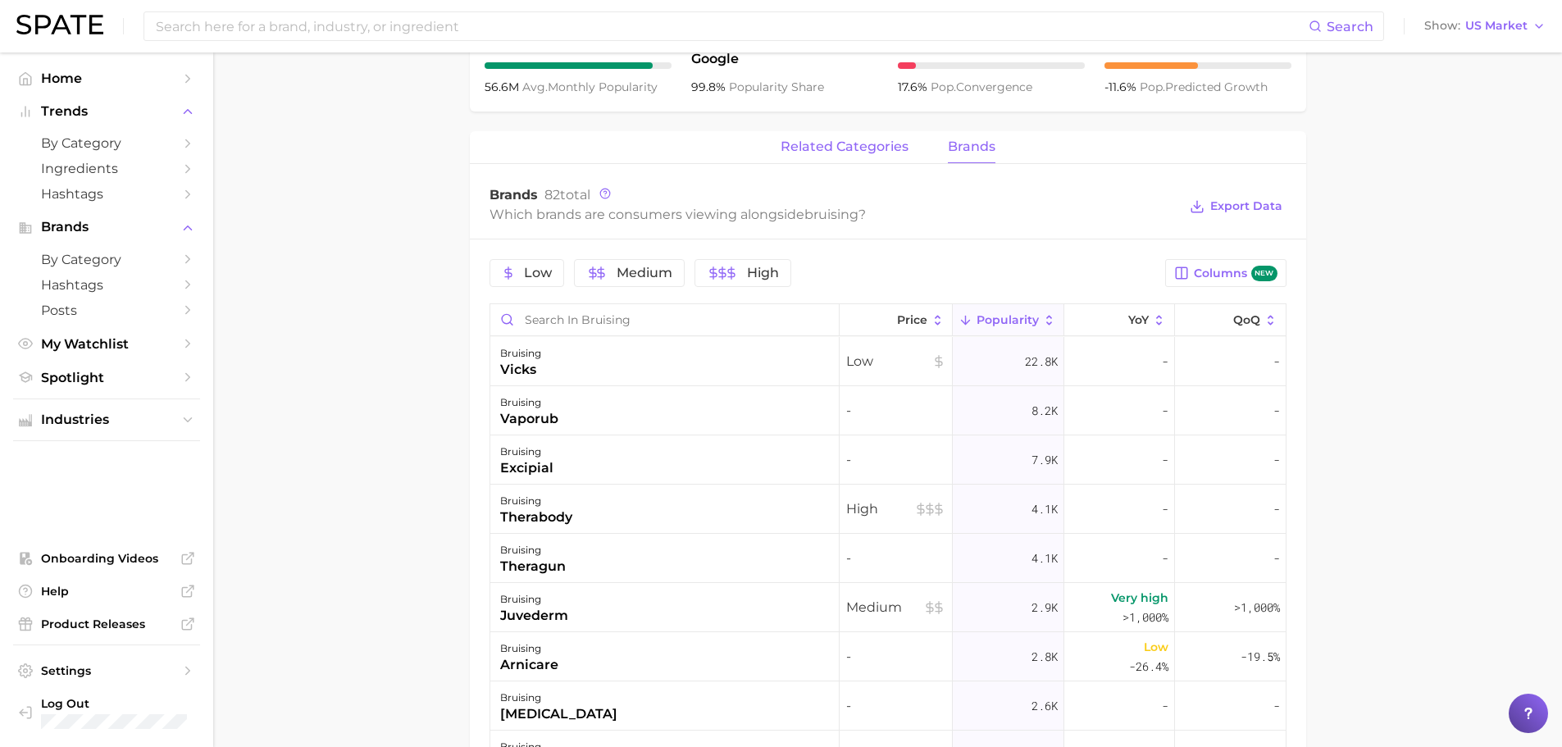
click at [883, 148] on span "related categories" at bounding box center [845, 146] width 128 height 15
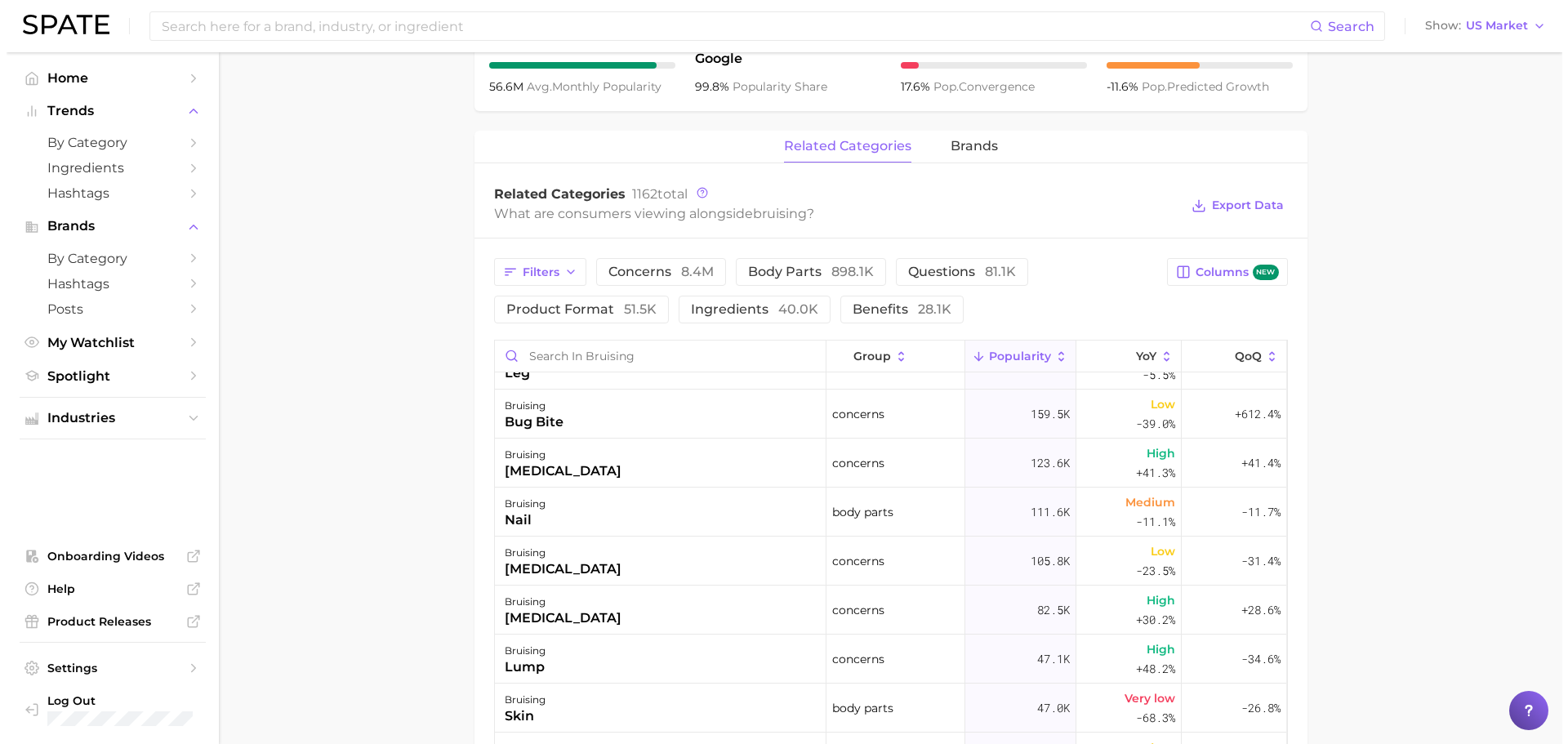
scroll to position [0, 0]
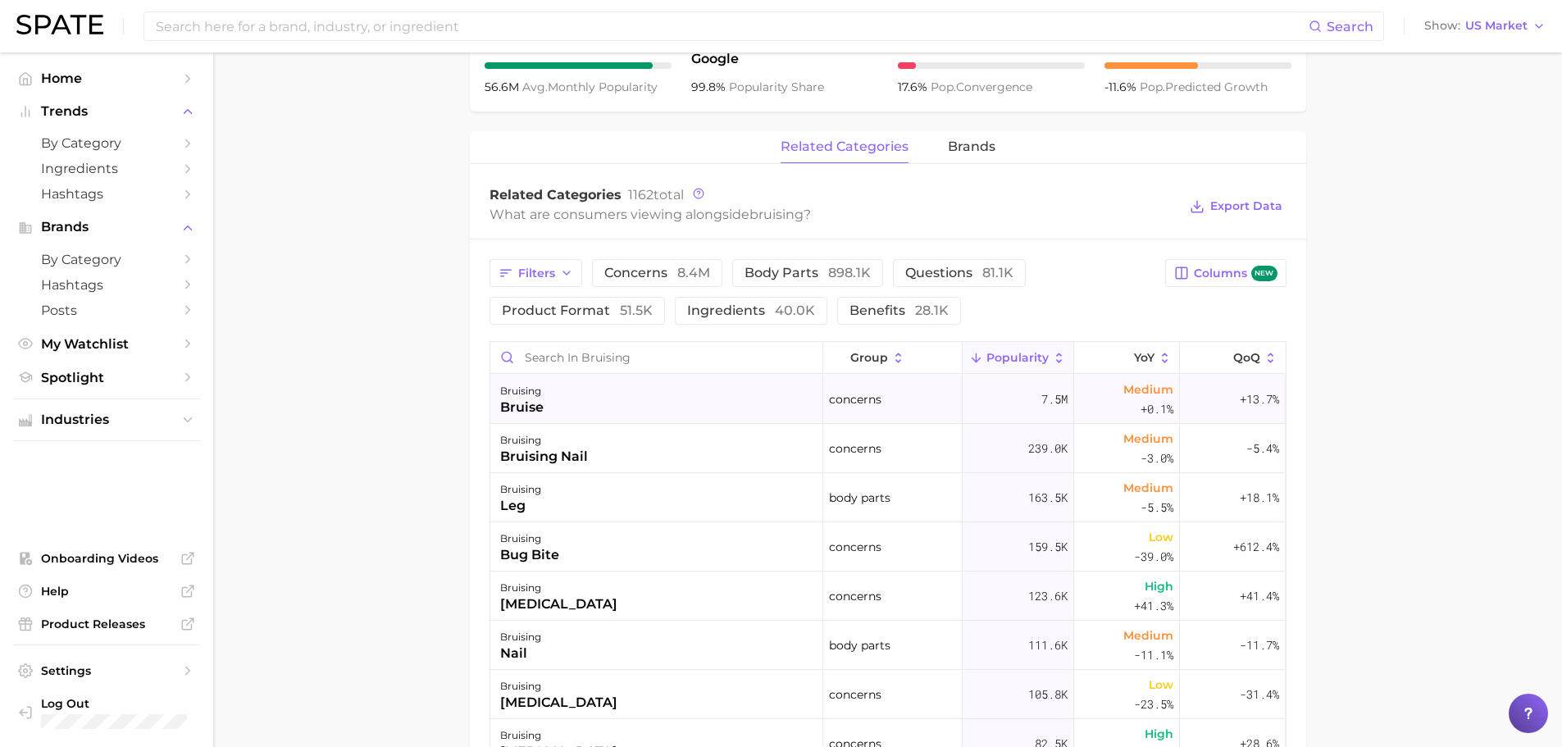
click at [722, 395] on div "bruising bruise" at bounding box center [656, 399] width 333 height 49
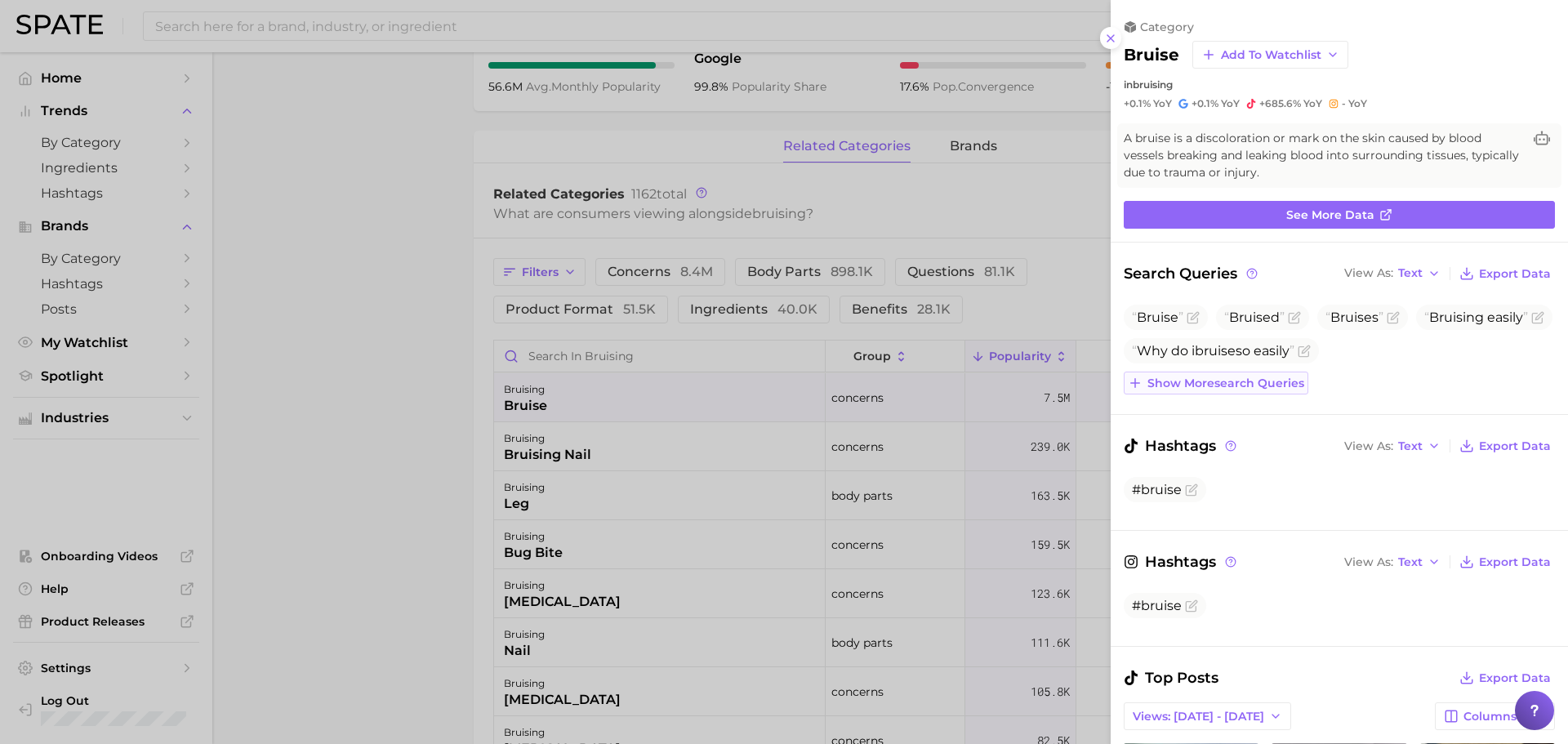
click at [1238, 383] on span "Show more search queries" at bounding box center [1225, 383] width 156 height 14
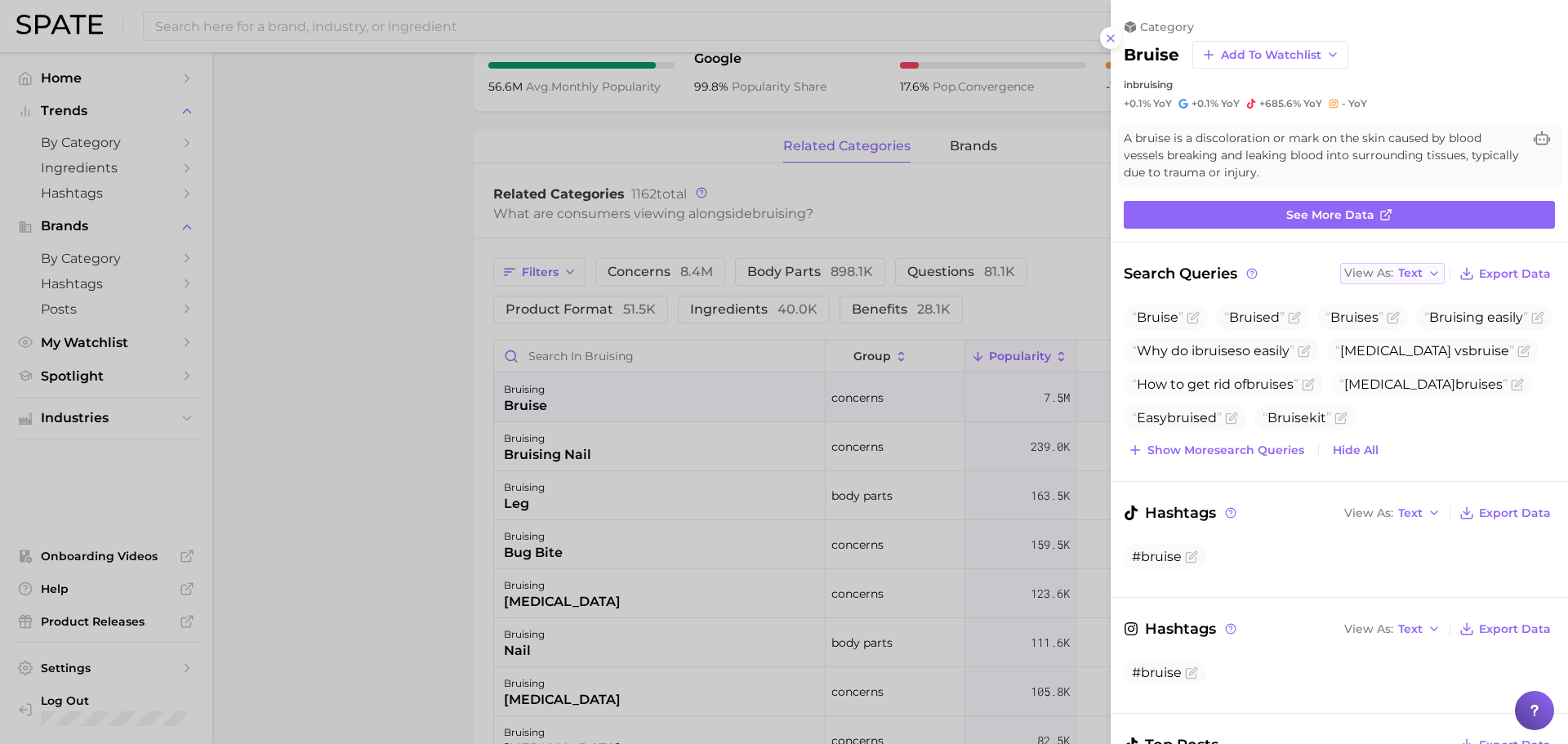
click at [1412, 278] on span "Text" at bounding box center [1411, 273] width 25 height 9
click at [1395, 320] on button "Table" at bounding box center [1431, 330] width 179 height 30
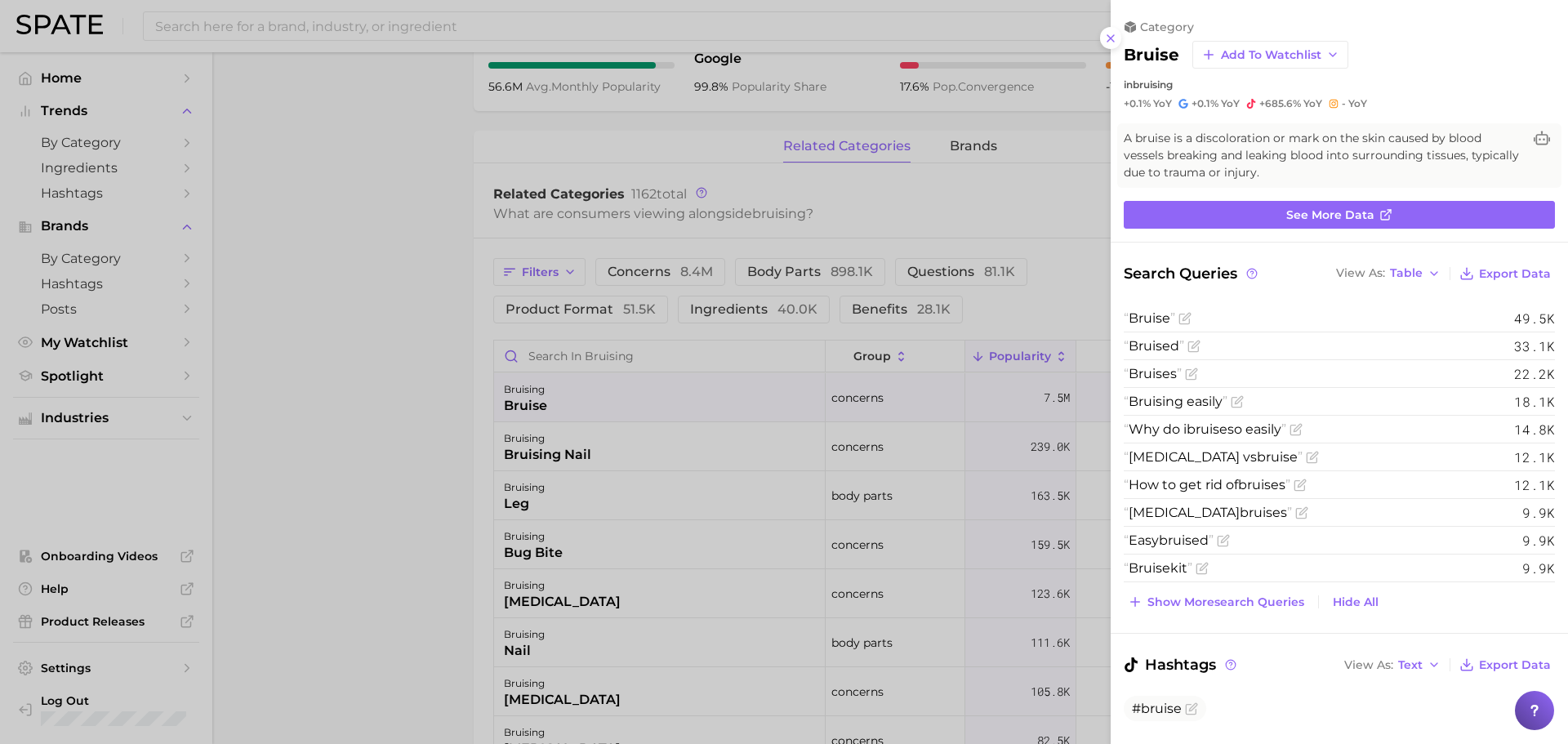
click at [235, 282] on div at bounding box center [784, 372] width 1568 height 744
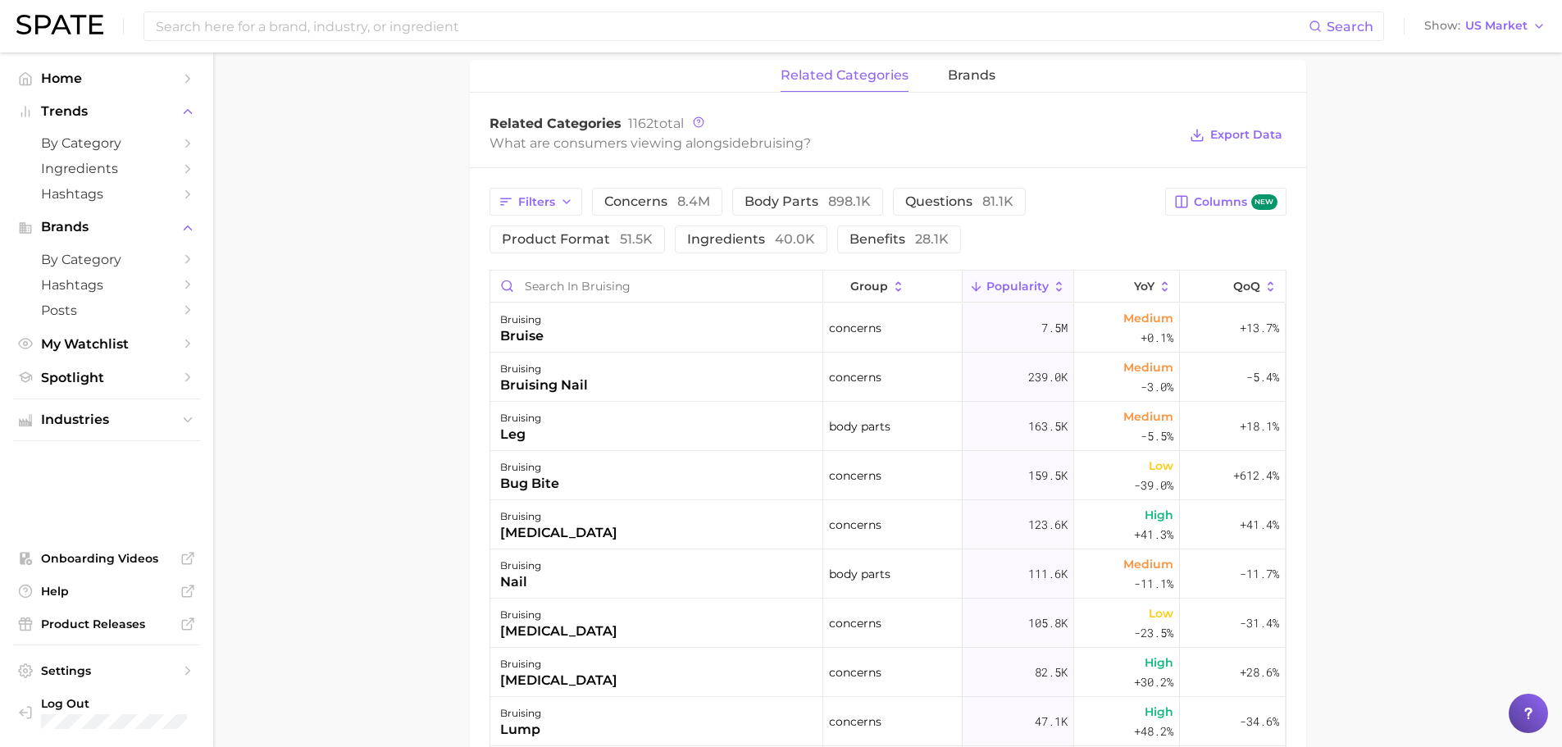
scroll to position [820, 0]
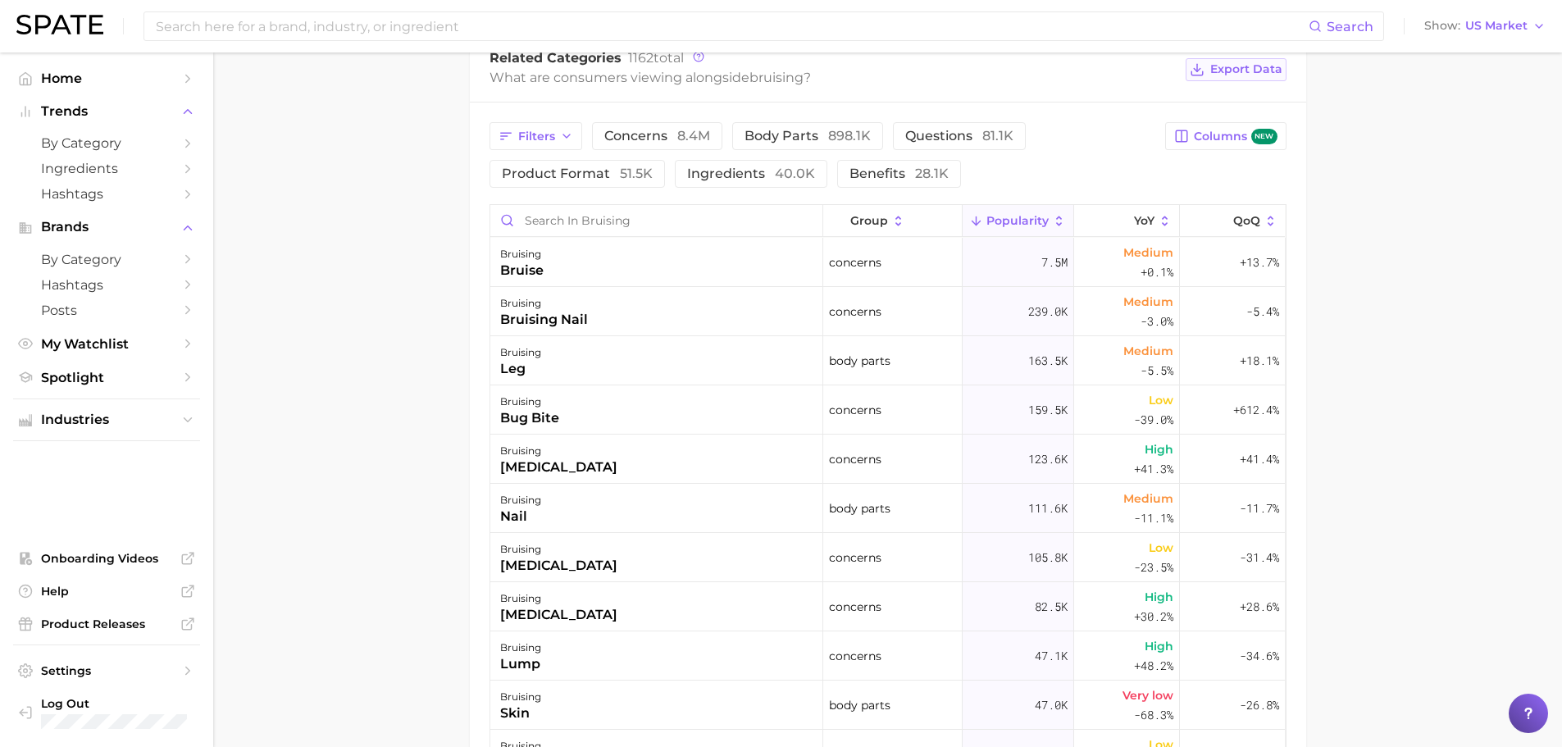
click at [1252, 71] on span "Export Data" at bounding box center [1246, 69] width 72 height 14
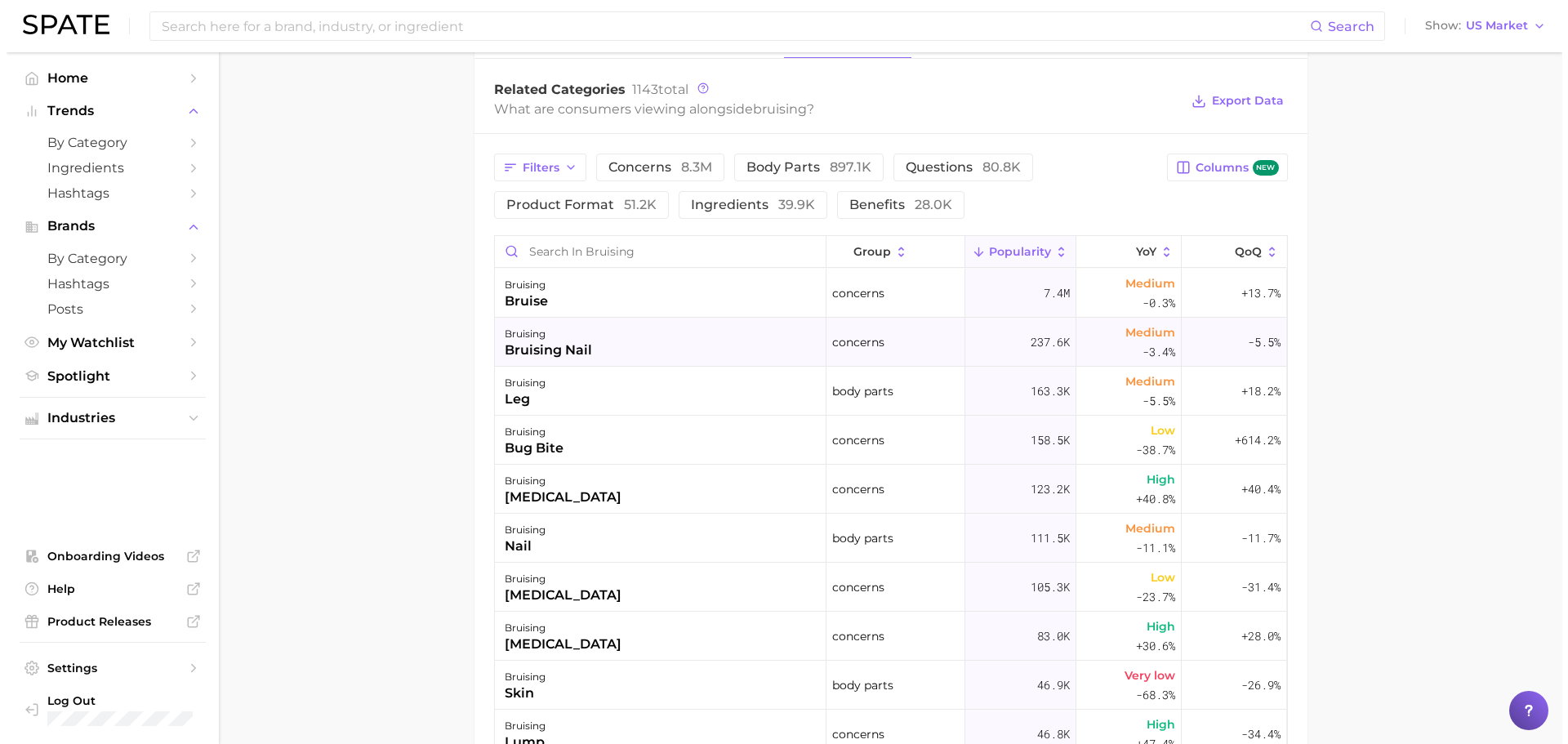
scroll to position [783, 0]
click at [664, 297] on div "bruising bruise" at bounding box center [653, 295] width 332 height 49
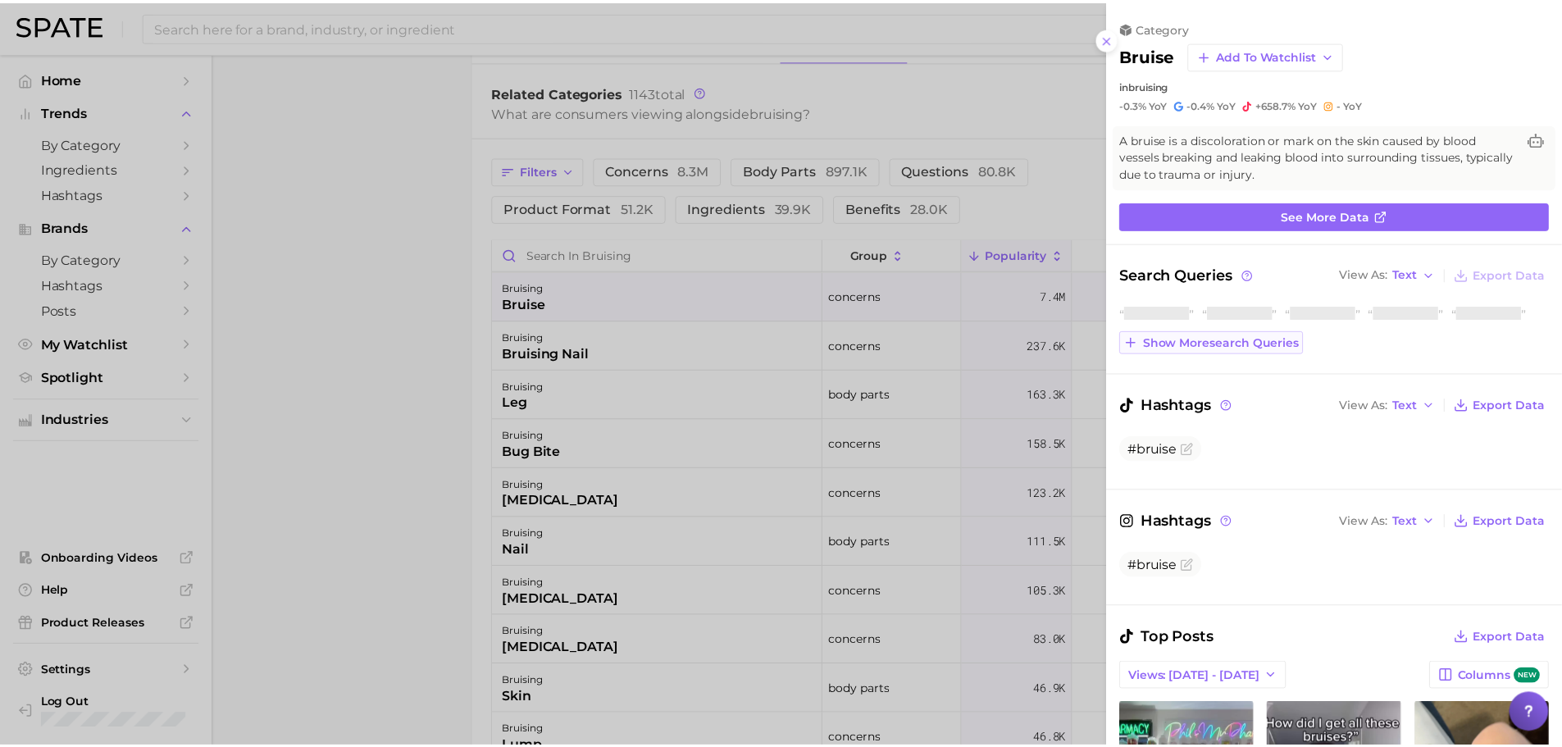
scroll to position [0, 0]
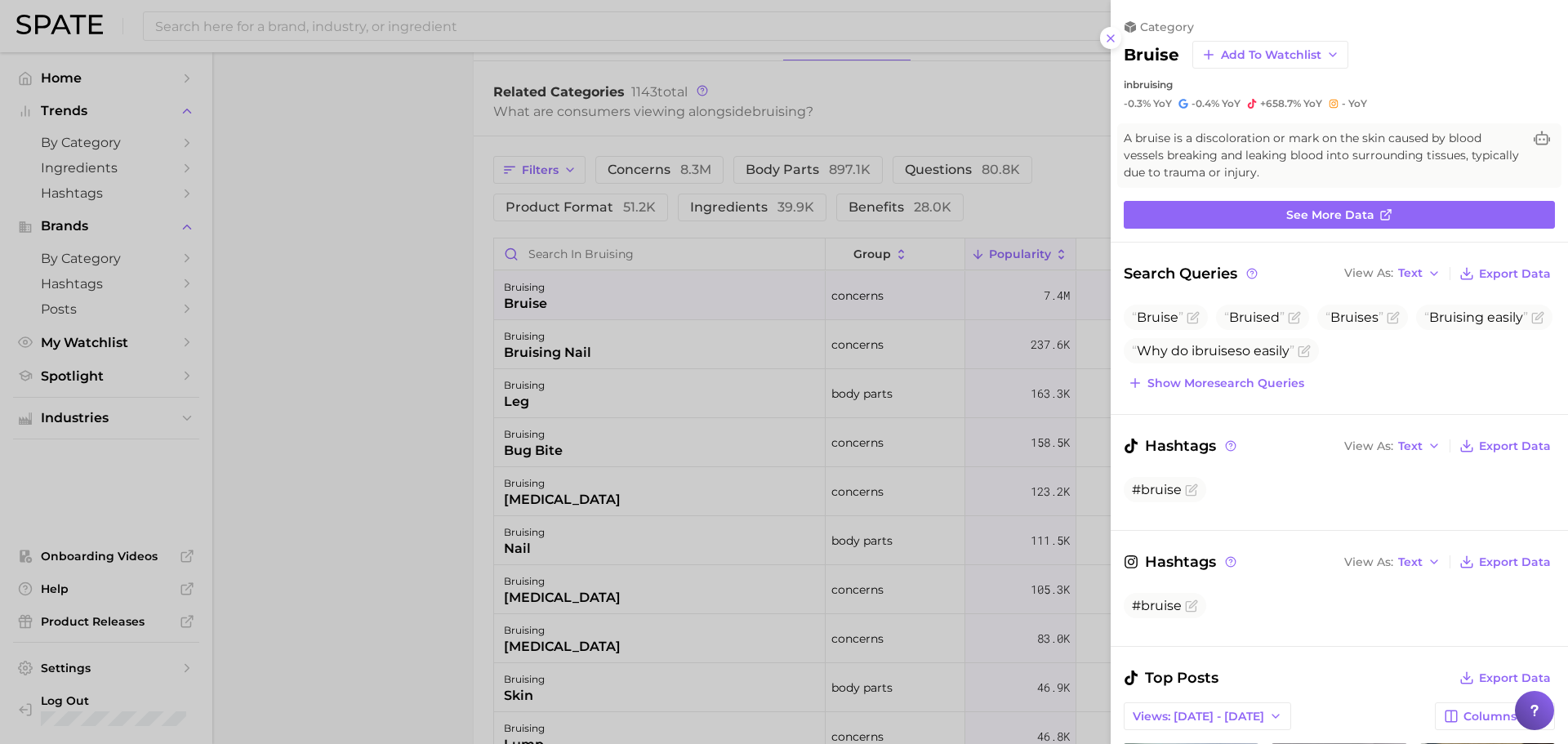
click at [371, 373] on div at bounding box center [784, 372] width 1568 height 744
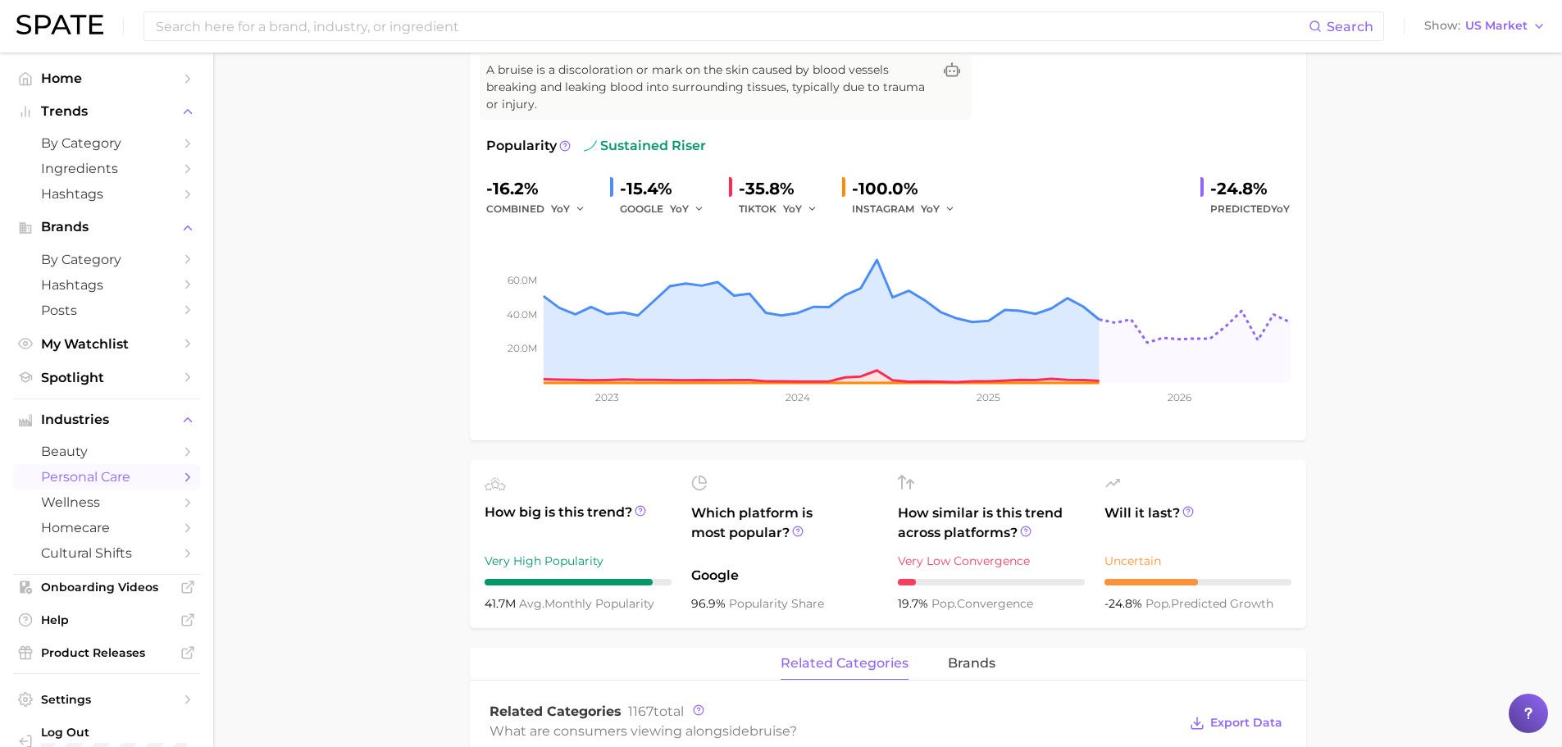
scroll to position [50, 0]
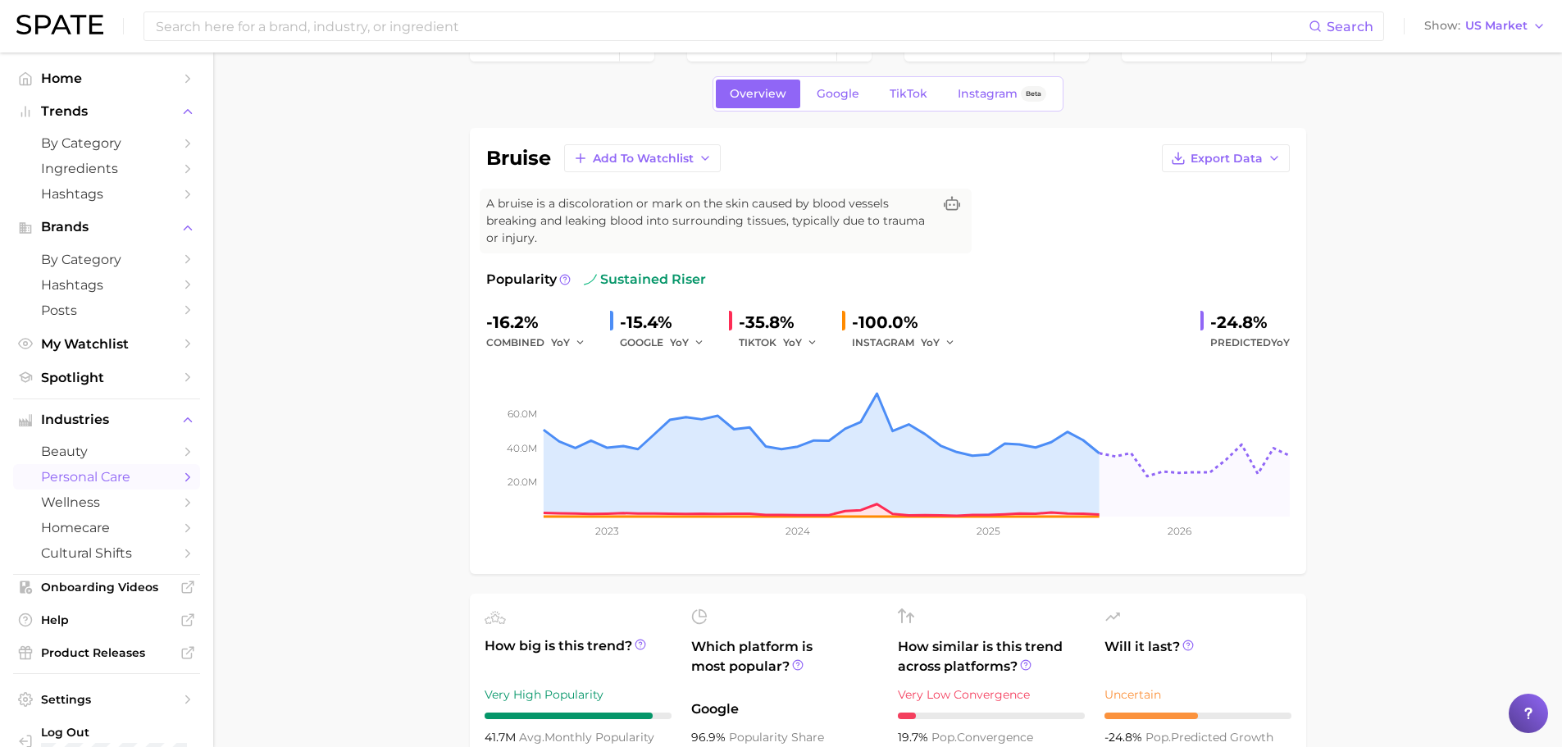
click at [838, 98] on span "Google" at bounding box center [838, 94] width 43 height 14
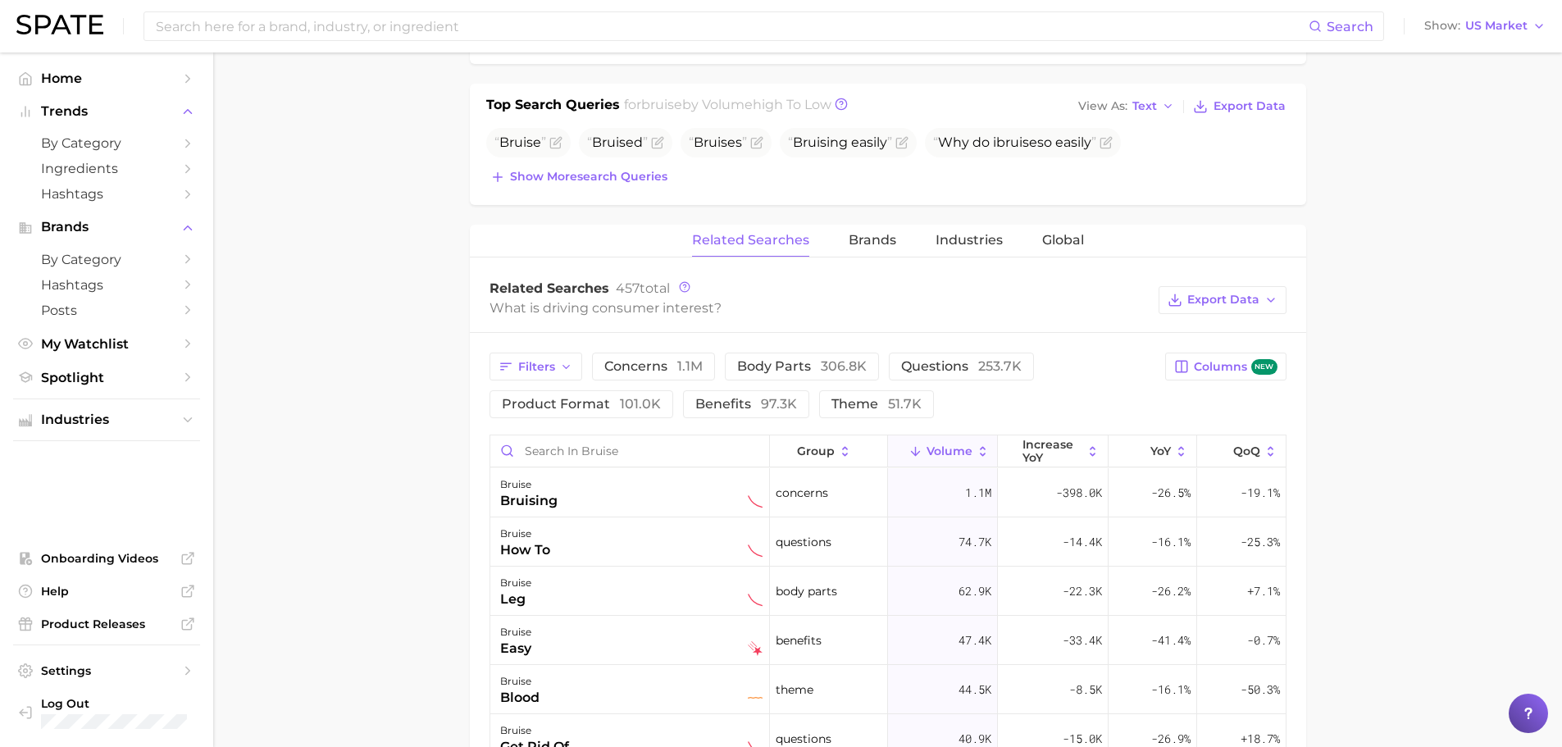
scroll to position [683, 0]
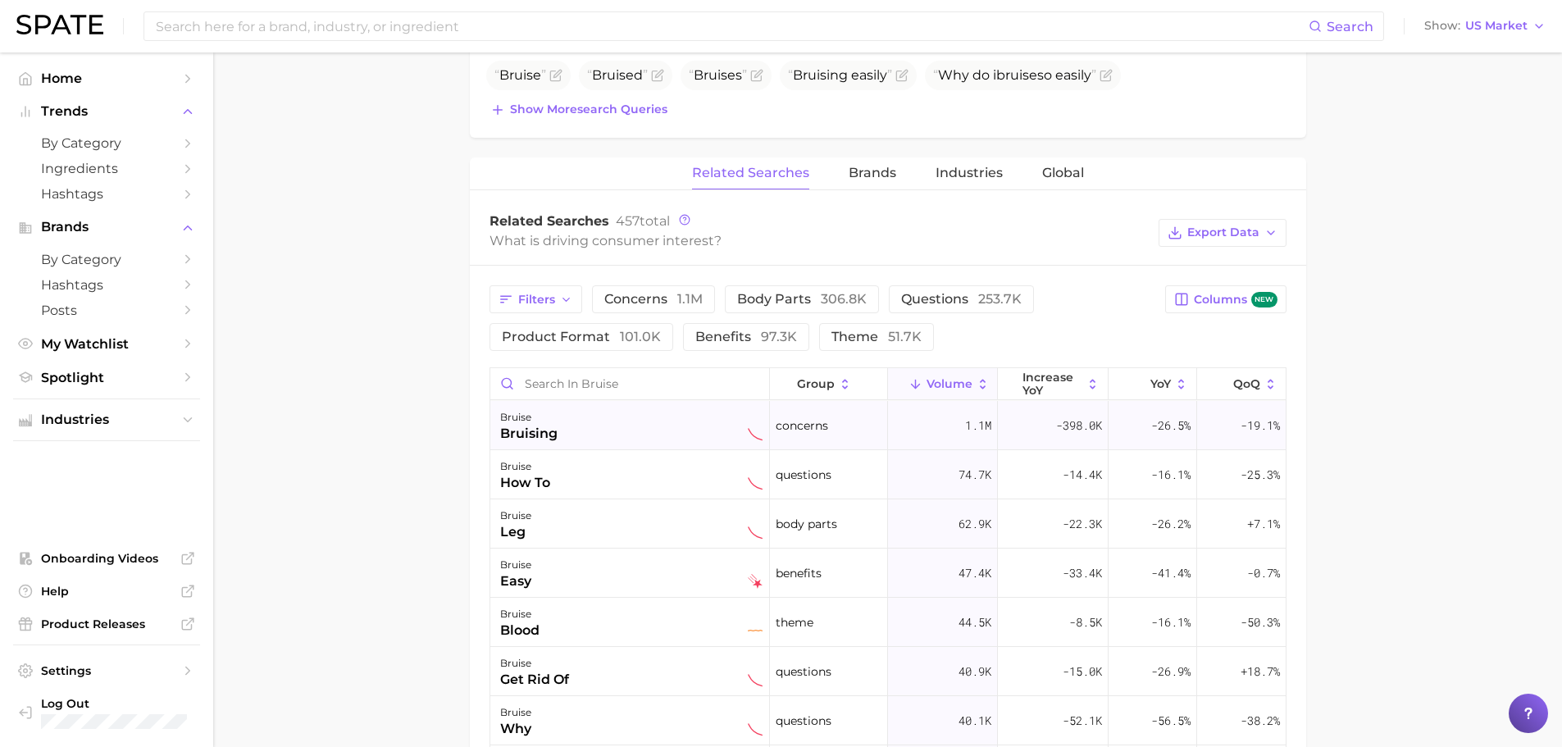
click at [651, 421] on div "bruise bruising" at bounding box center [631, 426] width 262 height 36
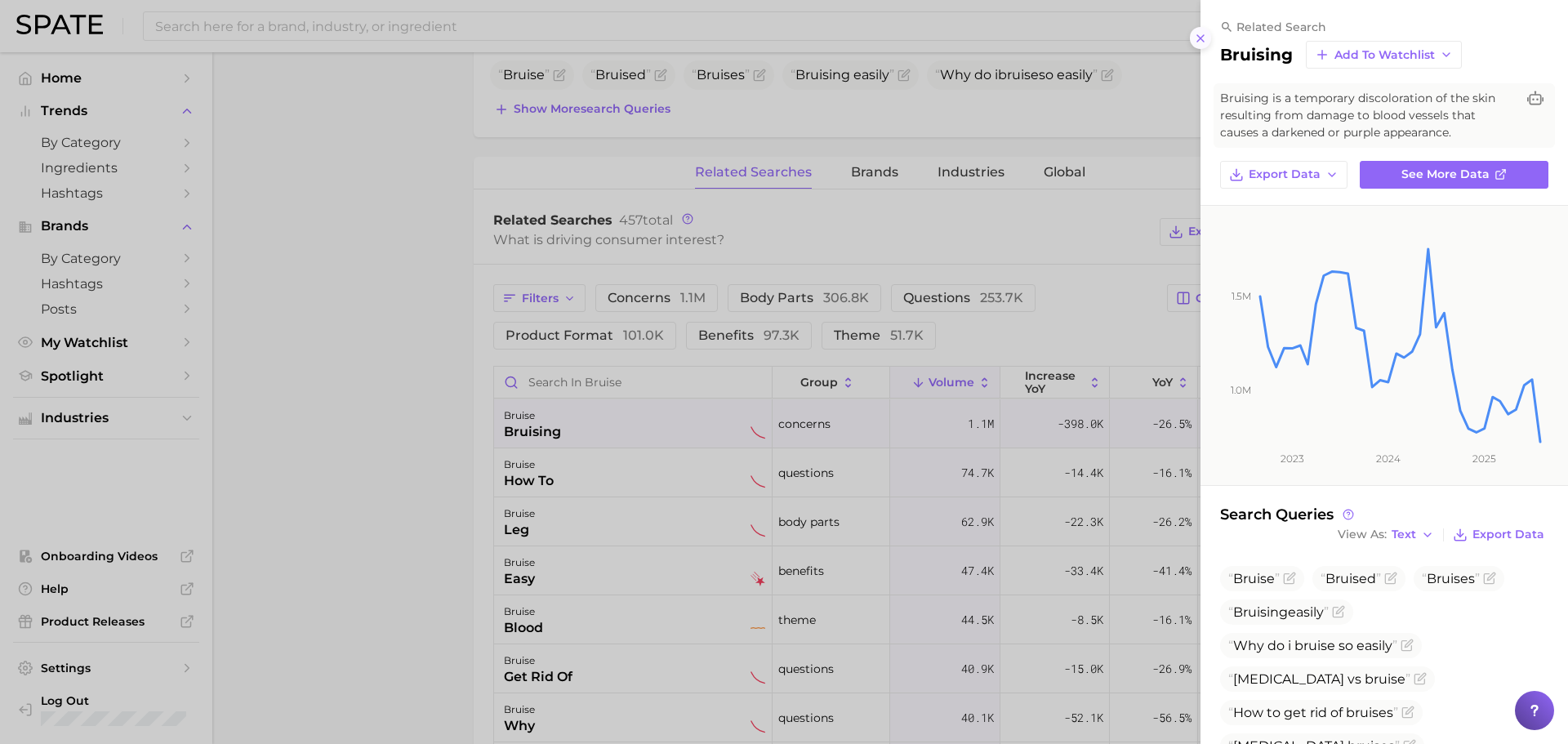
click at [1201, 43] on icon at bounding box center [1200, 38] width 13 height 13
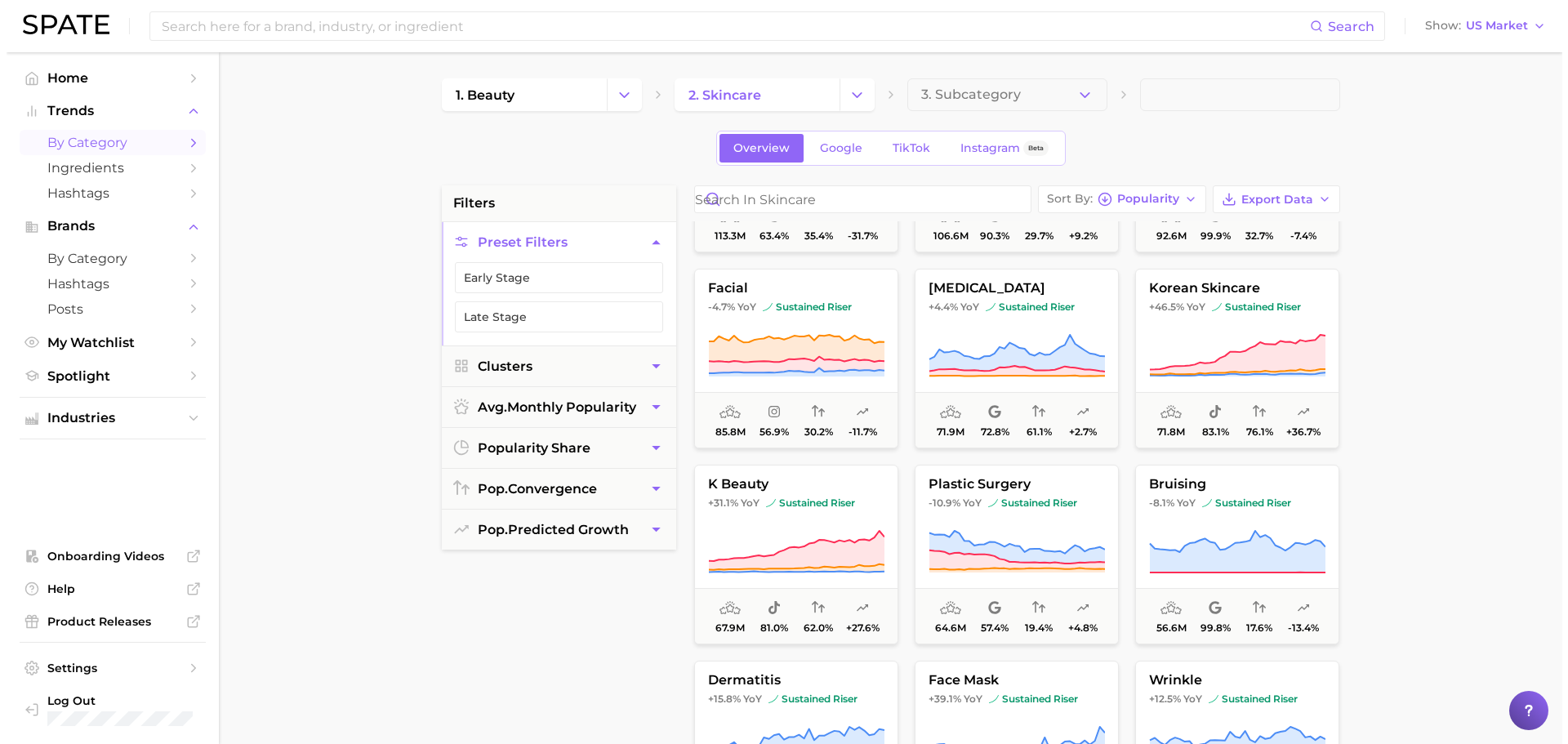
scroll to position [680, 0]
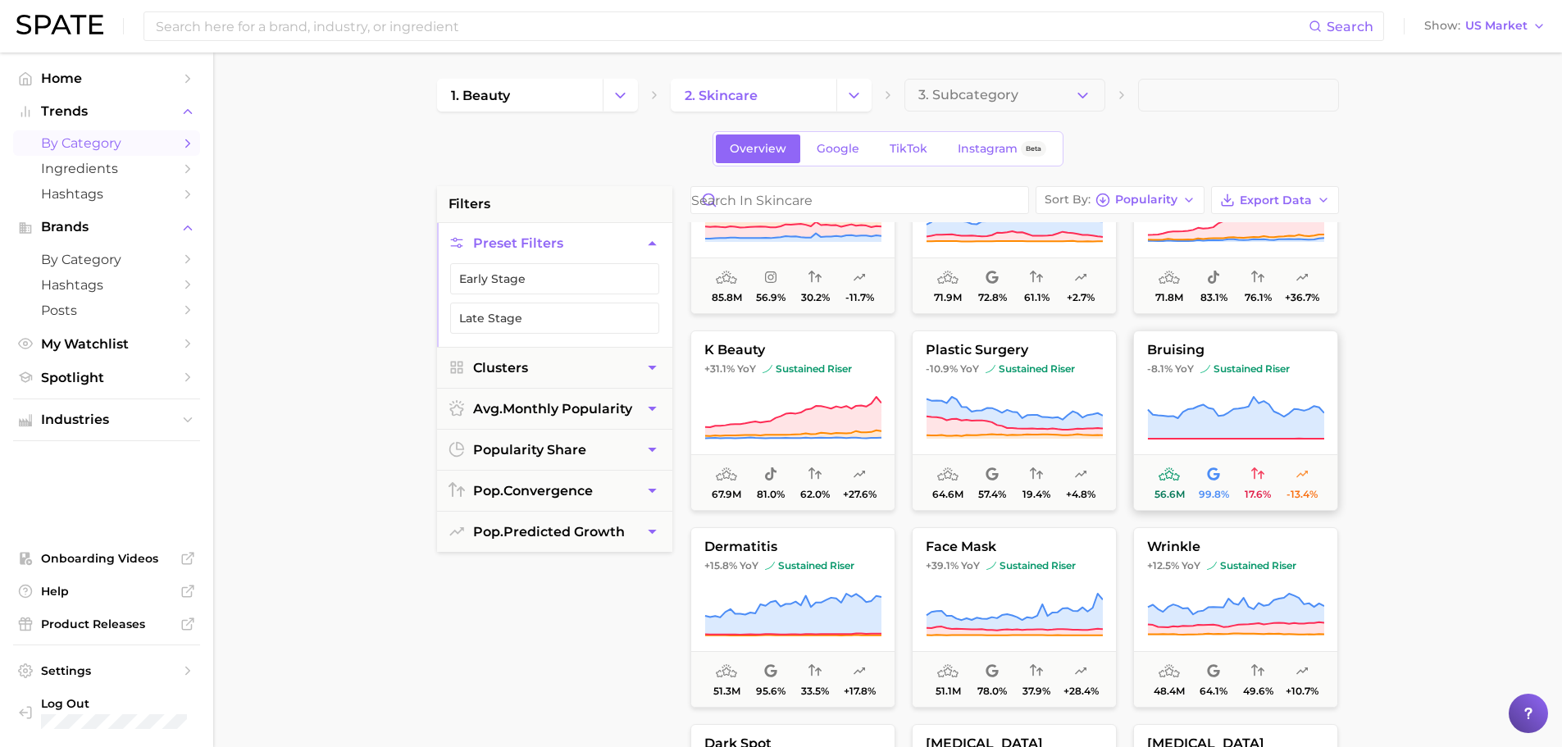
click at [1184, 396] on icon at bounding box center [1235, 418] width 177 height 46
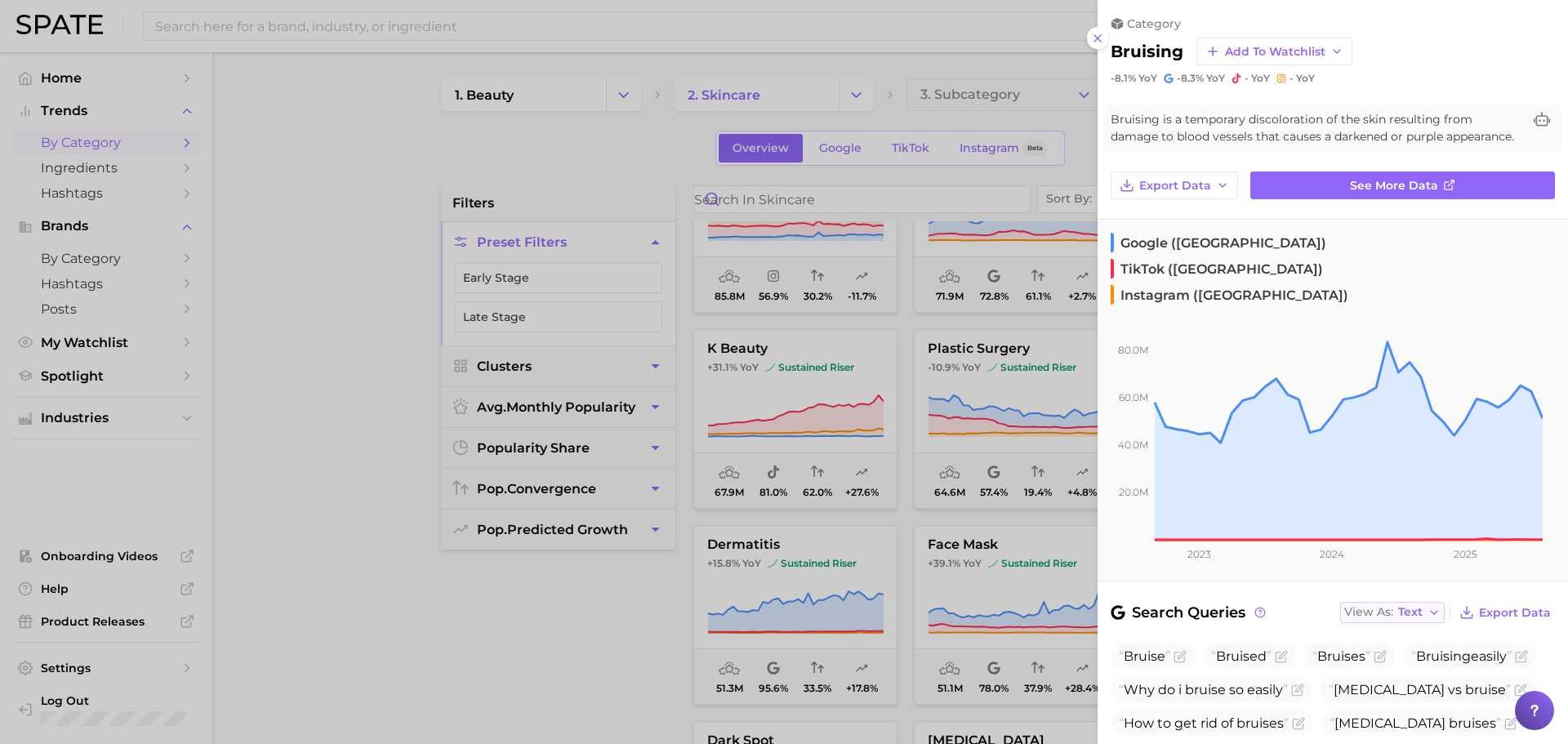
click at [1402, 608] on span "Text" at bounding box center [1411, 612] width 25 height 9
click at [1398, 654] on button "Table" at bounding box center [1431, 669] width 179 height 30
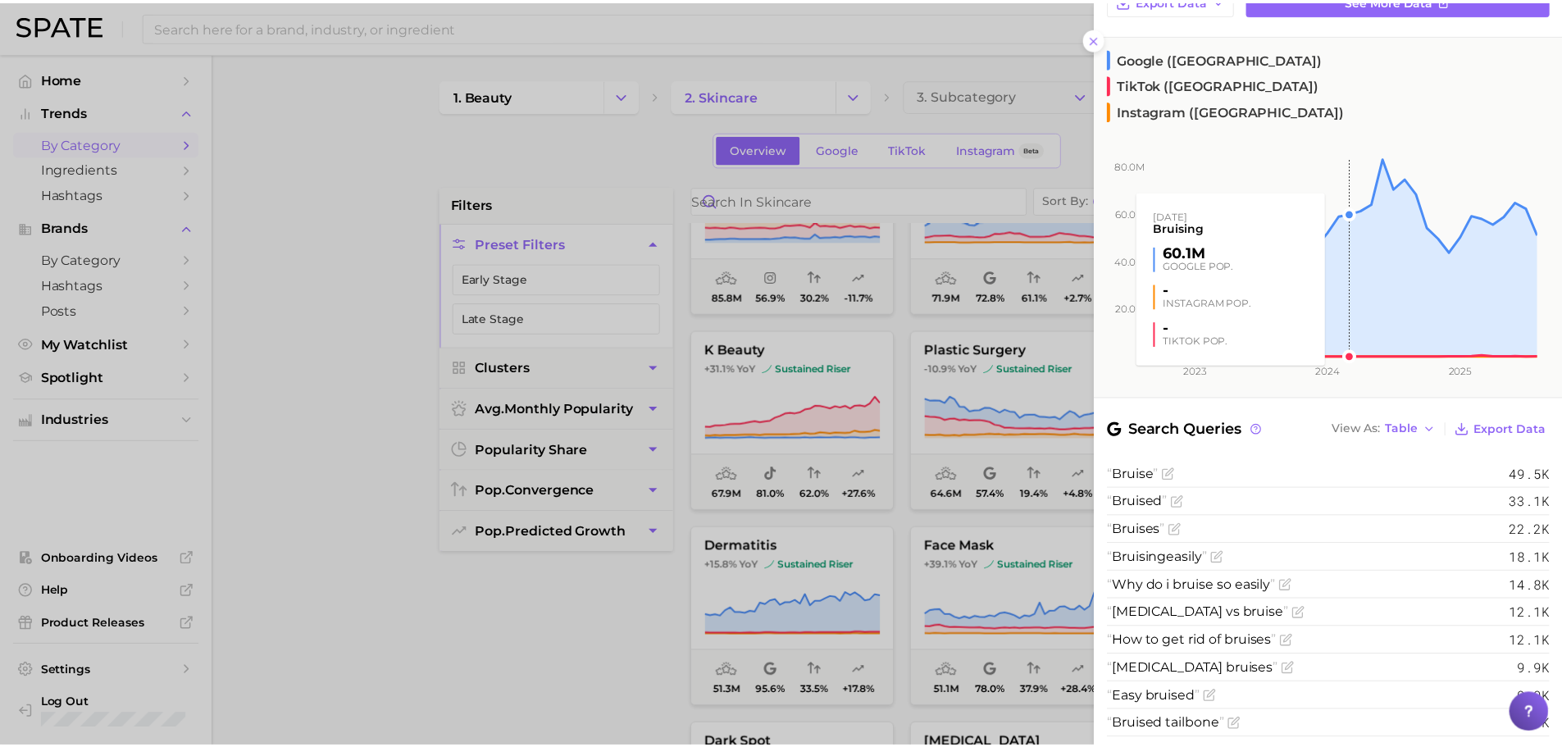
scroll to position [0, 0]
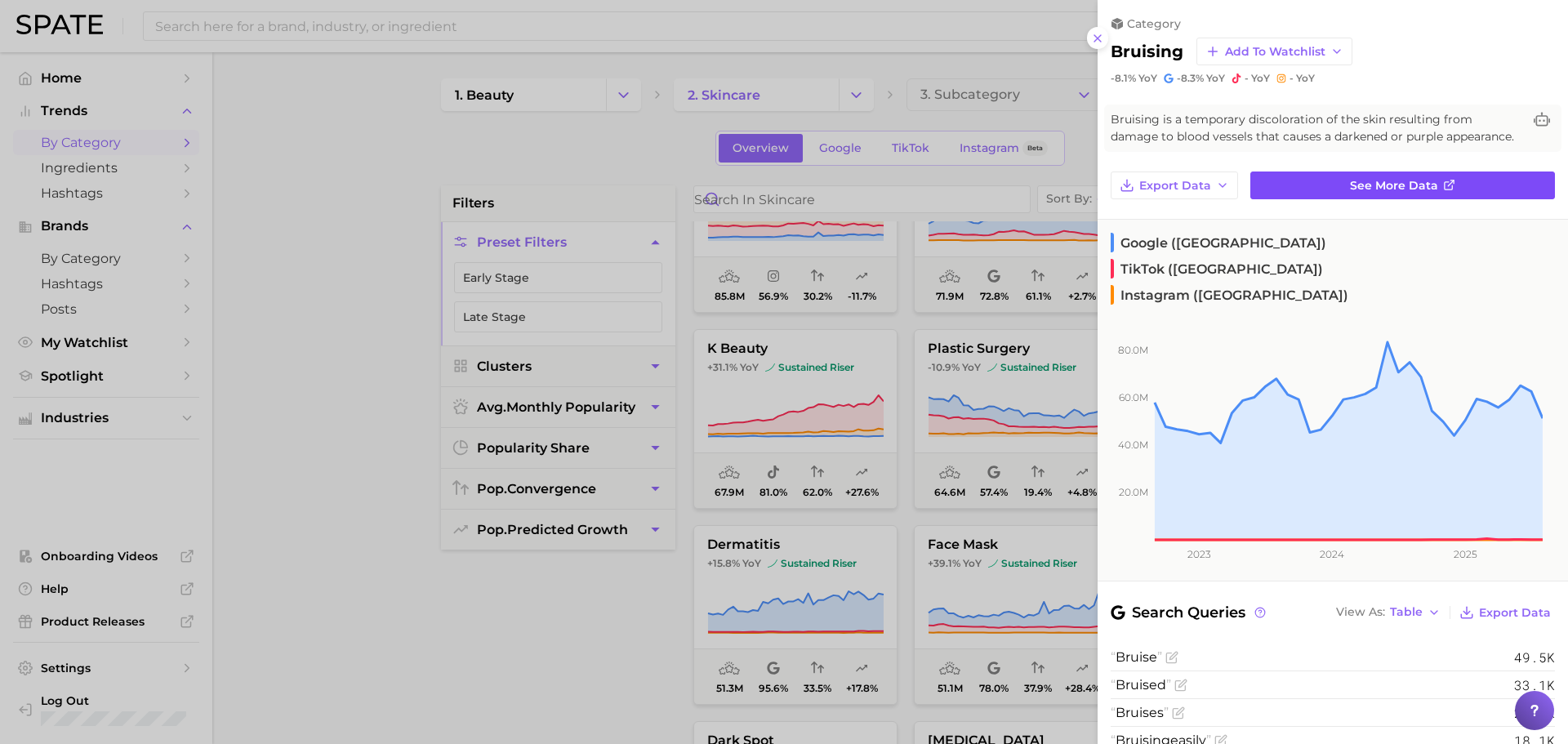
click at [1370, 193] on span "See more data" at bounding box center [1394, 186] width 89 height 14
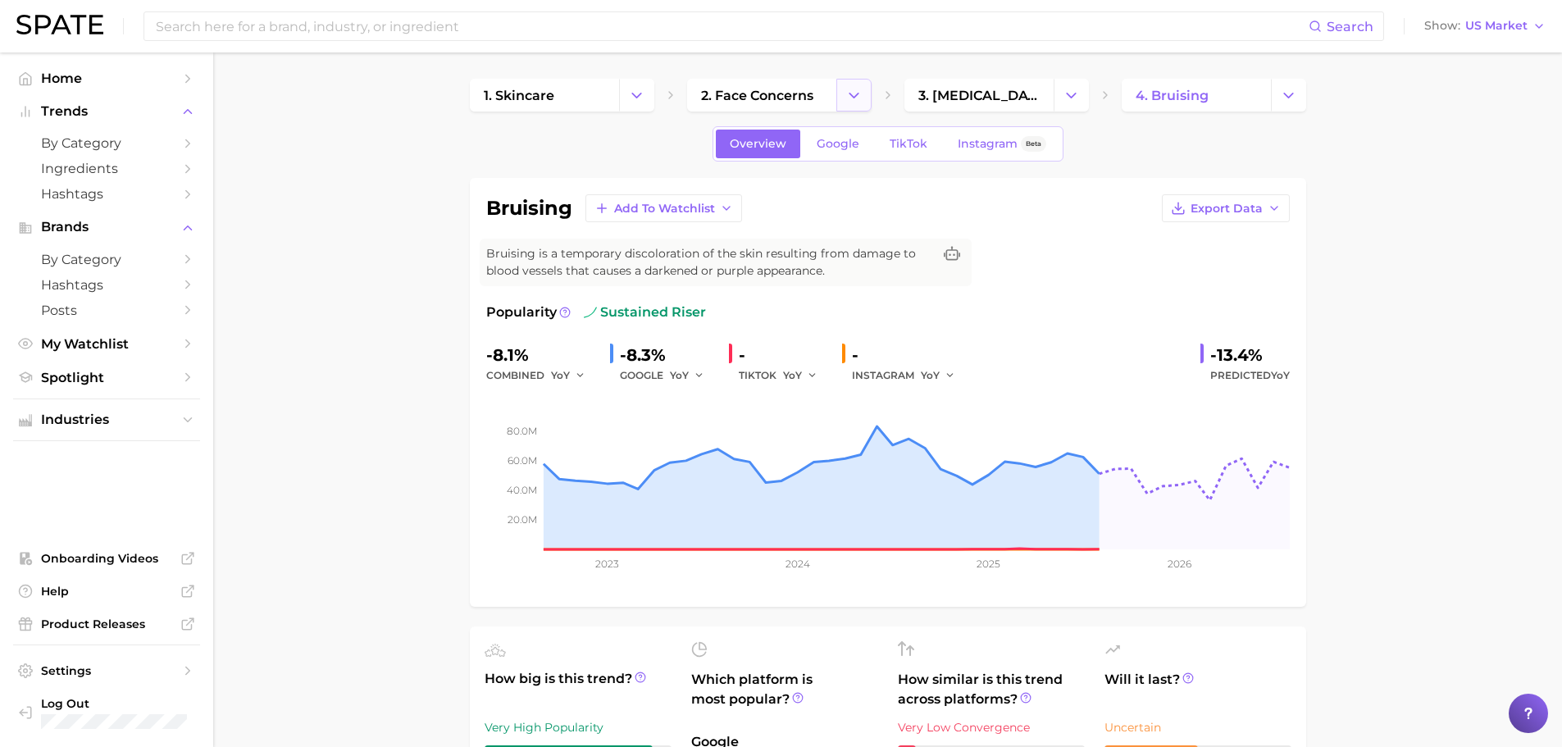
click at [854, 93] on icon "Change Category" at bounding box center [853, 95] width 17 height 17
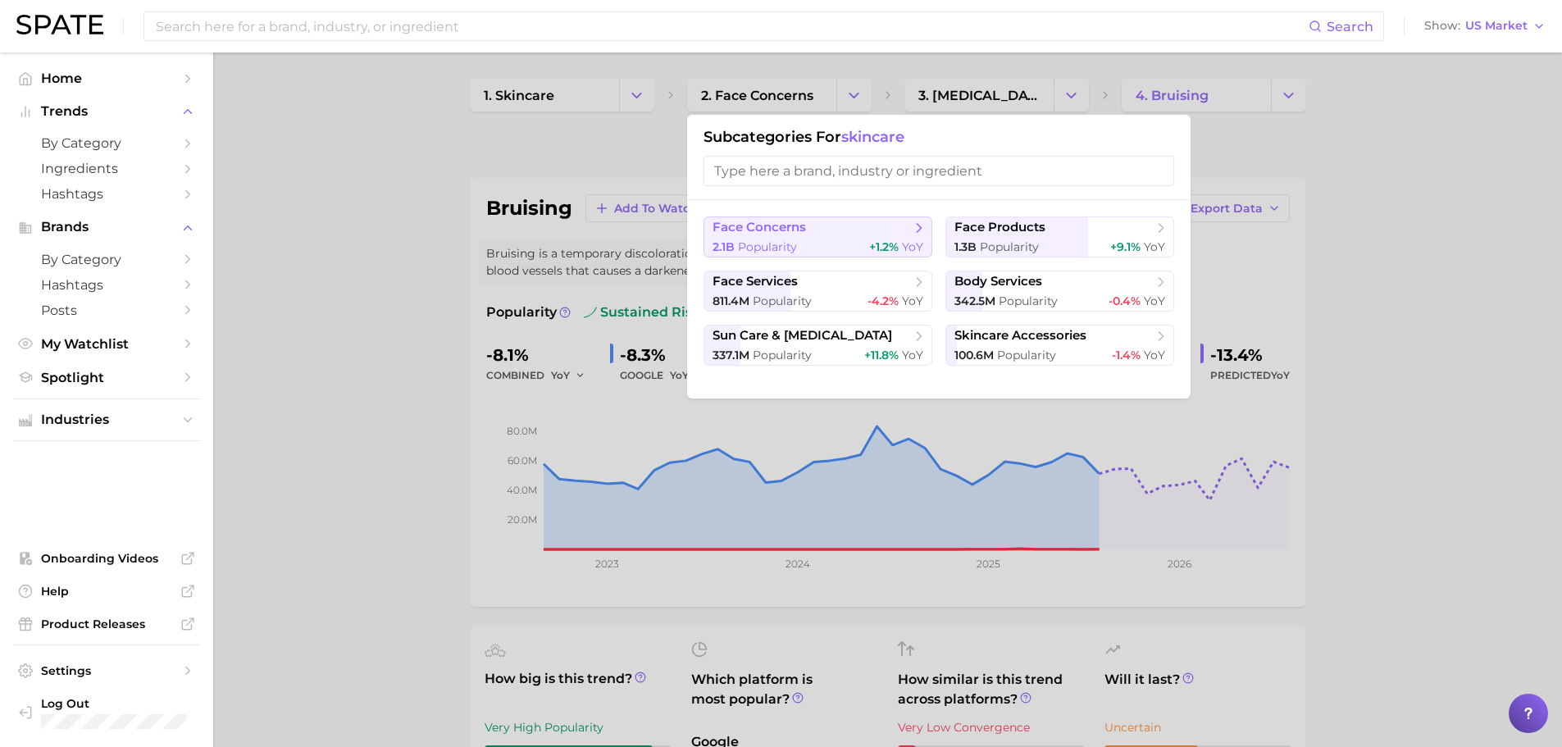
click at [840, 225] on span "face concerns" at bounding box center [812, 228] width 199 height 16
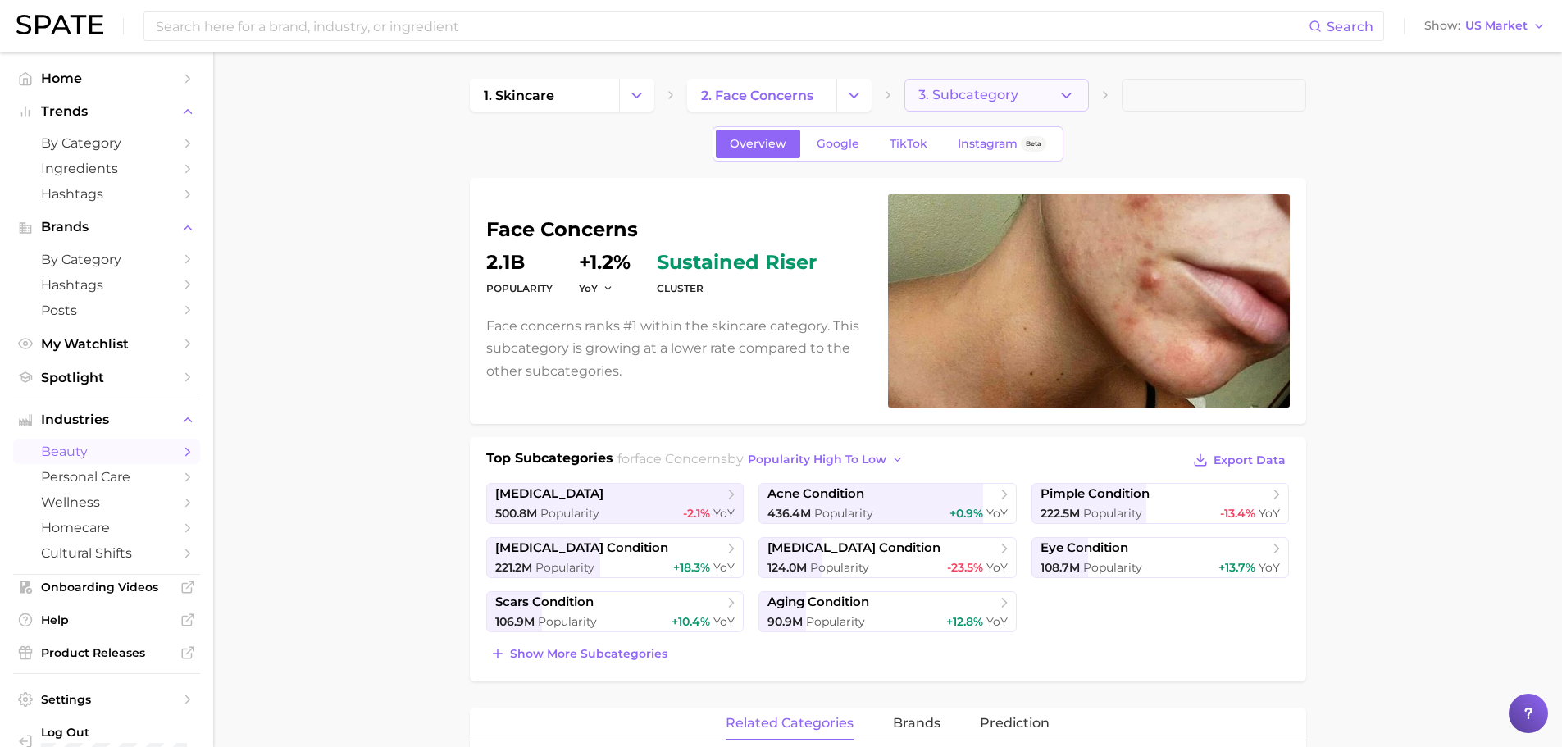
click at [1031, 97] on button "3. Subcategory" at bounding box center [996, 95] width 184 height 33
click at [119, 139] on span "by Category" at bounding box center [106, 143] width 131 height 16
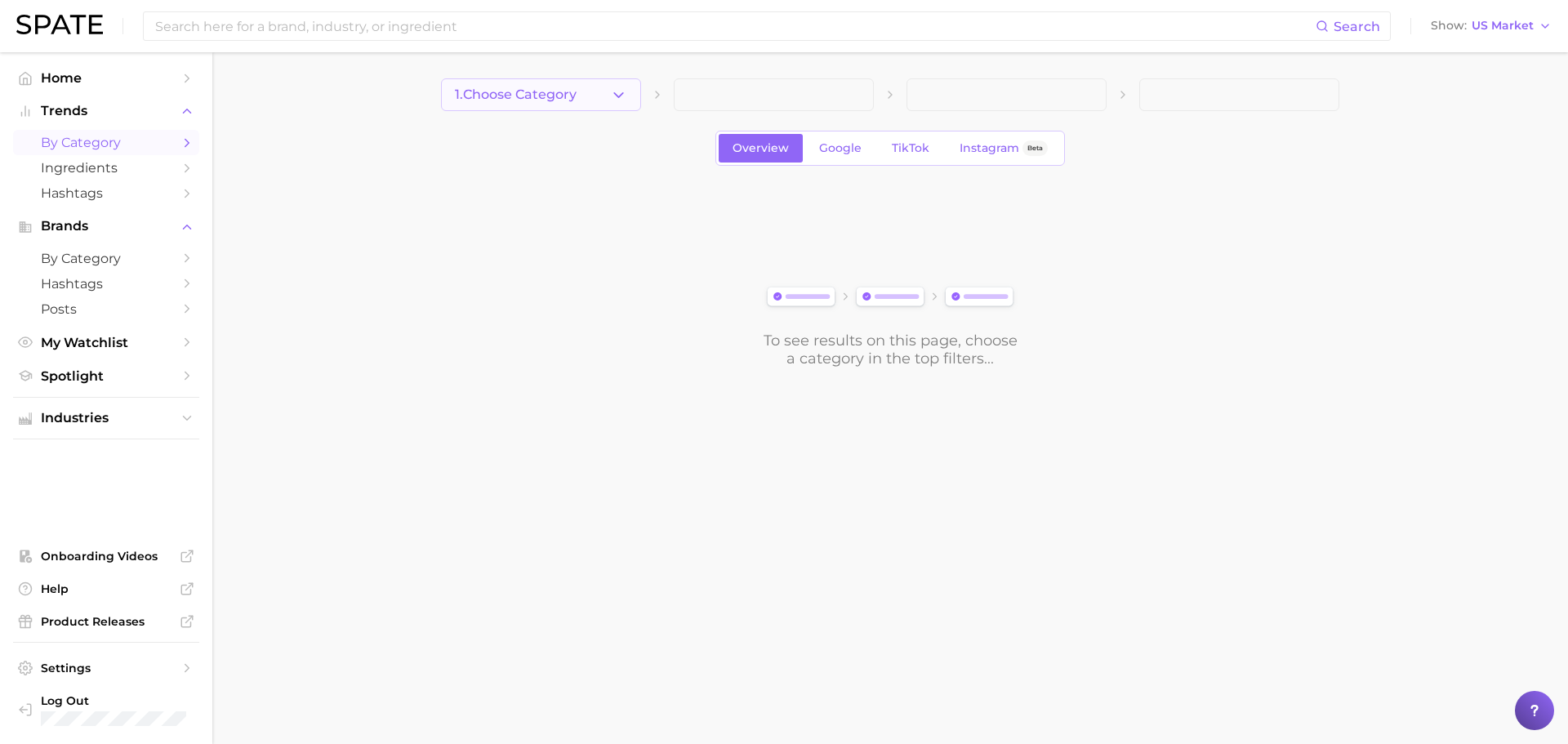
click at [629, 90] on button "1. Choose Category" at bounding box center [541, 95] width 200 height 33
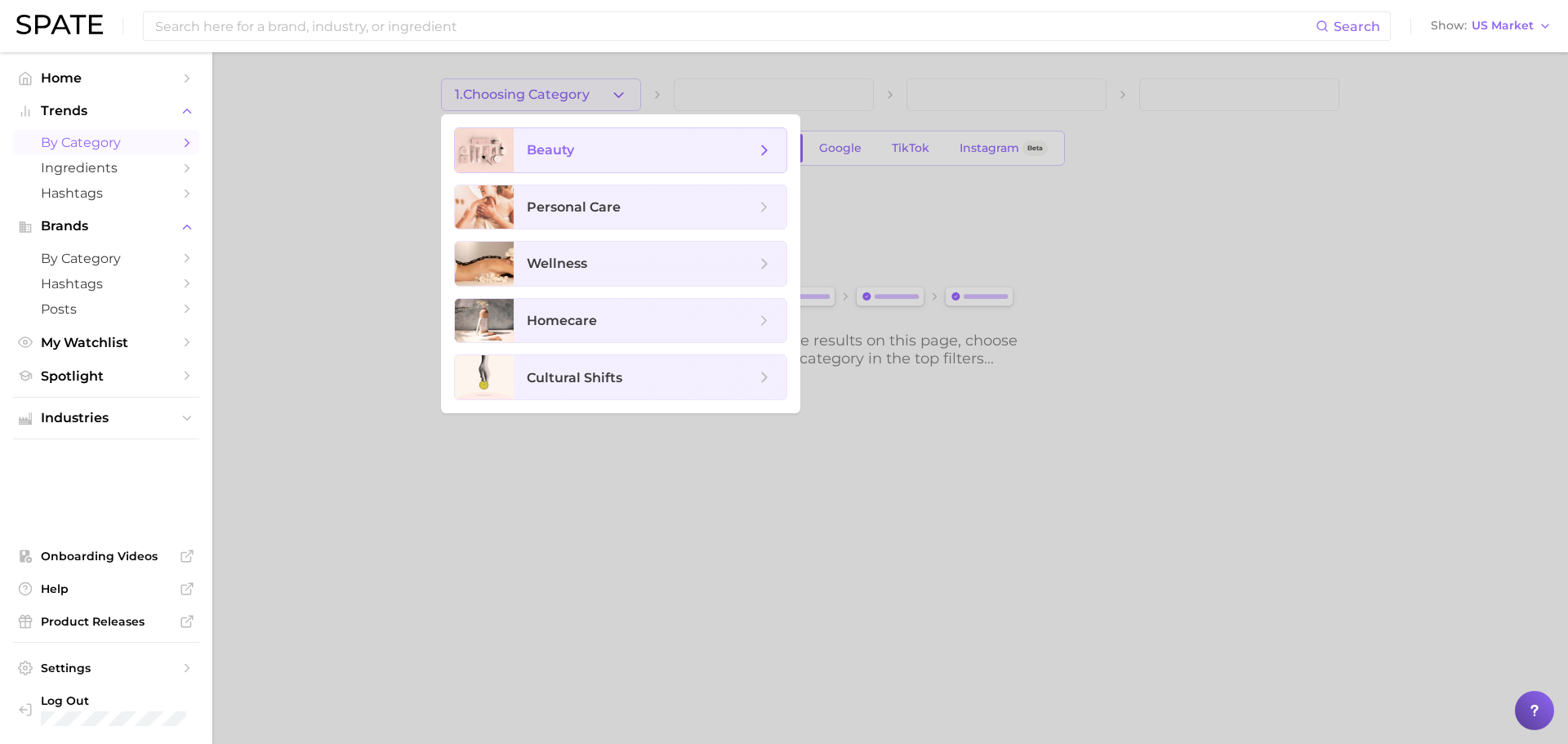
click at [603, 166] on span "beauty" at bounding box center [651, 150] width 273 height 44
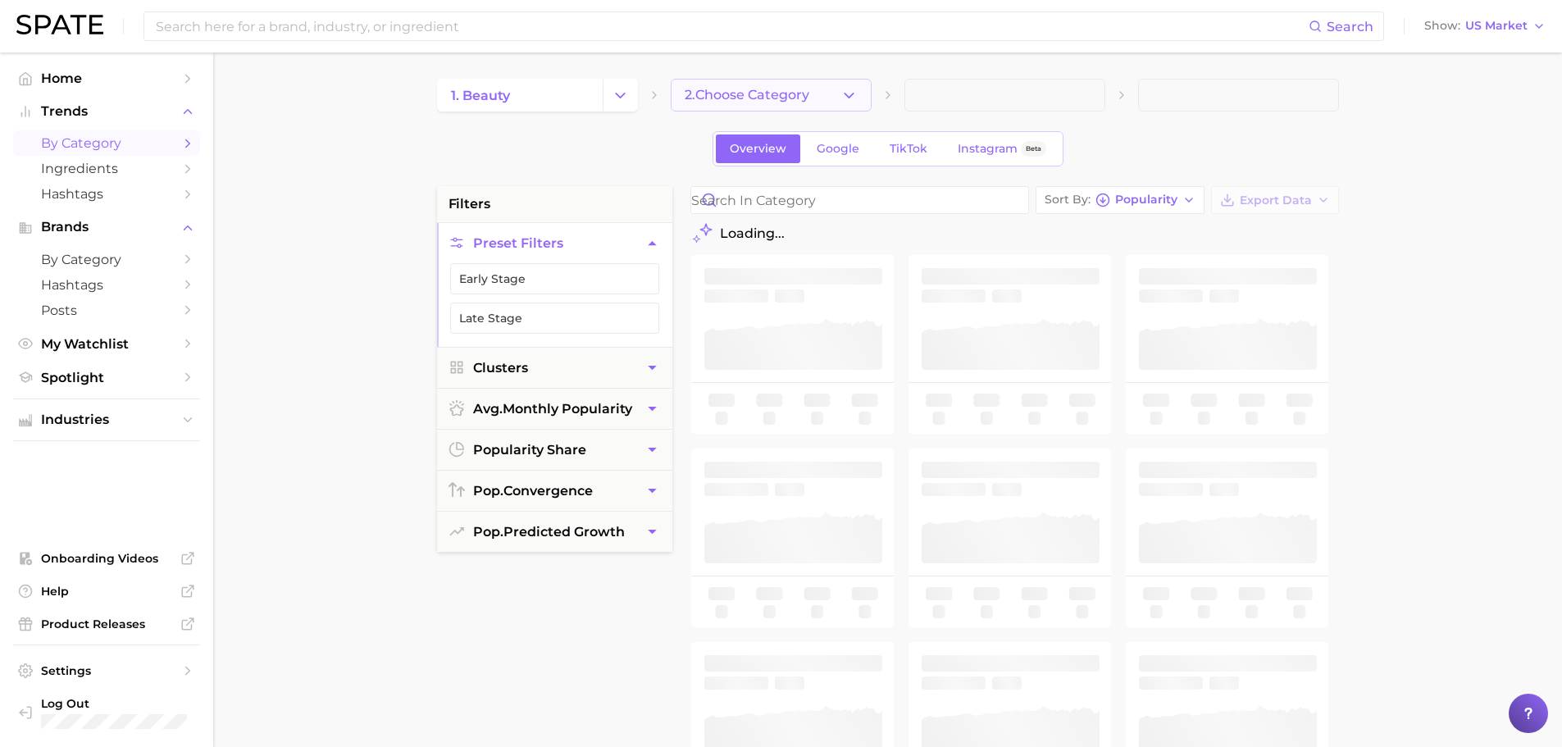
click at [804, 98] on span "2. Choose Category" at bounding box center [747, 95] width 125 height 15
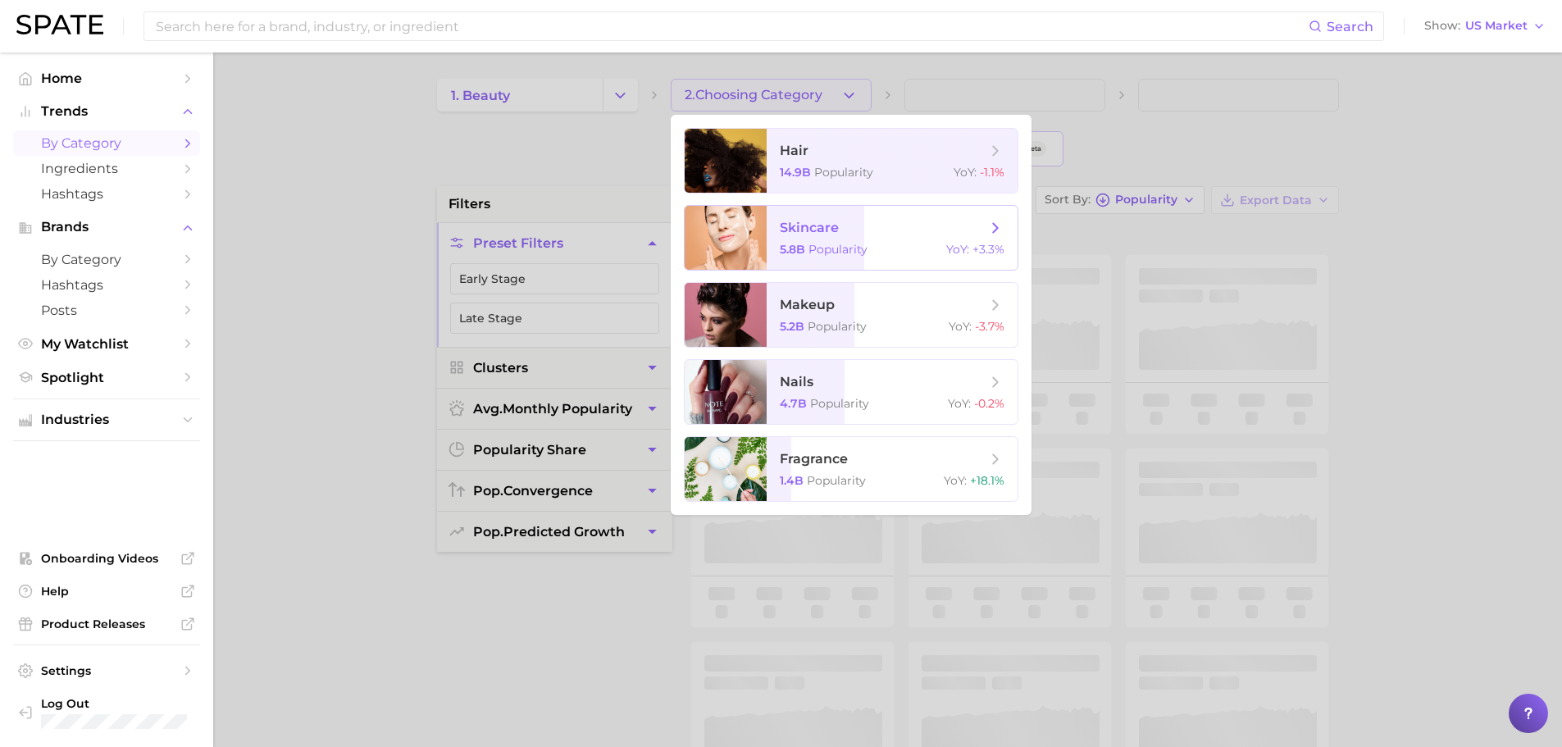
click at [852, 230] on span "skincare" at bounding box center [883, 228] width 207 height 18
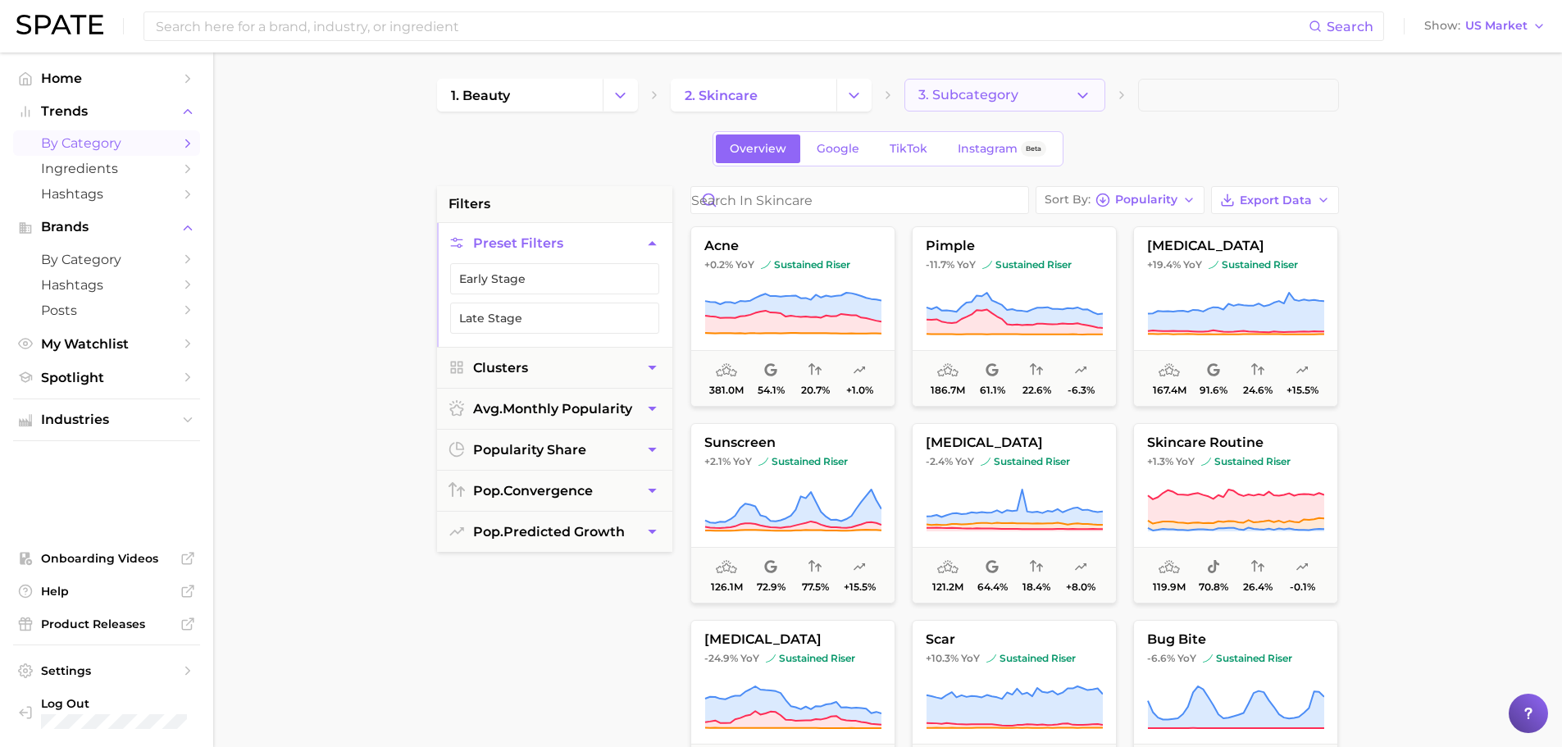
click at [984, 97] on span "3. Subcategory" at bounding box center [968, 95] width 100 height 15
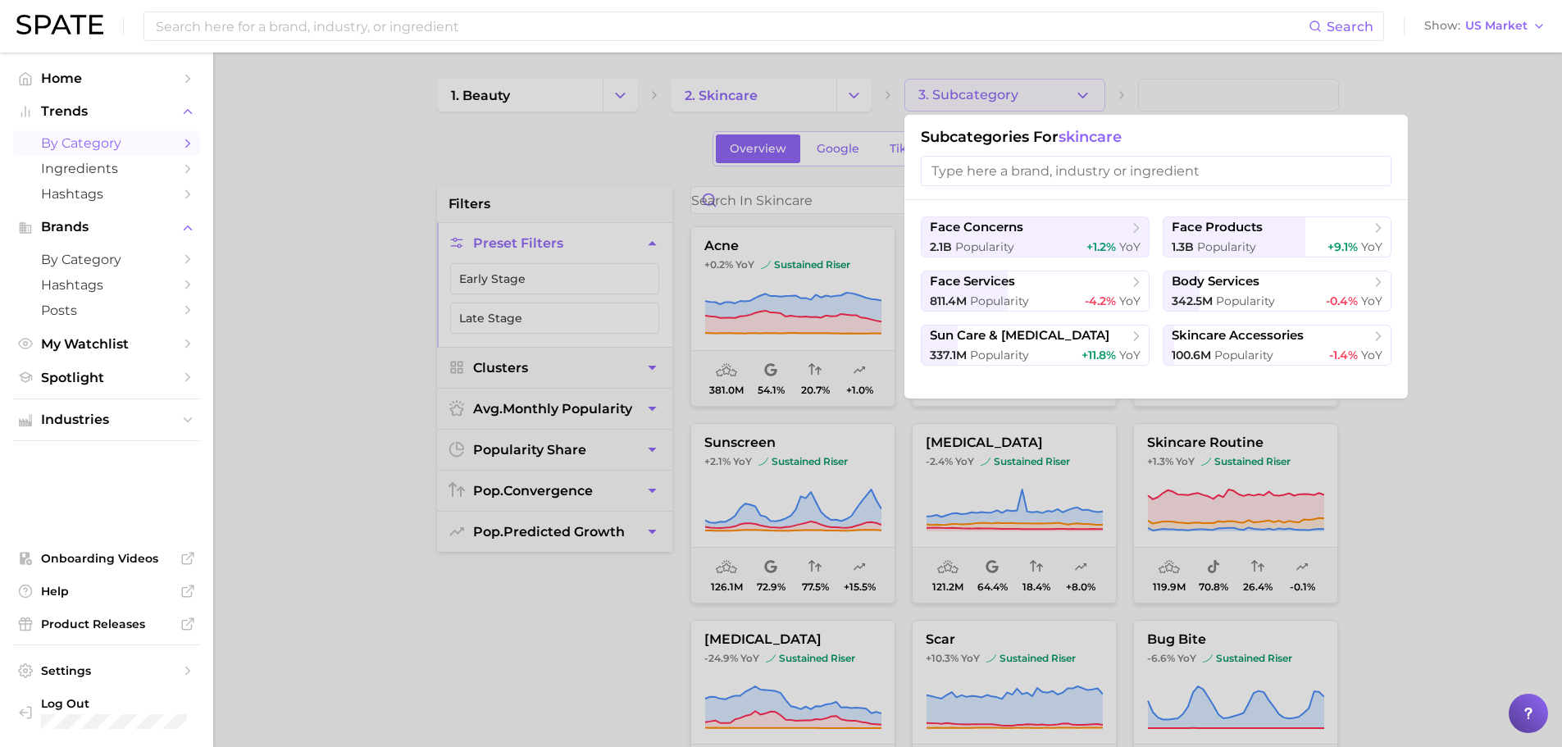
click at [985, 95] on div at bounding box center [781, 373] width 1562 height 747
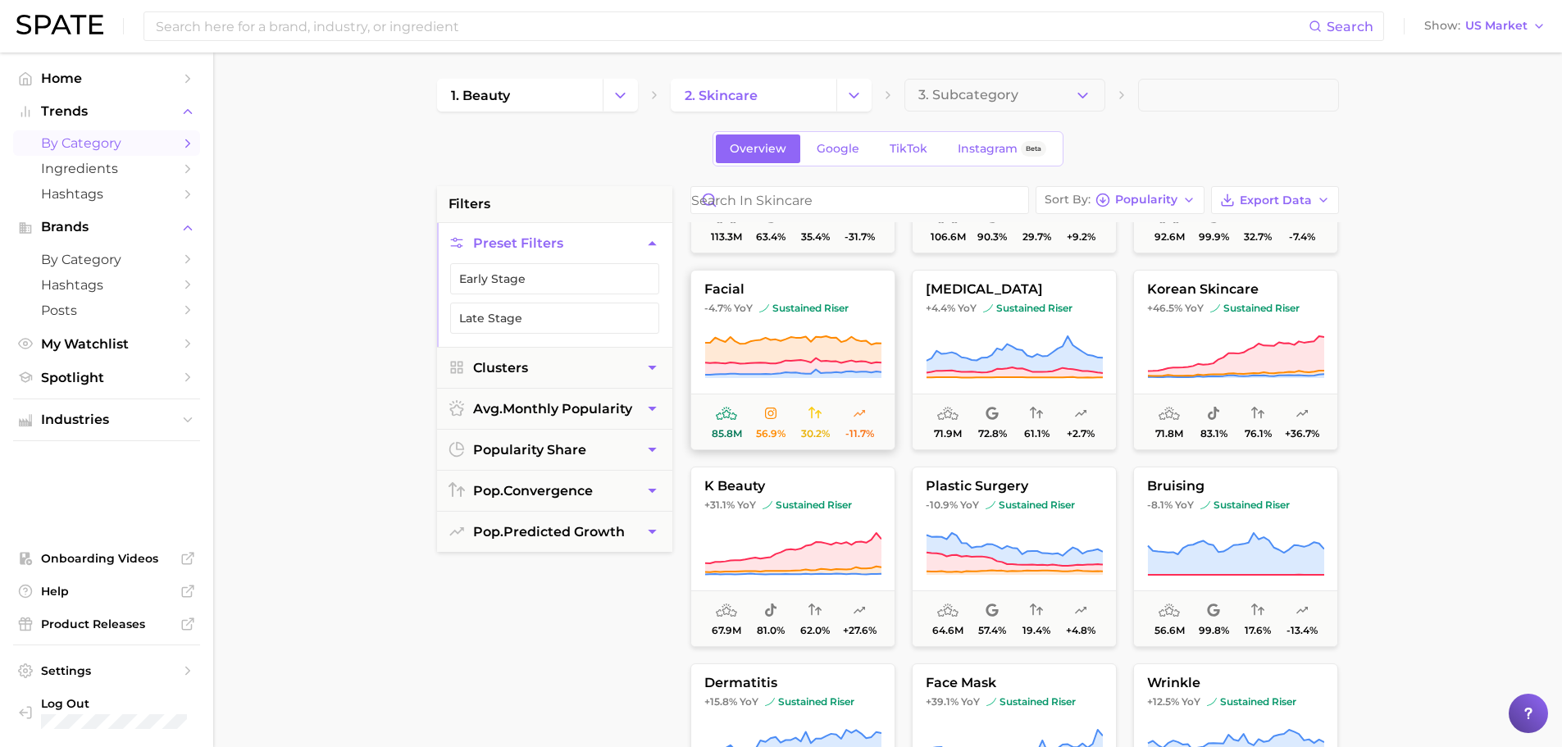
scroll to position [683, 0]
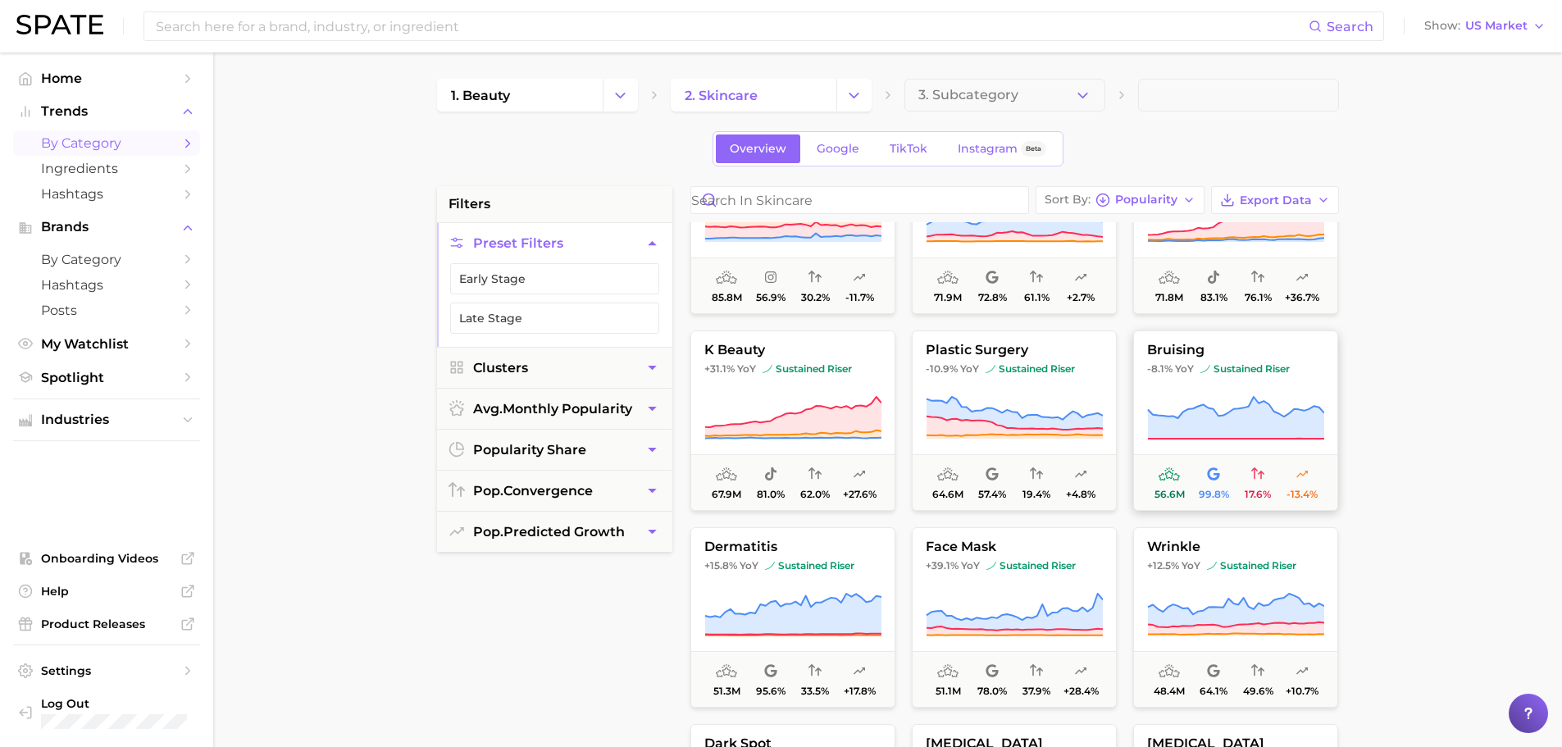
click at [1314, 398] on icon at bounding box center [1235, 418] width 177 height 46
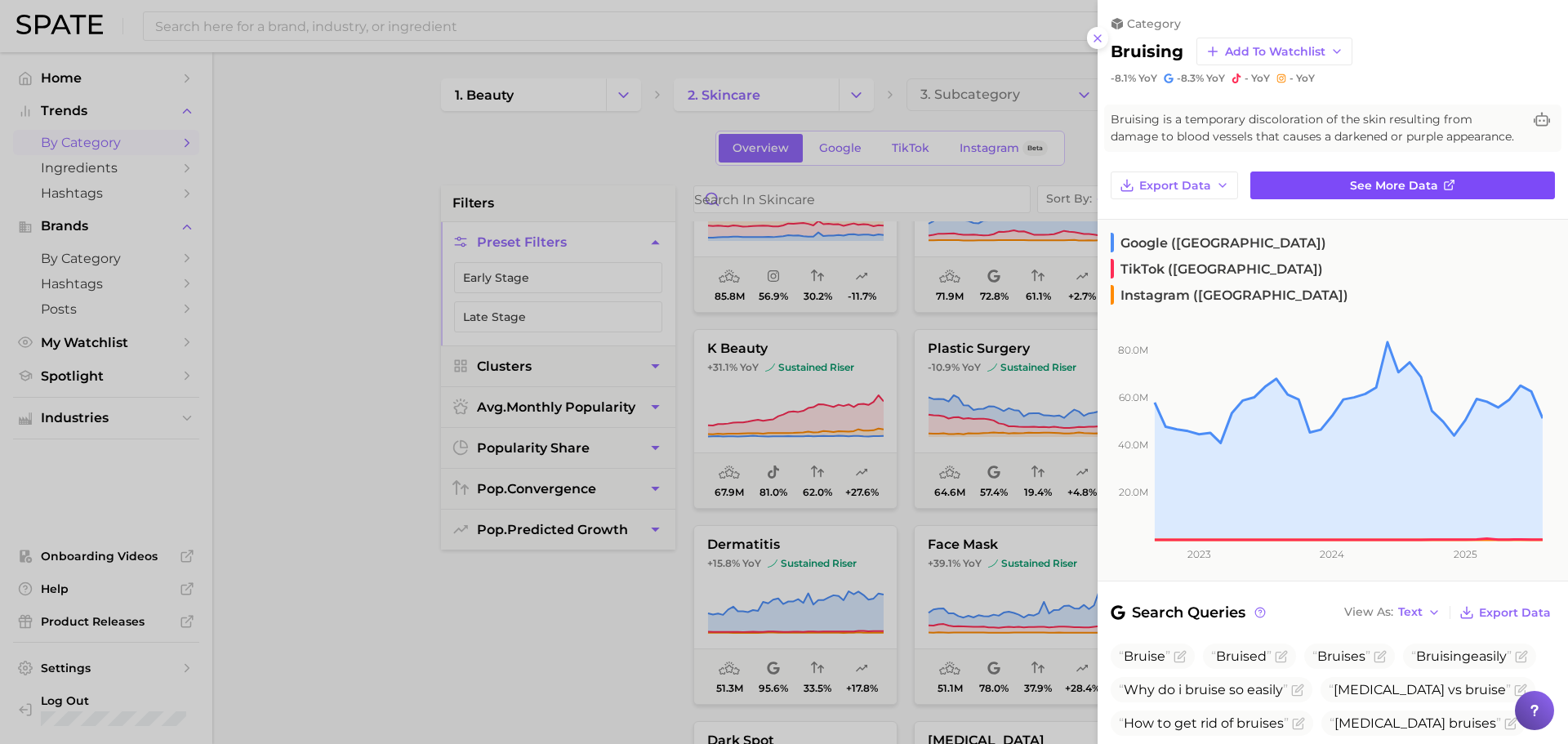
click at [1381, 193] on span "See more data" at bounding box center [1394, 186] width 89 height 14
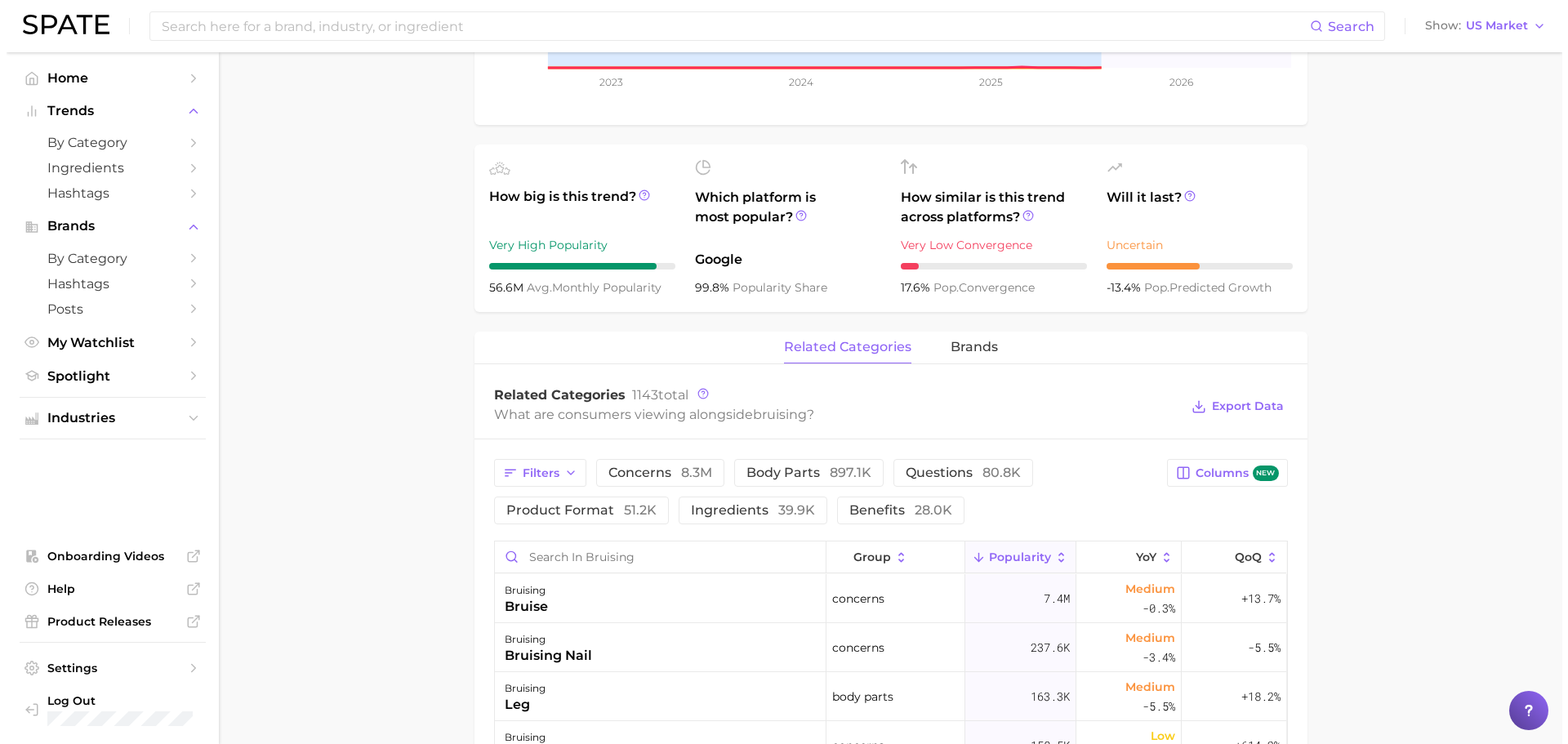
scroll to position [545, 0]
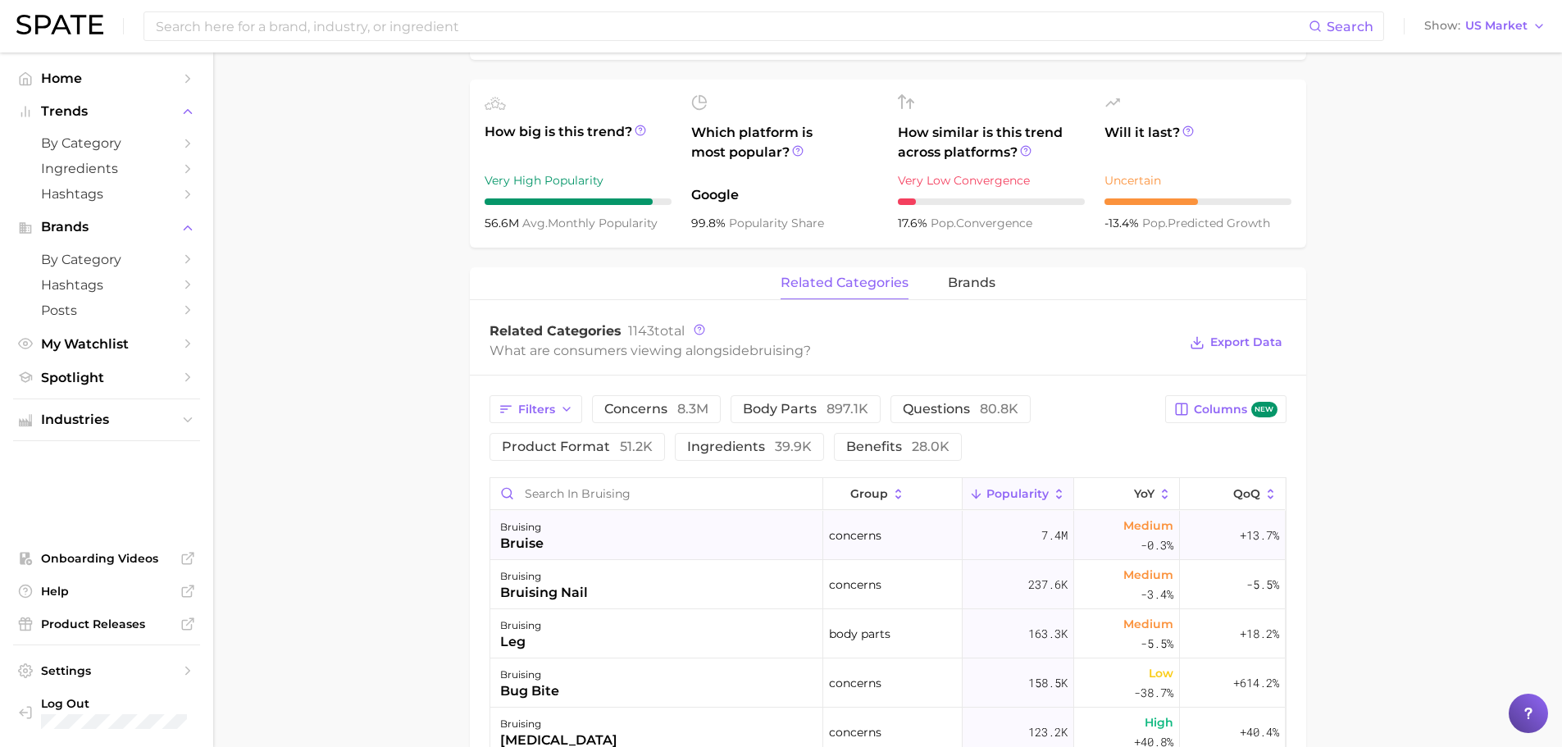
click at [649, 524] on div "bruising bruise" at bounding box center [656, 535] width 333 height 49
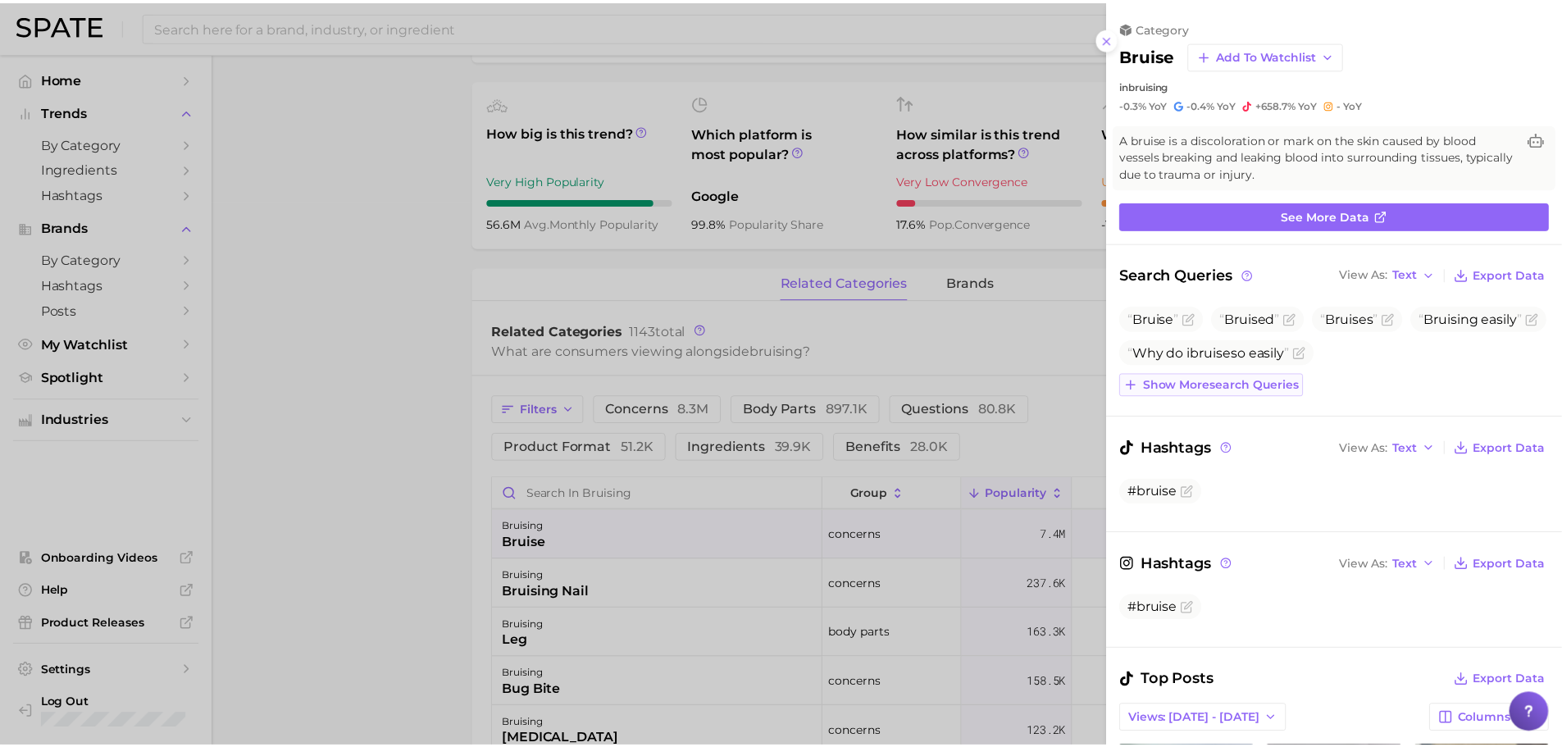
scroll to position [0, 0]
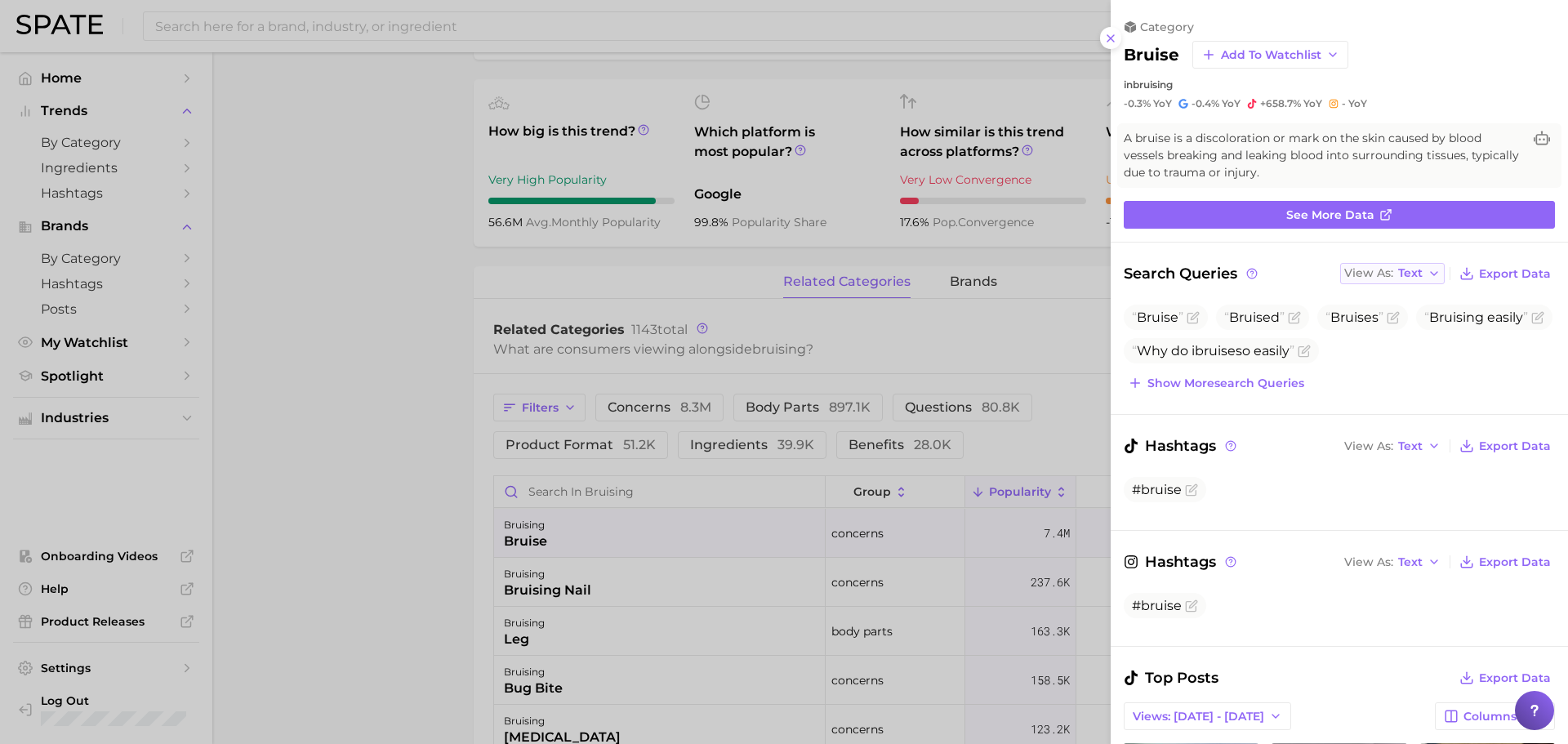
click at [1414, 273] on button "View As Text" at bounding box center [1393, 273] width 105 height 21
click at [1373, 326] on span "Table" at bounding box center [1384, 331] width 32 height 14
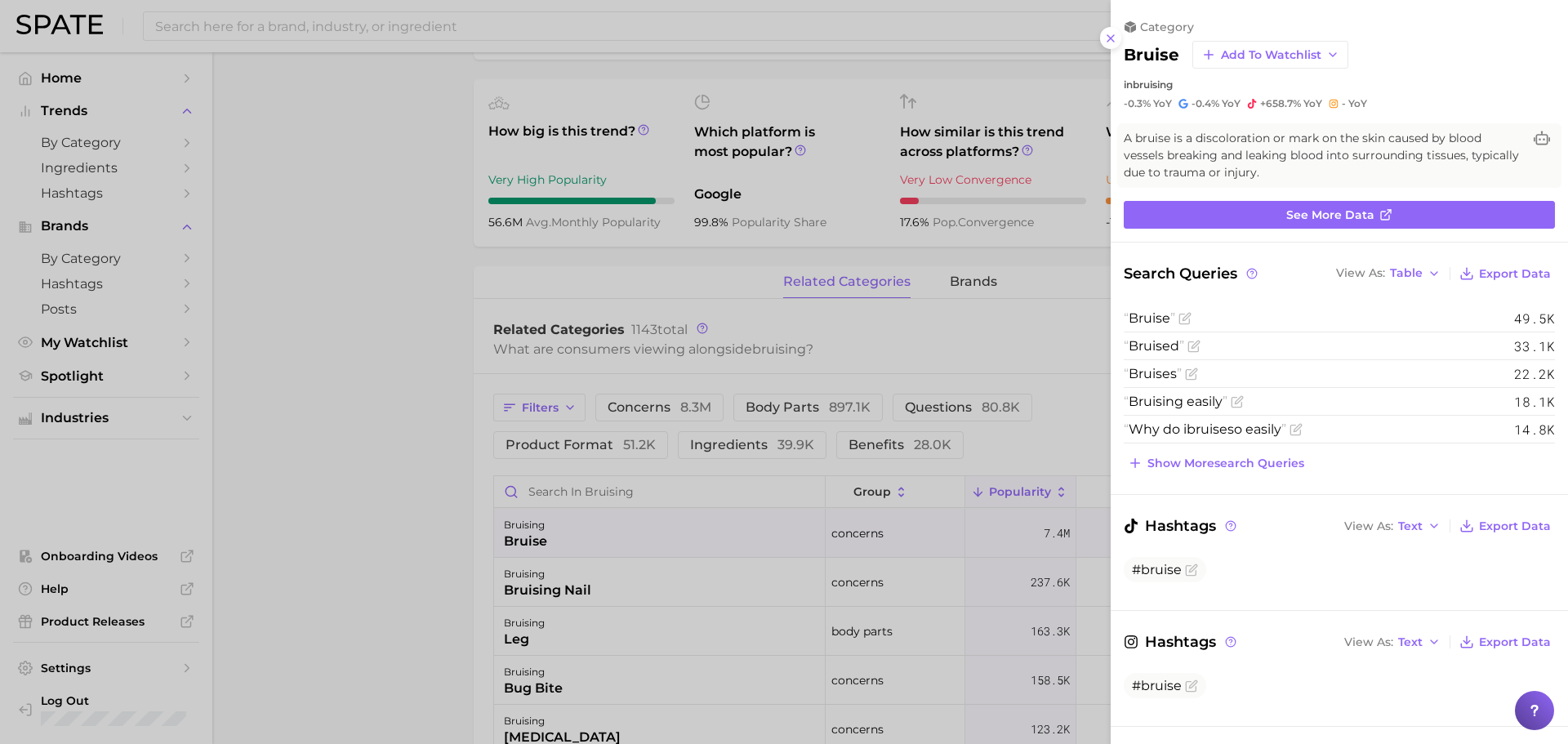
click at [379, 392] on div at bounding box center [784, 372] width 1568 height 744
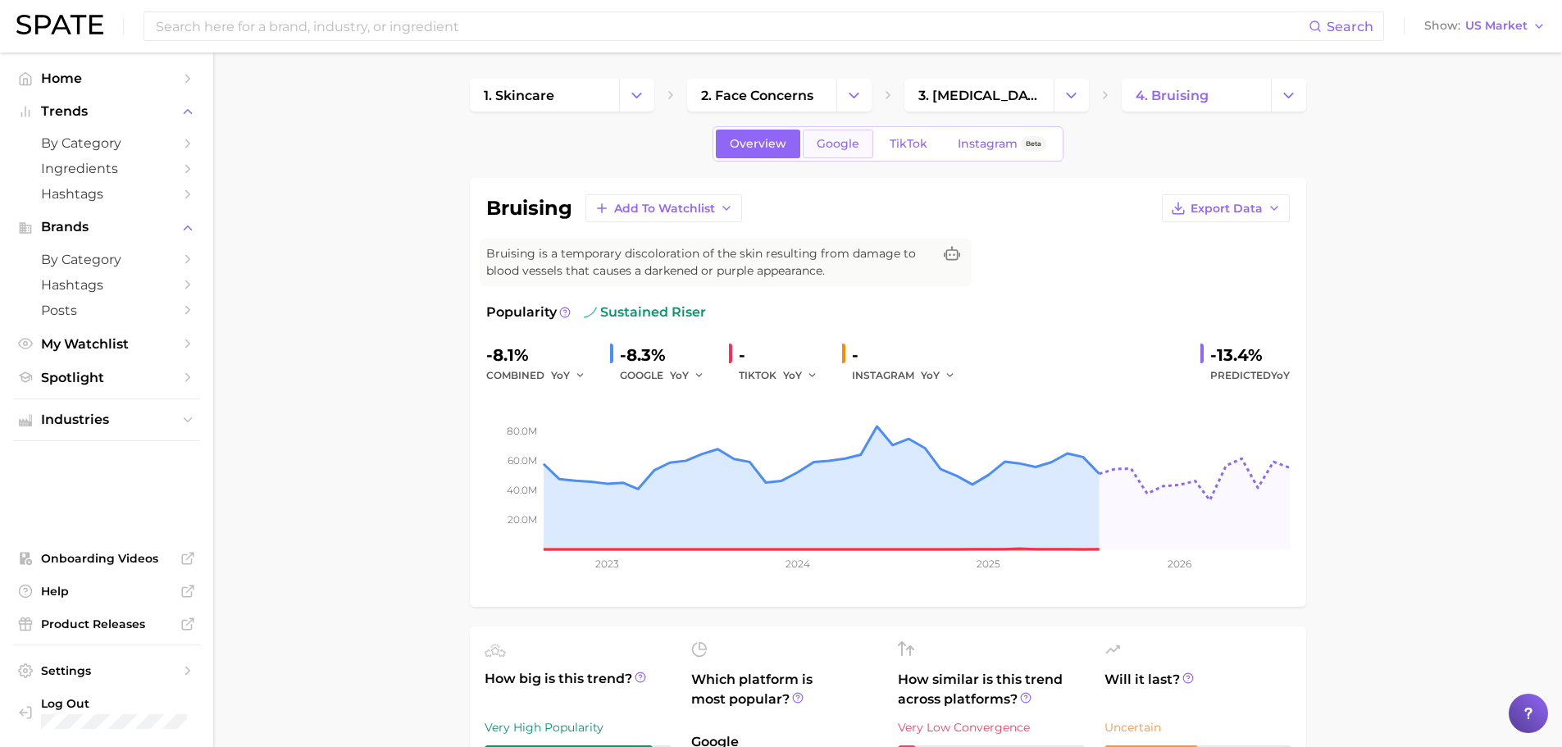
click at [839, 135] on link "Google" at bounding box center [838, 144] width 71 height 29
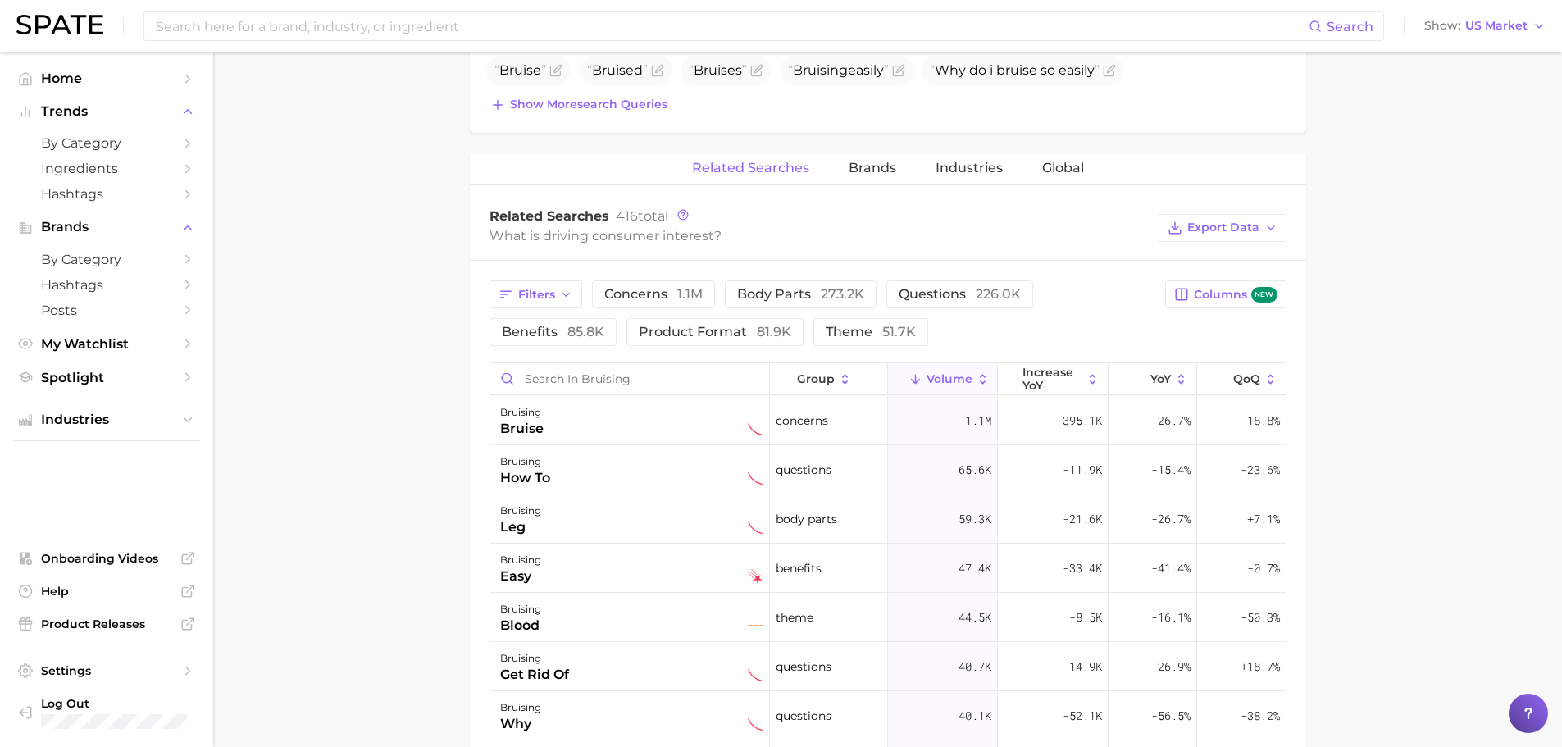
scroll to position [683, 0]
